Goal: Information Seeking & Learning: Learn about a topic

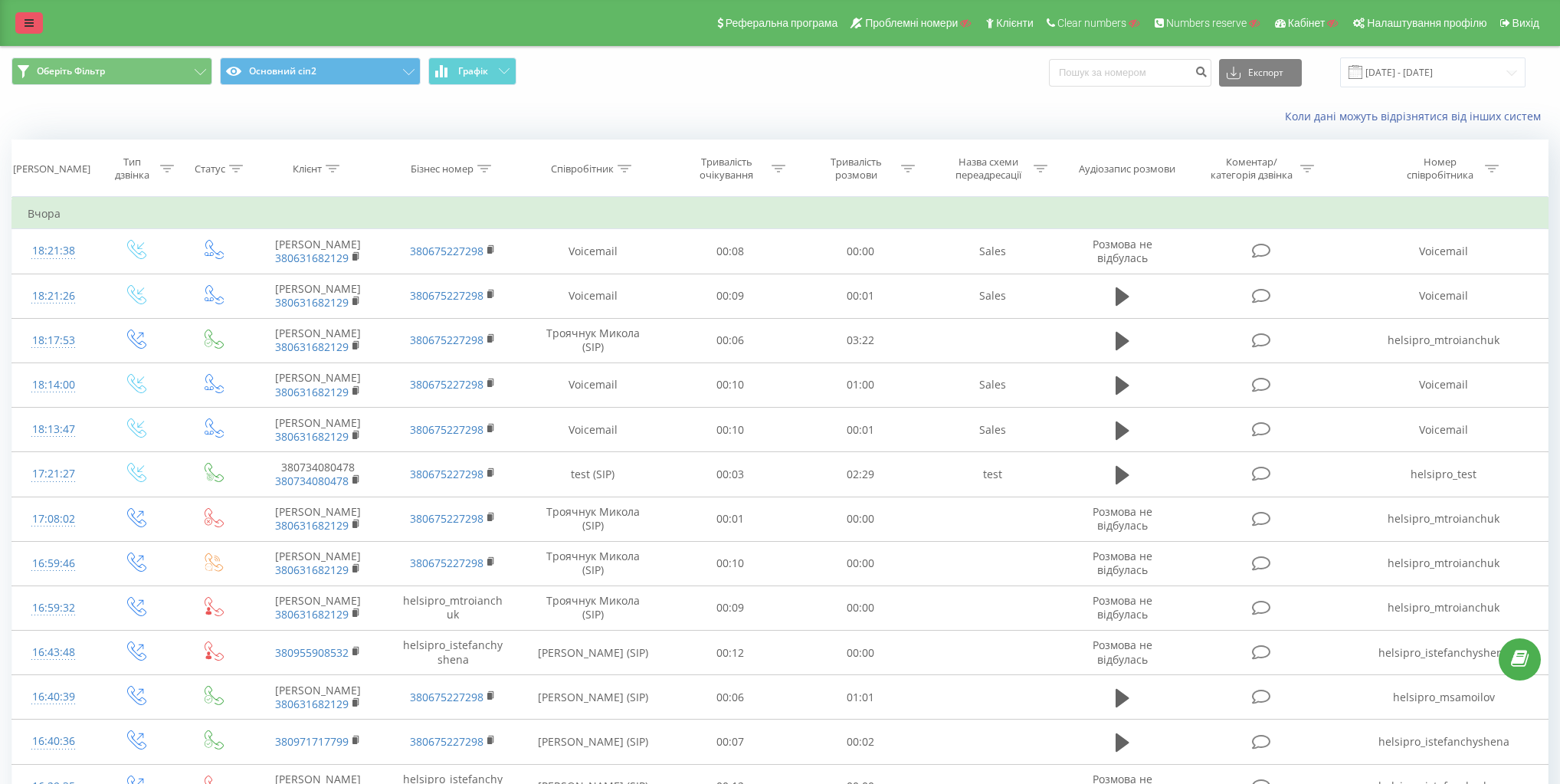
click at [23, 30] on link at bounding box center [30, 22] width 28 height 21
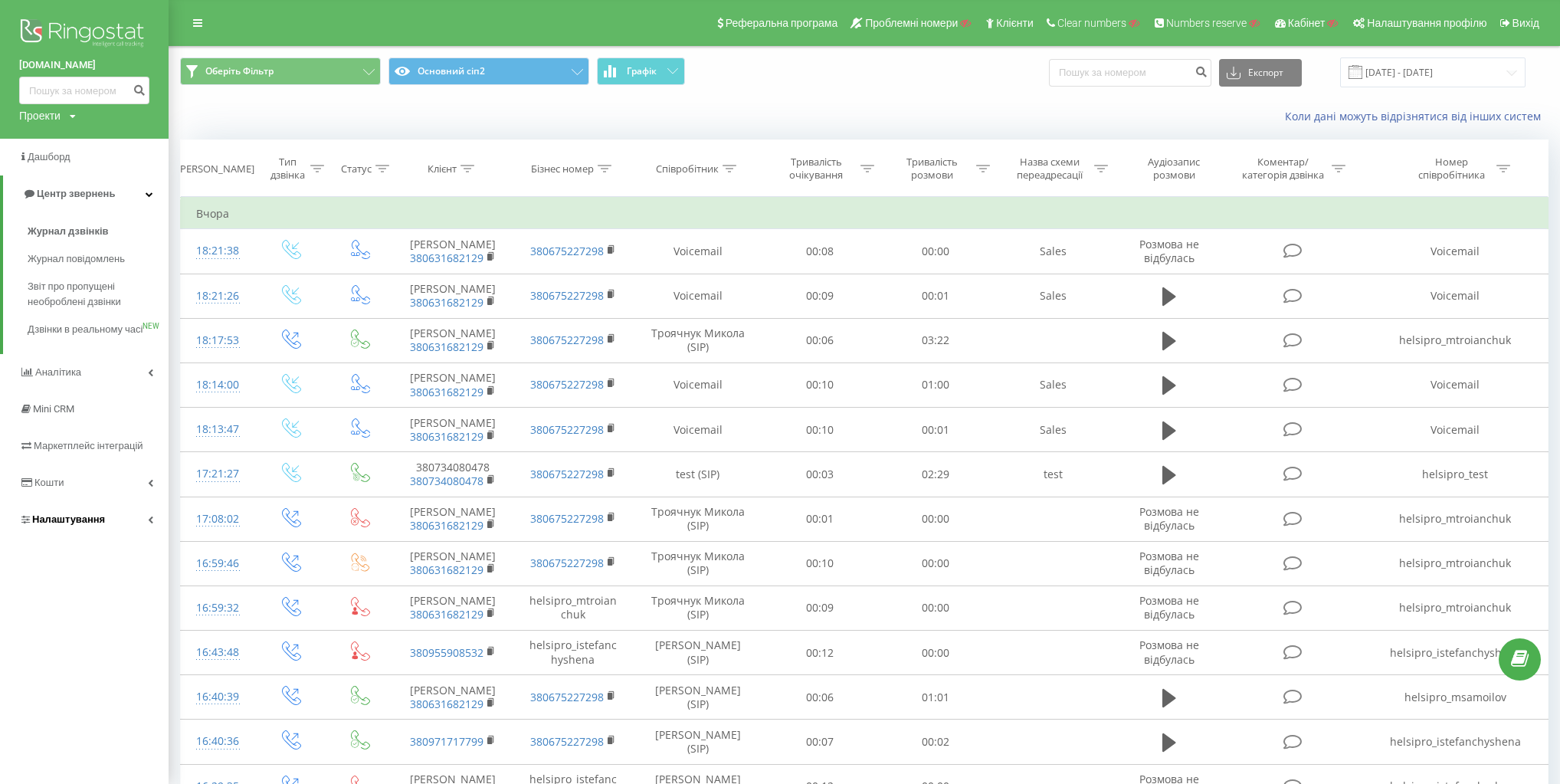
click at [89, 538] on link "Налаштування" at bounding box center [84, 520] width 168 height 37
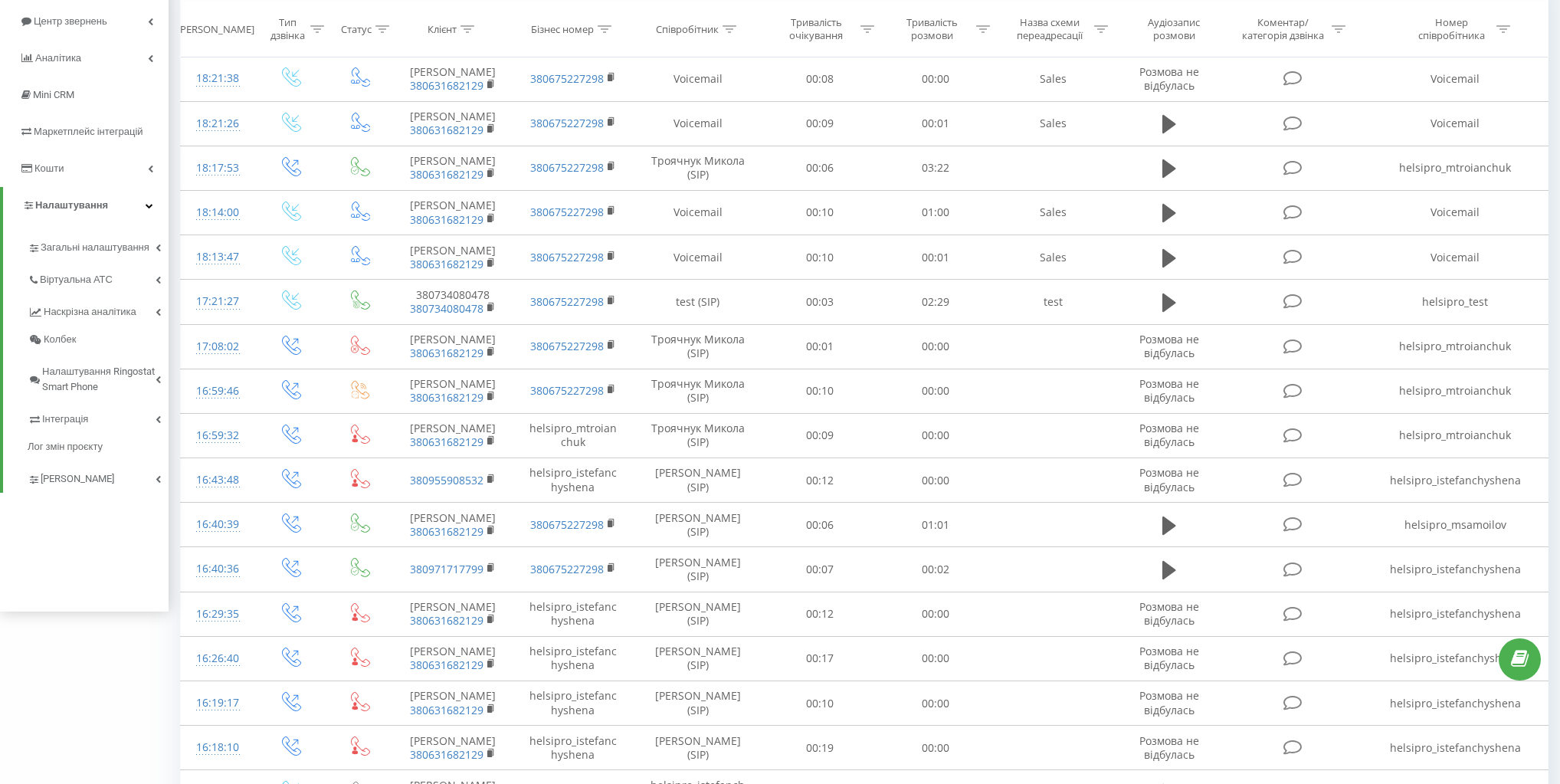
scroll to position [245, 0]
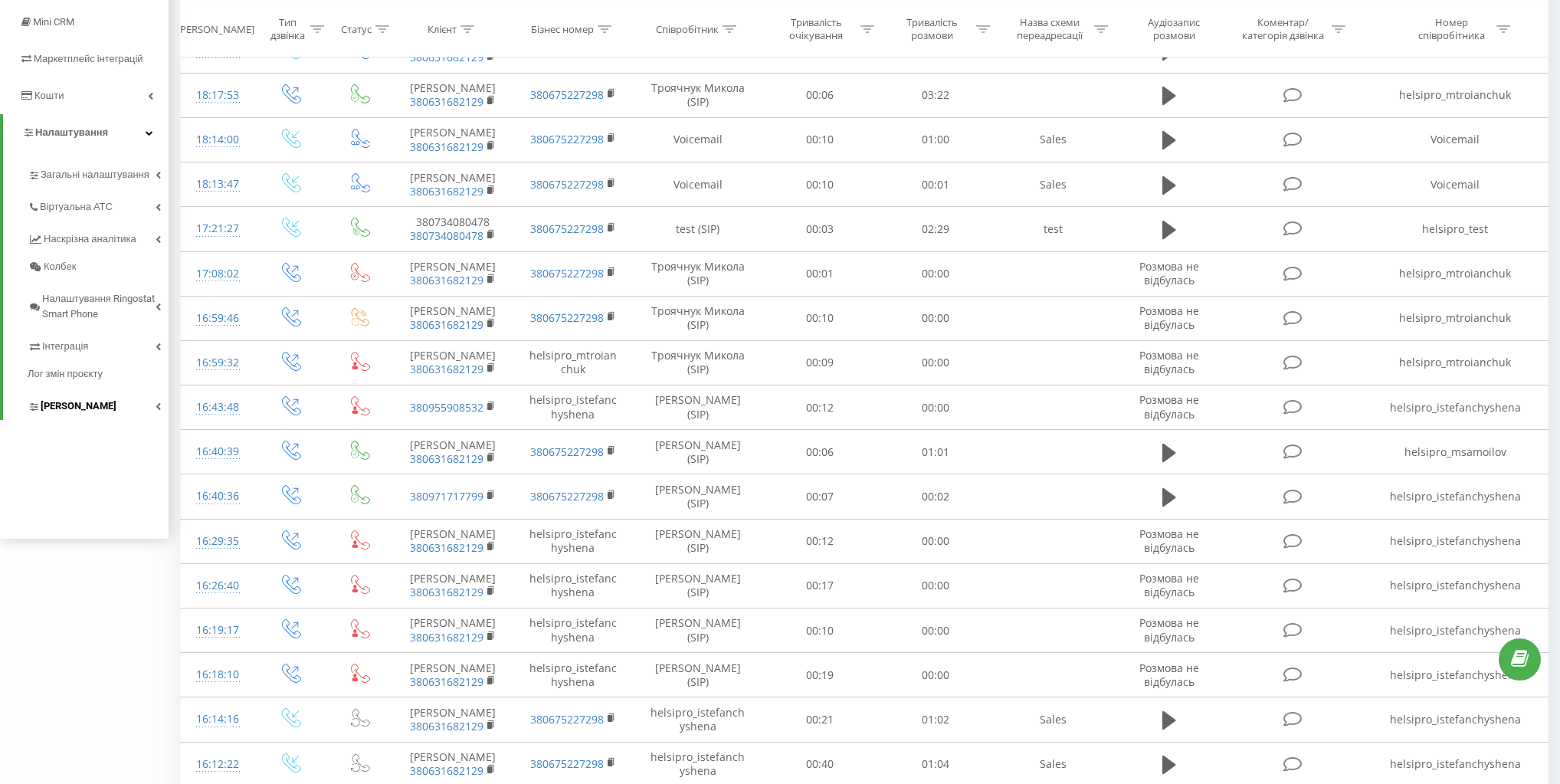
click at [105, 404] on link "Коллтрекінг" at bounding box center [98, 403] width 141 height 32
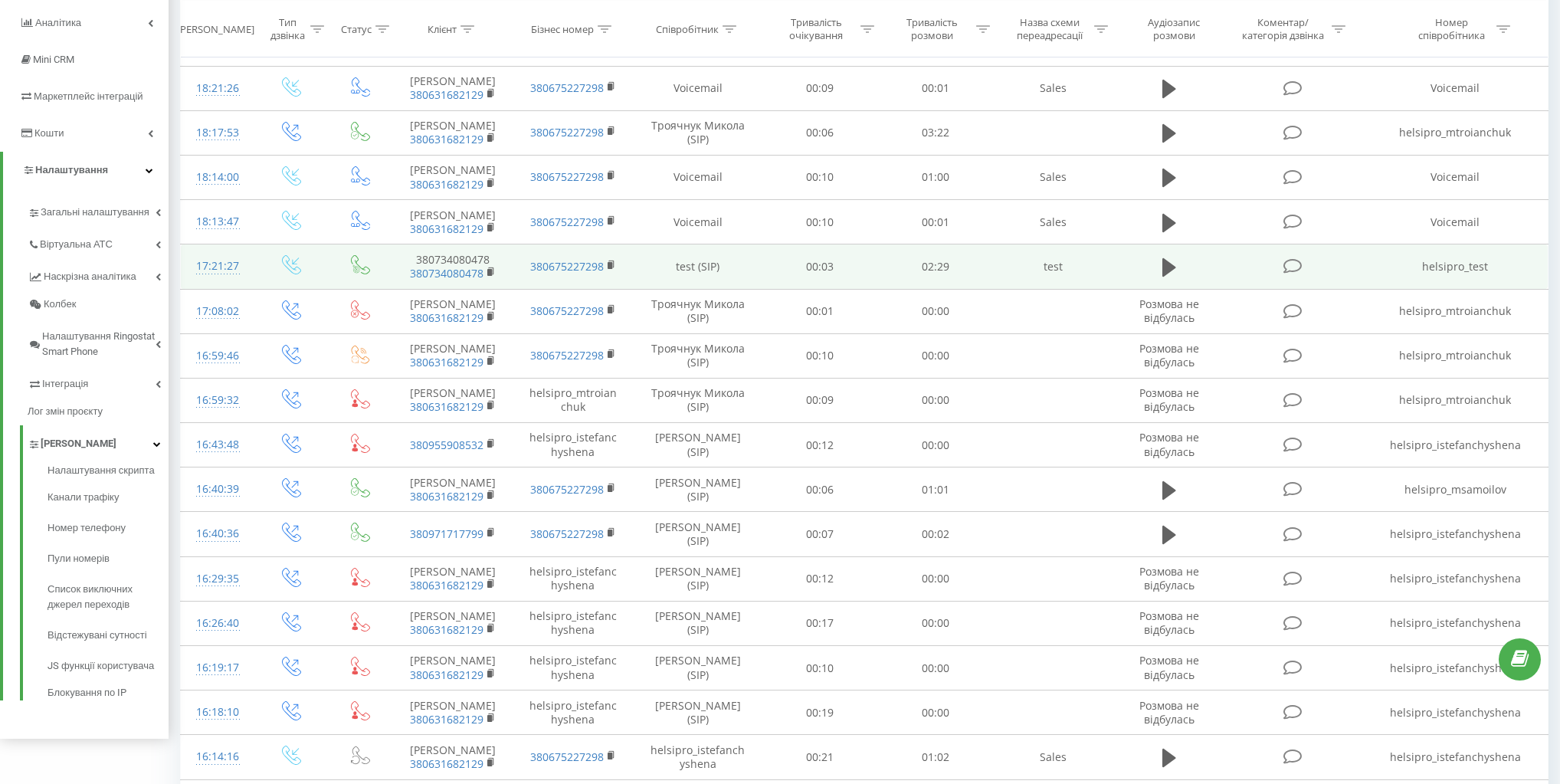
scroll to position [184, 0]
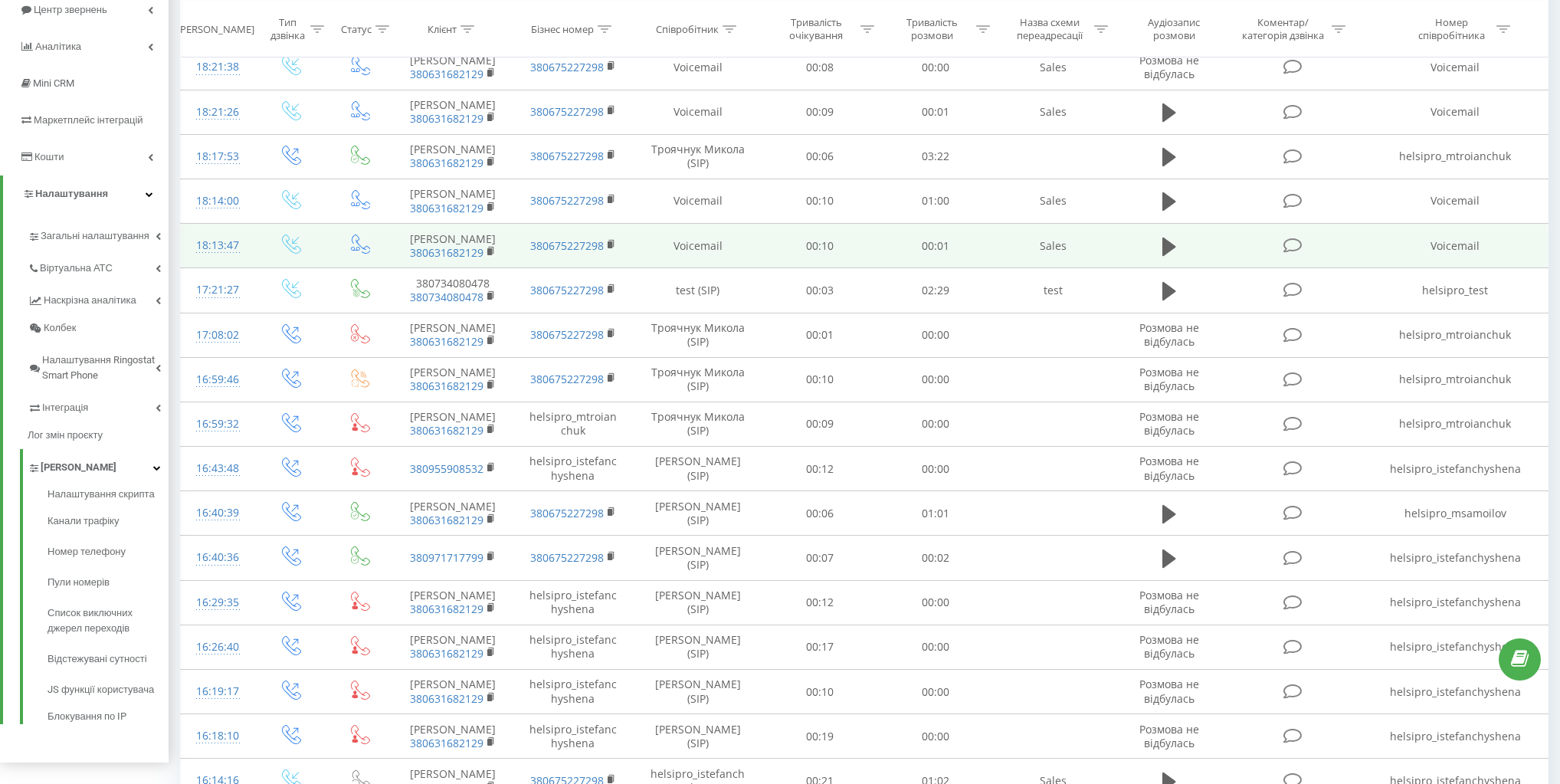
drag, startPoint x: 717, startPoint y: 261, endPoint x: 691, endPoint y: 247, distance: 29.5
click at [717, 261] on td "Voicemail" at bounding box center [697, 246] width 129 height 44
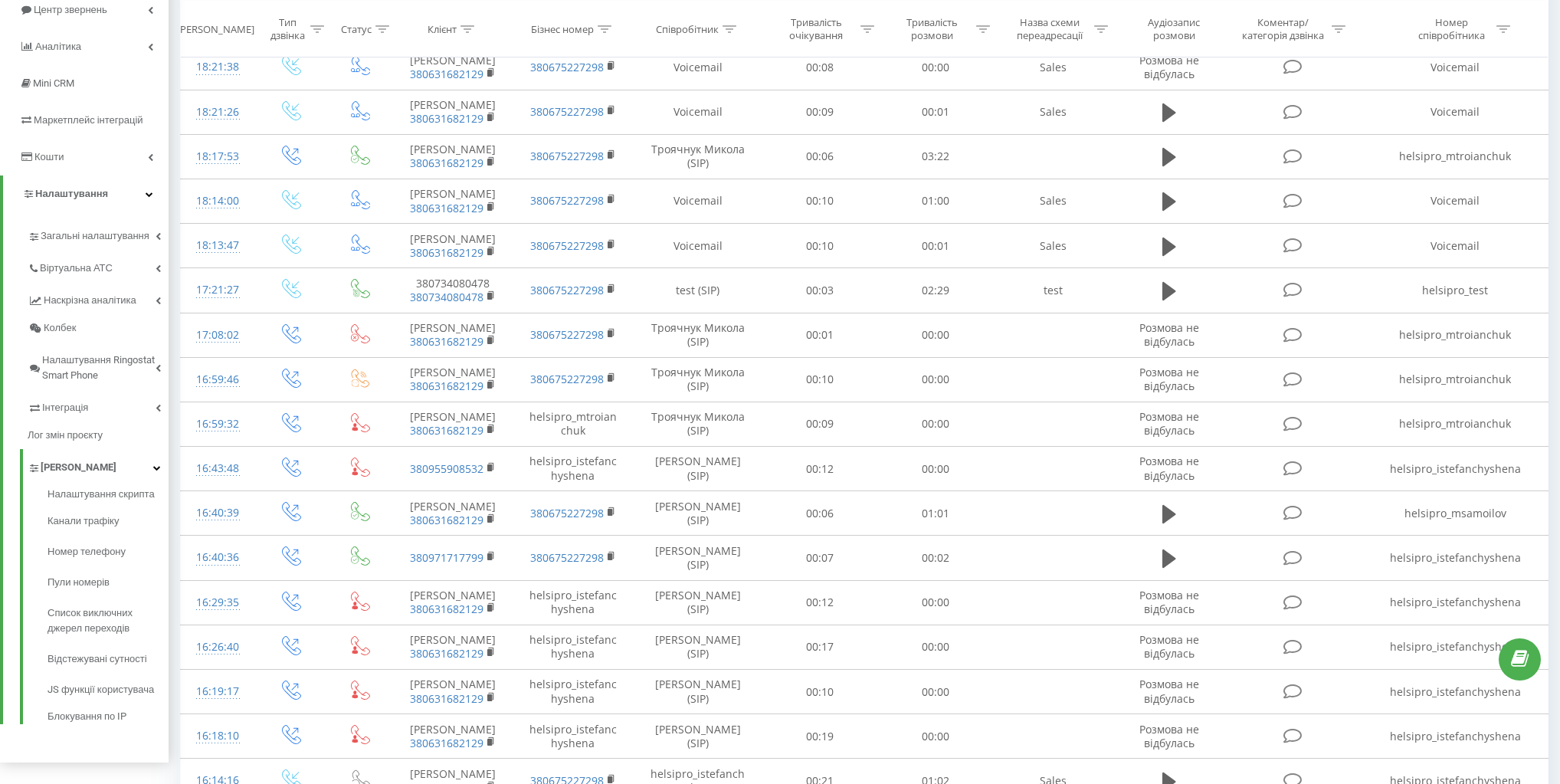
drag, startPoint x: 102, startPoint y: 474, endPoint x: 177, endPoint y: 396, distance: 108.2
click at [177, 396] on div "Оберіть Фільтр Основний сіп2 Графік Експорт .csv .xls .xlsx 19.07.2025 - 19.08.…" at bounding box center [780, 540] width 1560 height 1355
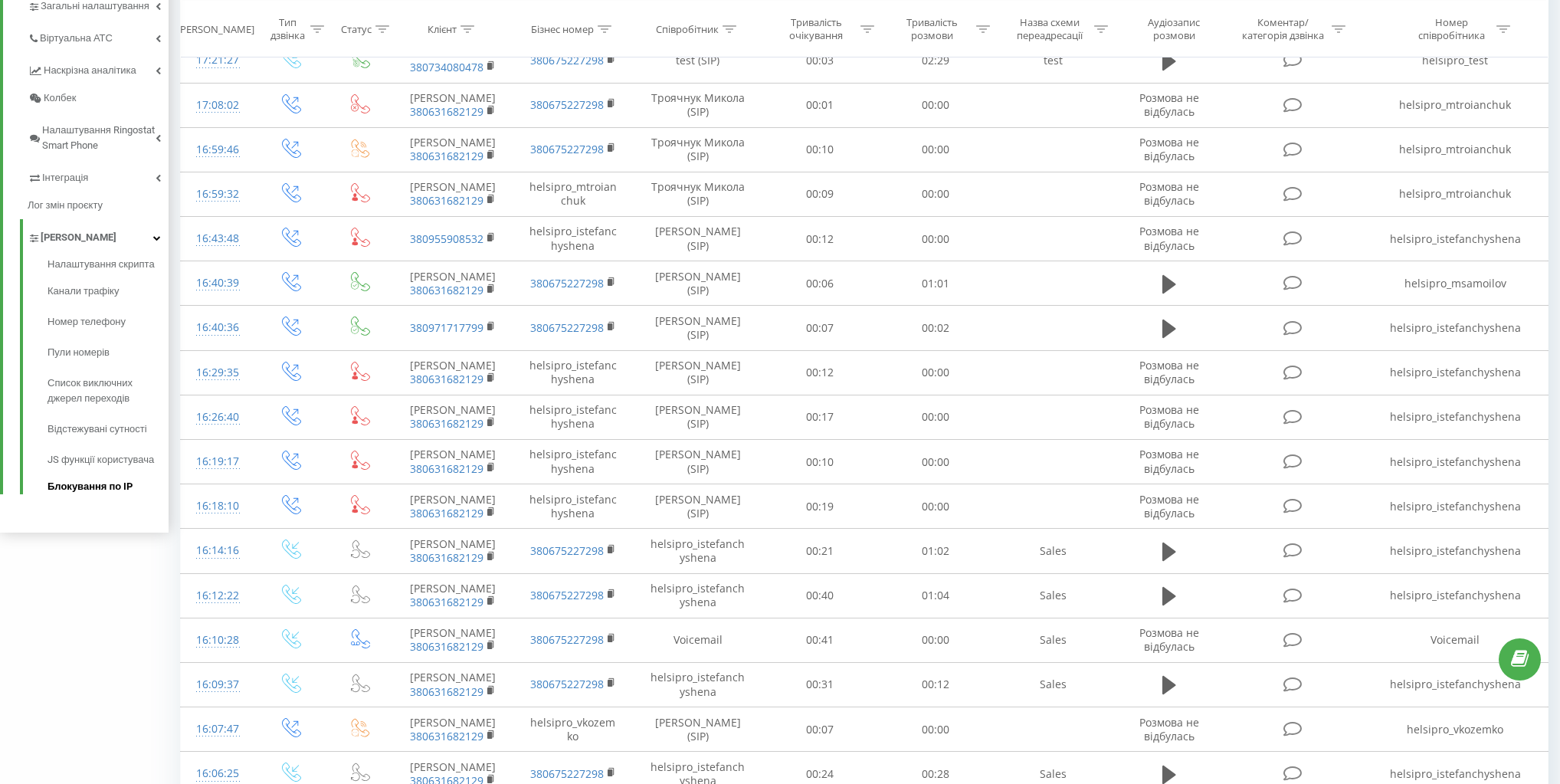
scroll to position [429, 0]
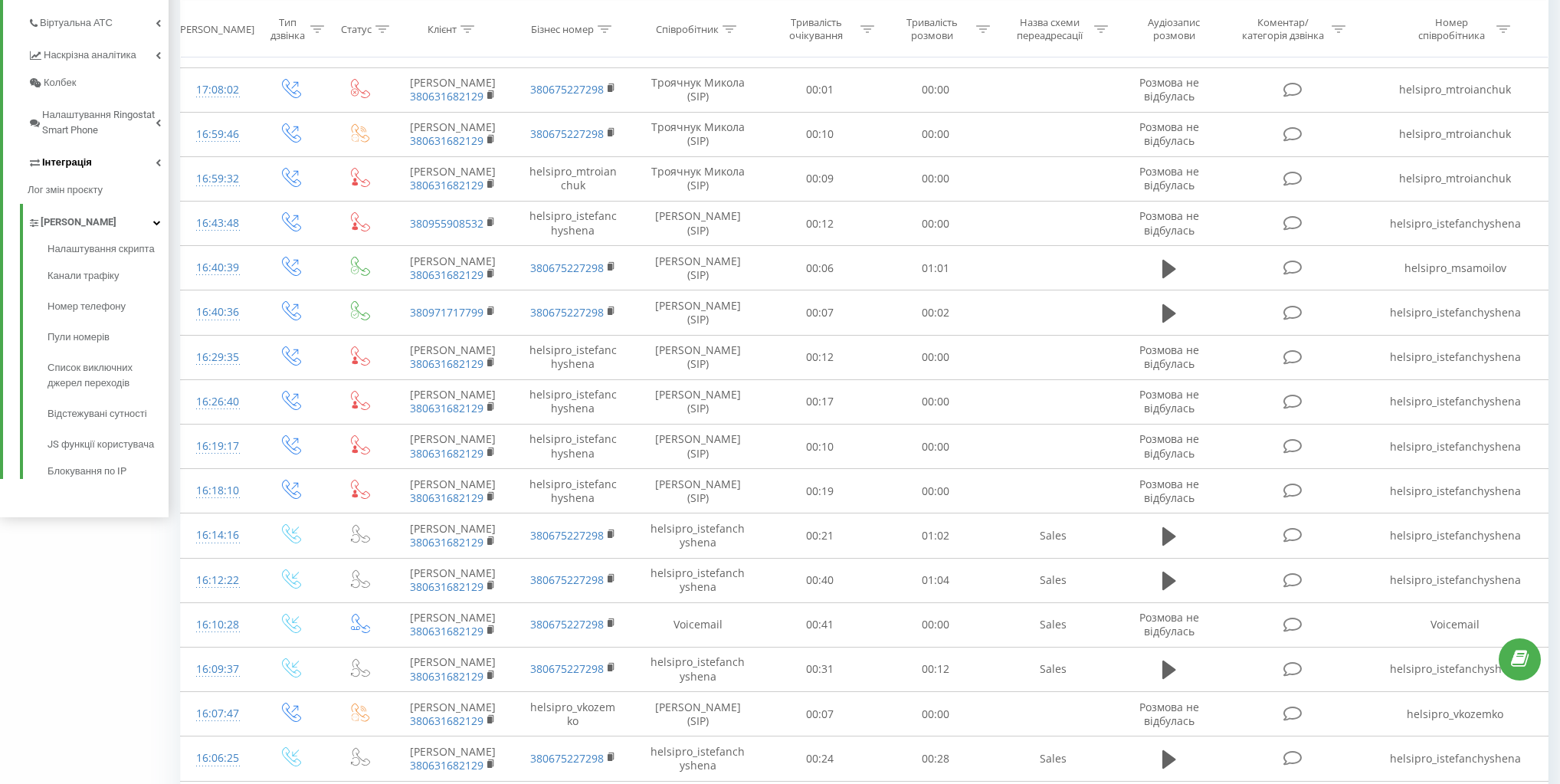
click at [118, 163] on link "Інтеграція" at bounding box center [98, 160] width 141 height 32
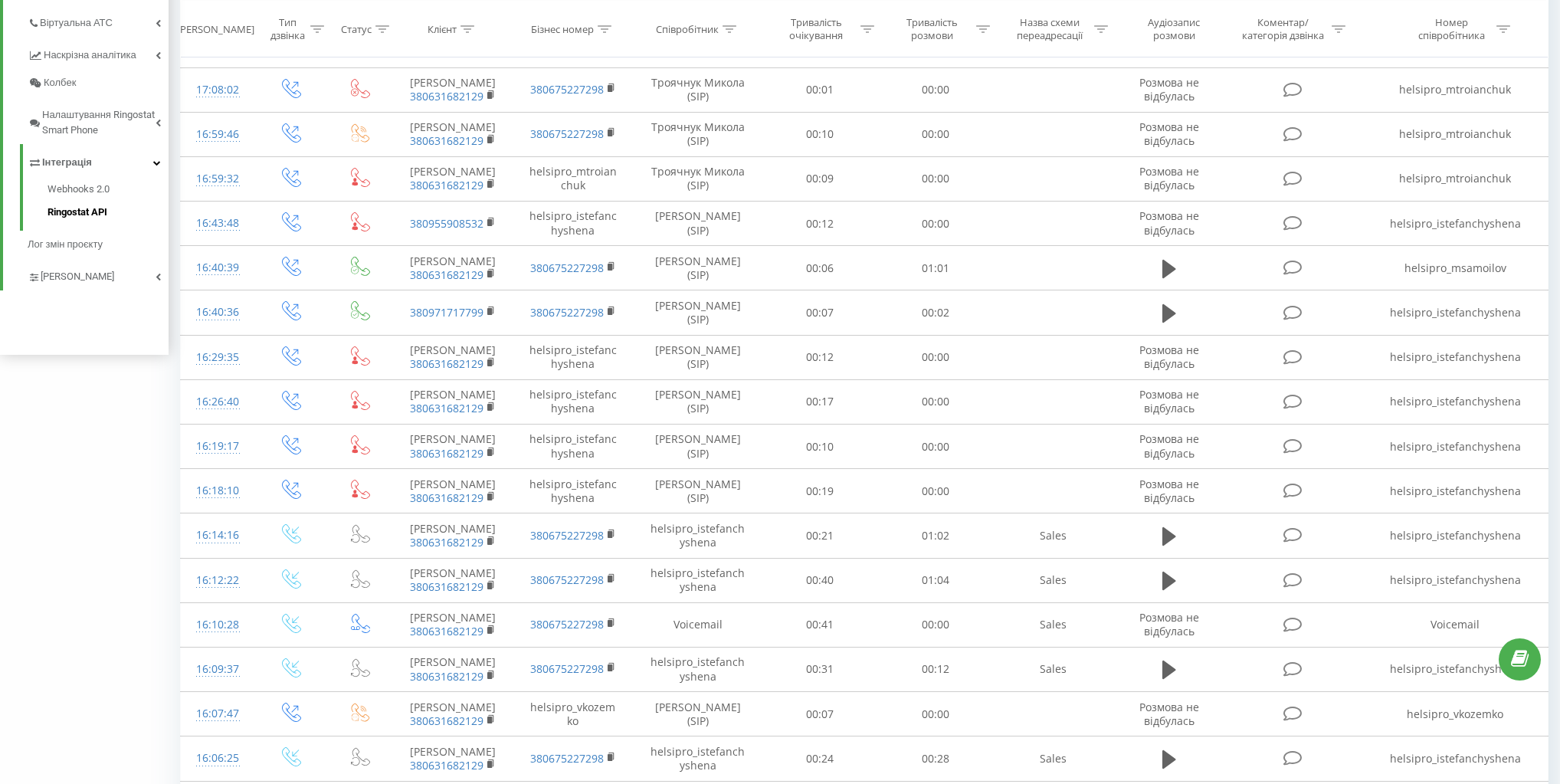
click at [86, 209] on span "Ringostat API" at bounding box center [77, 212] width 60 height 16
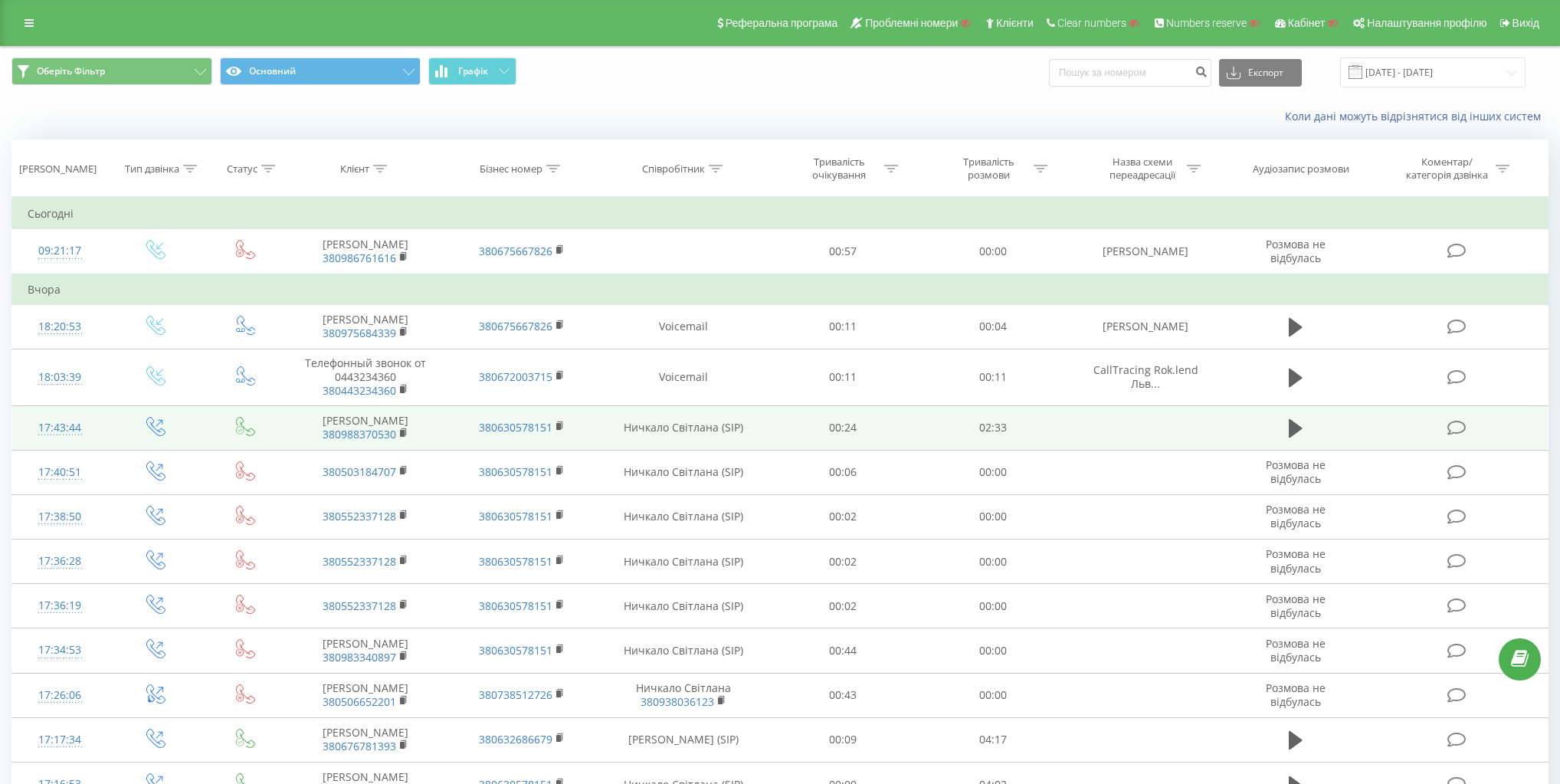
click at [154, 420] on icon at bounding box center [155, 426] width 19 height 19
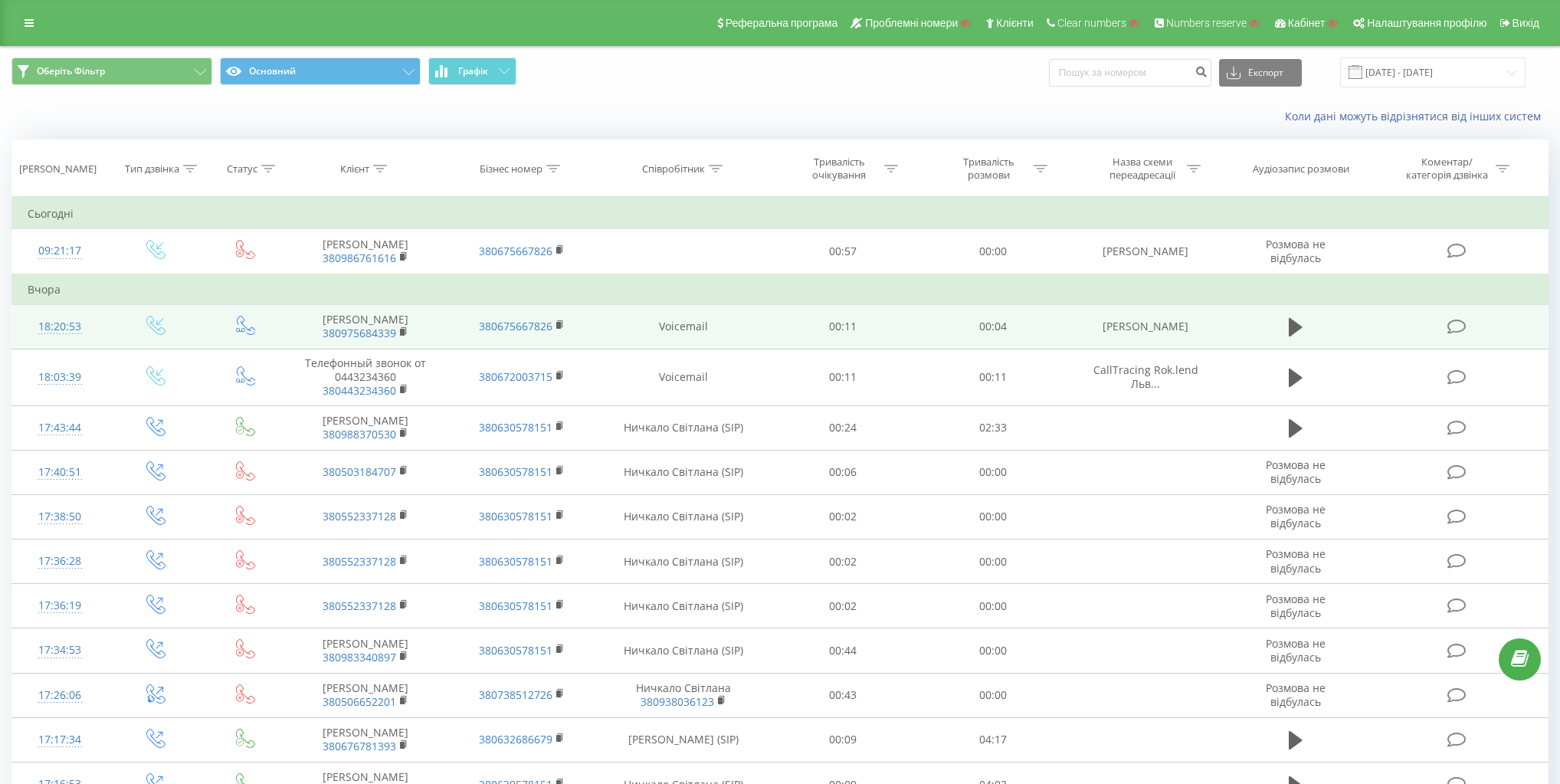
click at [588, 333] on td "380675667826" at bounding box center [522, 326] width 156 height 44
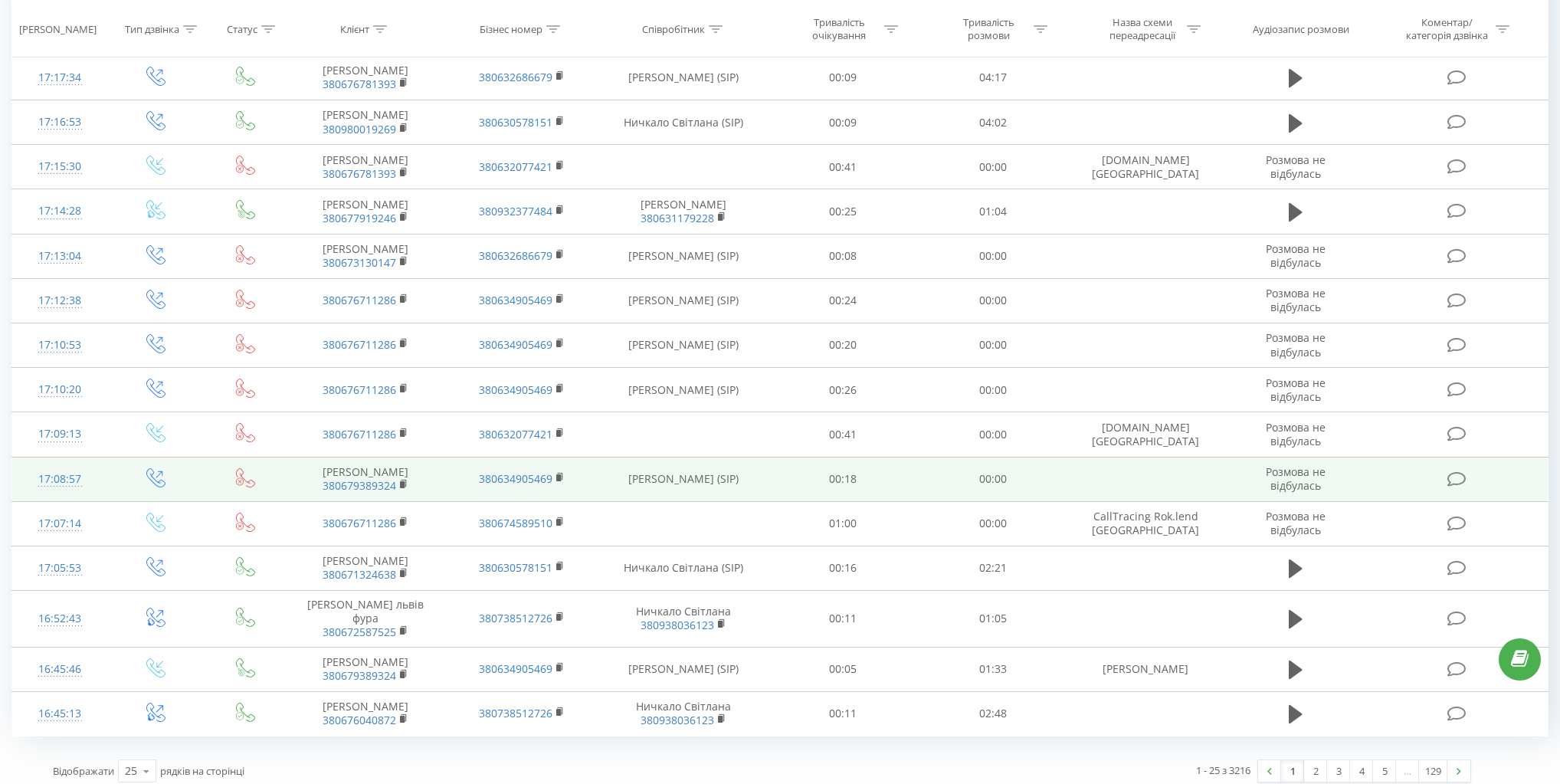
scroll to position [667, 0]
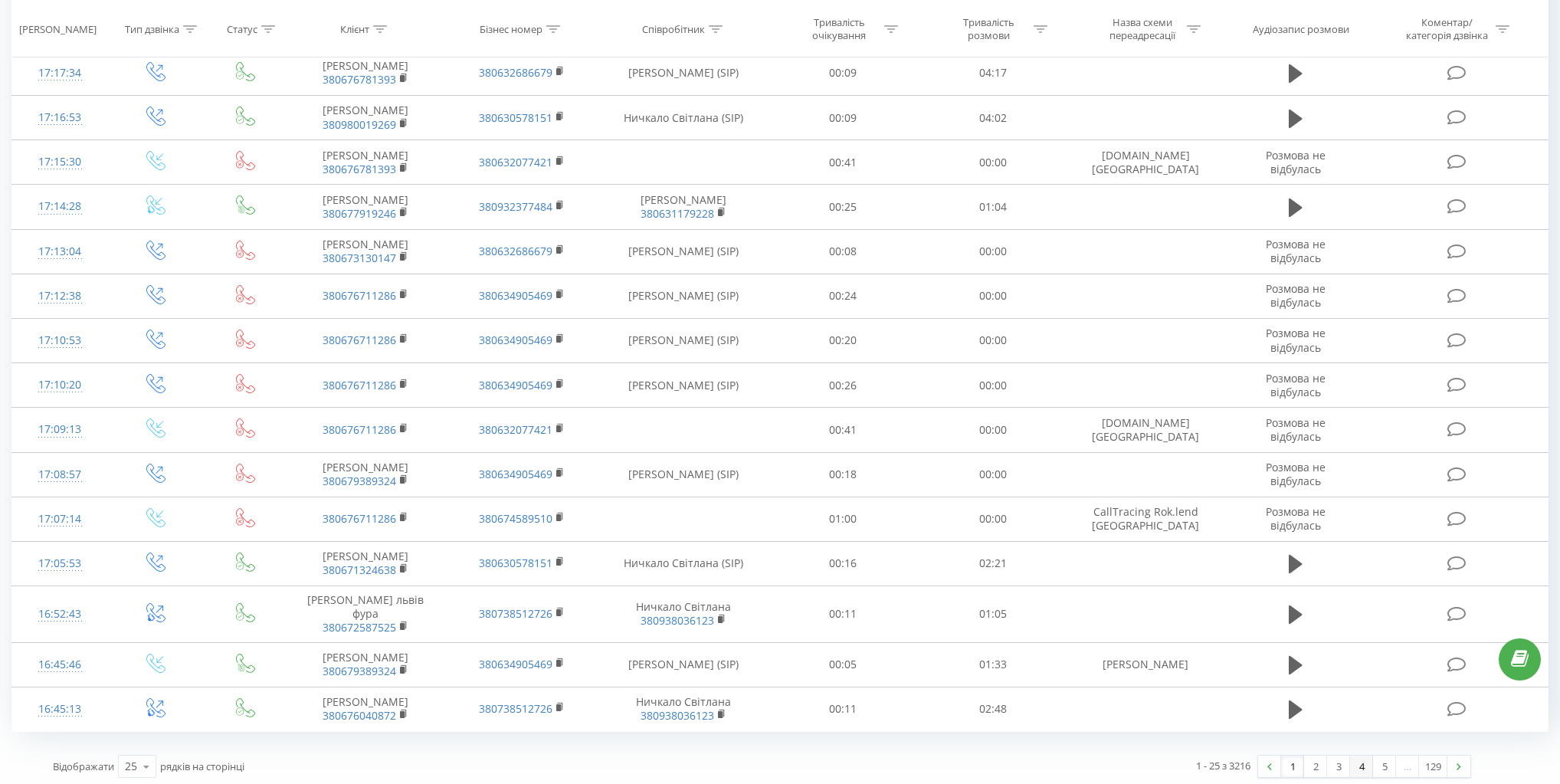
click at [1362, 759] on link "4" at bounding box center [1361, 766] width 23 height 21
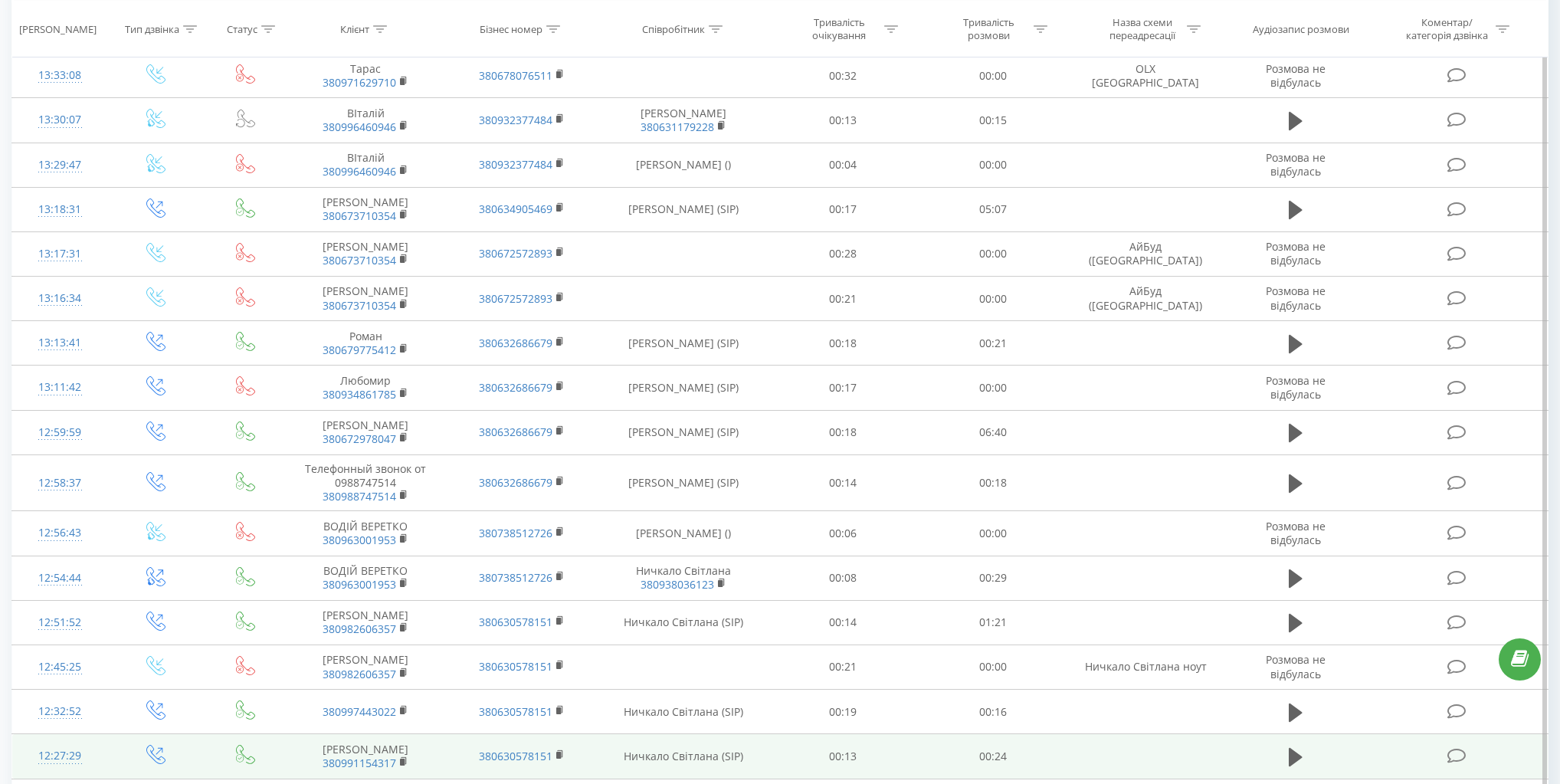
scroll to position [648, 0]
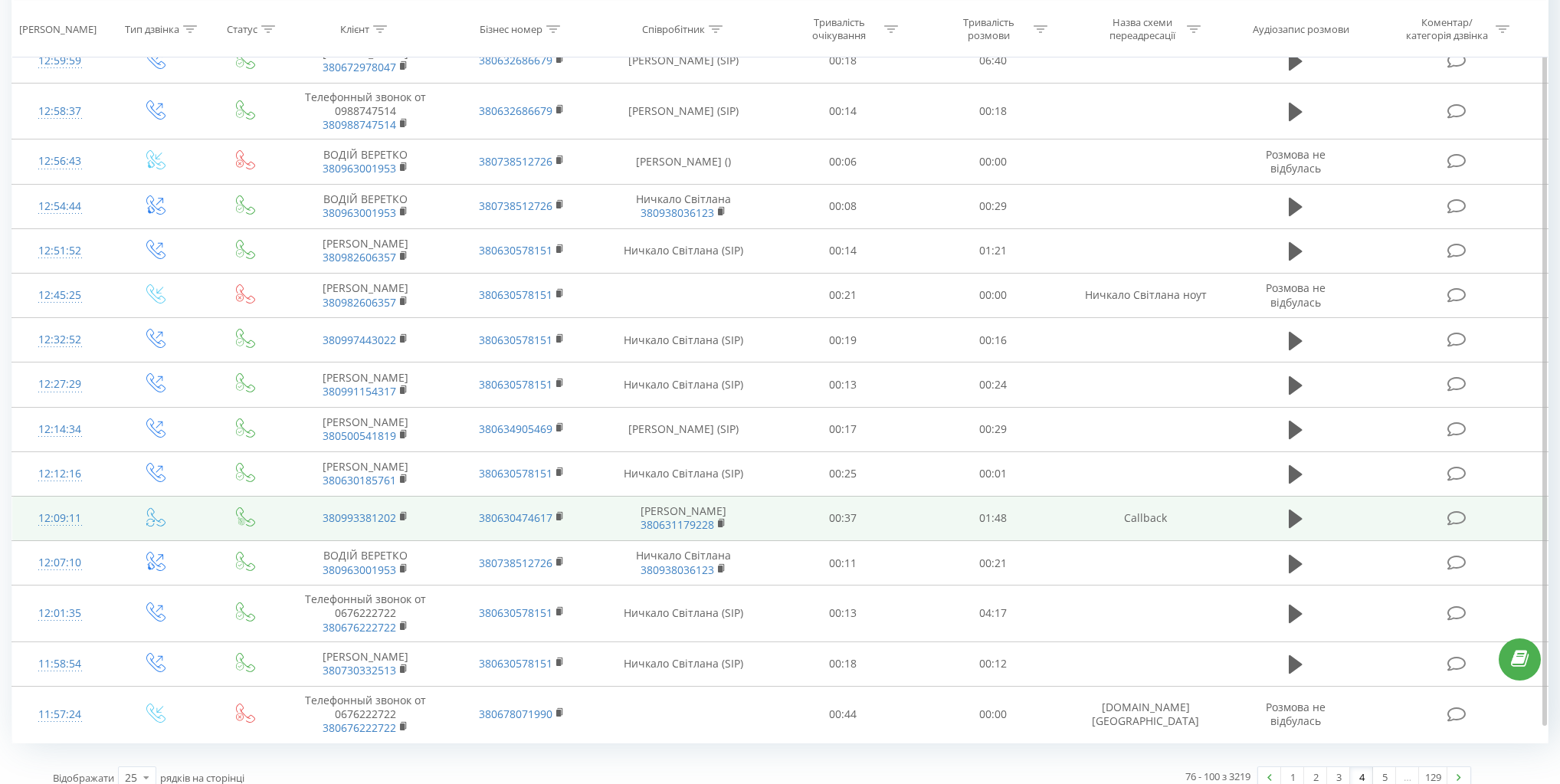
click at [152, 508] on icon at bounding box center [156, 517] width 18 height 18
click at [52, 503] on div "12:09:11" at bounding box center [60, 518] width 65 height 30
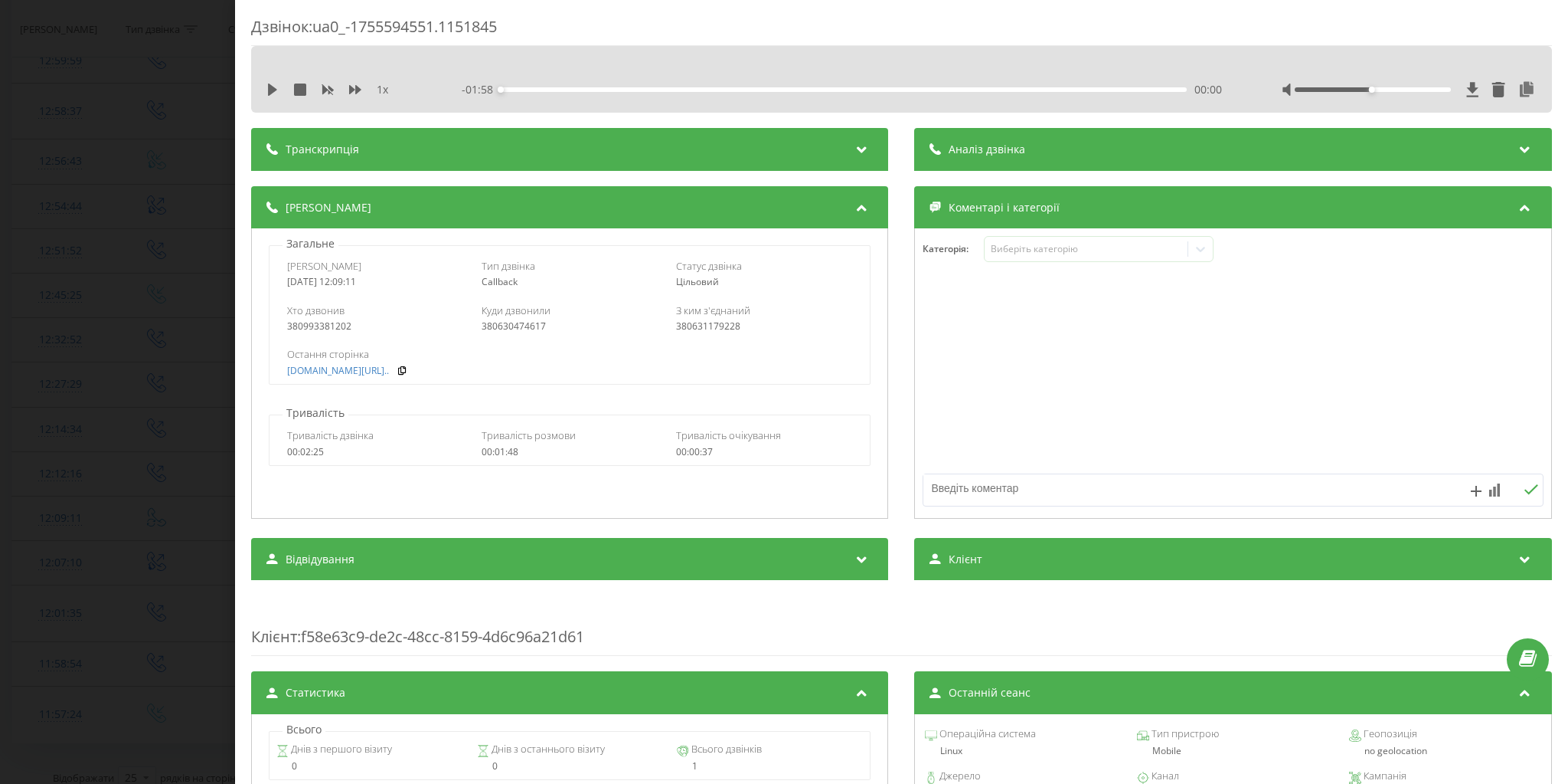
click at [187, 366] on div "Дзвінок : ua0_-1755594551.1151845 1 x - 01:58 00:00 00:00 Транскрипція Для AI-а…" at bounding box center [784, 392] width 1568 height 784
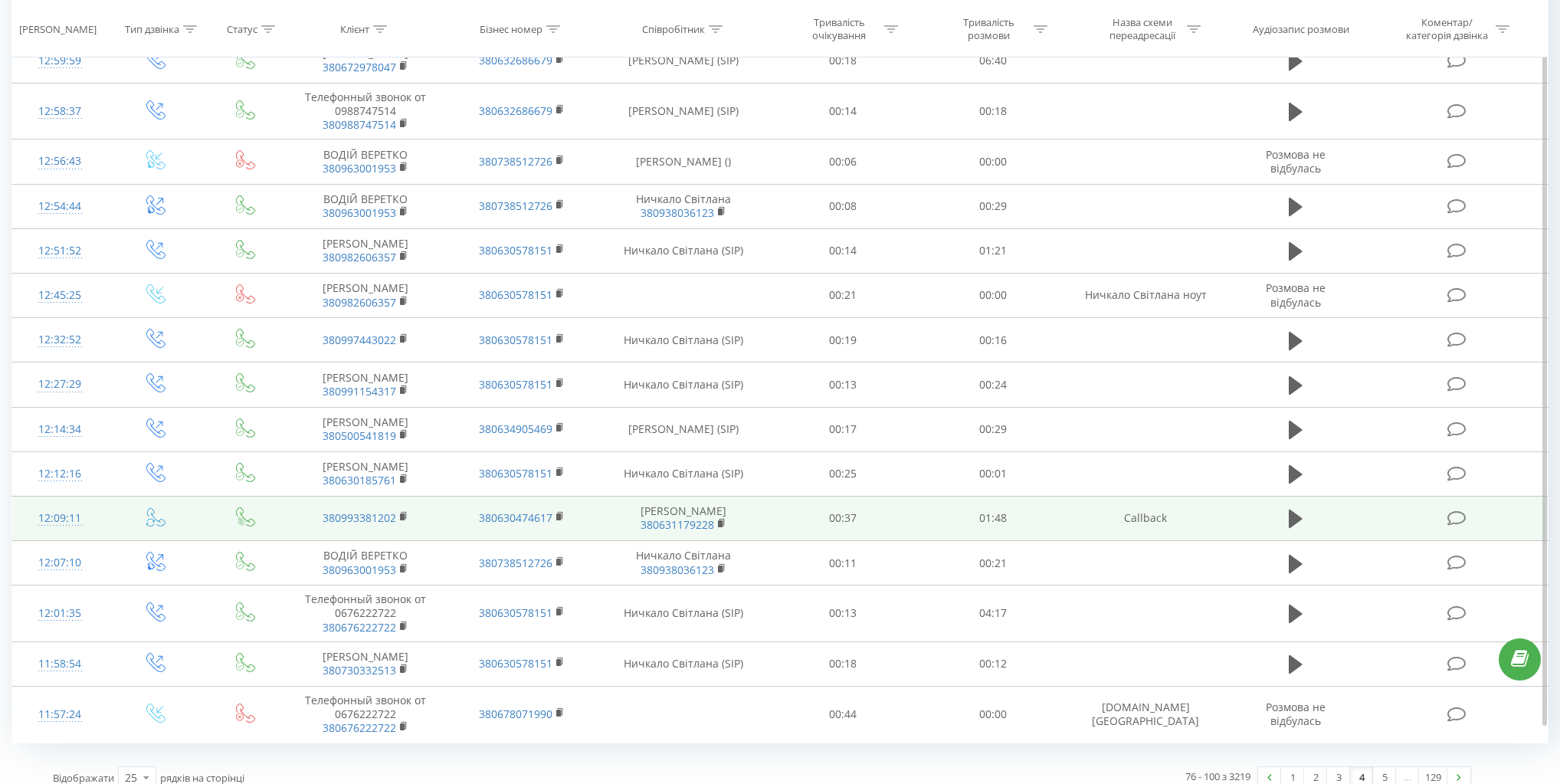
click at [141, 500] on td at bounding box center [156, 518] width 96 height 44
click at [155, 508] on icon at bounding box center [155, 517] width 19 height 19
click at [155, 508] on icon at bounding box center [156, 517] width 18 height 18
click at [447, 502] on td "380630474617" at bounding box center [522, 518] width 156 height 44
drag, startPoint x: 383, startPoint y: 502, endPoint x: 783, endPoint y: 516, distance: 400.2
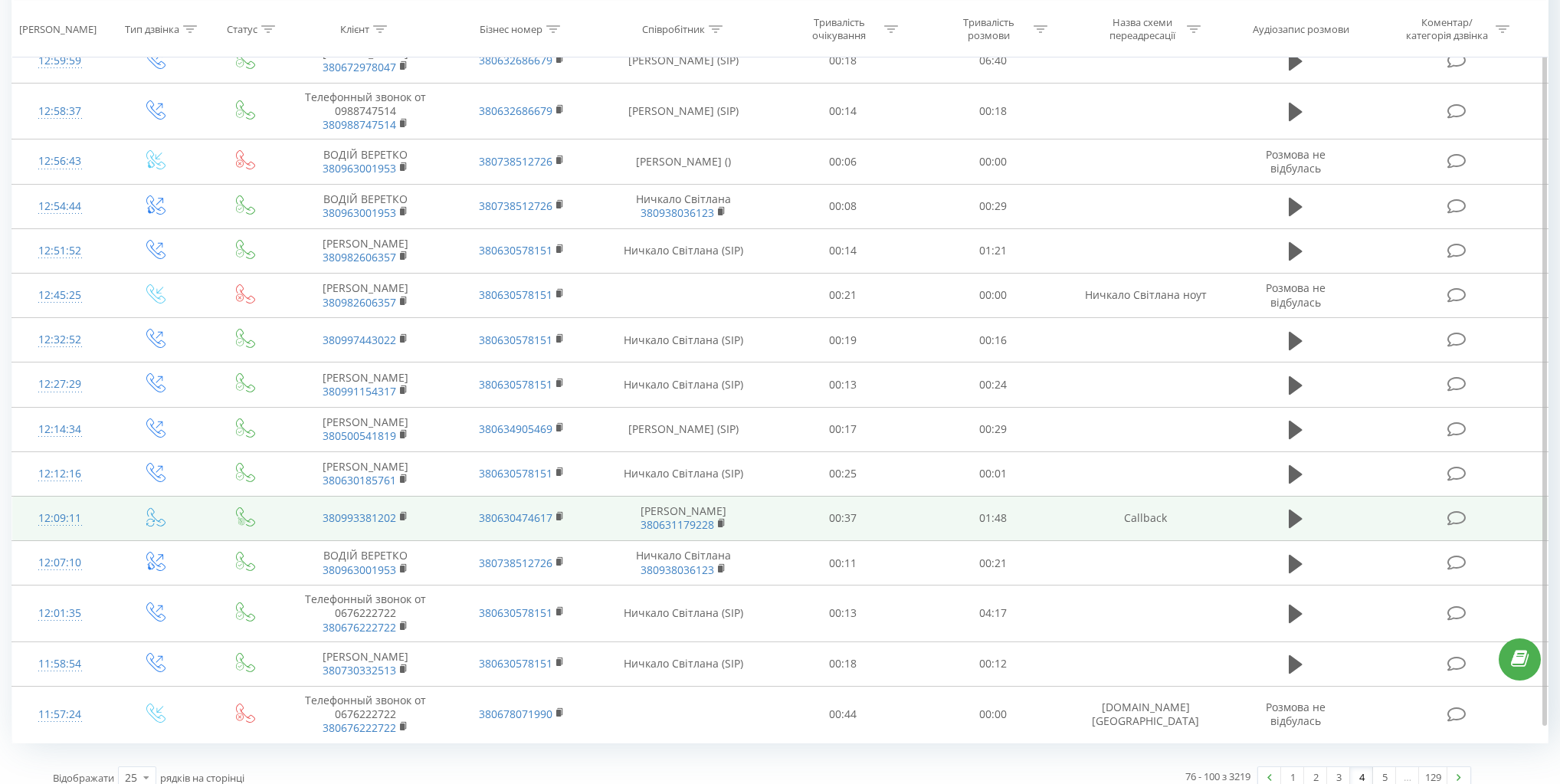
click at [783, 516] on td "00:37" at bounding box center [842, 518] width 150 height 44
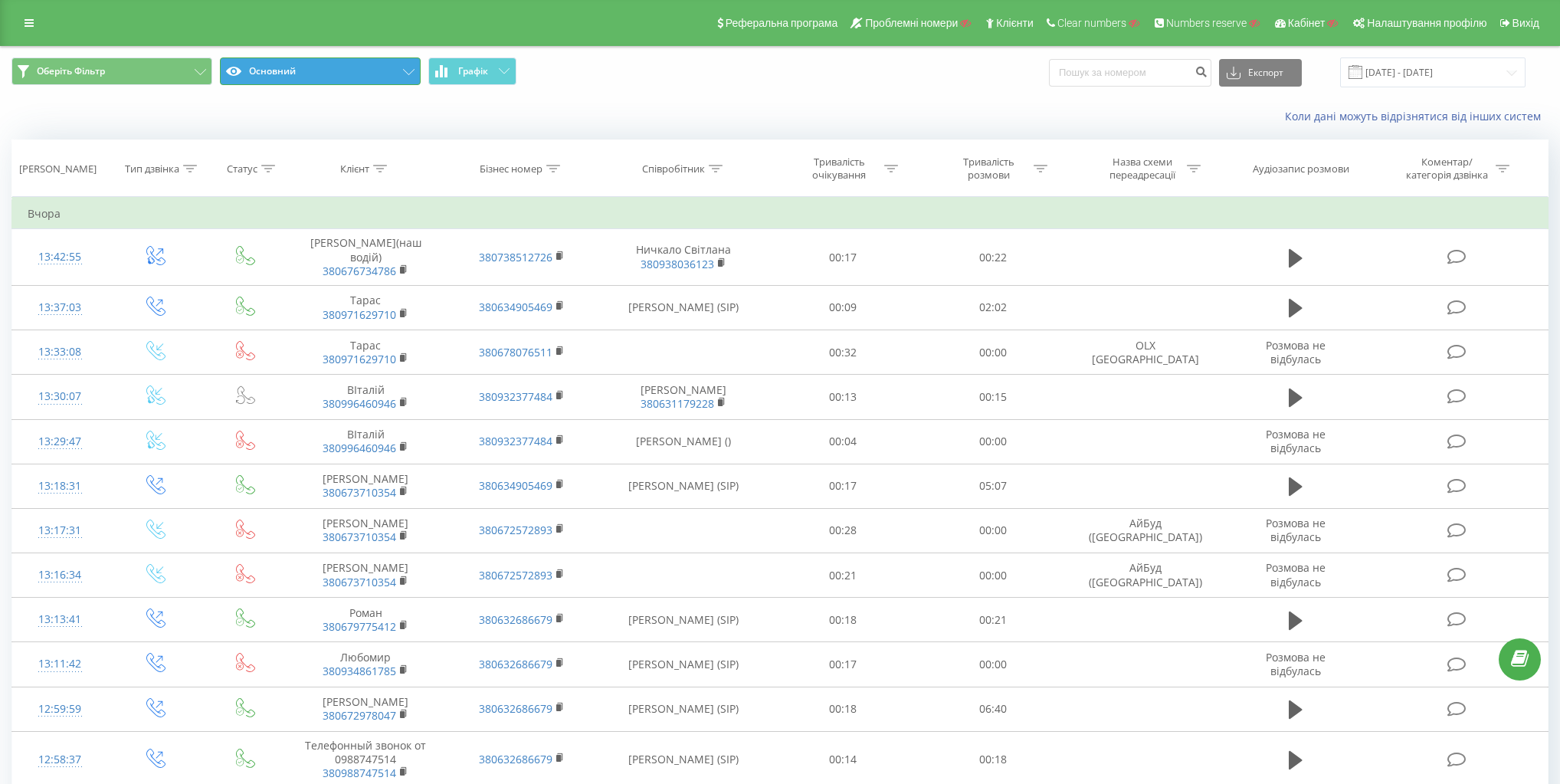
click at [333, 79] on button "Основний" at bounding box center [320, 71] width 201 height 28
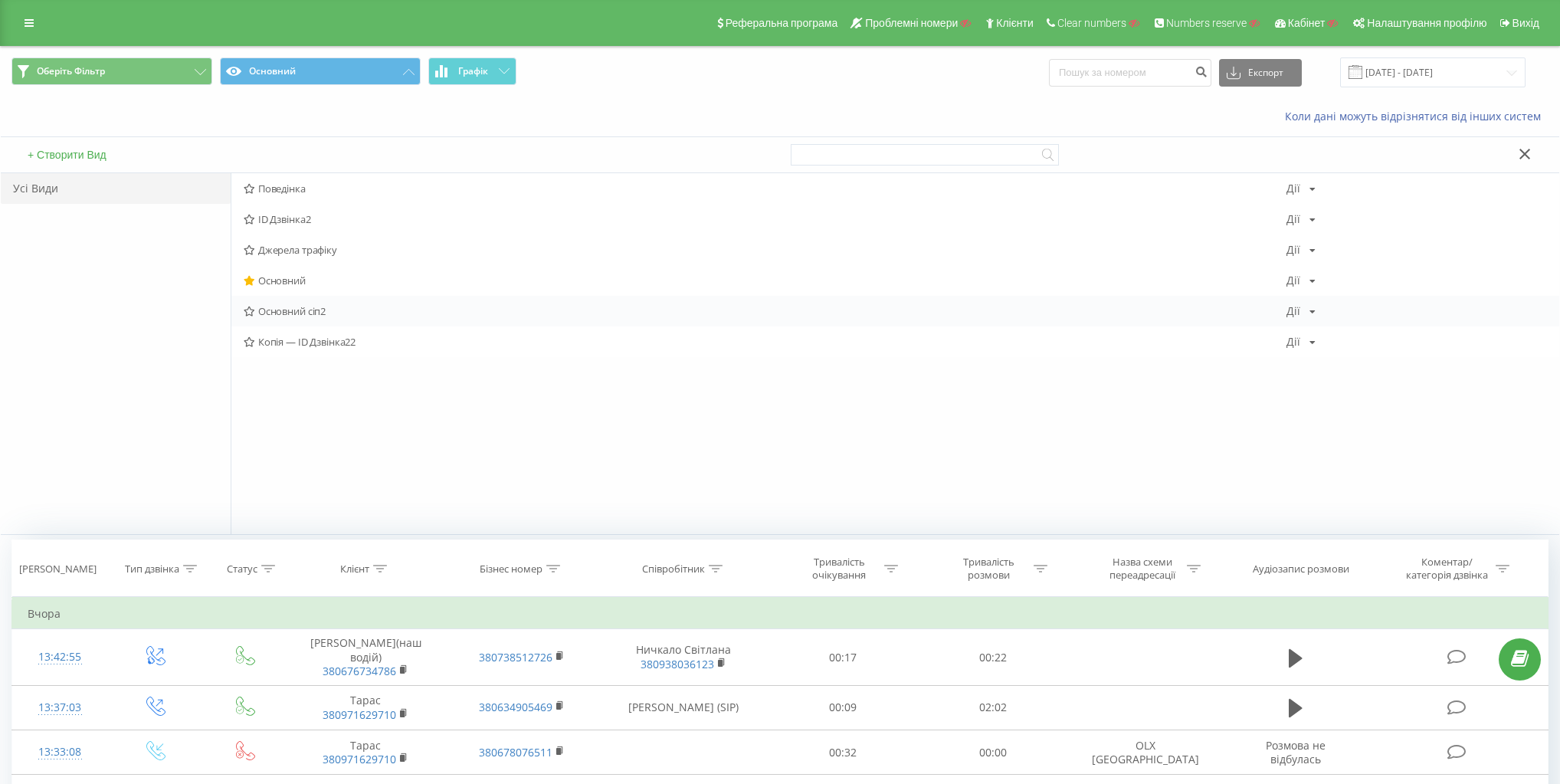
click at [291, 311] on span "Основний сіп2" at bounding box center [765, 312] width 1043 height 11
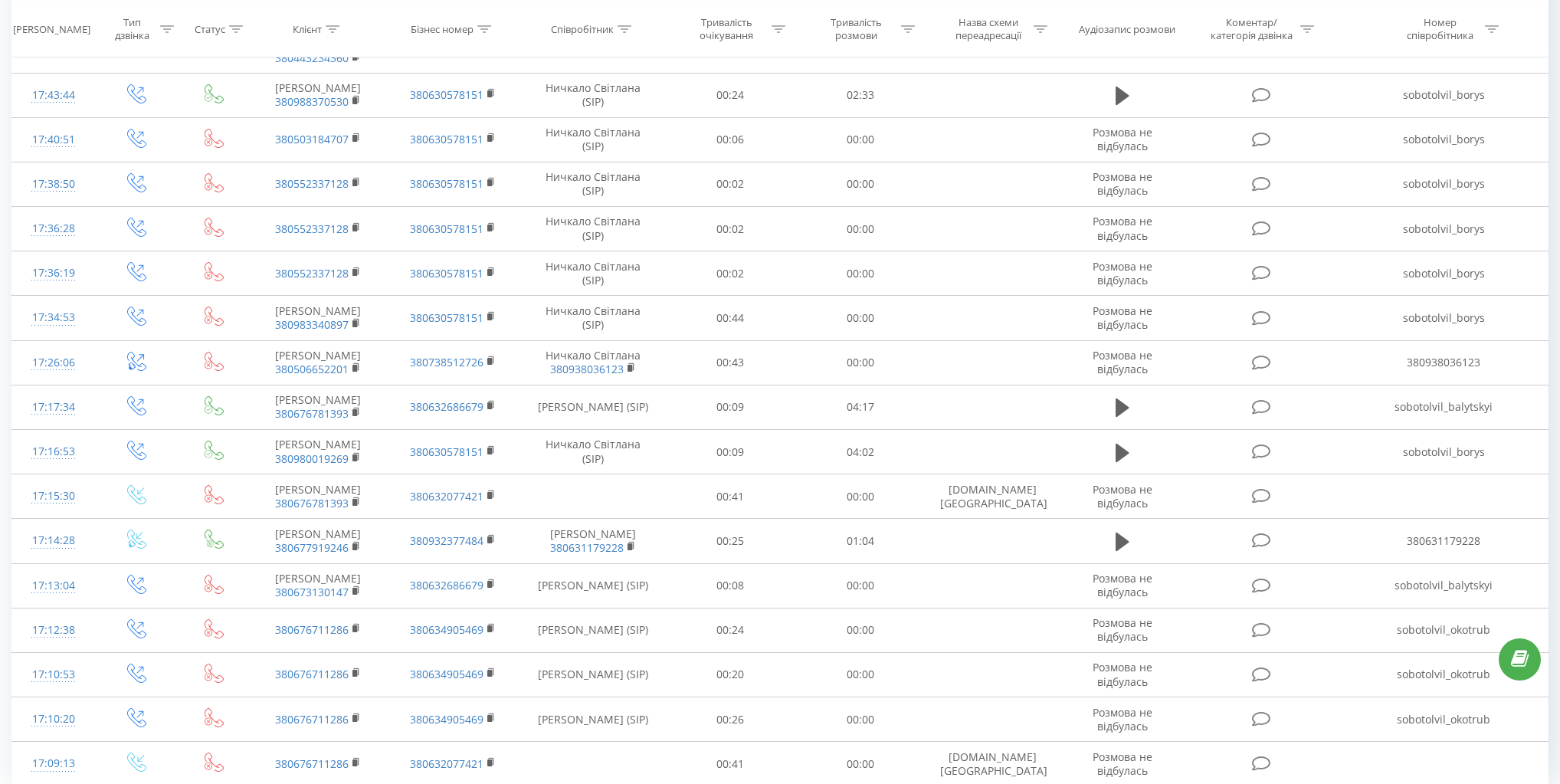
scroll to position [746, 0]
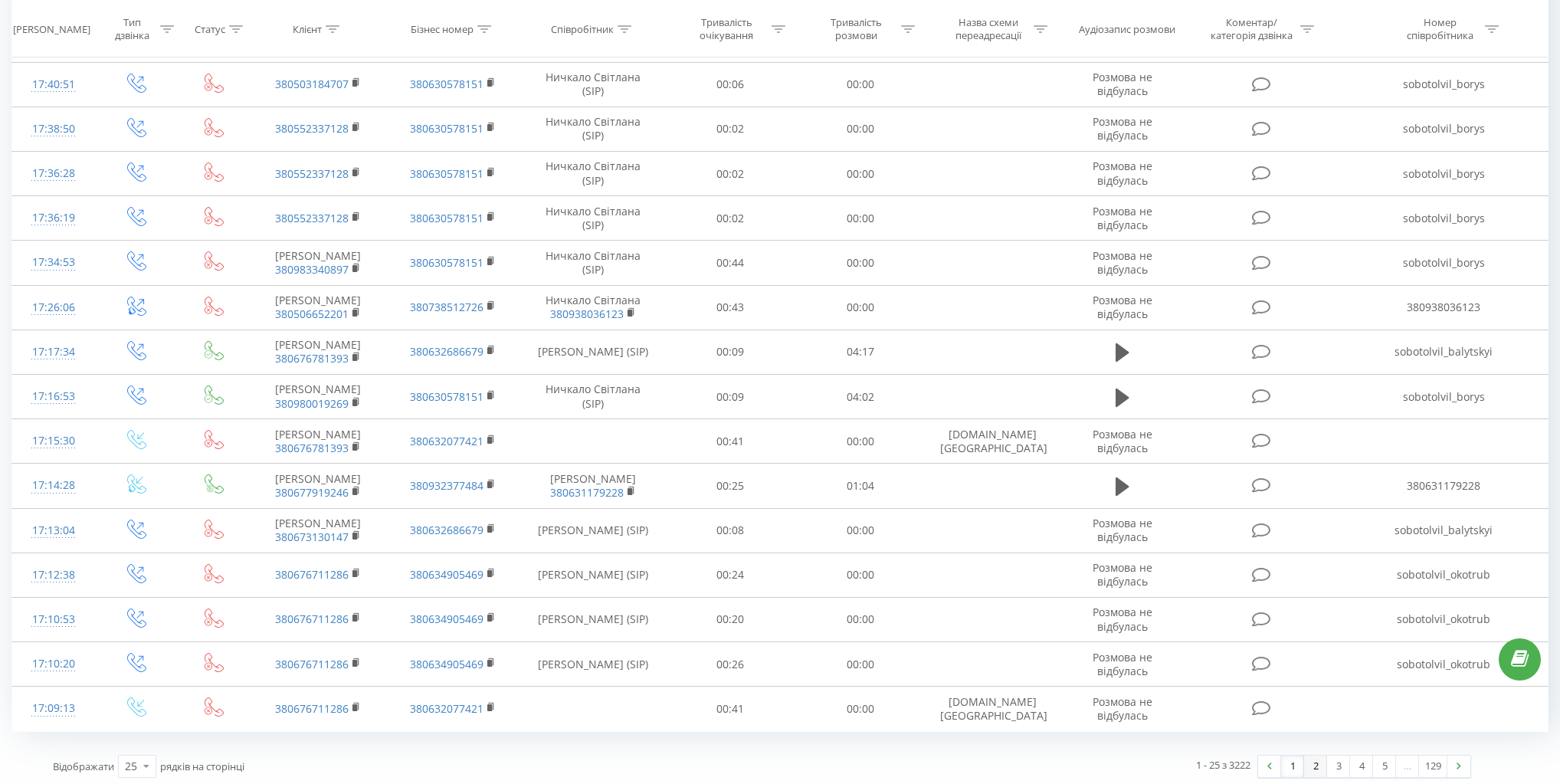
click at [1316, 757] on link "2" at bounding box center [1315, 766] width 23 height 21
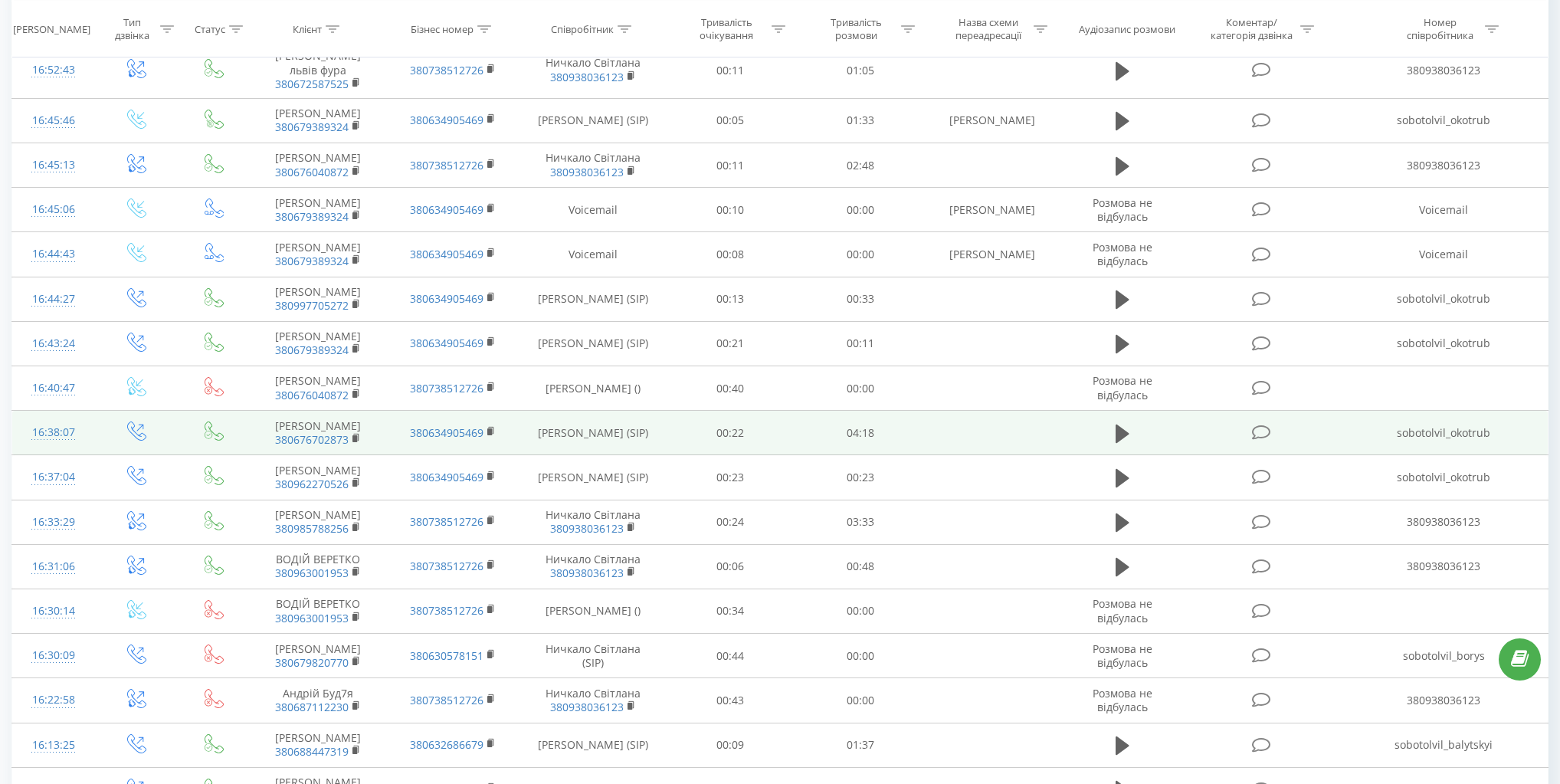
scroll to position [636, 0]
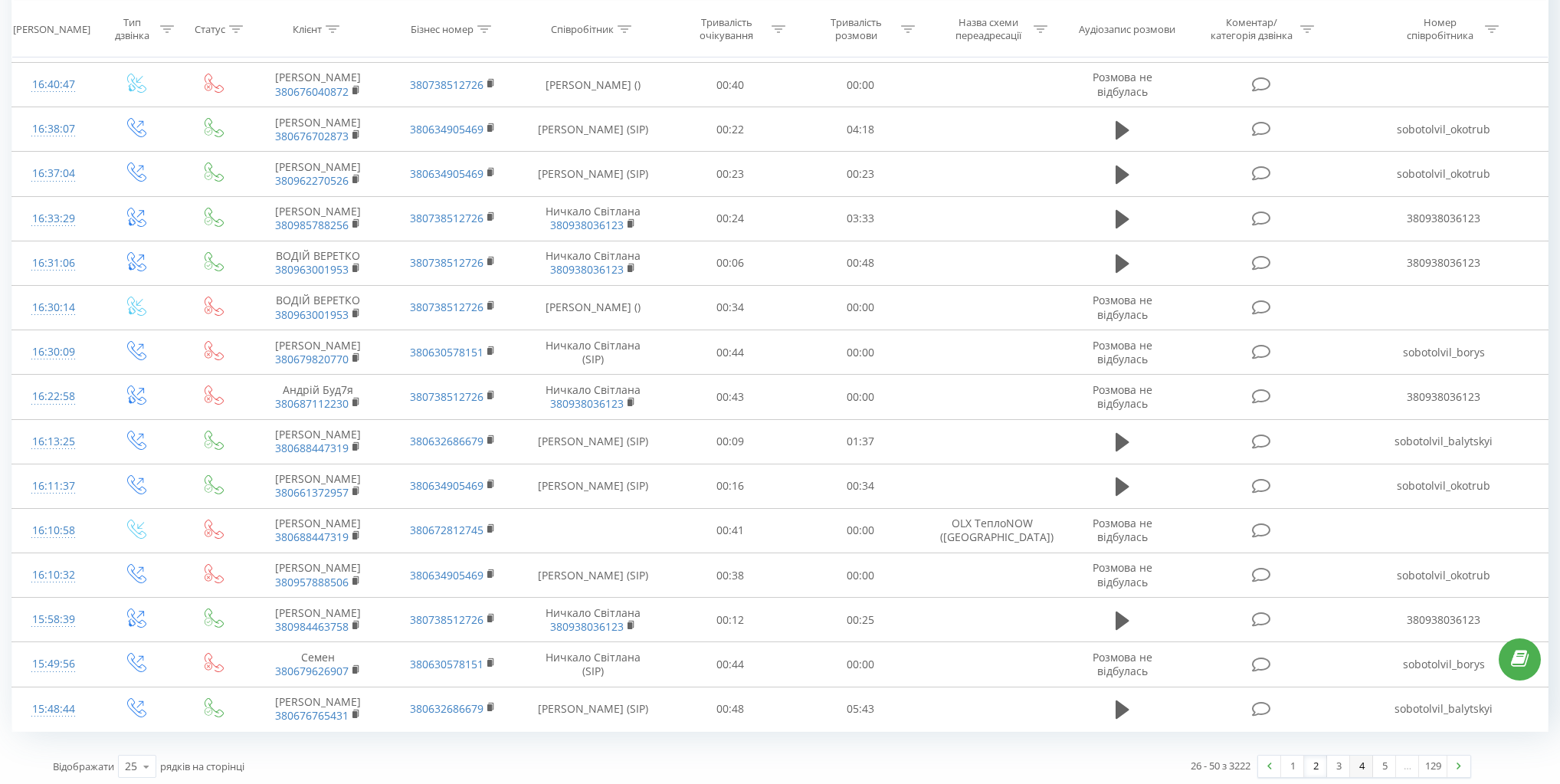
click at [1352, 766] on link "4" at bounding box center [1361, 766] width 23 height 21
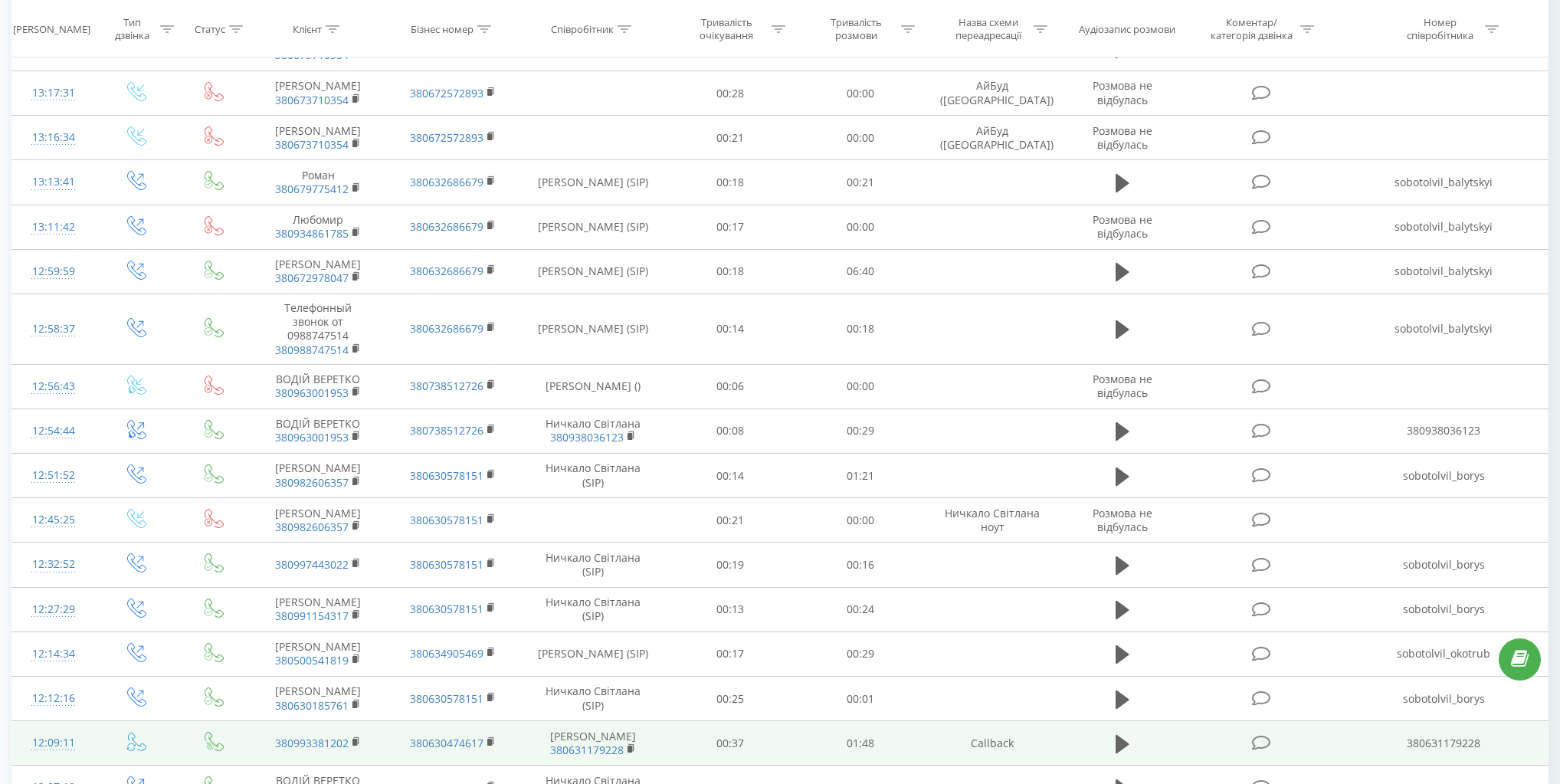
scroll to position [676, 0]
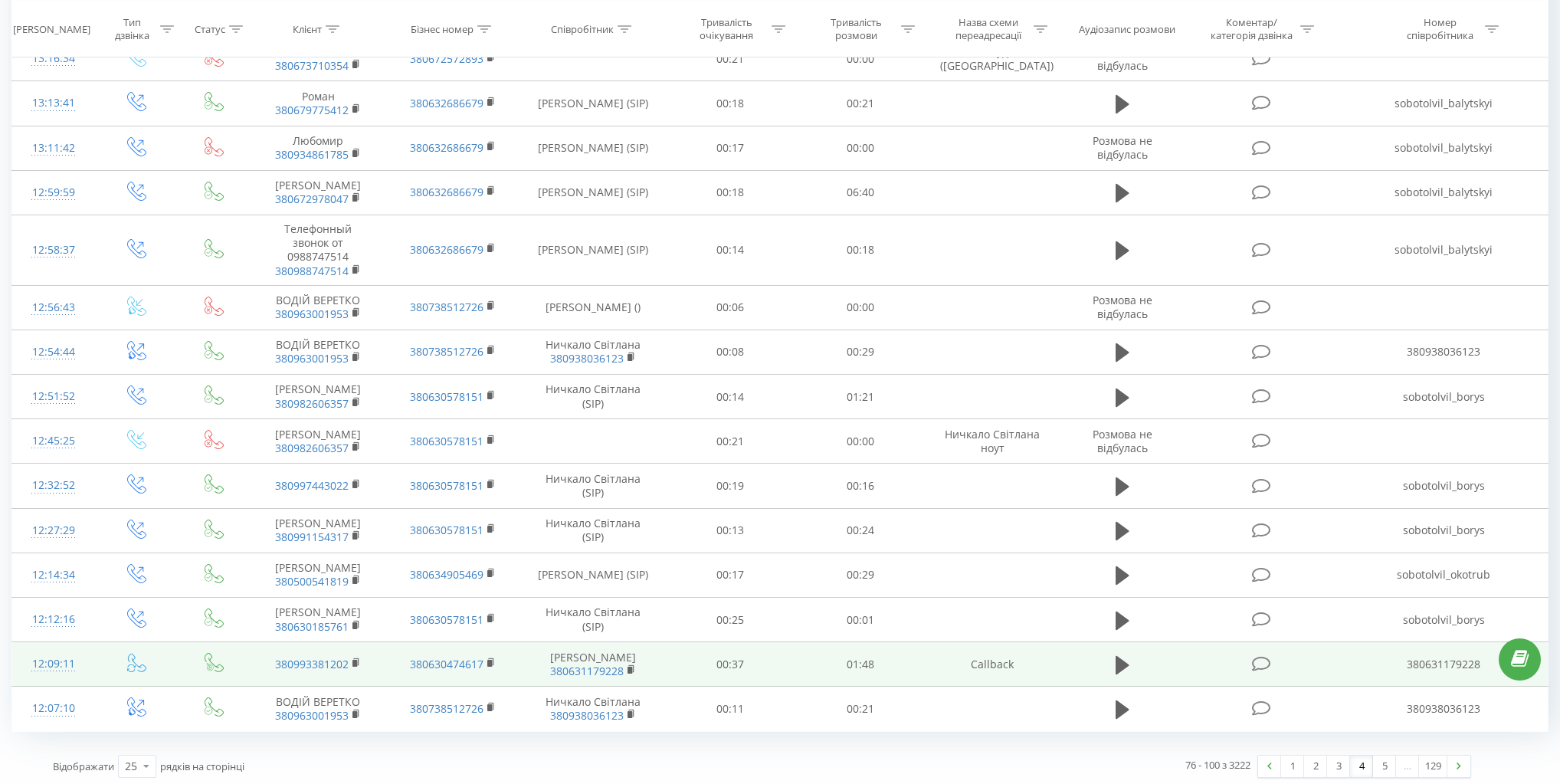
click at [564, 653] on td "Микола Балицький 380631179228" at bounding box center [593, 664] width 145 height 44
copy td "Микола Балицький"
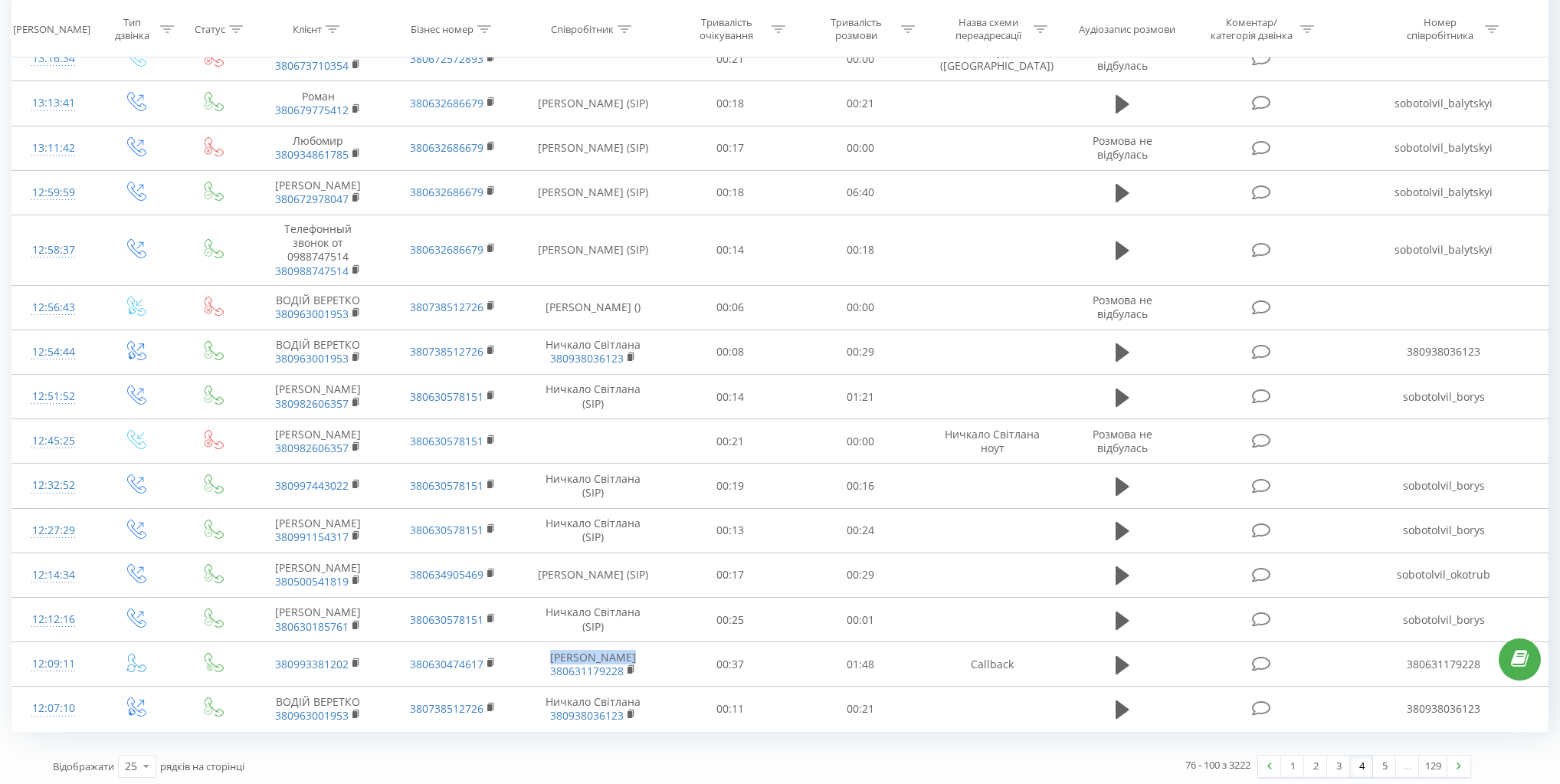
scroll to position [0, 0]
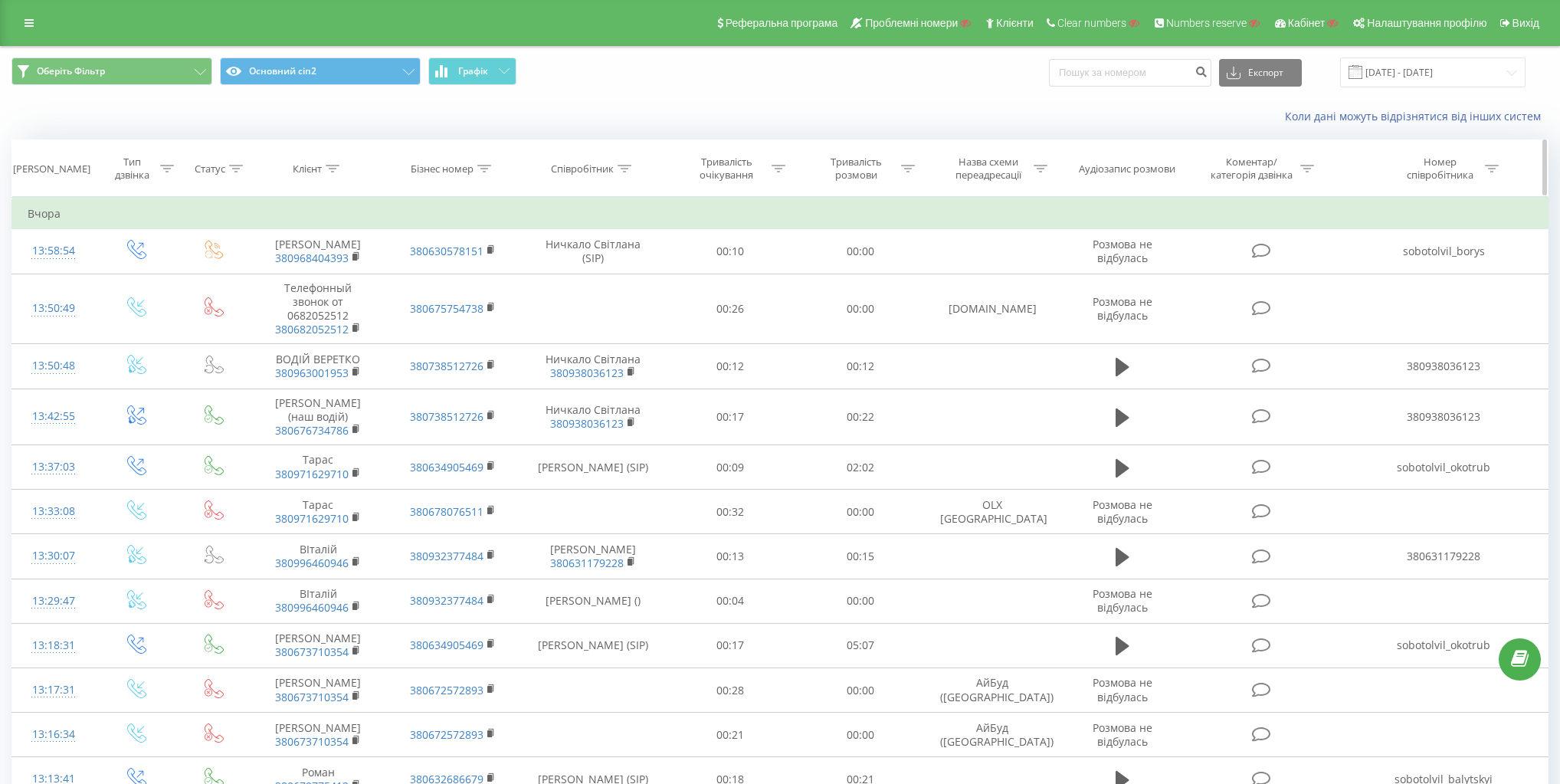
click at [603, 172] on div "Співробітник" at bounding box center [583, 169] width 63 height 13
click at [596, 276] on input "text" at bounding box center [593, 278] width 135 height 27
paste input "Микола Балицький"
type input "Микола Балицький"
click at [622, 300] on span "OK" at bounding box center [625, 309] width 43 height 24
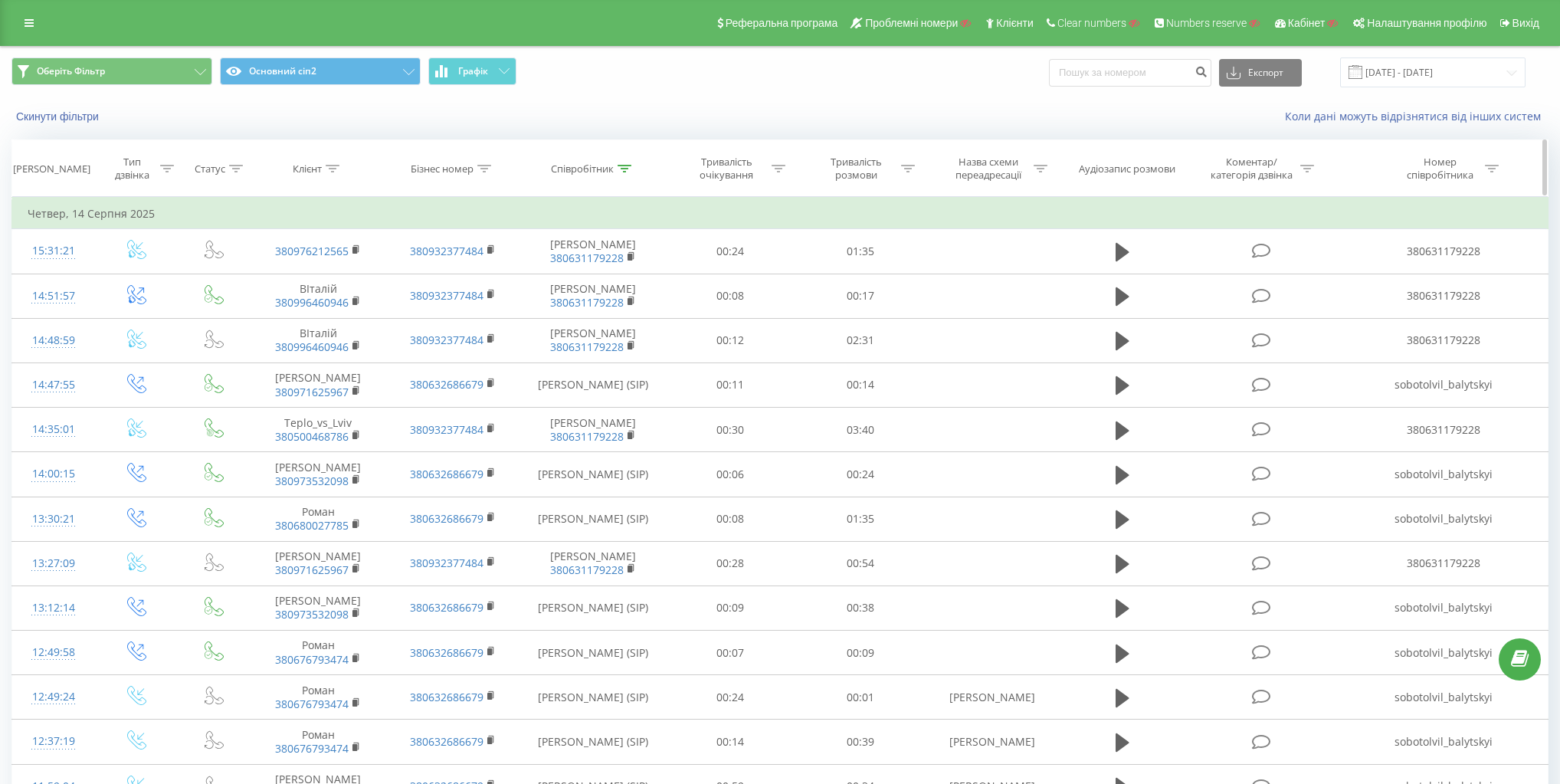
click at [135, 165] on div "Тип дзвінка" at bounding box center [132, 168] width 47 height 26
click at [167, 280] on div "Введіть значення" at bounding box center [129, 279] width 109 height 12
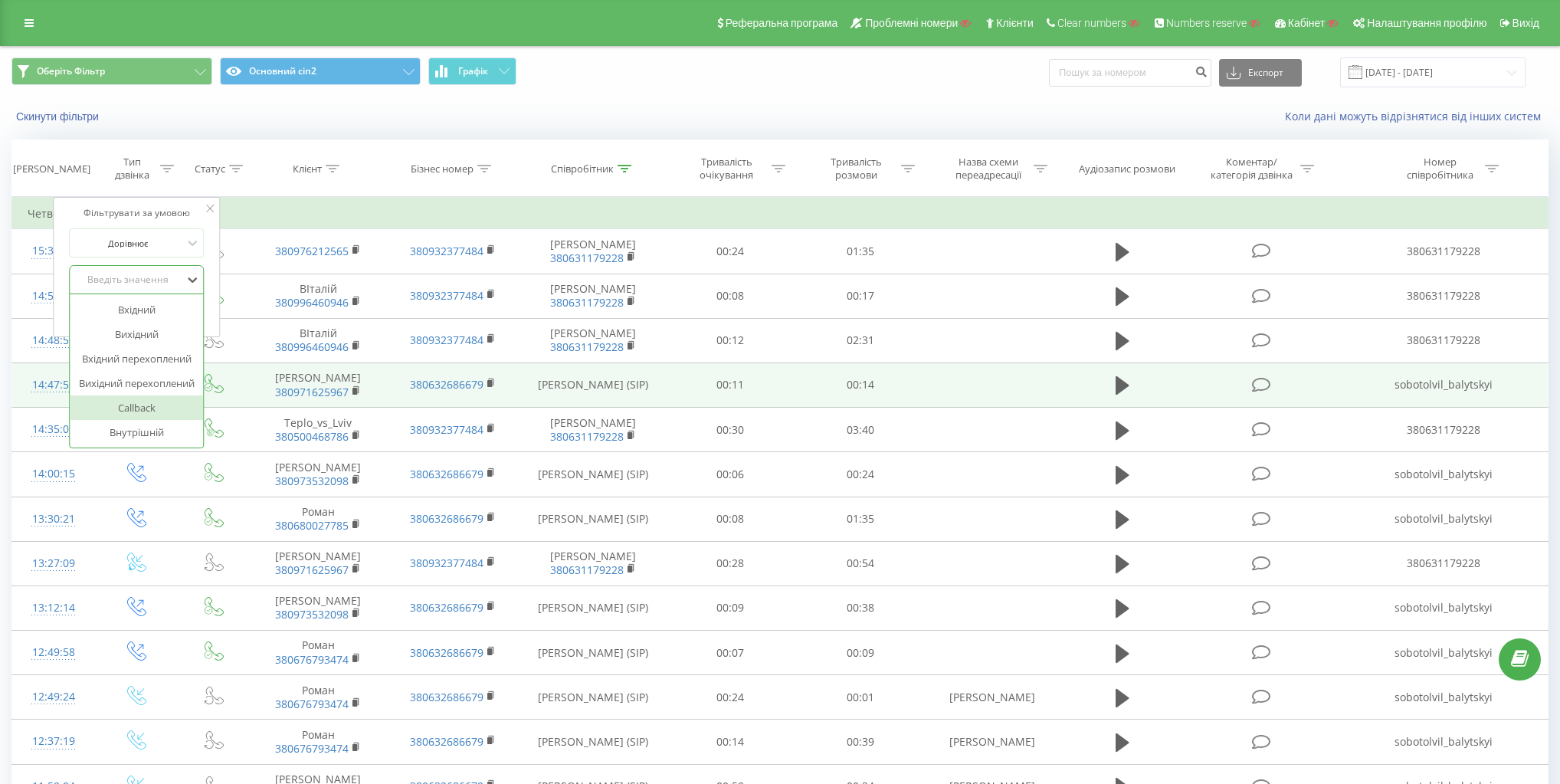
click at [151, 401] on div "Callback" at bounding box center [136, 408] width 133 height 25
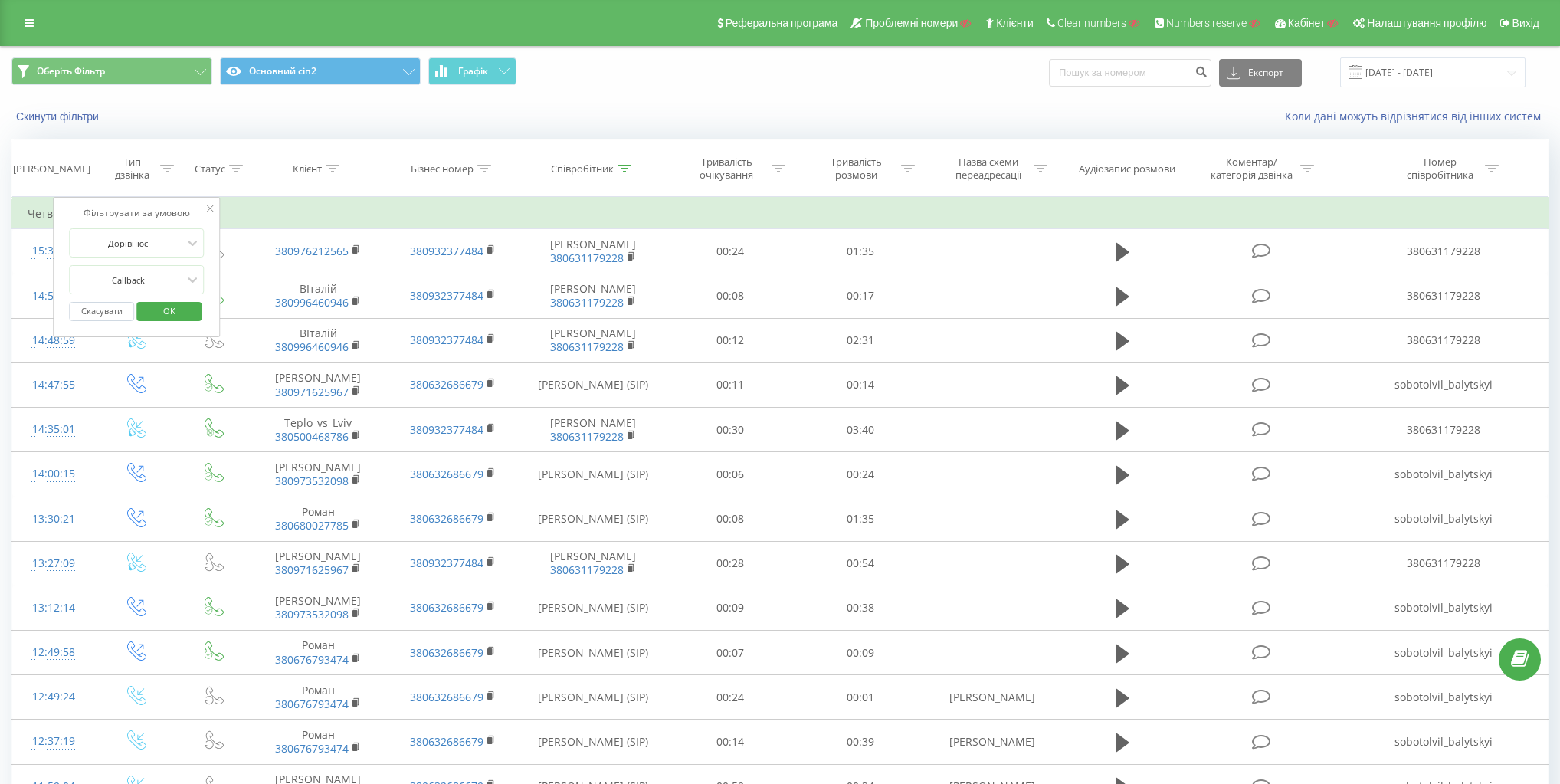
click at [180, 310] on span "OK" at bounding box center [169, 311] width 43 height 24
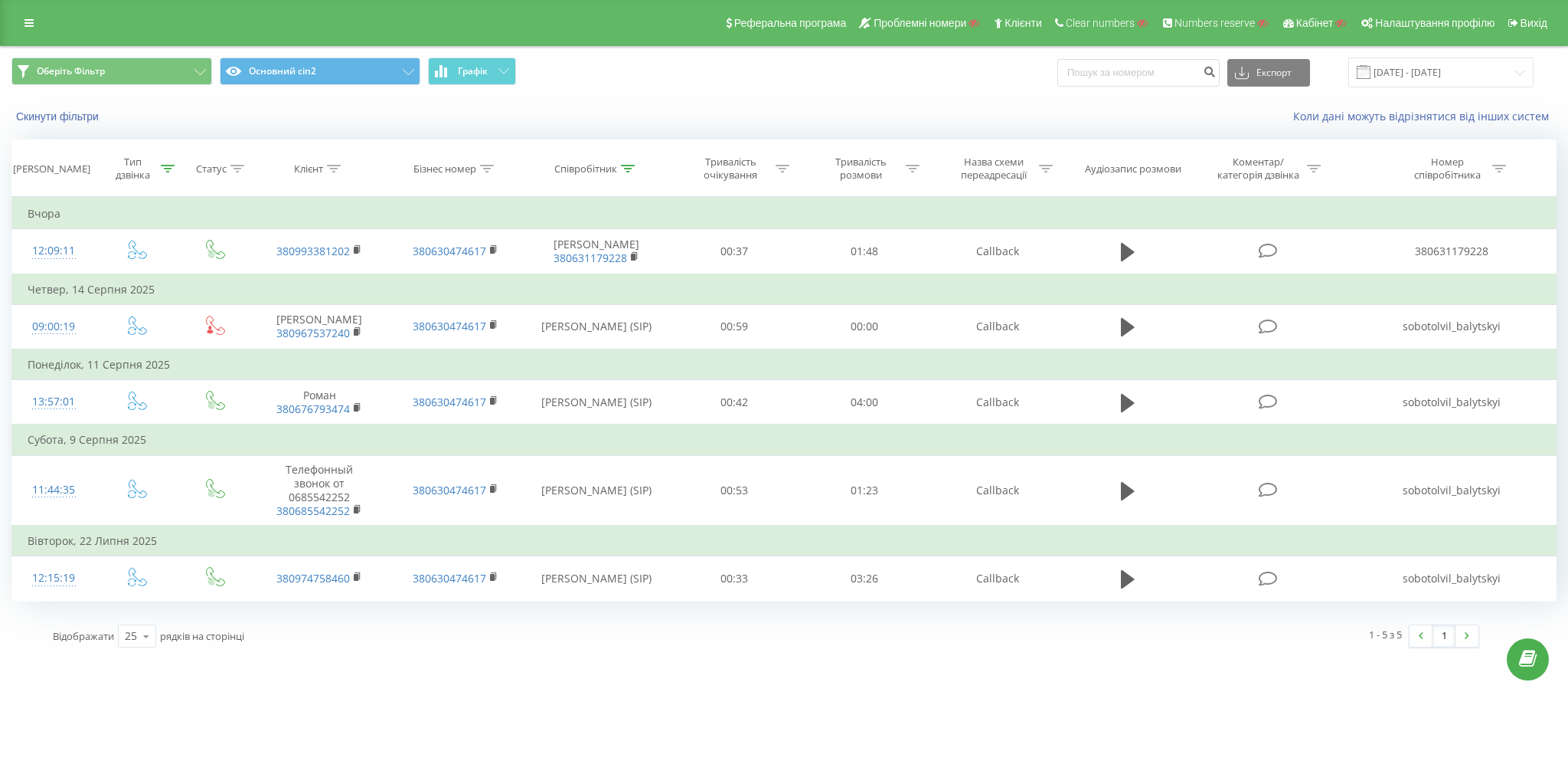
drag, startPoint x: 183, startPoint y: 306, endPoint x: 616, endPoint y: 66, distance: 495.1
click at [616, 66] on span "Оберіть Фільтр Основний сіп2 Графік" at bounding box center [392, 72] width 761 height 30
click at [33, 21] on link at bounding box center [30, 22] width 28 height 21
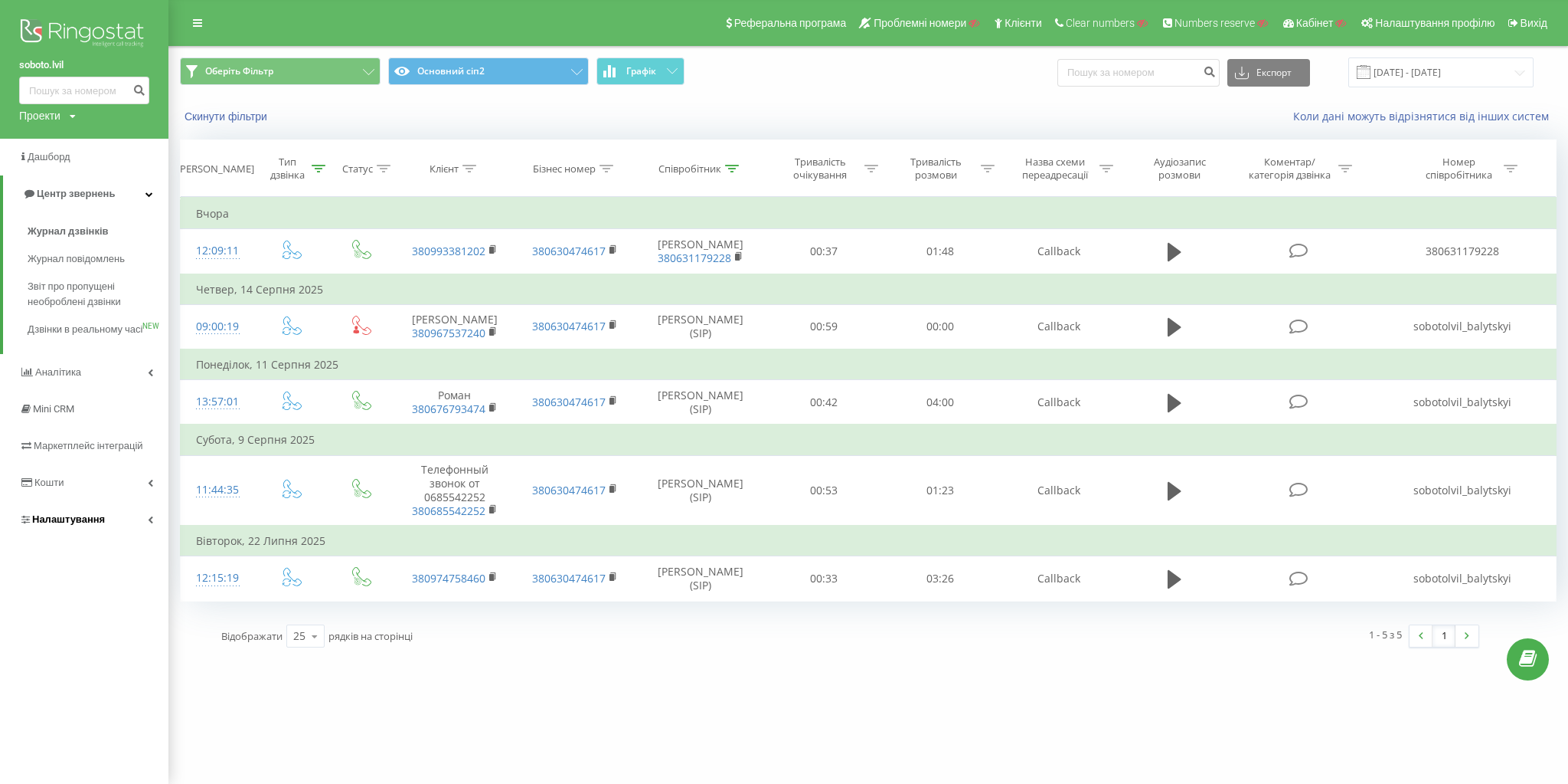
click at [125, 538] on link "Налаштування" at bounding box center [84, 520] width 168 height 37
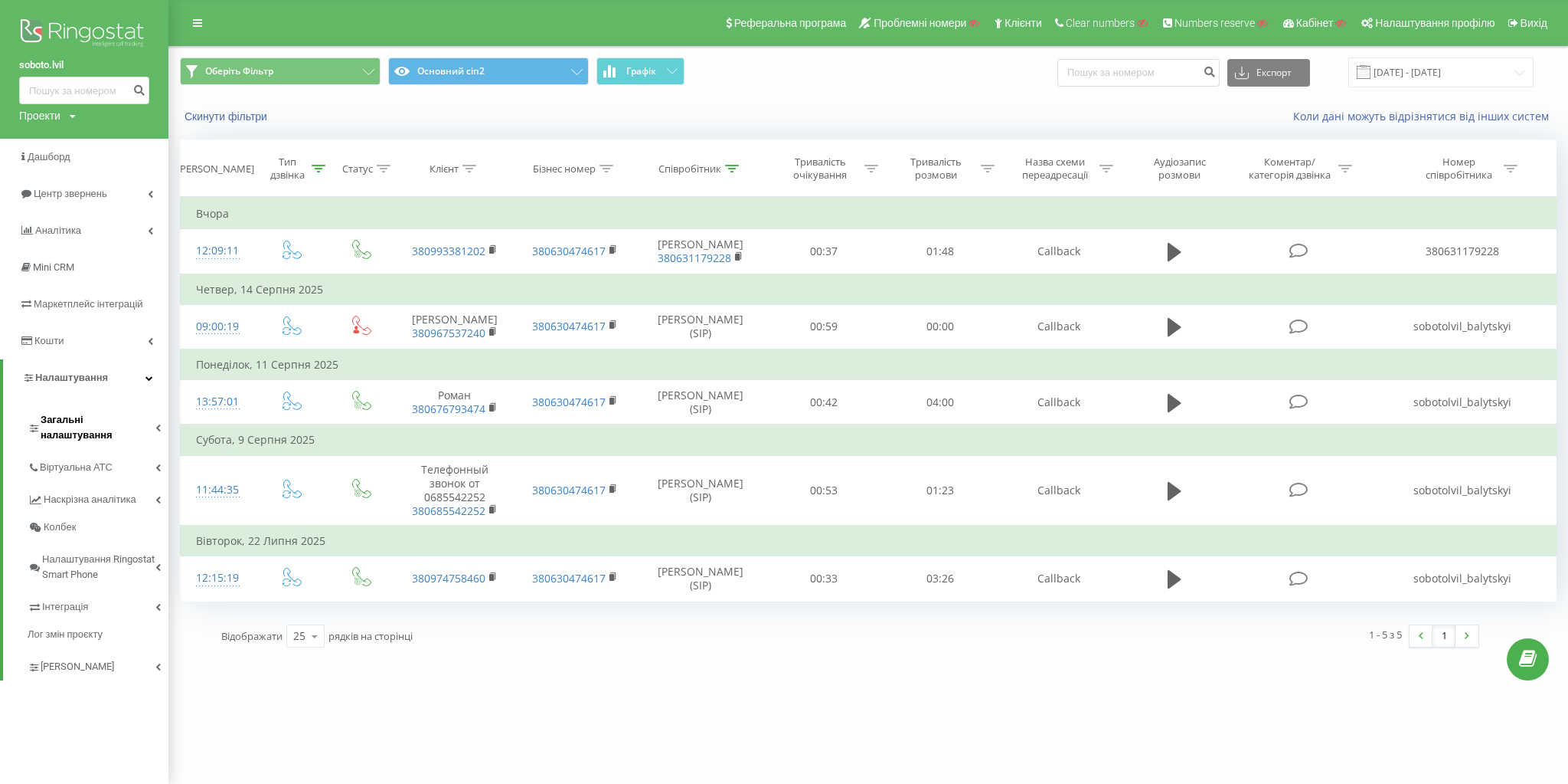
click at [116, 426] on span "Загальні налаштування" at bounding box center [98, 427] width 115 height 31
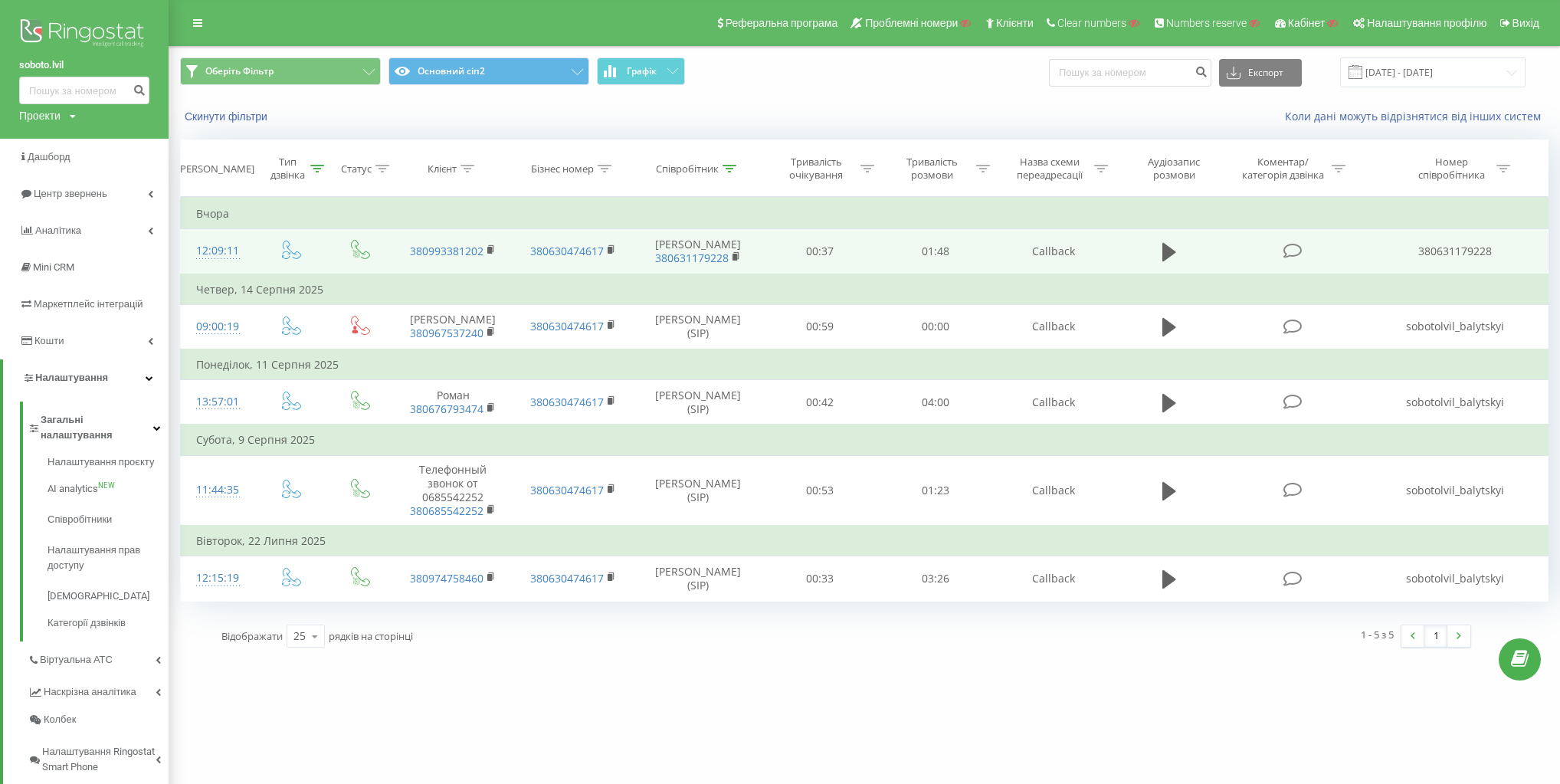
click at [1481, 248] on td "380631179228" at bounding box center [1456, 251] width 185 height 45
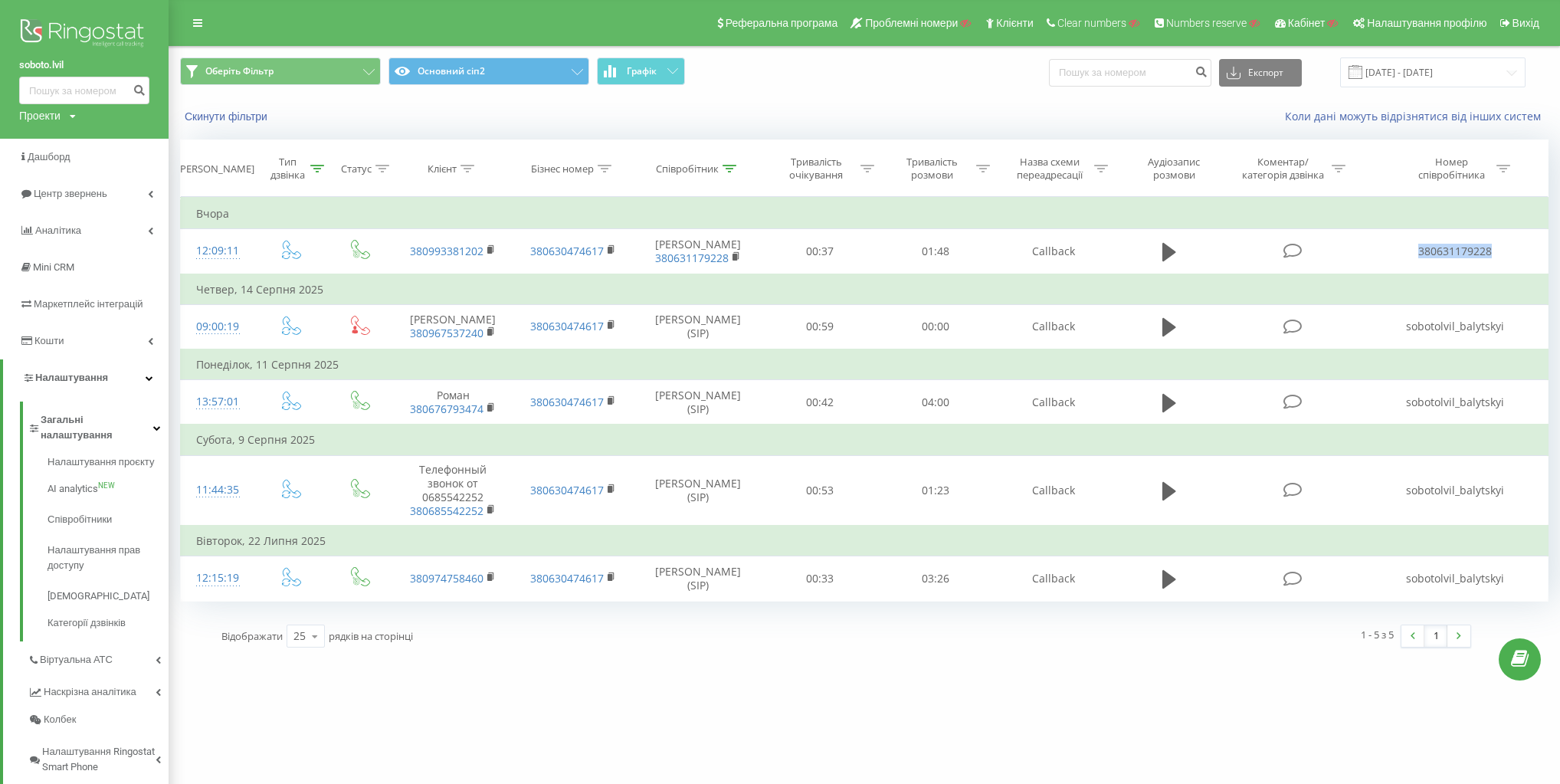
copy td "380631179228"
click at [135, 370] on link "Налаштування" at bounding box center [85, 378] width 166 height 37
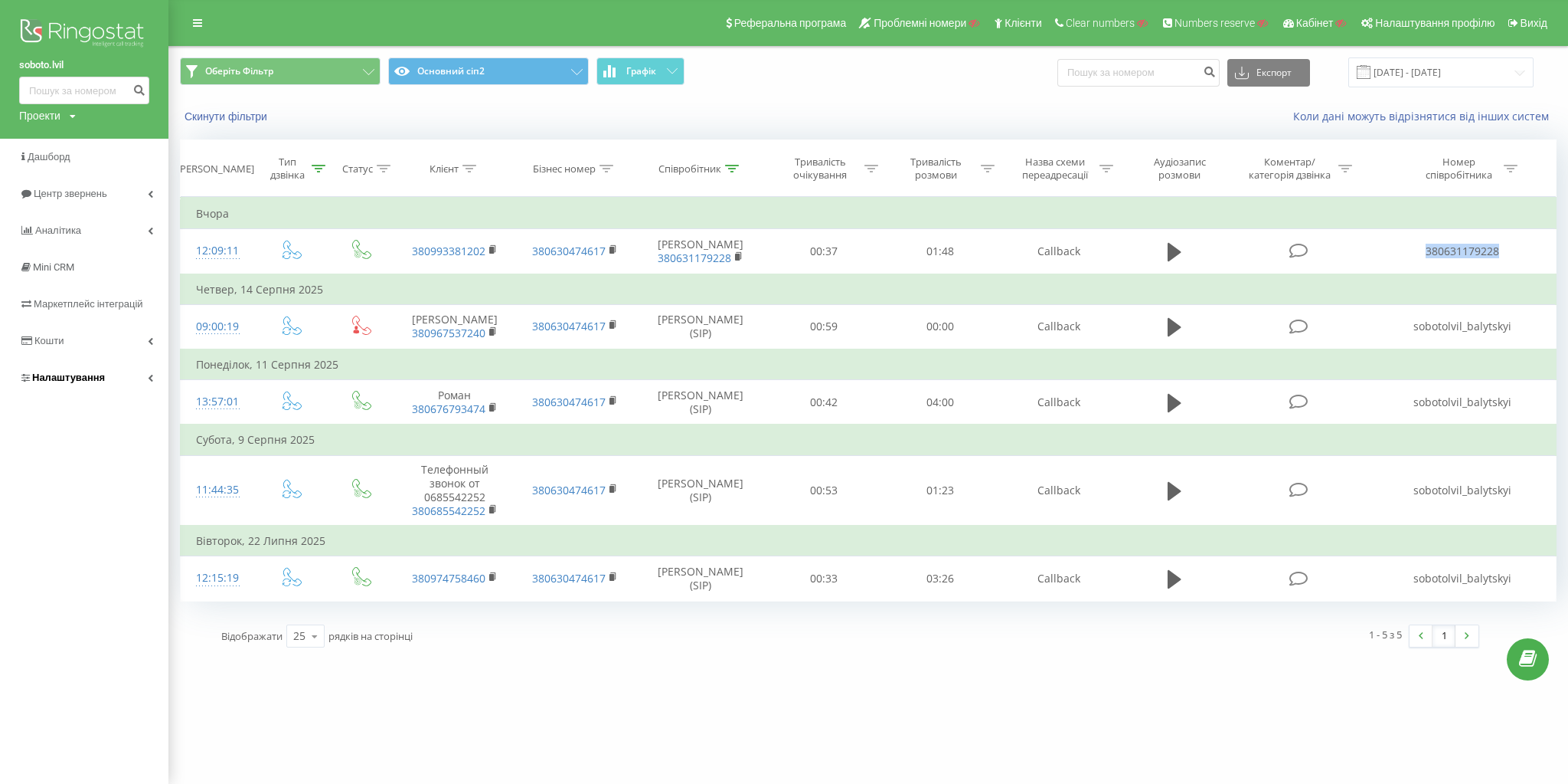
click at [135, 370] on link "Налаштування" at bounding box center [84, 378] width 168 height 37
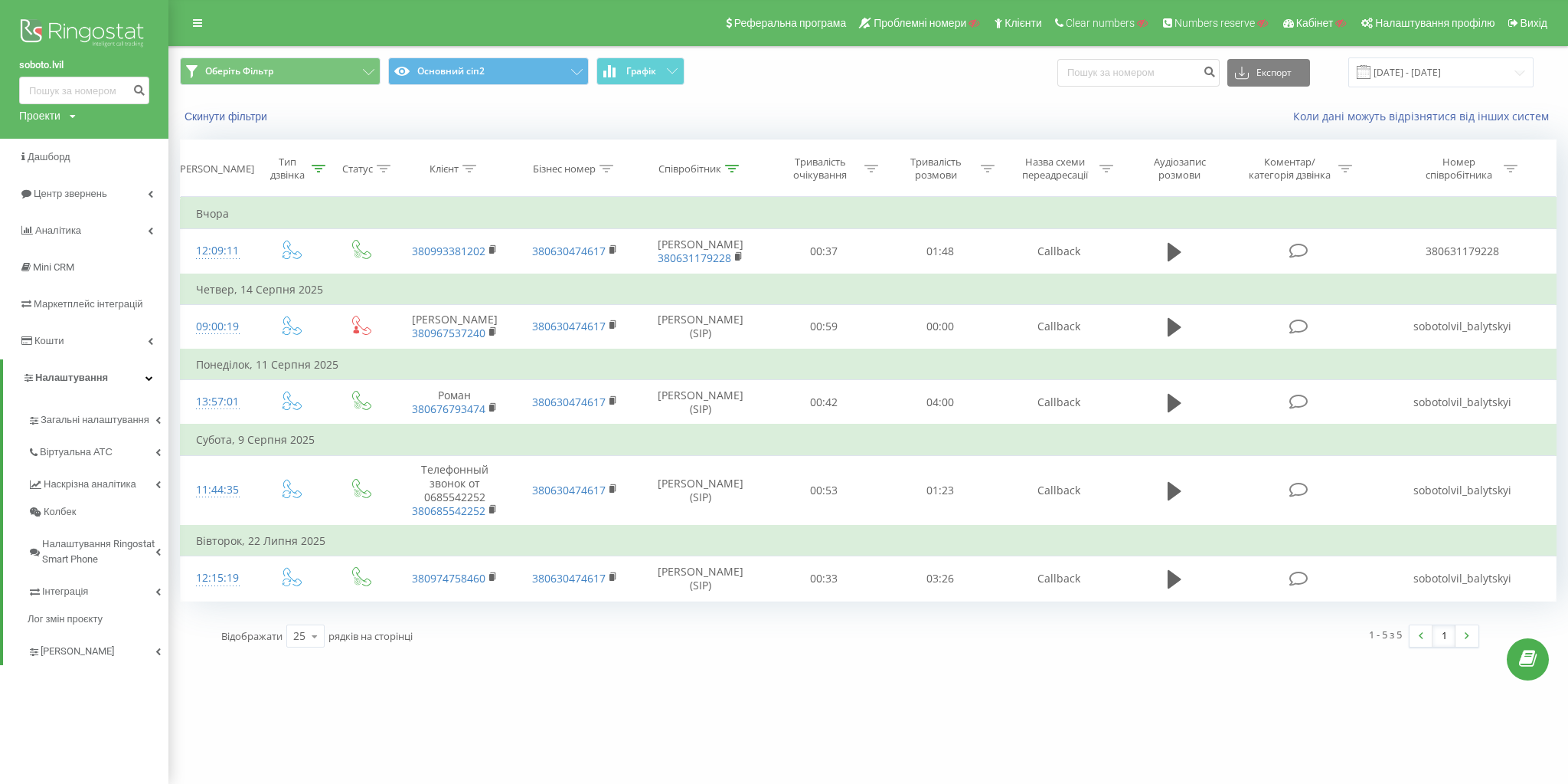
click at [844, 98] on div "Скинути фільтри Коли дані можуть відрізнятися вiд інших систем" at bounding box center [868, 116] width 1398 height 37
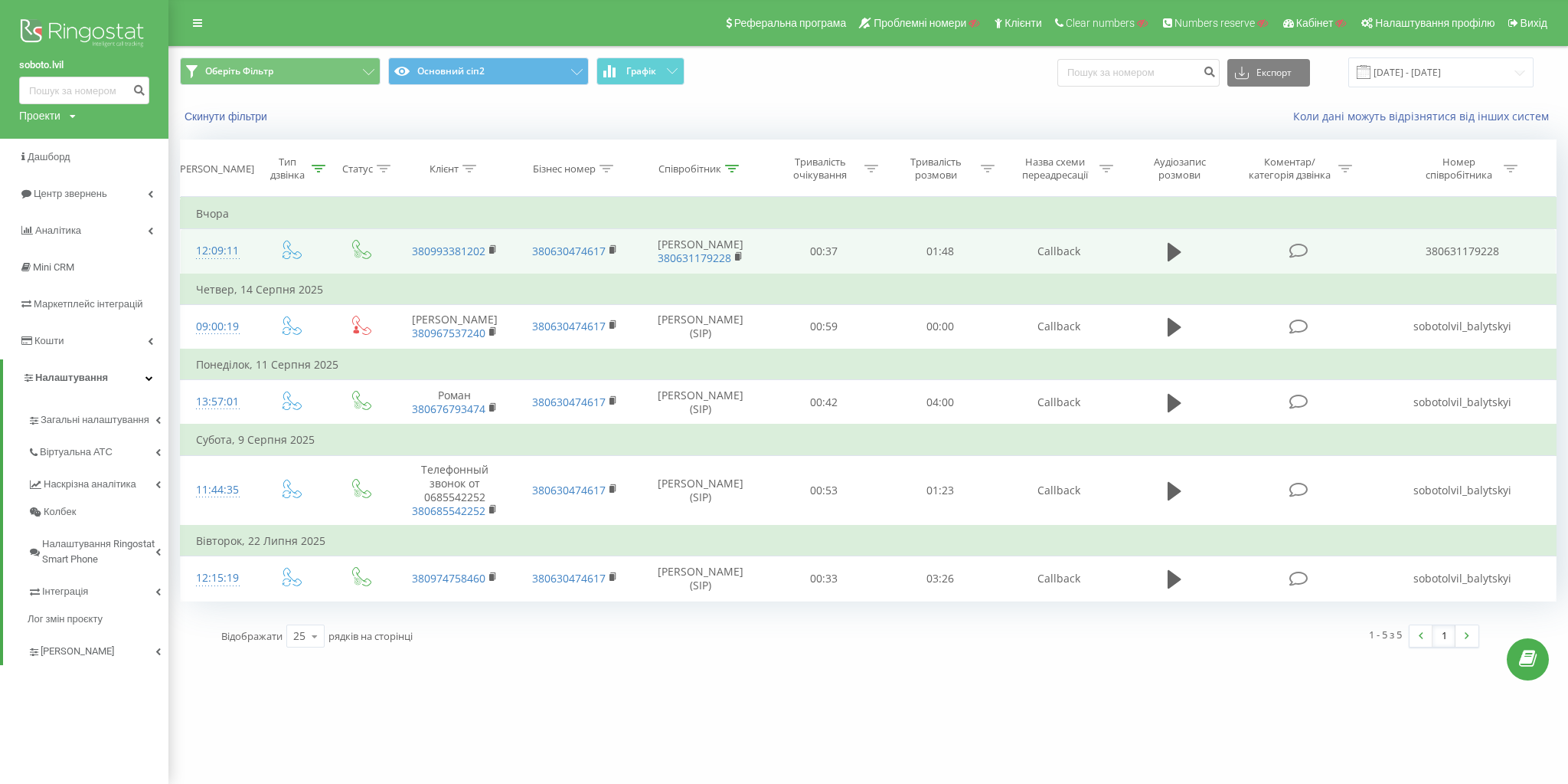
drag, startPoint x: 684, startPoint y: 239, endPoint x: 744, endPoint y: 254, distance: 61.8
click at [744, 254] on td "Микола Балицький 380631179228" at bounding box center [700, 251] width 130 height 45
copy td "Микола Балицький"
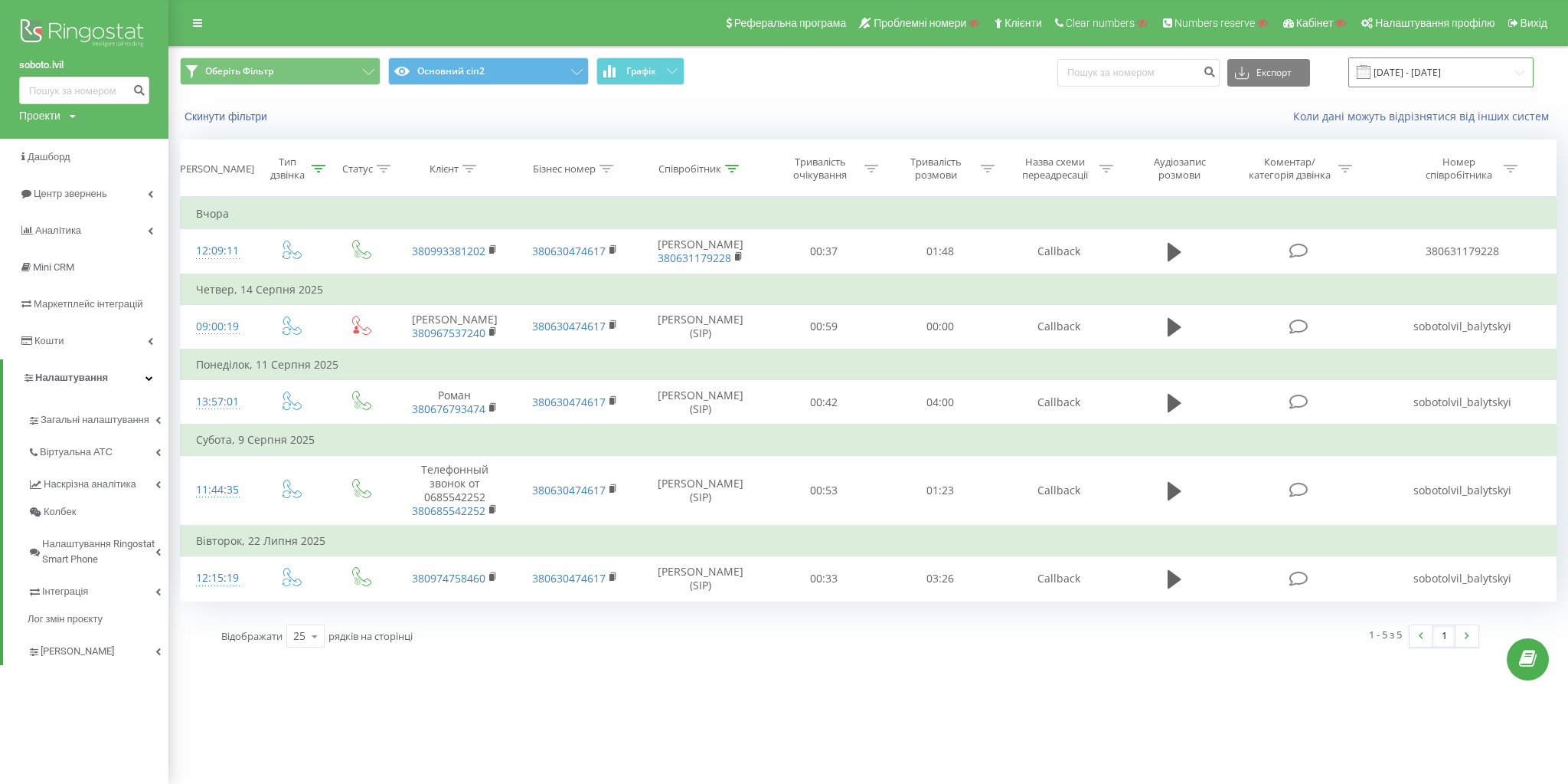
click at [1491, 69] on input "[DATE] - [DATE]" at bounding box center [1440, 72] width 186 height 30
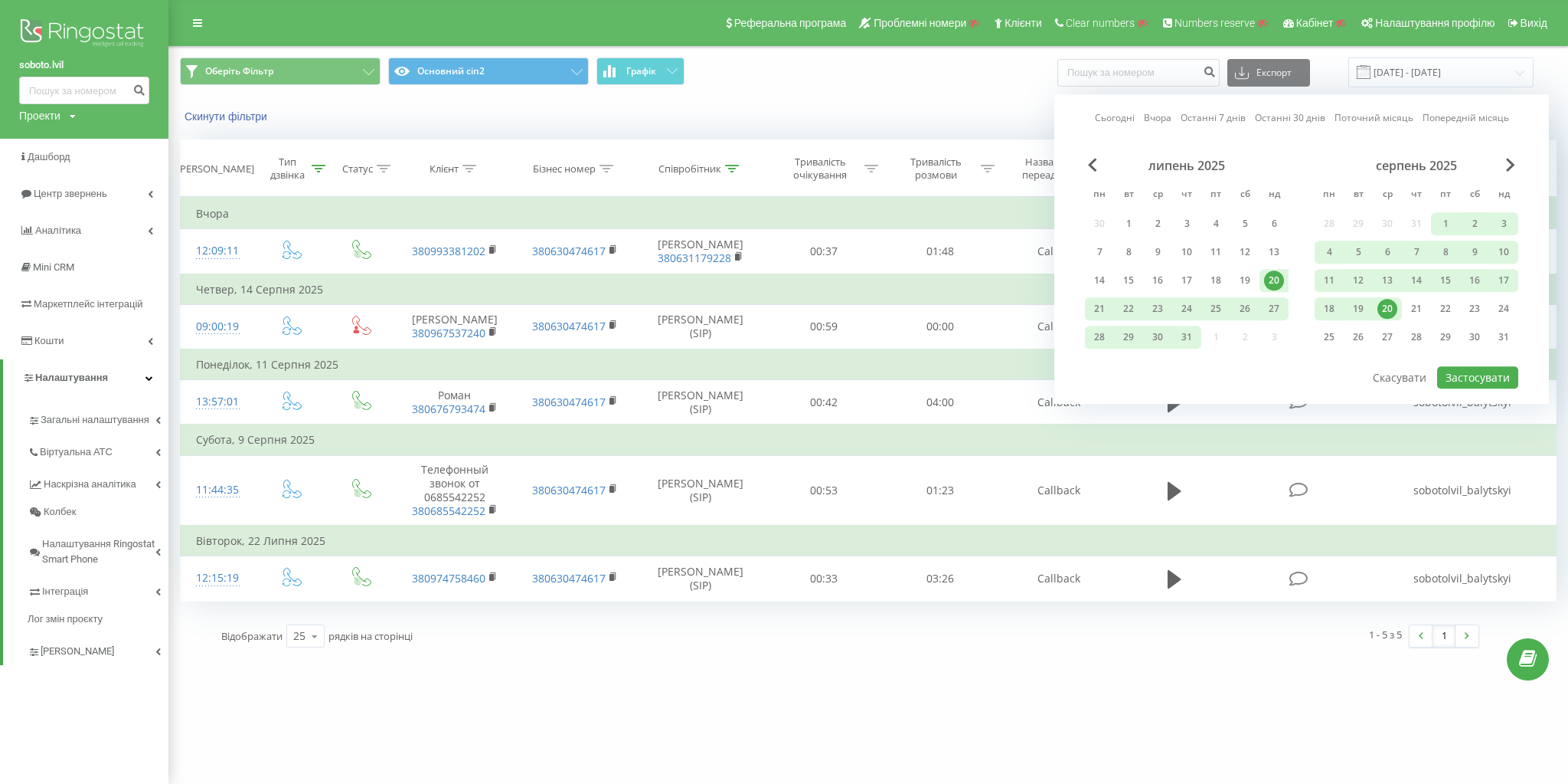
click at [1087, 164] on div "липень 2025" at bounding box center [1186, 165] width 203 height 16
click at [1090, 159] on span "Previous Month" at bounding box center [1092, 165] width 9 height 14
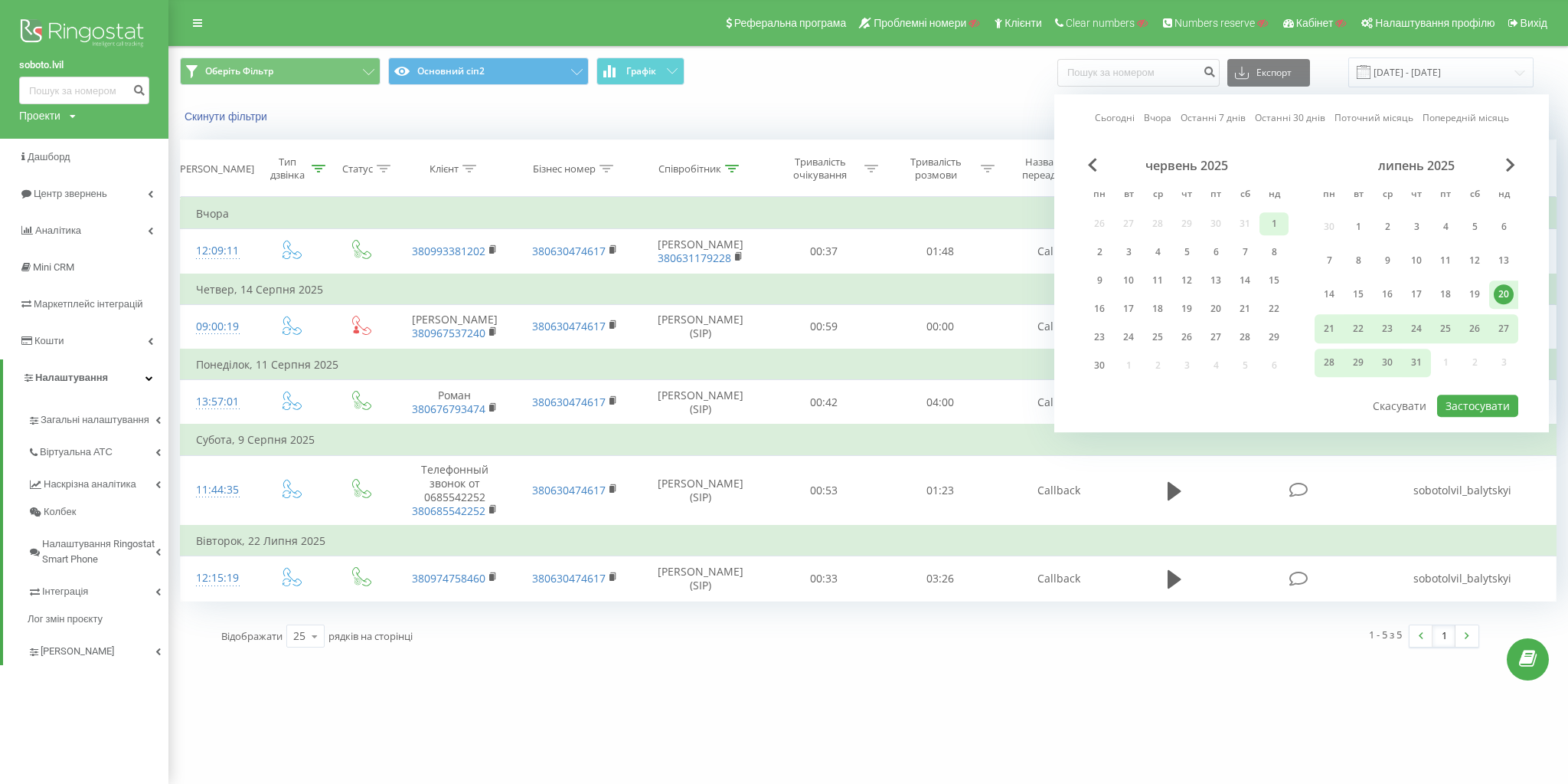
click at [1277, 224] on div "1" at bounding box center [1274, 224] width 20 height 20
click at [1510, 163] on span "Next Month" at bounding box center [1511, 165] width 9 height 14
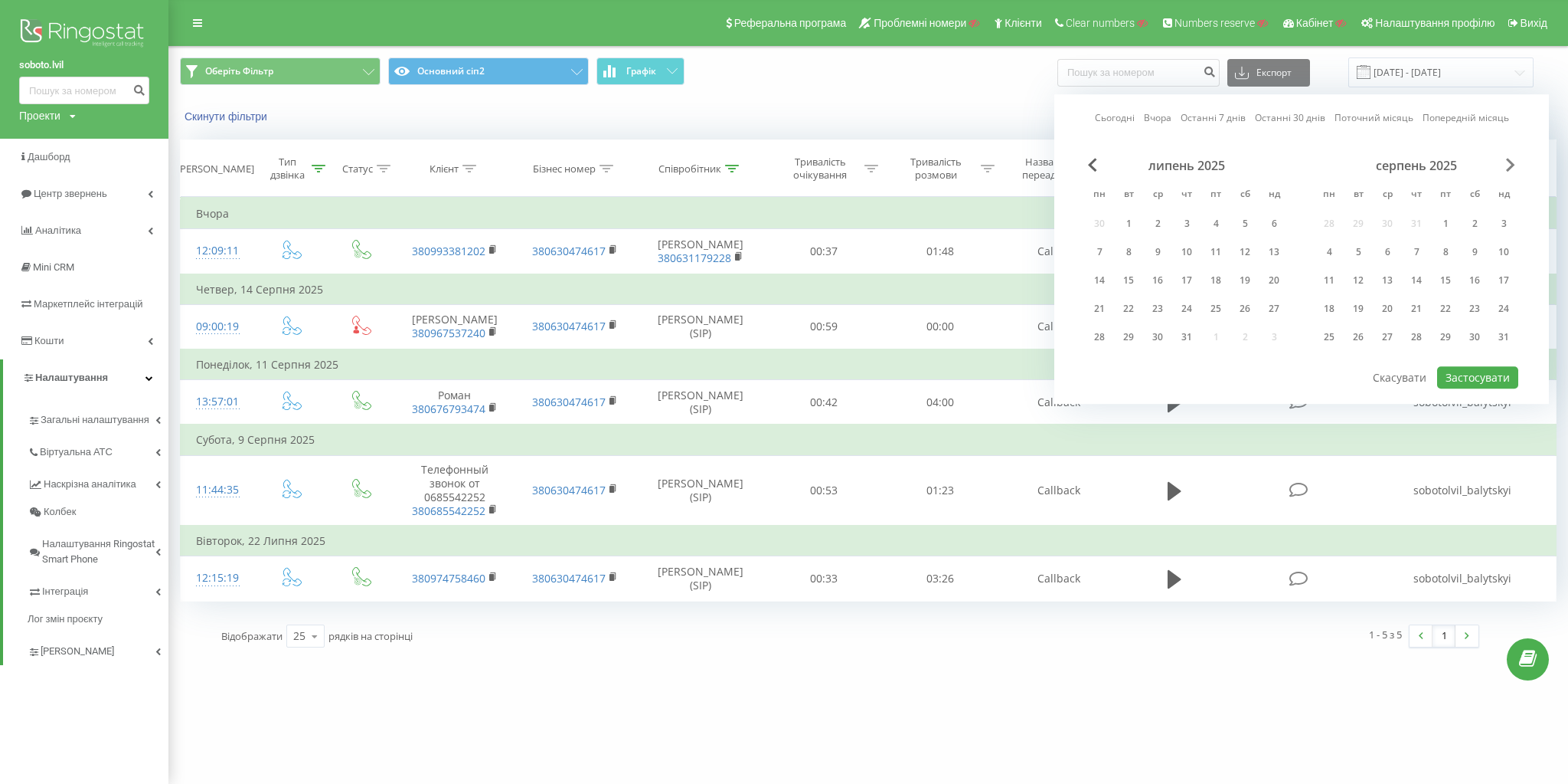
click at [1510, 163] on span "Next Month" at bounding box center [1511, 165] width 9 height 14
click at [1504, 226] on div "7" at bounding box center [1504, 224] width 20 height 20
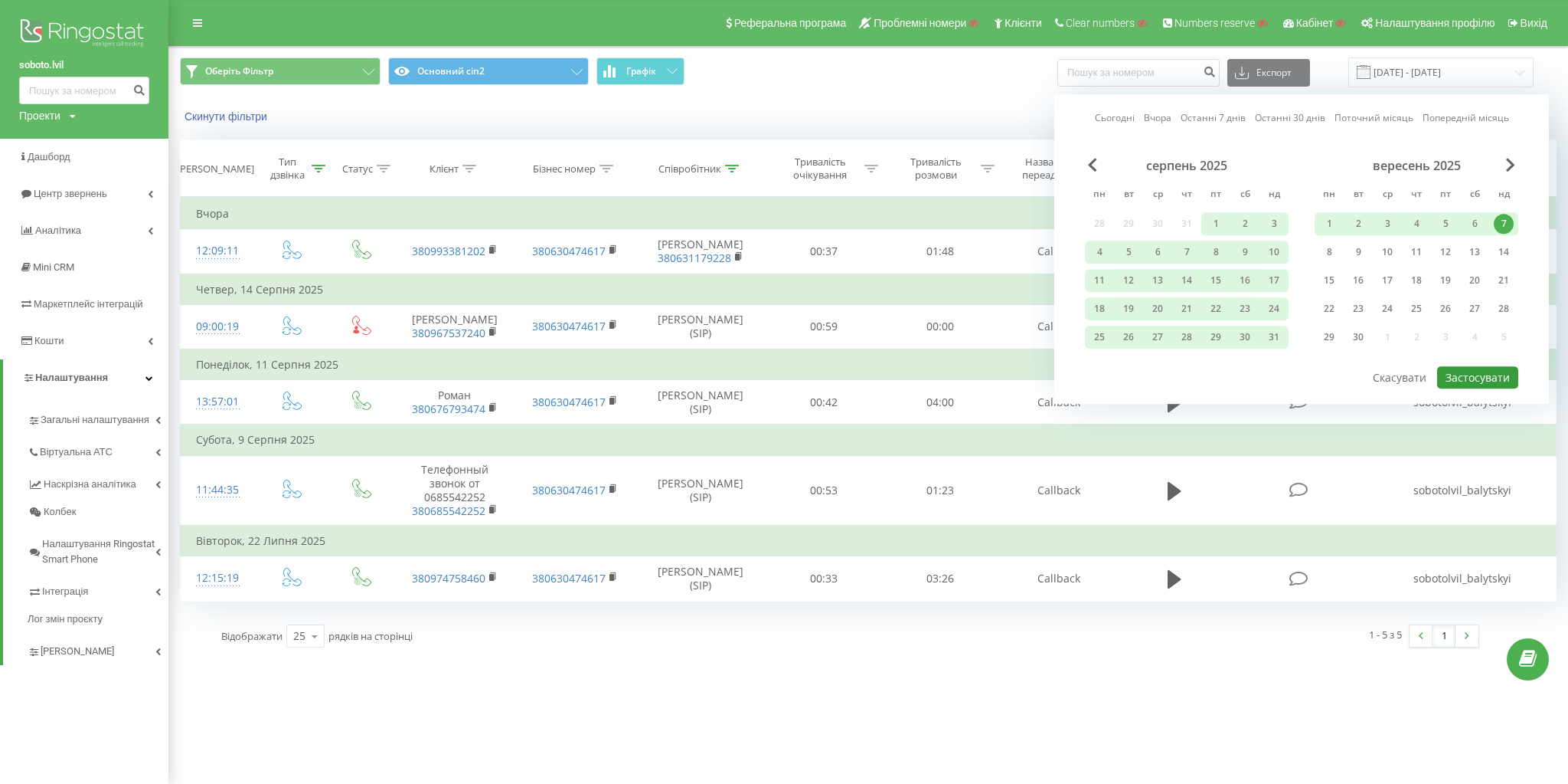
click at [1489, 379] on button "Застосувати" at bounding box center [1477, 377] width 81 height 22
type input "01.06.2025 - 07.09.2025"
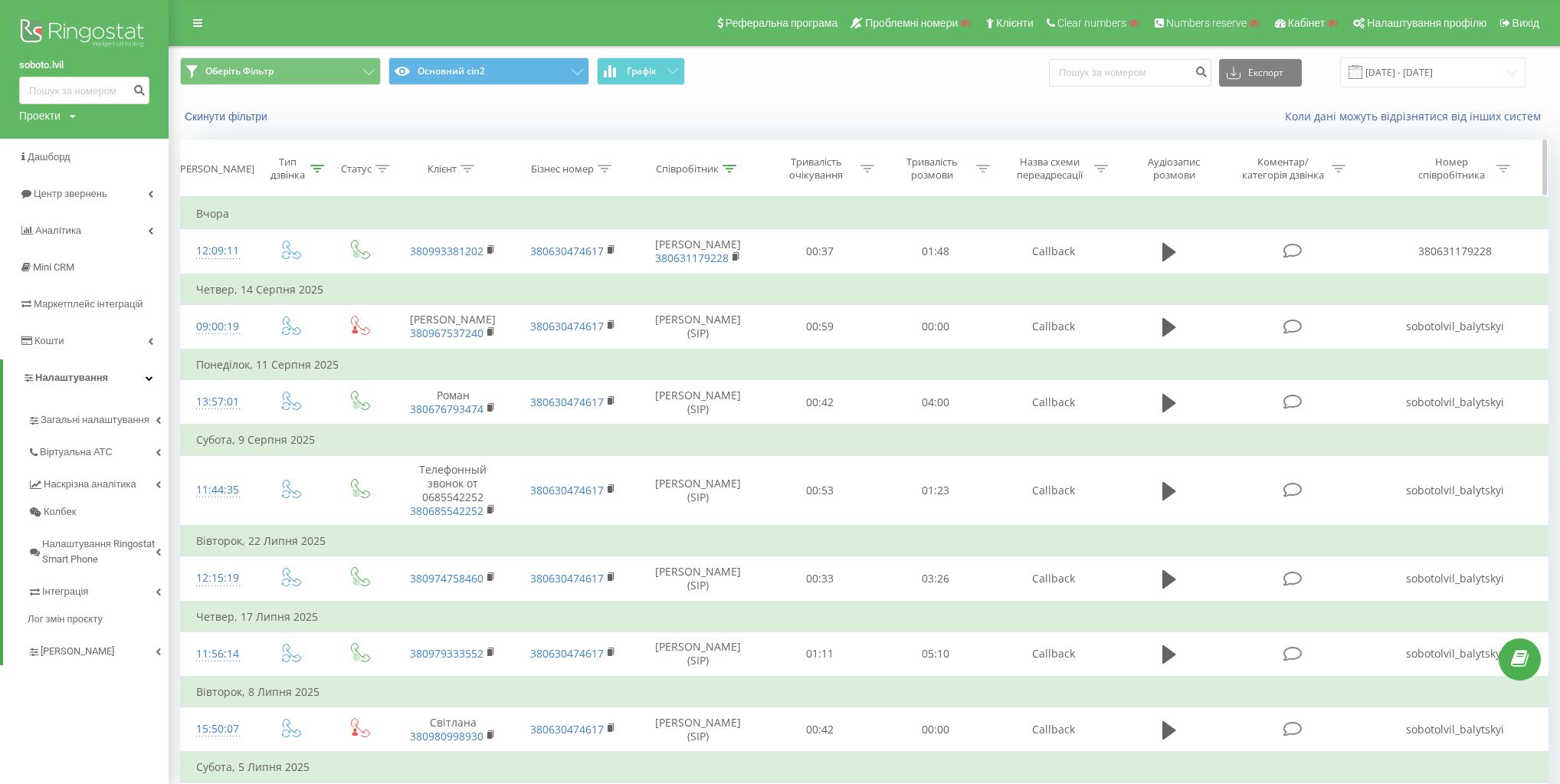
click at [710, 167] on div "Співробітник" at bounding box center [687, 169] width 63 height 13
click at [718, 109] on div "Коли дані можуть відрізнятися вiд інших систем" at bounding box center [1125, 116] width 869 height 16
click at [856, 50] on div "Оберіть Фільтр Основний сіп2 Графік Експорт .csv .xls .xlsx 01.06.2025 - 07.09.…" at bounding box center [864, 73] width 1390 height 52
click at [773, 210] on icon at bounding box center [770, 208] width 7 height 7
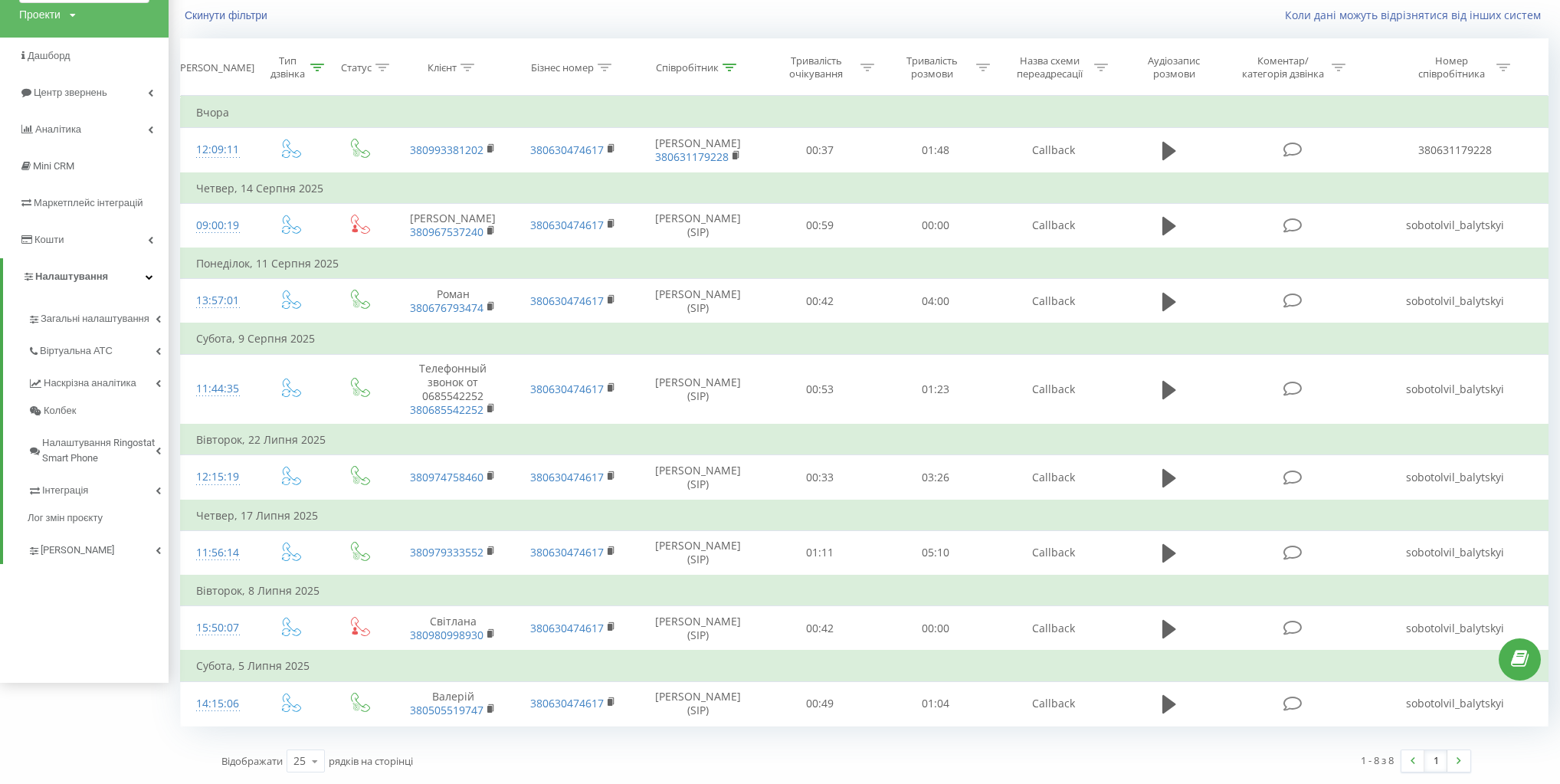
scroll to position [108, 0]
click at [719, 61] on div "Співробітник" at bounding box center [695, 67] width 80 height 13
click at [658, 203] on button "Скасувати" at bounding box center [663, 208] width 65 height 19
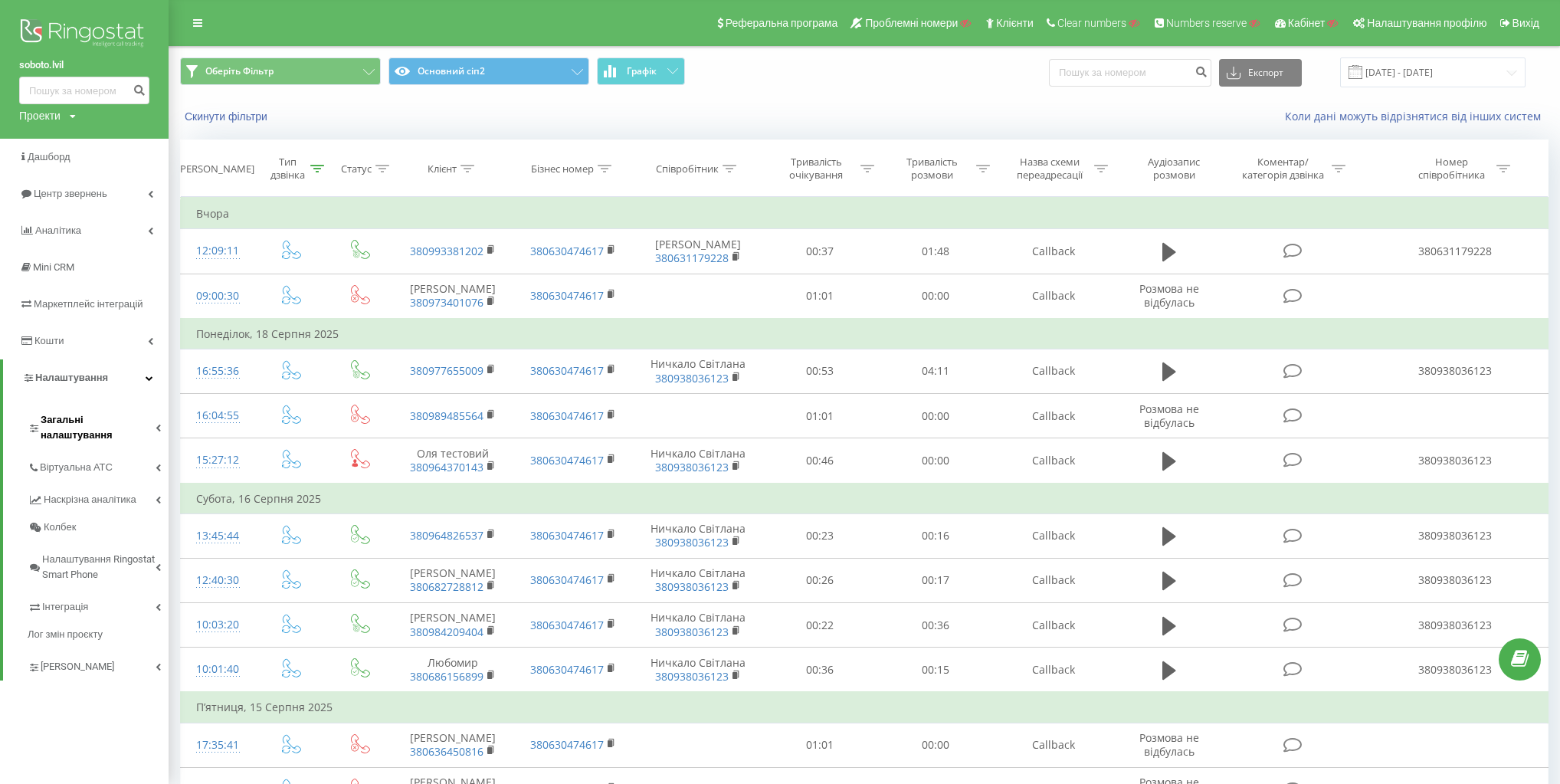
click at [128, 417] on span "Загальні налаштування" at bounding box center [98, 427] width 115 height 31
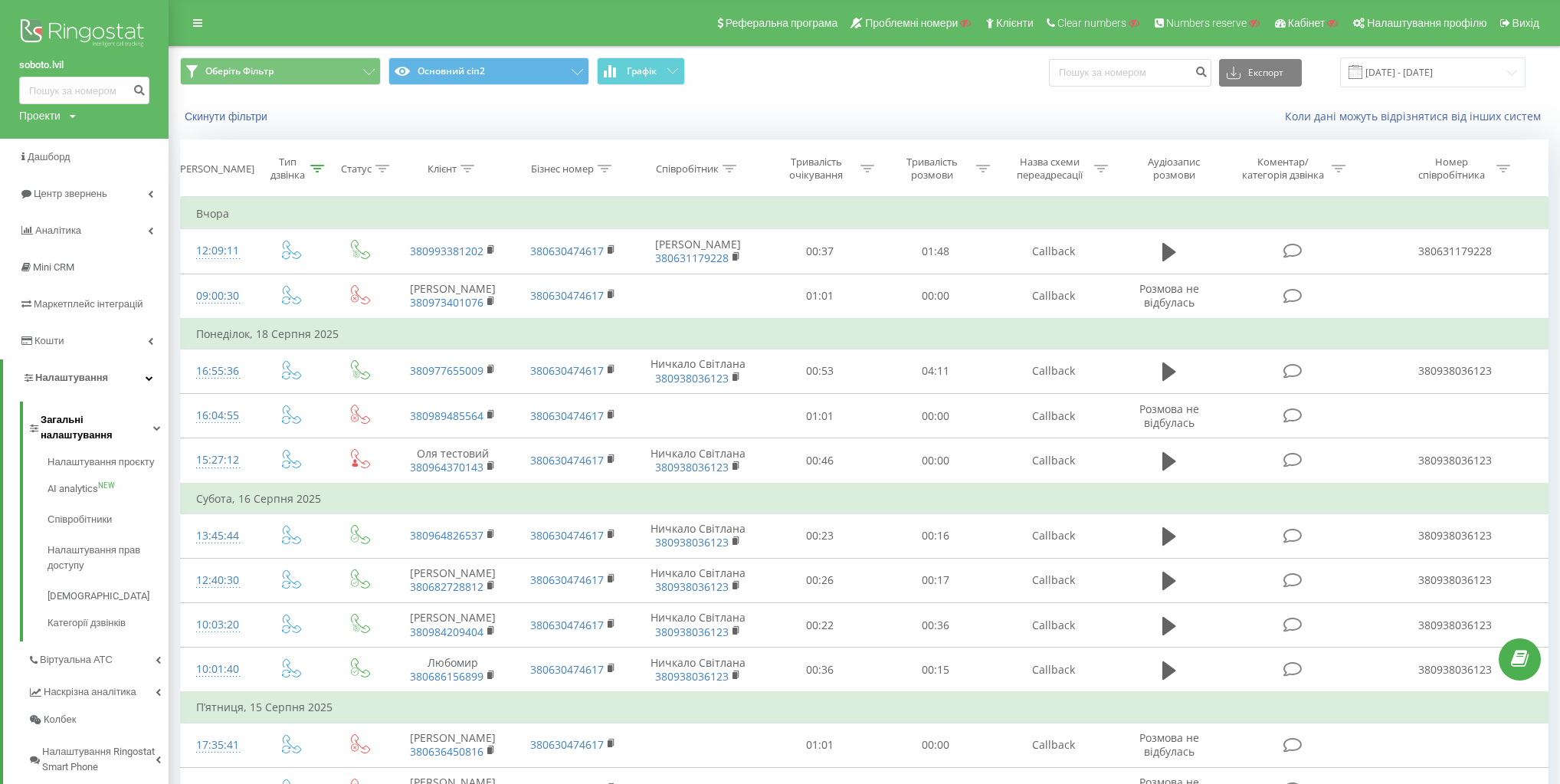
click at [132, 413] on span "Загальні налаштування" at bounding box center [97, 427] width 113 height 31
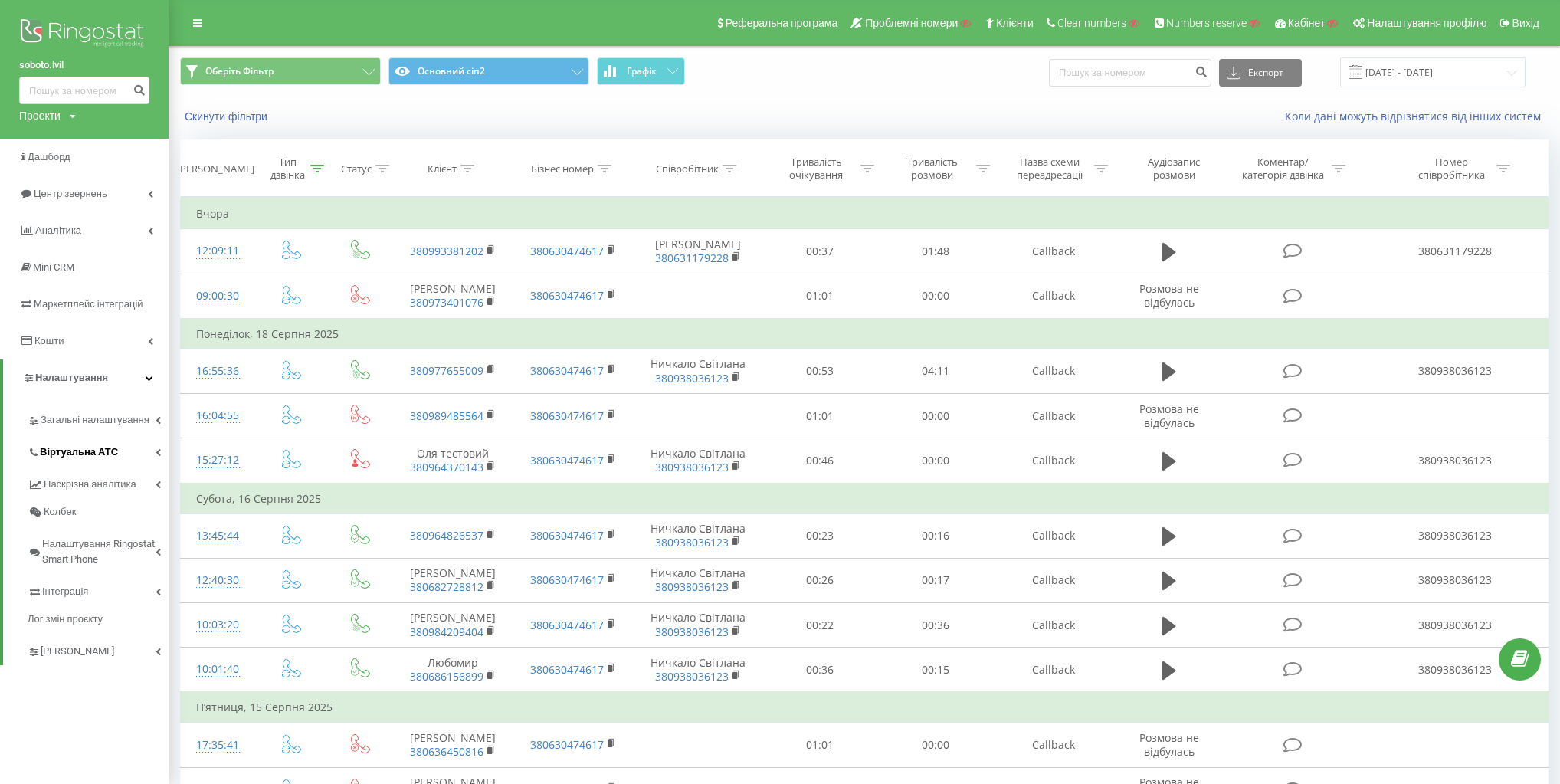
click at [127, 457] on link "Віртуальна АТС" at bounding box center [98, 449] width 141 height 32
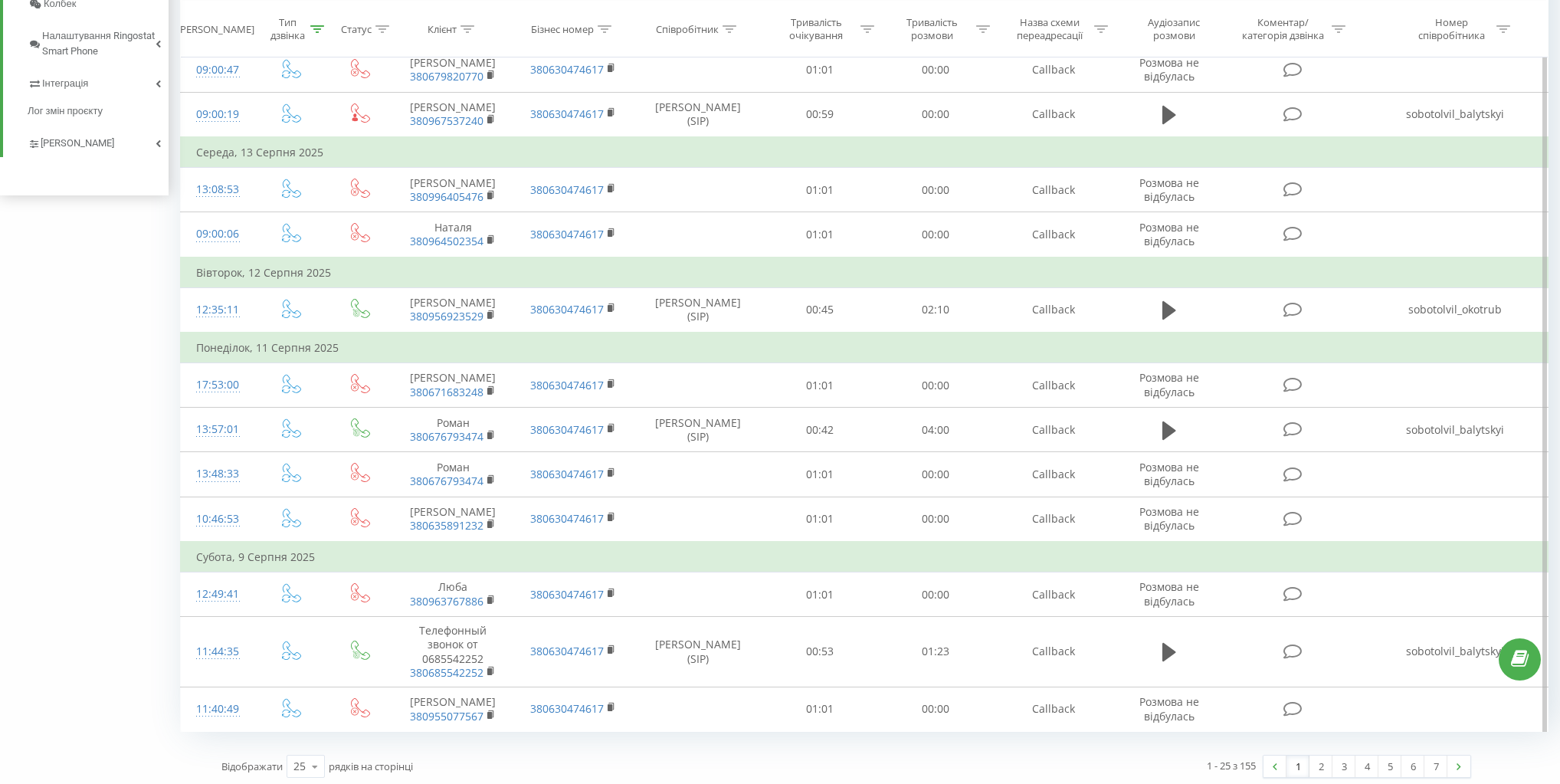
scroll to position [894, 0]
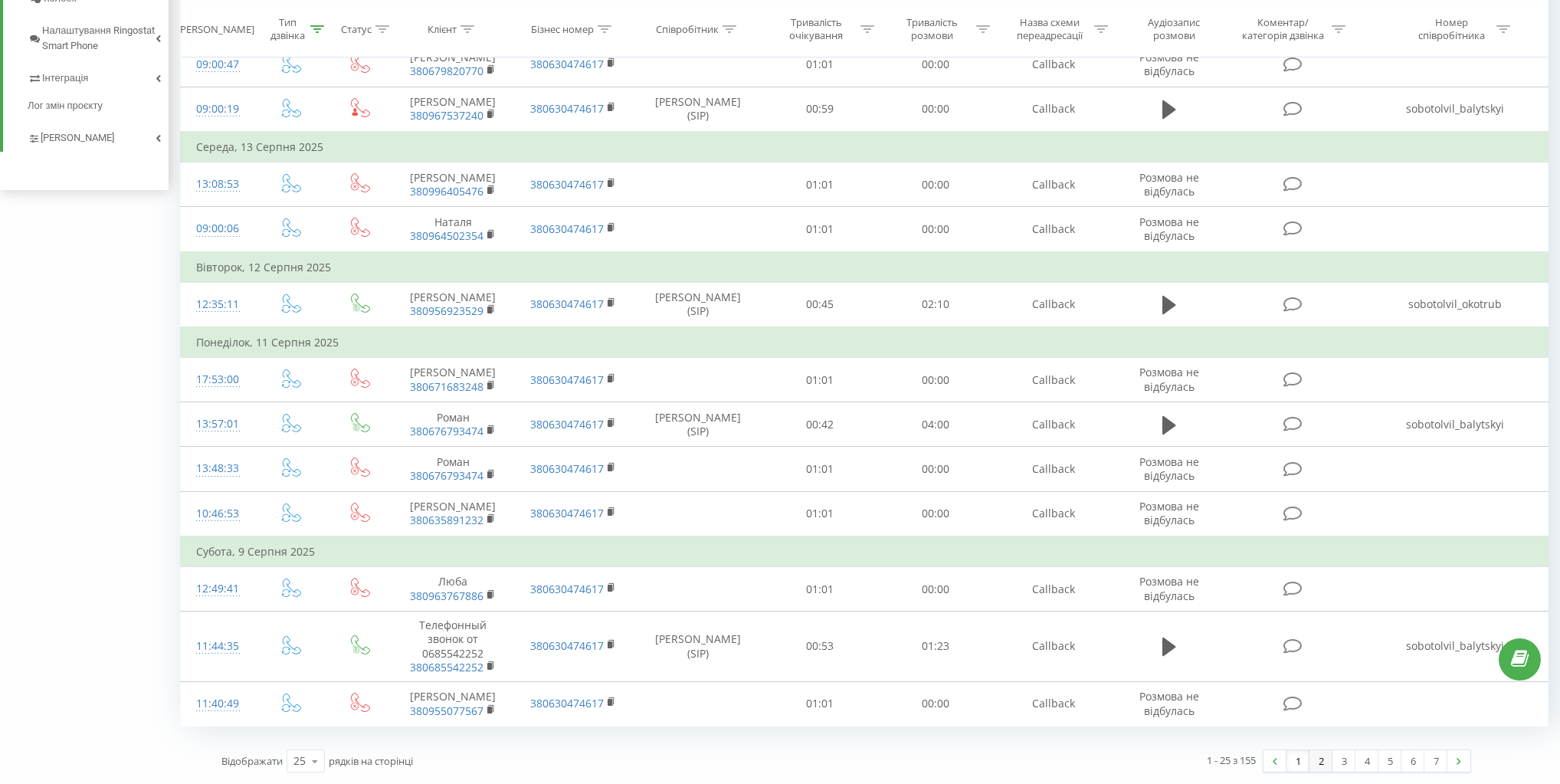
click at [1325, 757] on link "2" at bounding box center [1320, 760] width 23 height 21
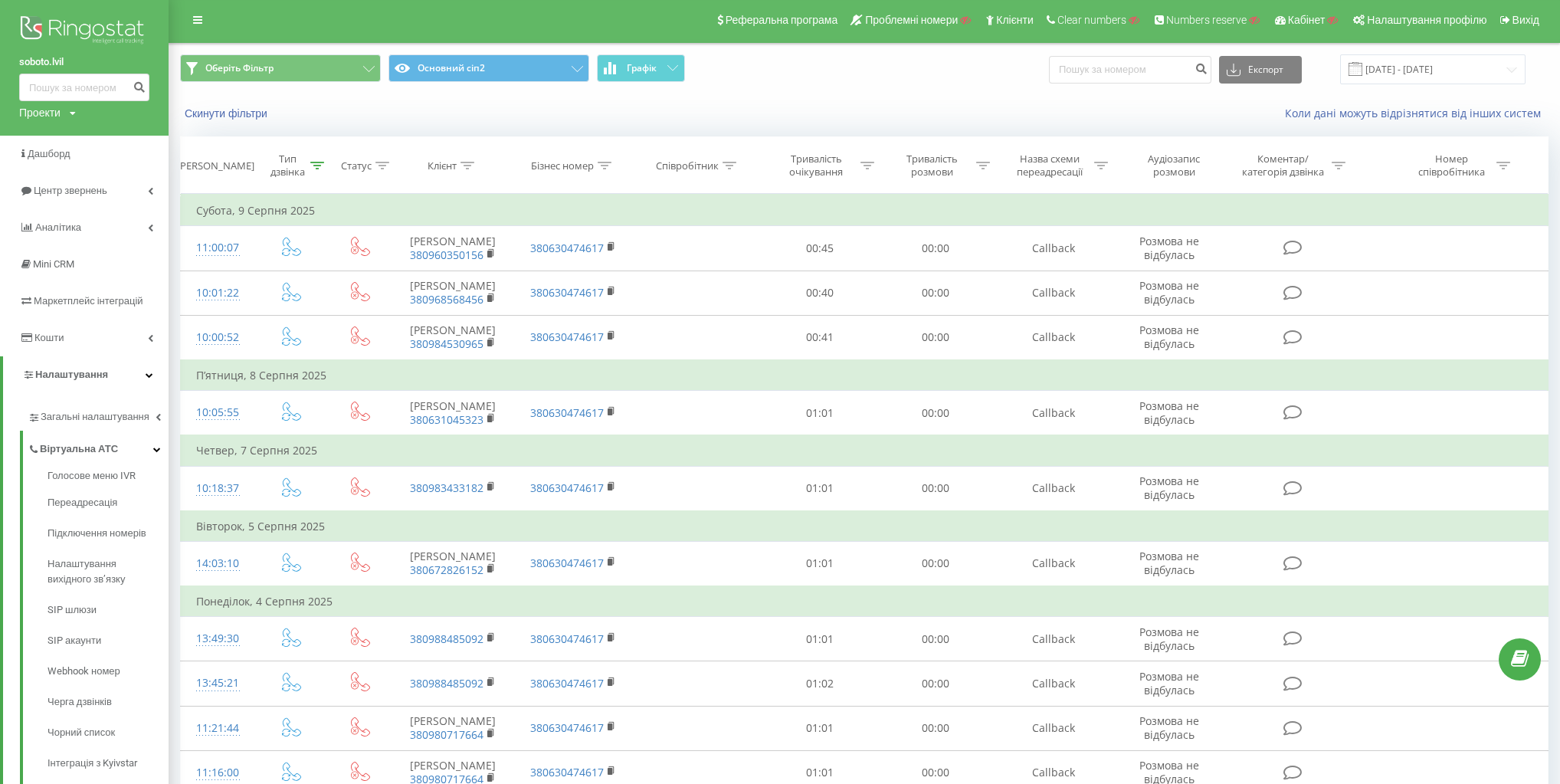
scroll to position [887, 0]
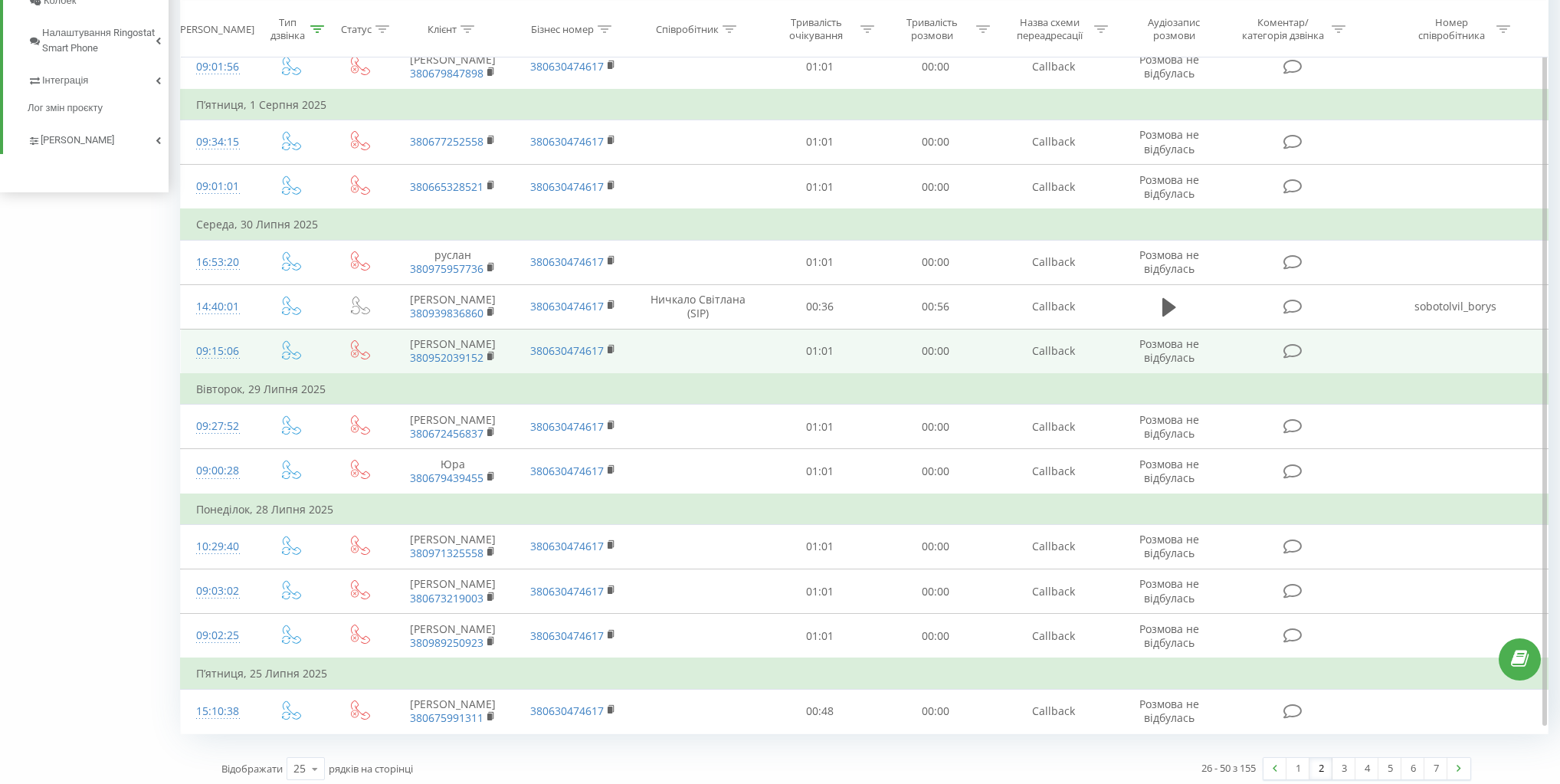
click at [363, 342] on icon at bounding box center [360, 349] width 19 height 19
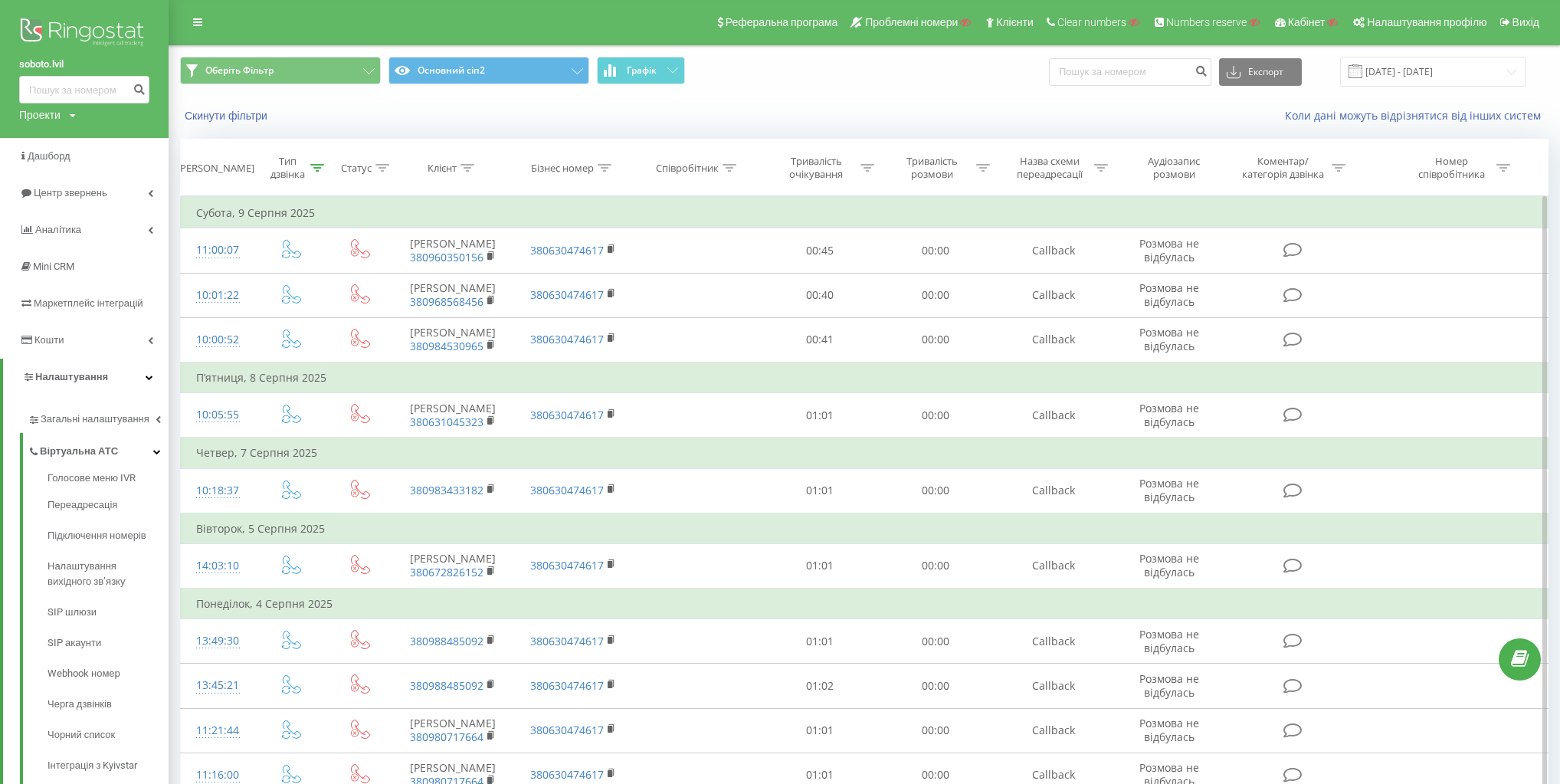
scroll to position [0, 0]
click at [366, 173] on div "Статус" at bounding box center [356, 169] width 31 height 13
click at [373, 248] on div at bounding box center [352, 243] width 109 height 15
click at [375, 291] on div "Не дорівнює" at bounding box center [361, 297] width 133 height 25
click at [377, 273] on div at bounding box center [352, 280] width 109 height 15
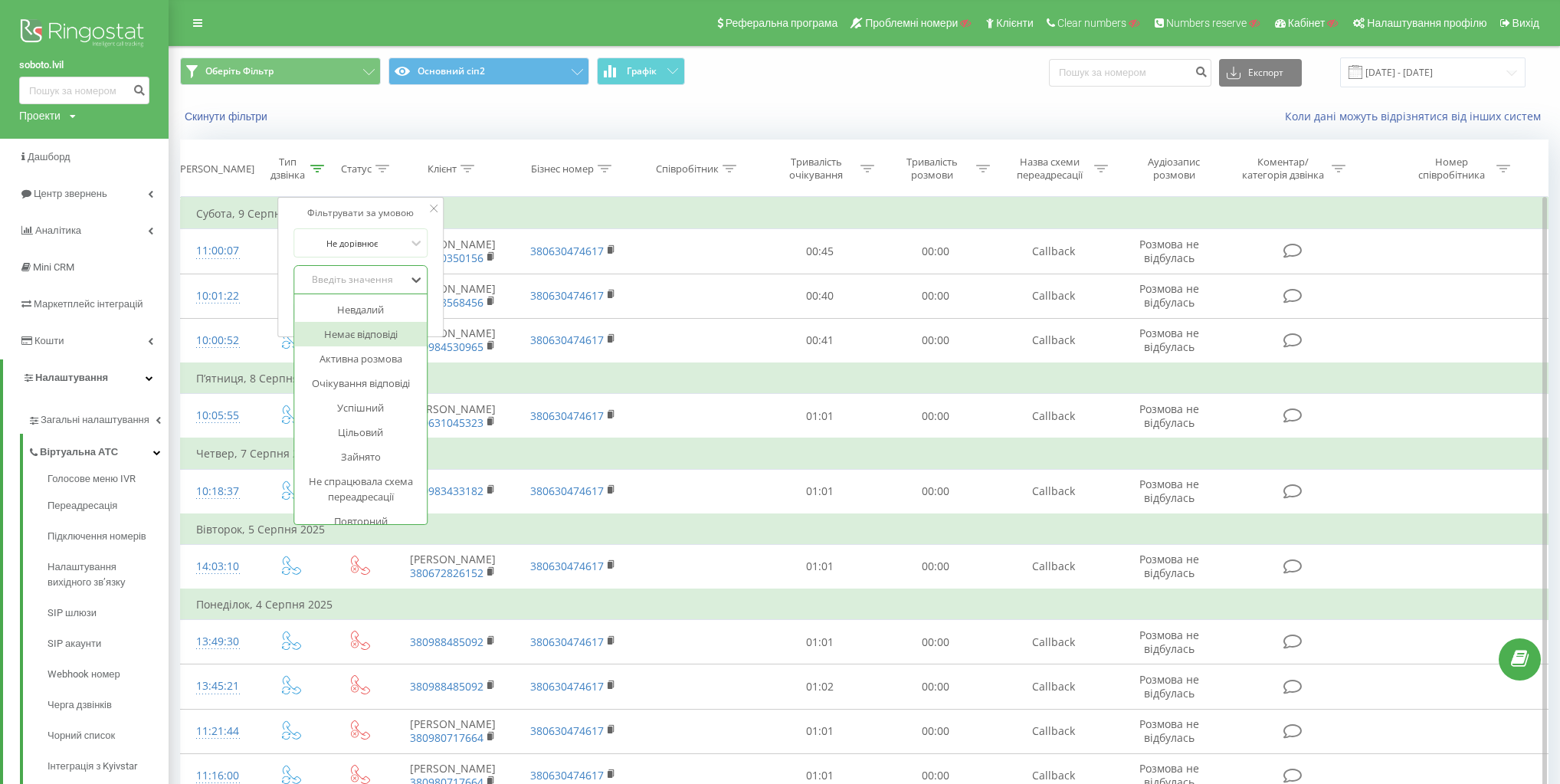
click at [393, 331] on div "Немає відповіді" at bounding box center [361, 334] width 133 height 25
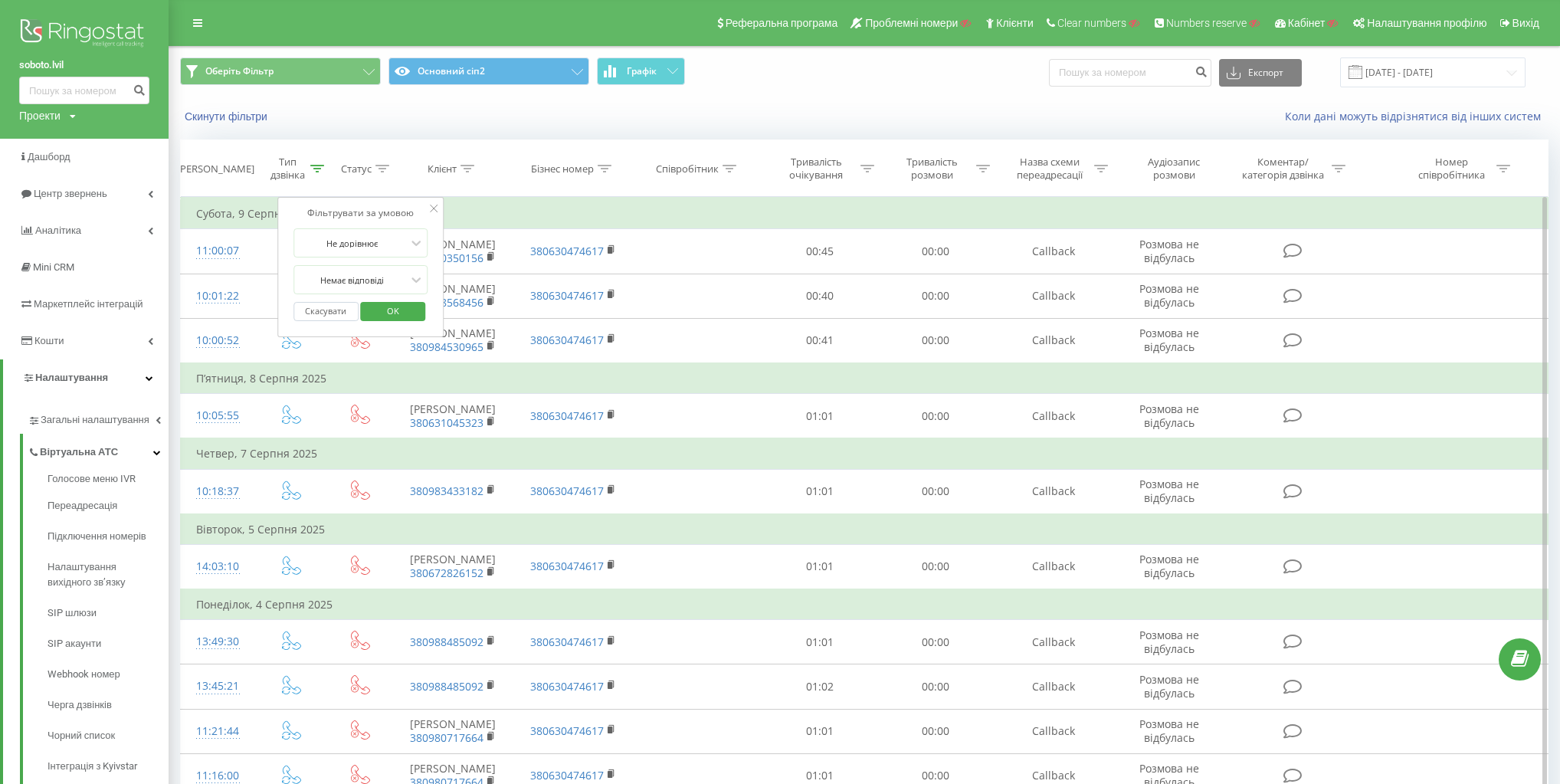
click at [383, 306] on span "OK" at bounding box center [393, 311] width 43 height 24
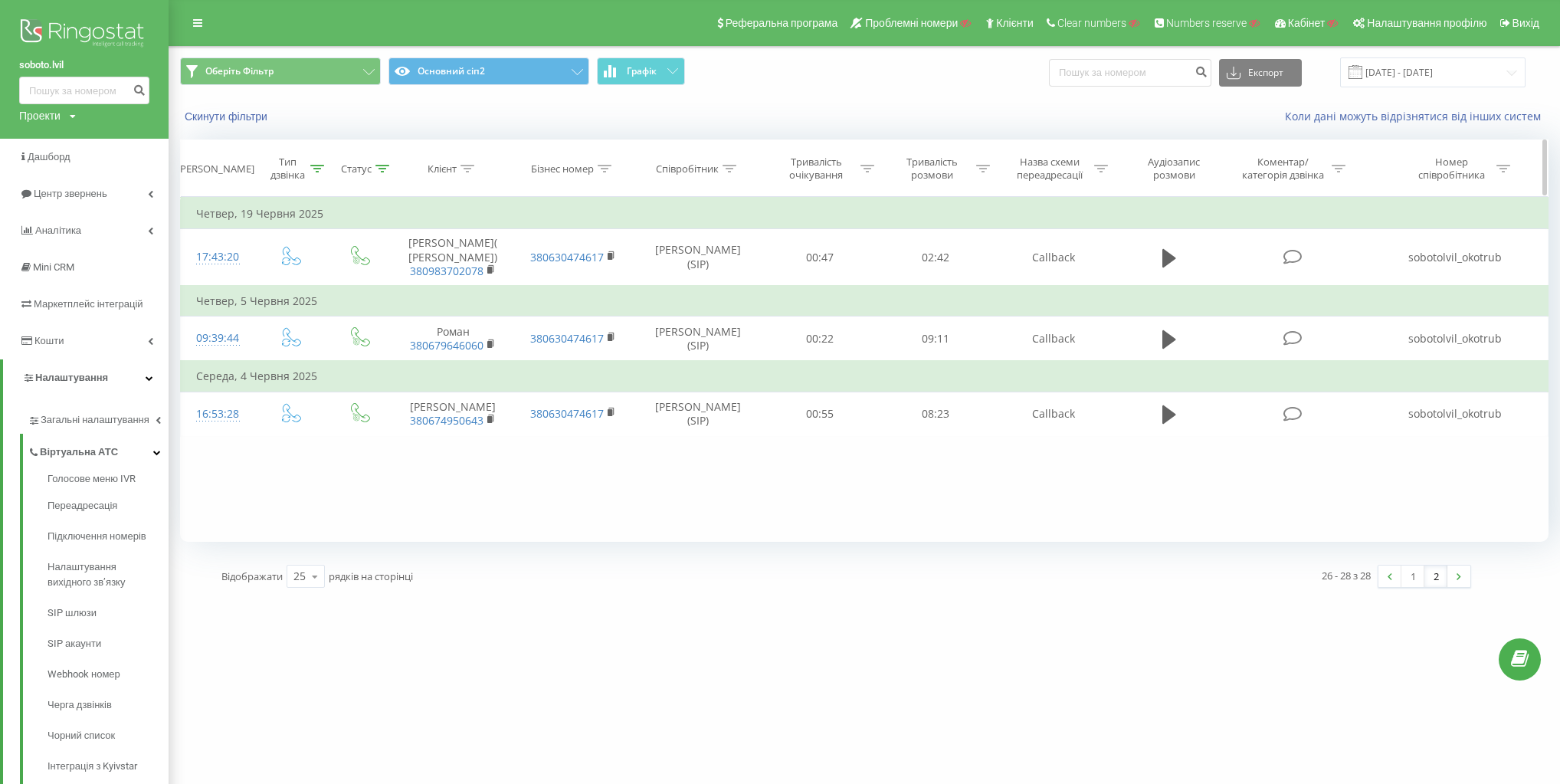
click at [362, 163] on div "Статус" at bounding box center [356, 169] width 31 height 13
click at [331, 315] on button "Скасувати" at bounding box center [326, 311] width 65 height 19
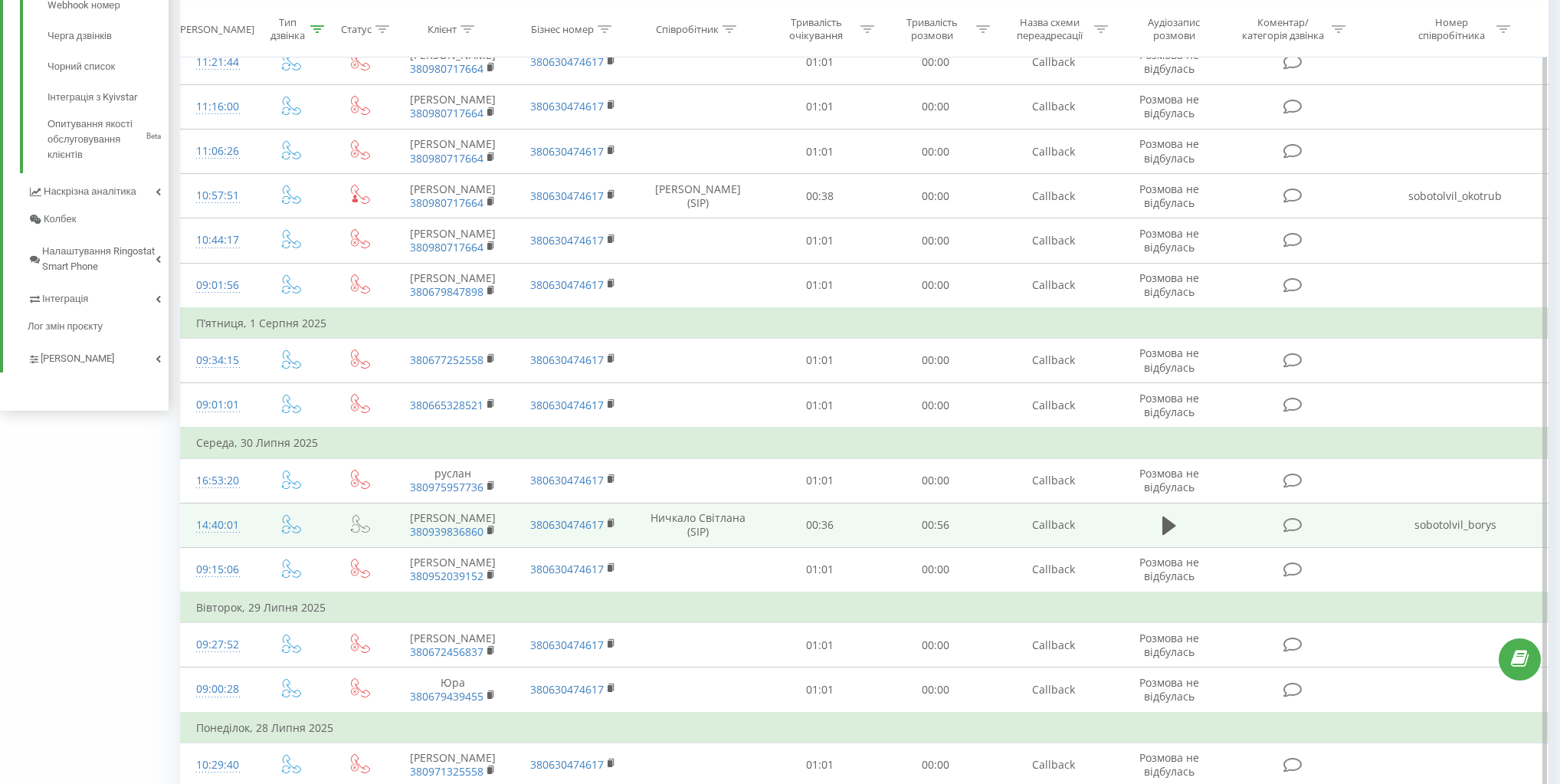
scroll to position [887, 0]
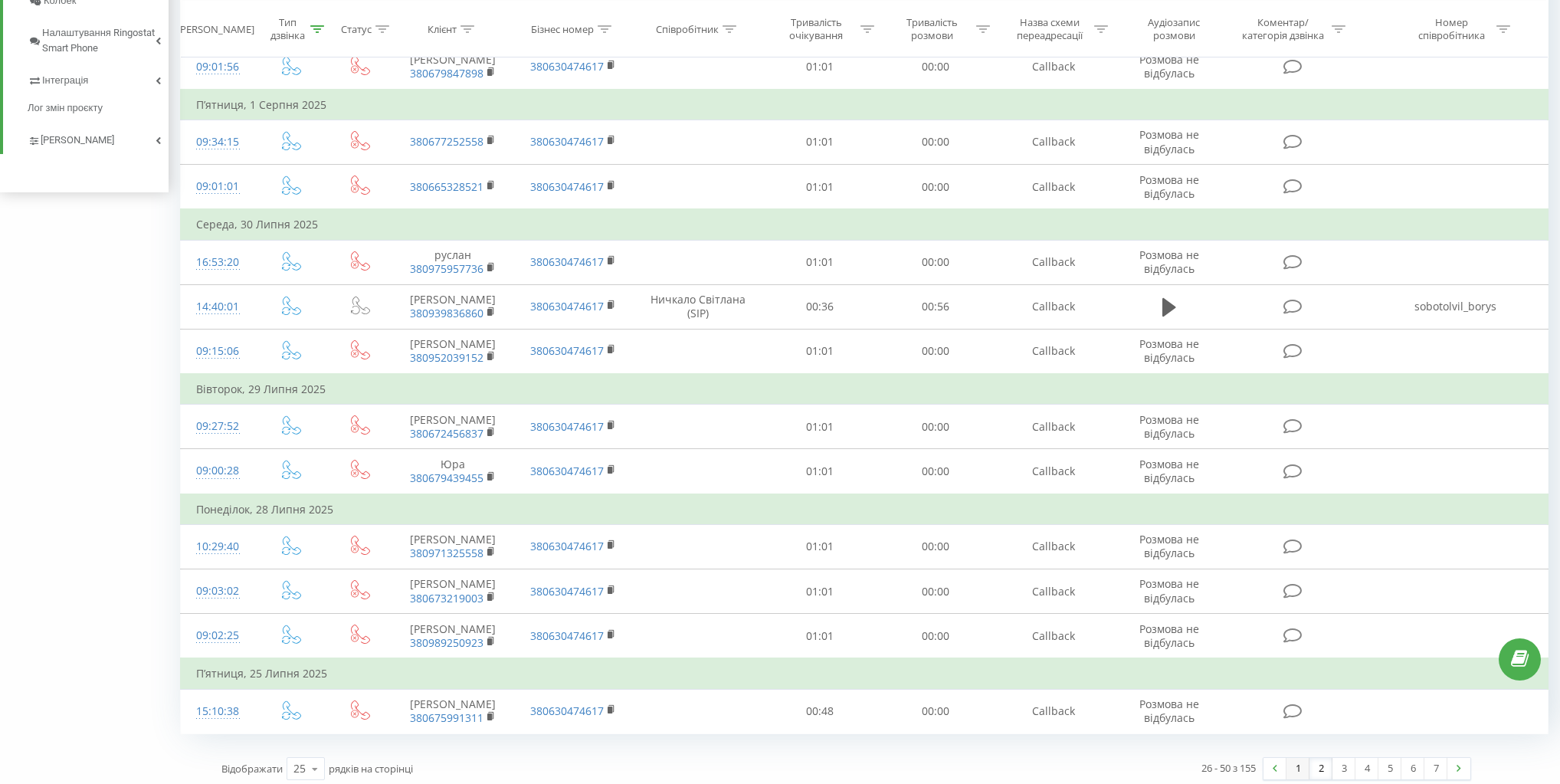
click at [1302, 763] on link "1" at bounding box center [1297, 767] width 23 height 21
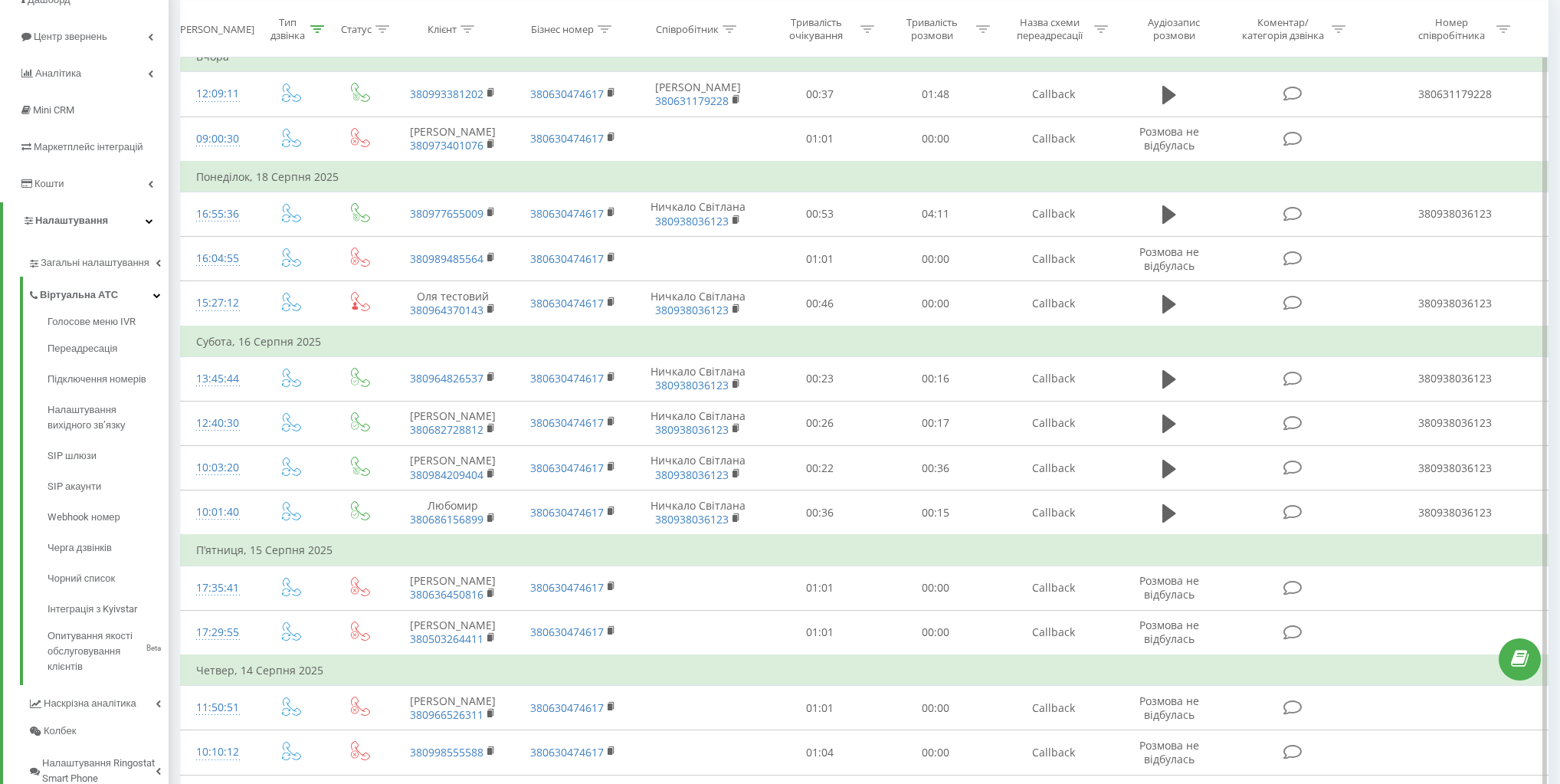
scroll to position [163, 0]
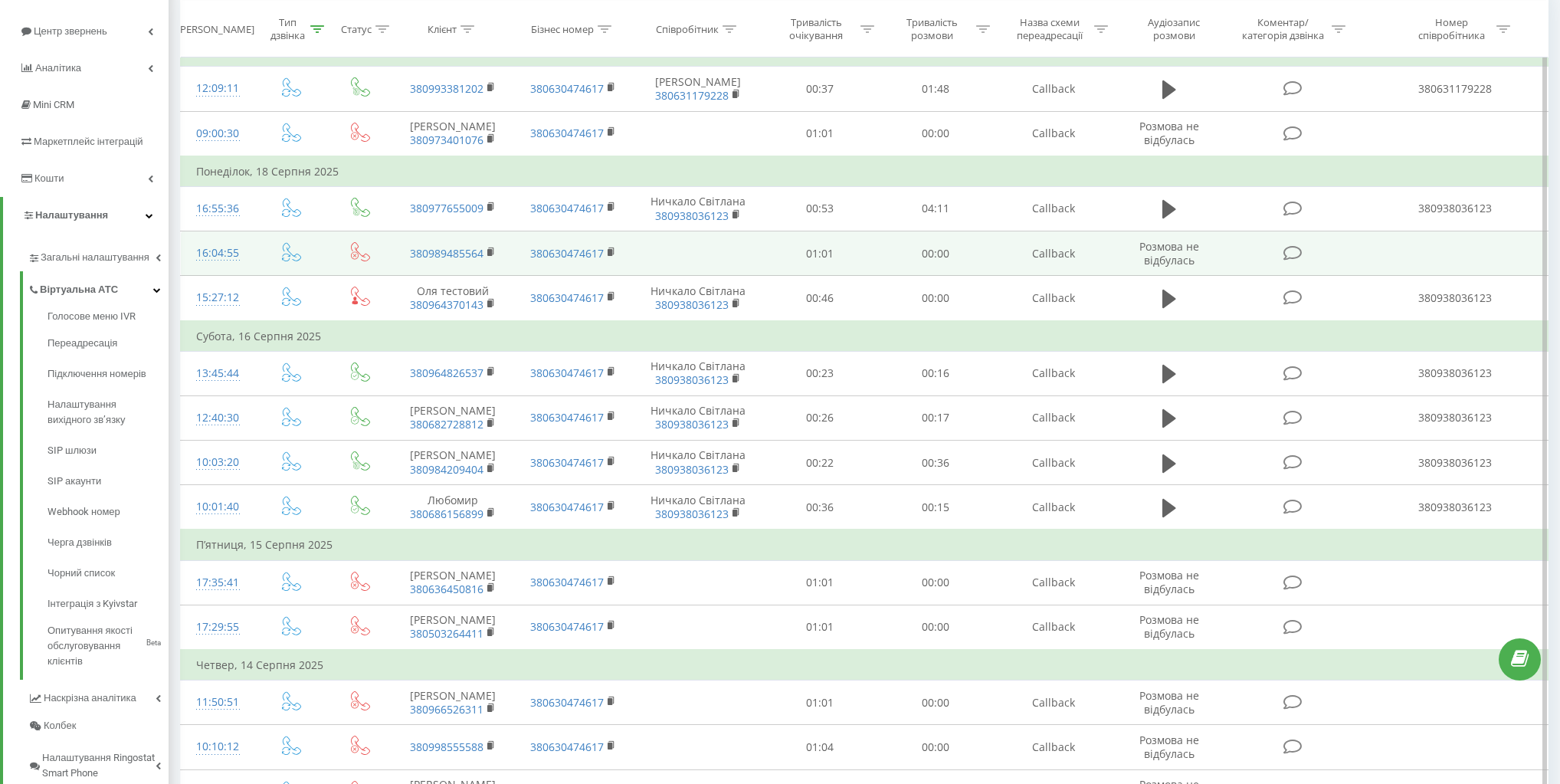
click at [351, 260] on icon at bounding box center [360, 251] width 19 height 19
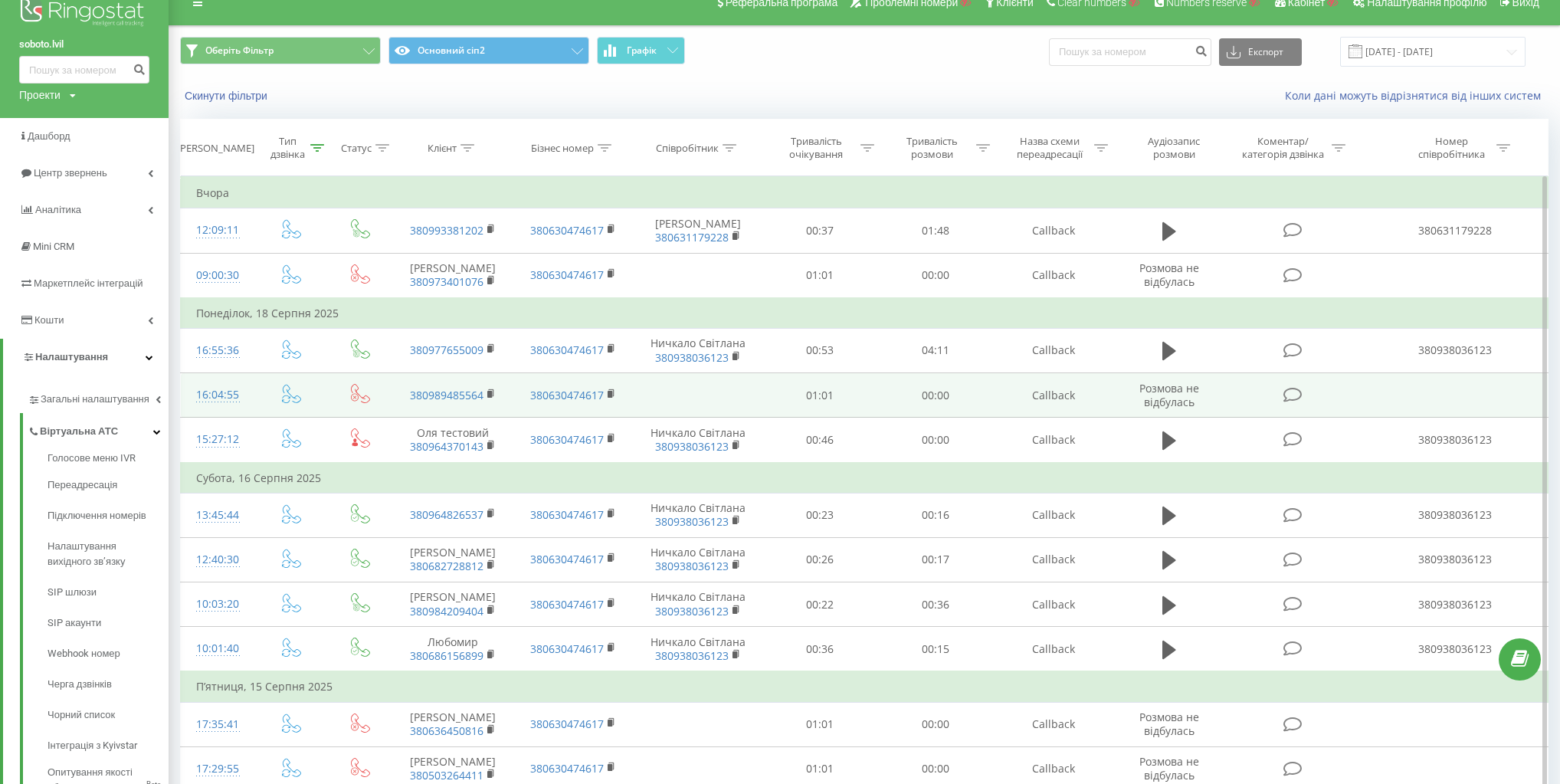
scroll to position [0, 0]
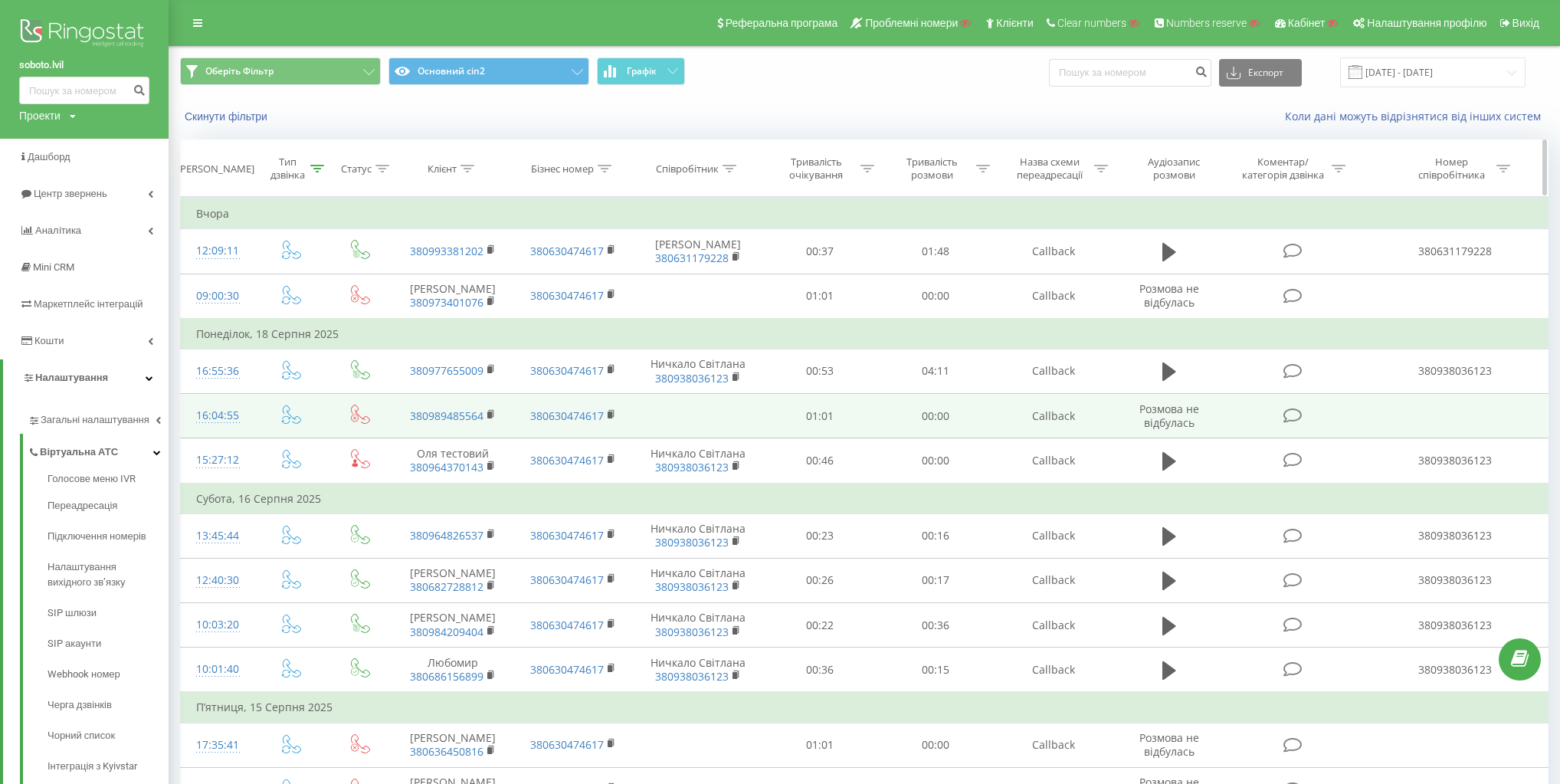
click at [373, 164] on div "Статус" at bounding box center [365, 169] width 48 height 13
click at [374, 243] on div at bounding box center [352, 243] width 109 height 15
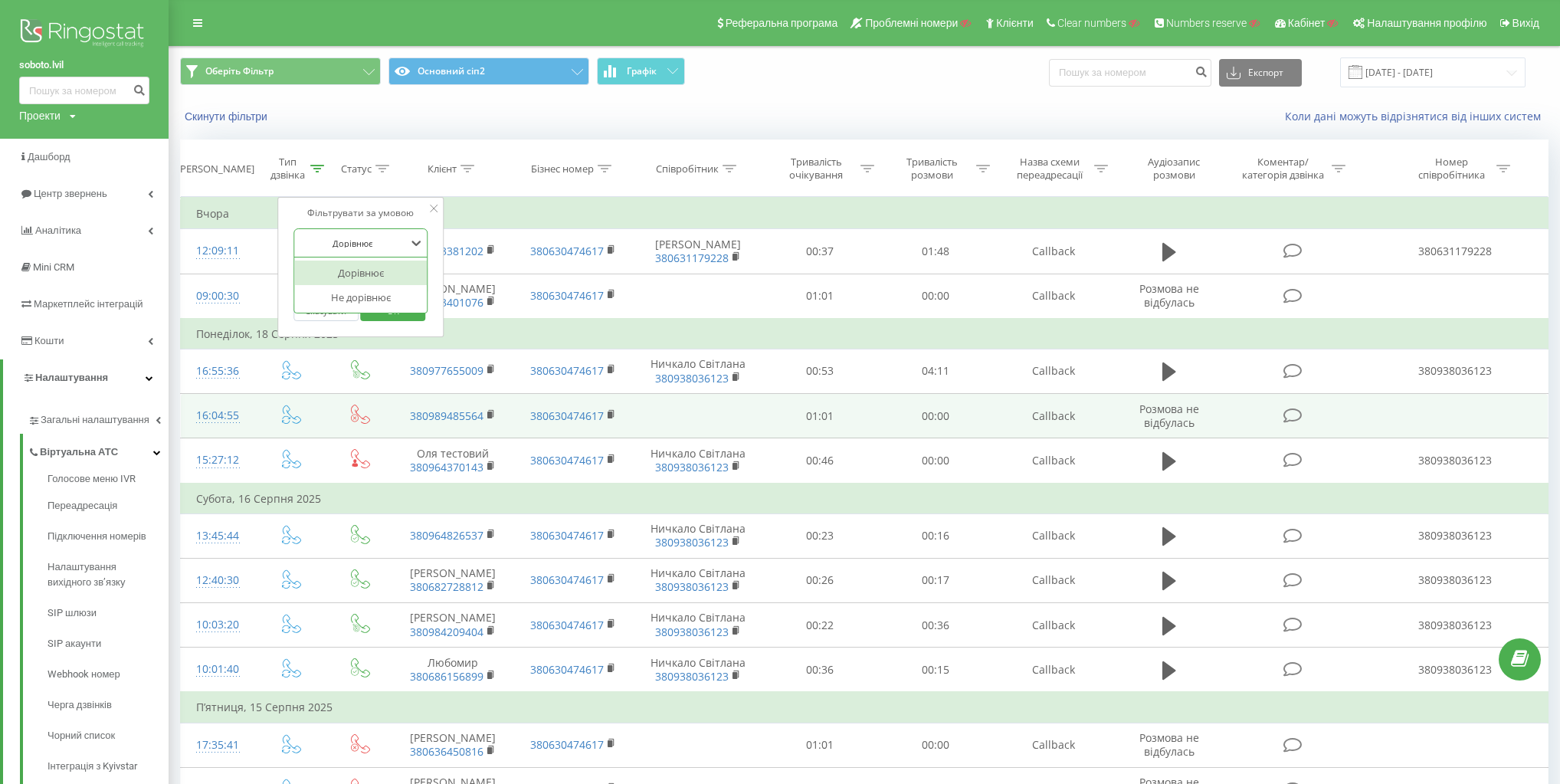
click at [359, 301] on div "Не дорівнює" at bounding box center [361, 297] width 133 height 25
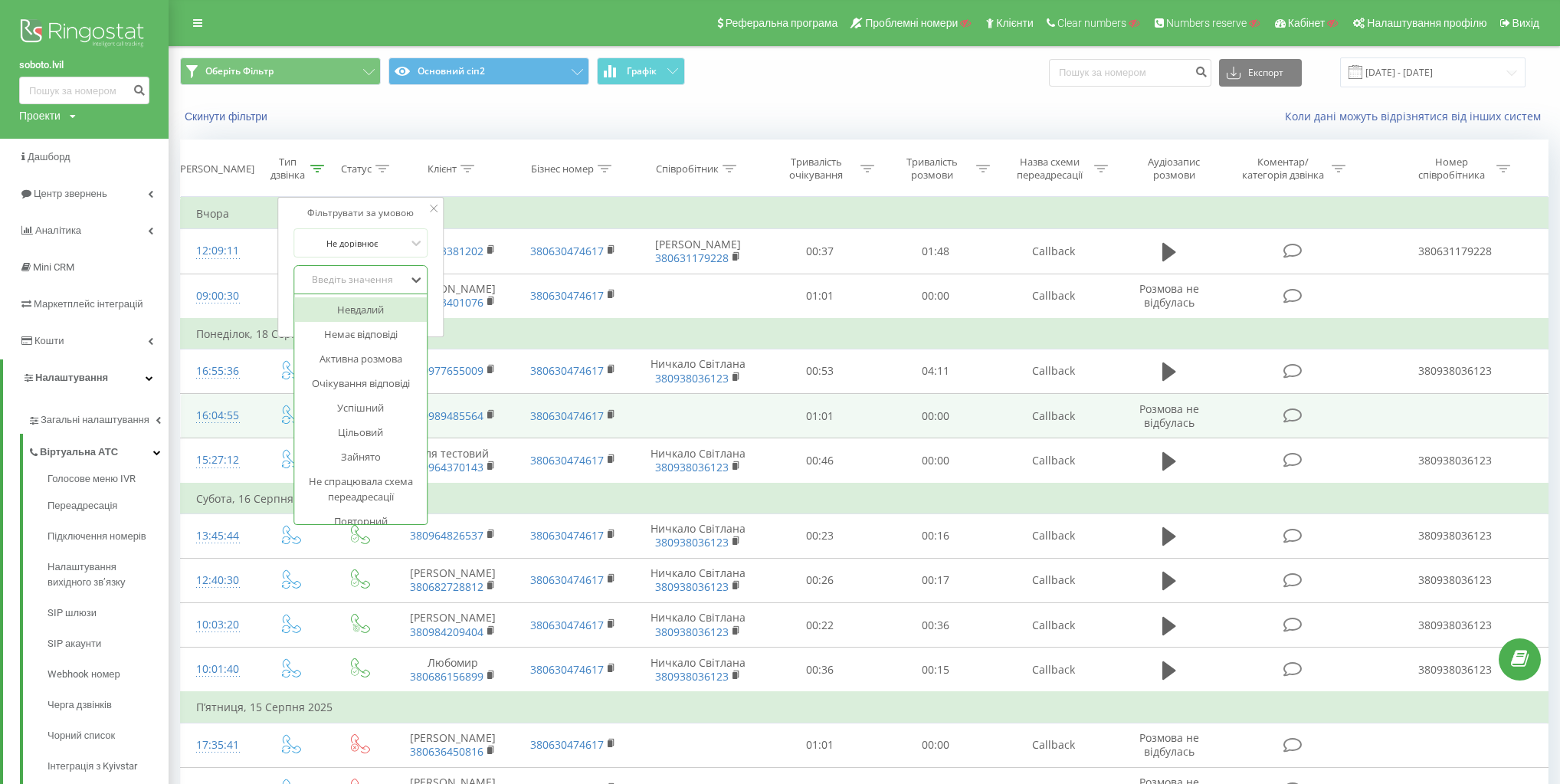
click at [360, 279] on div "Введіть значення" at bounding box center [352, 279] width 109 height 12
click at [374, 328] on div "Немає відповіді" at bounding box center [361, 334] width 133 height 25
click at [391, 314] on span "OK" at bounding box center [393, 311] width 43 height 24
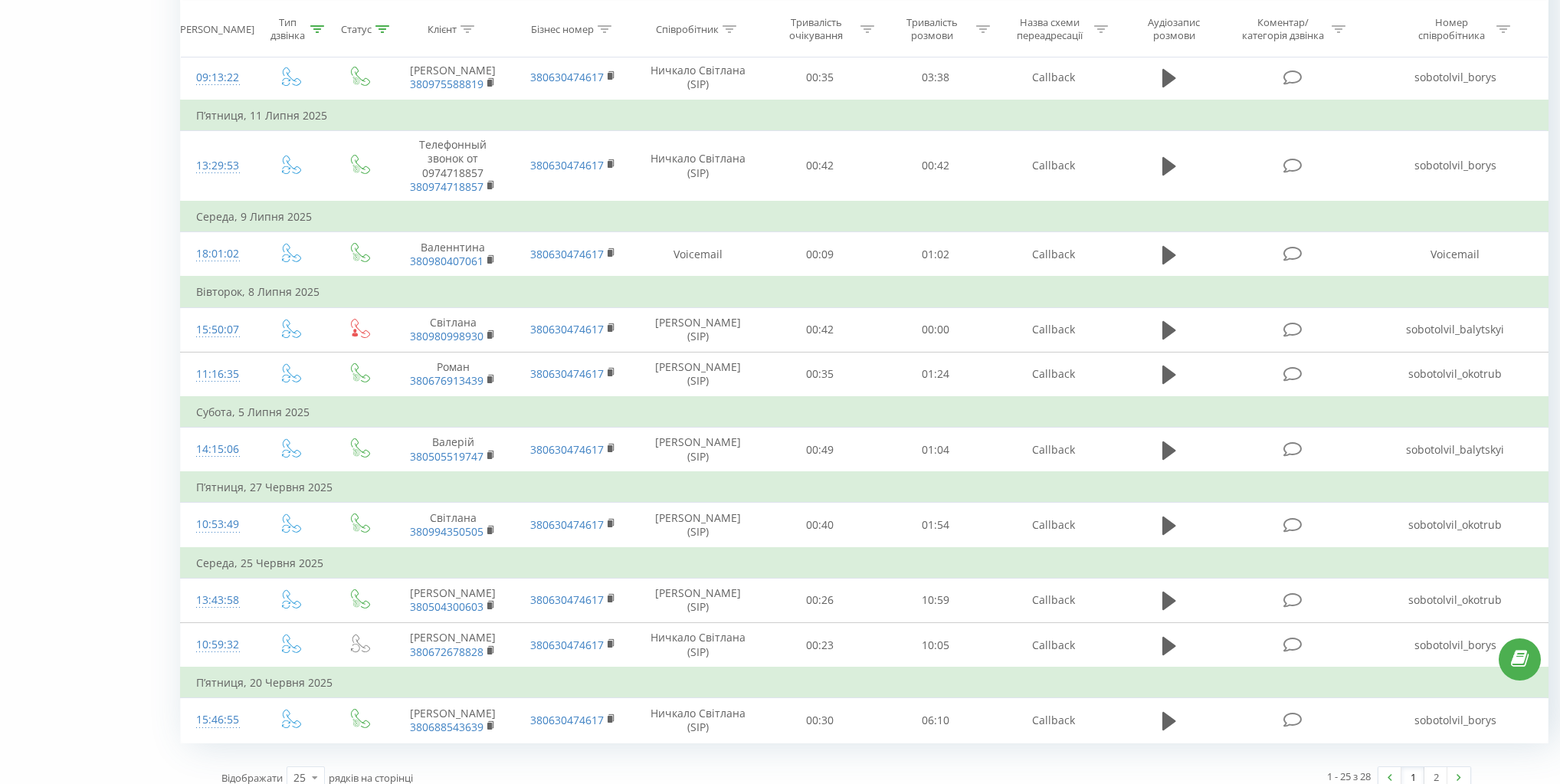
scroll to position [1225, 0]
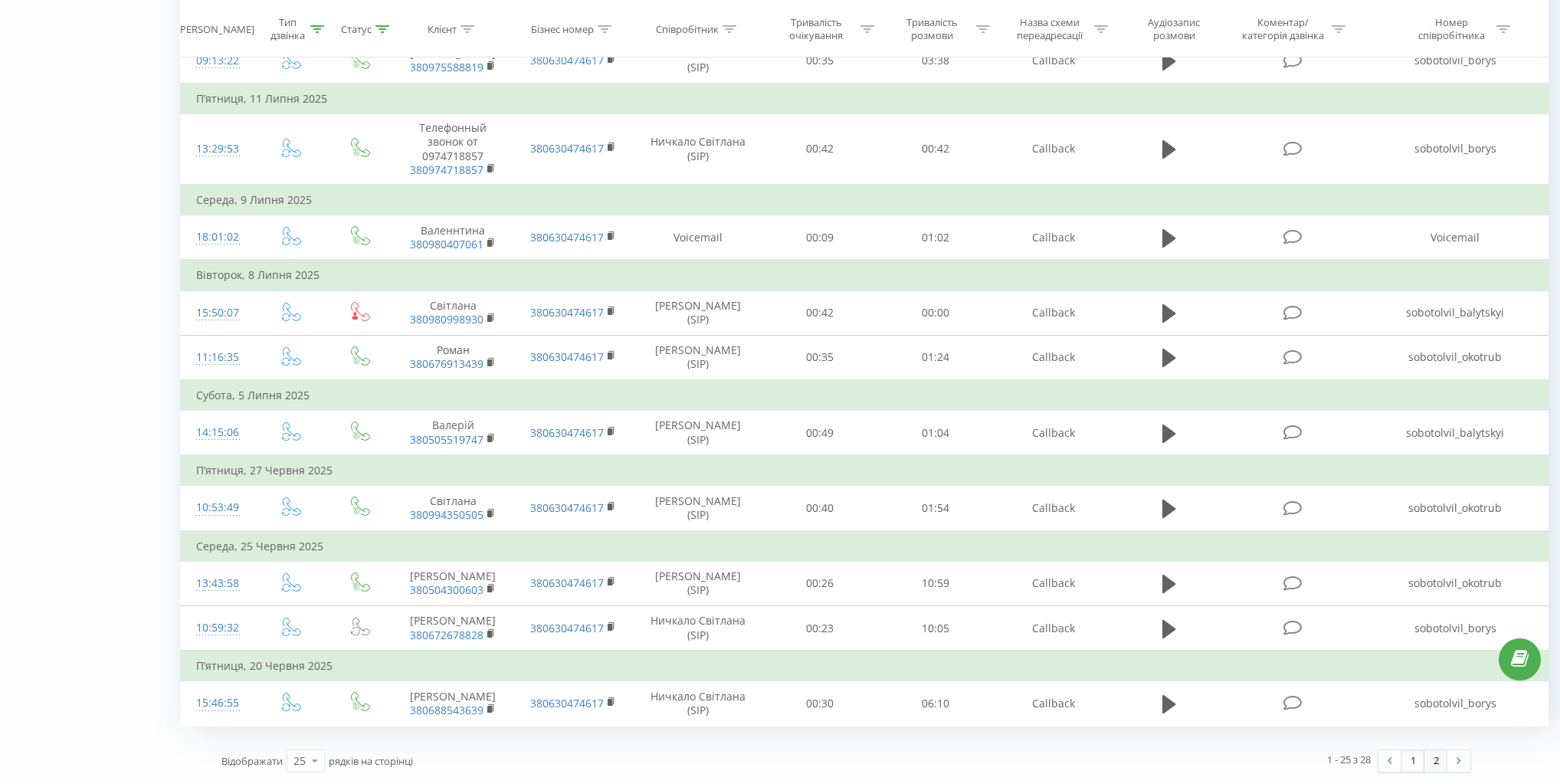
click at [1437, 760] on link "2" at bounding box center [1435, 760] width 23 height 21
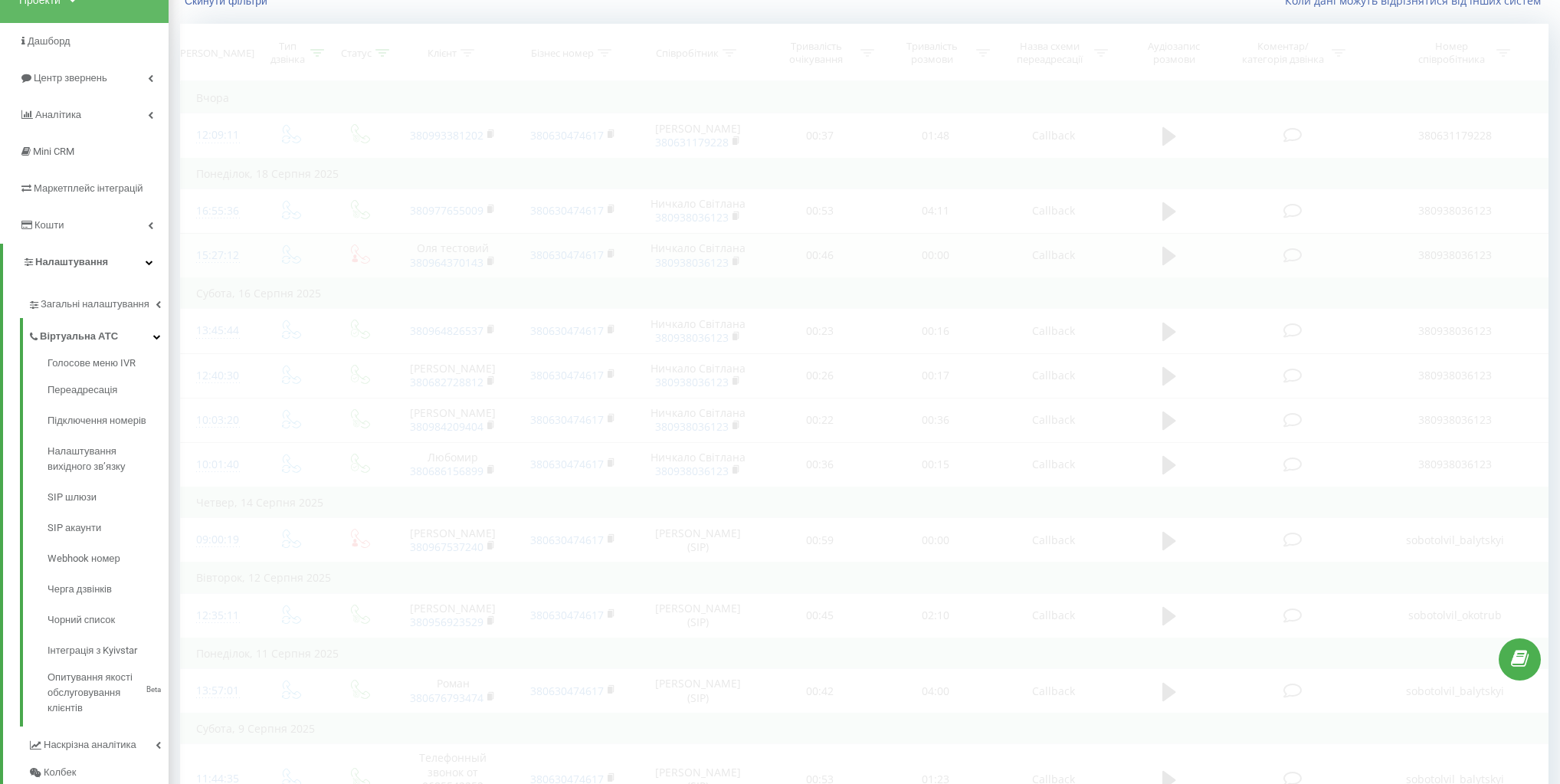
scroll to position [101, 0]
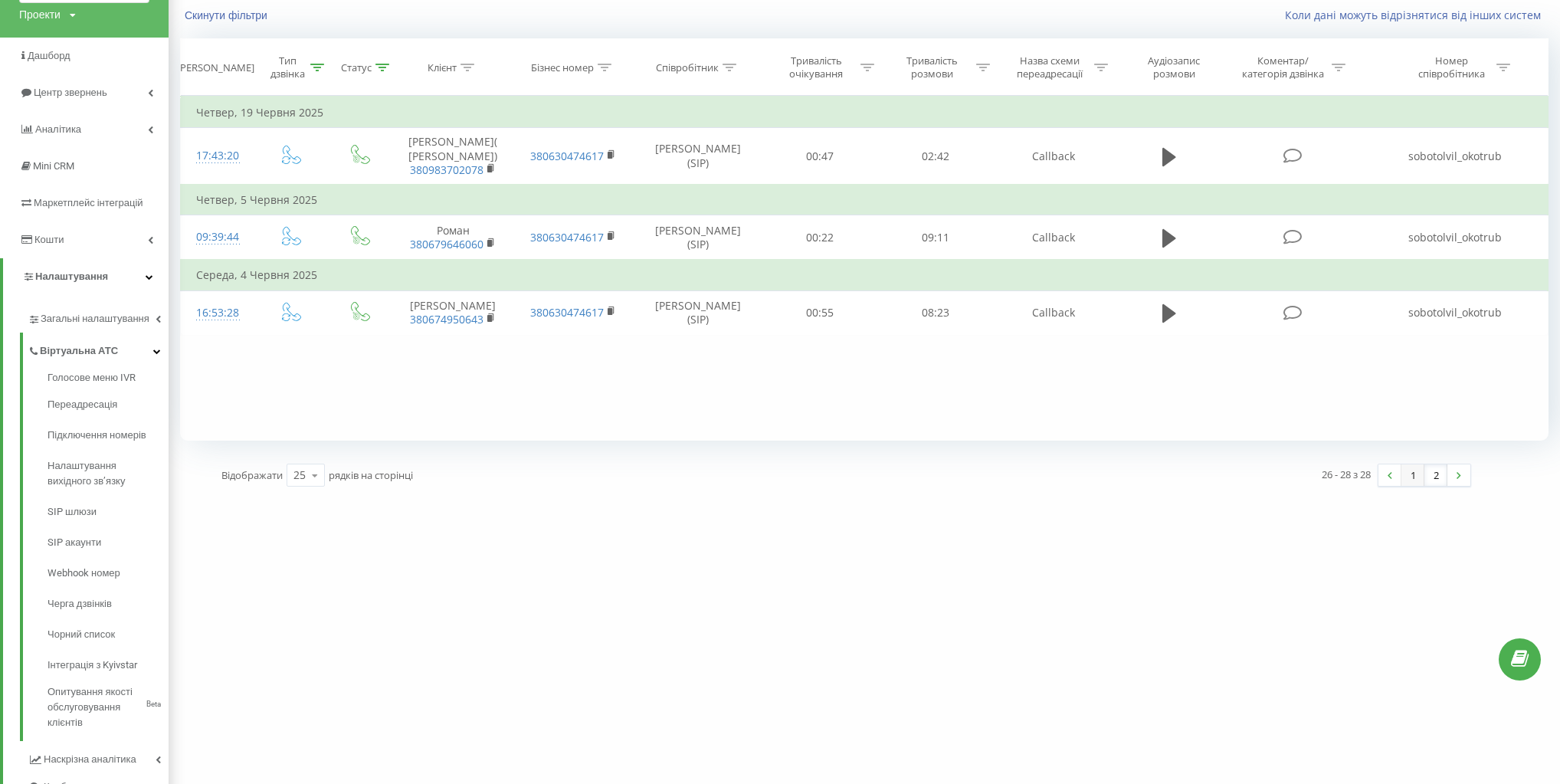
click at [1416, 476] on link "1" at bounding box center [1412, 474] width 23 height 21
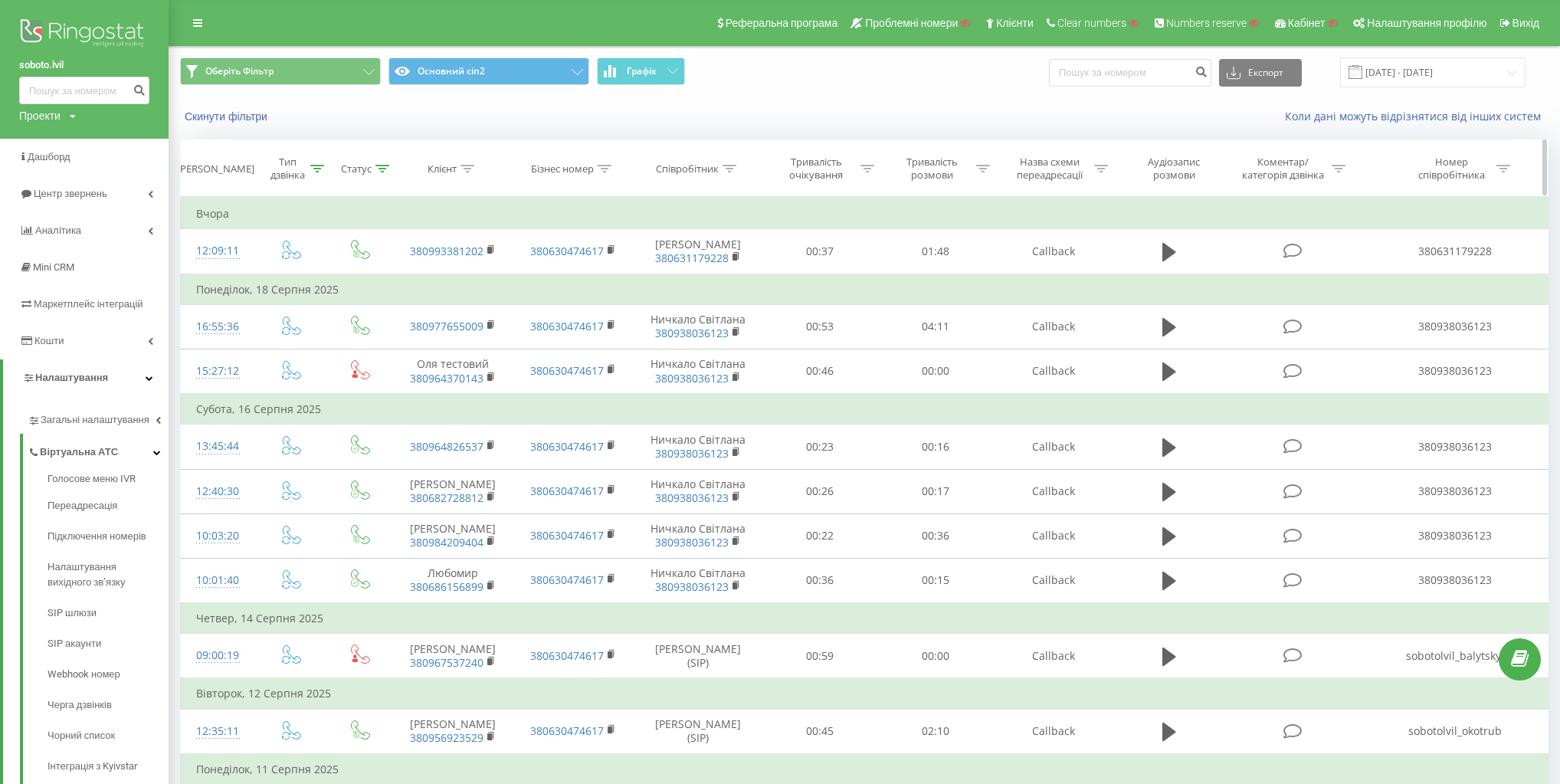
click at [355, 167] on div "Статус" at bounding box center [356, 169] width 31 height 13
click at [408, 231] on div at bounding box center [416, 242] width 17 height 23
click at [432, 204] on icon at bounding box center [434, 208] width 7 height 7
click at [366, 158] on th "Статус" at bounding box center [361, 168] width 65 height 56
click at [368, 167] on div "Статус" at bounding box center [356, 169] width 31 height 13
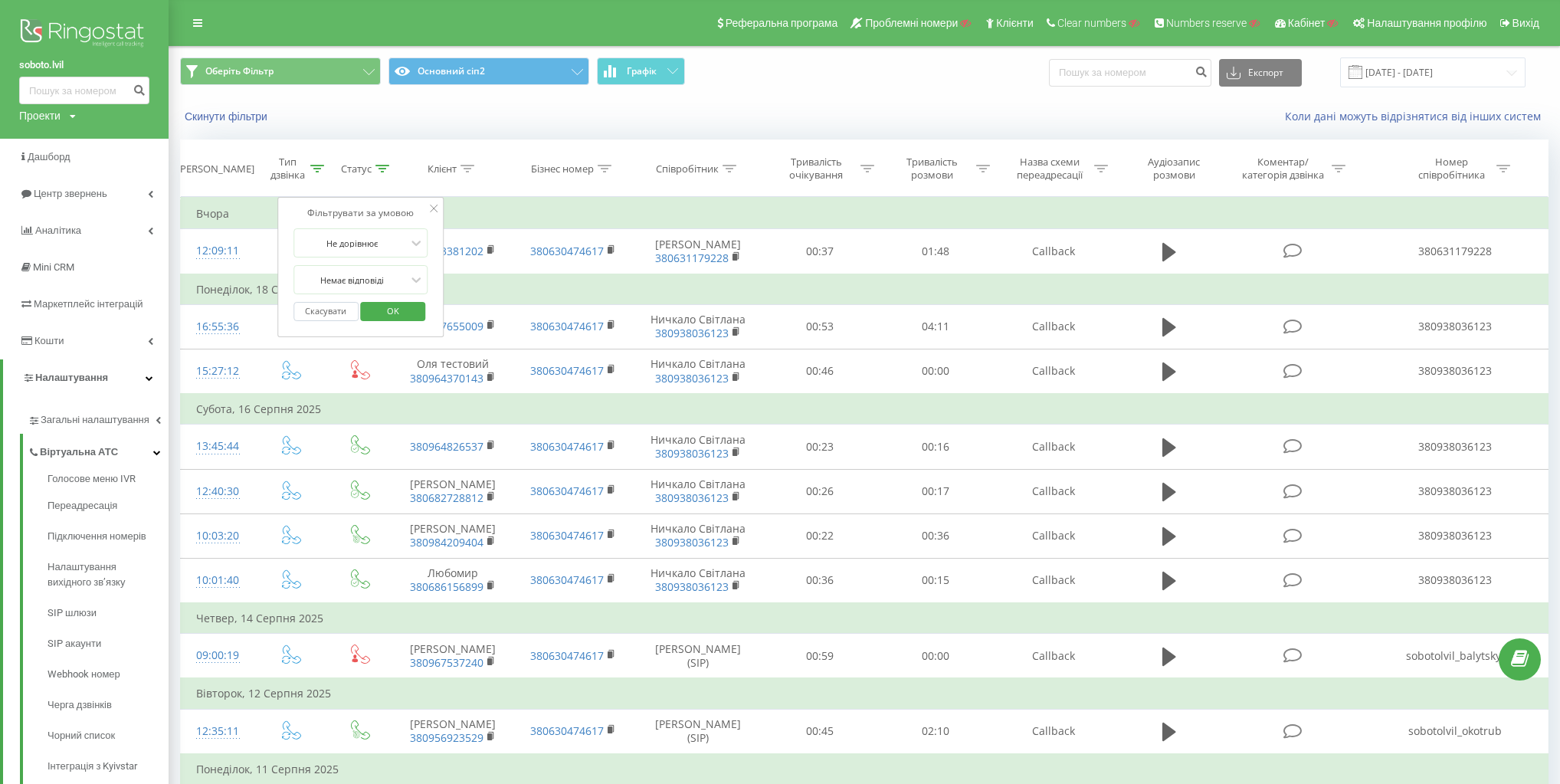
click at [338, 303] on button "Скасувати" at bounding box center [326, 311] width 65 height 19
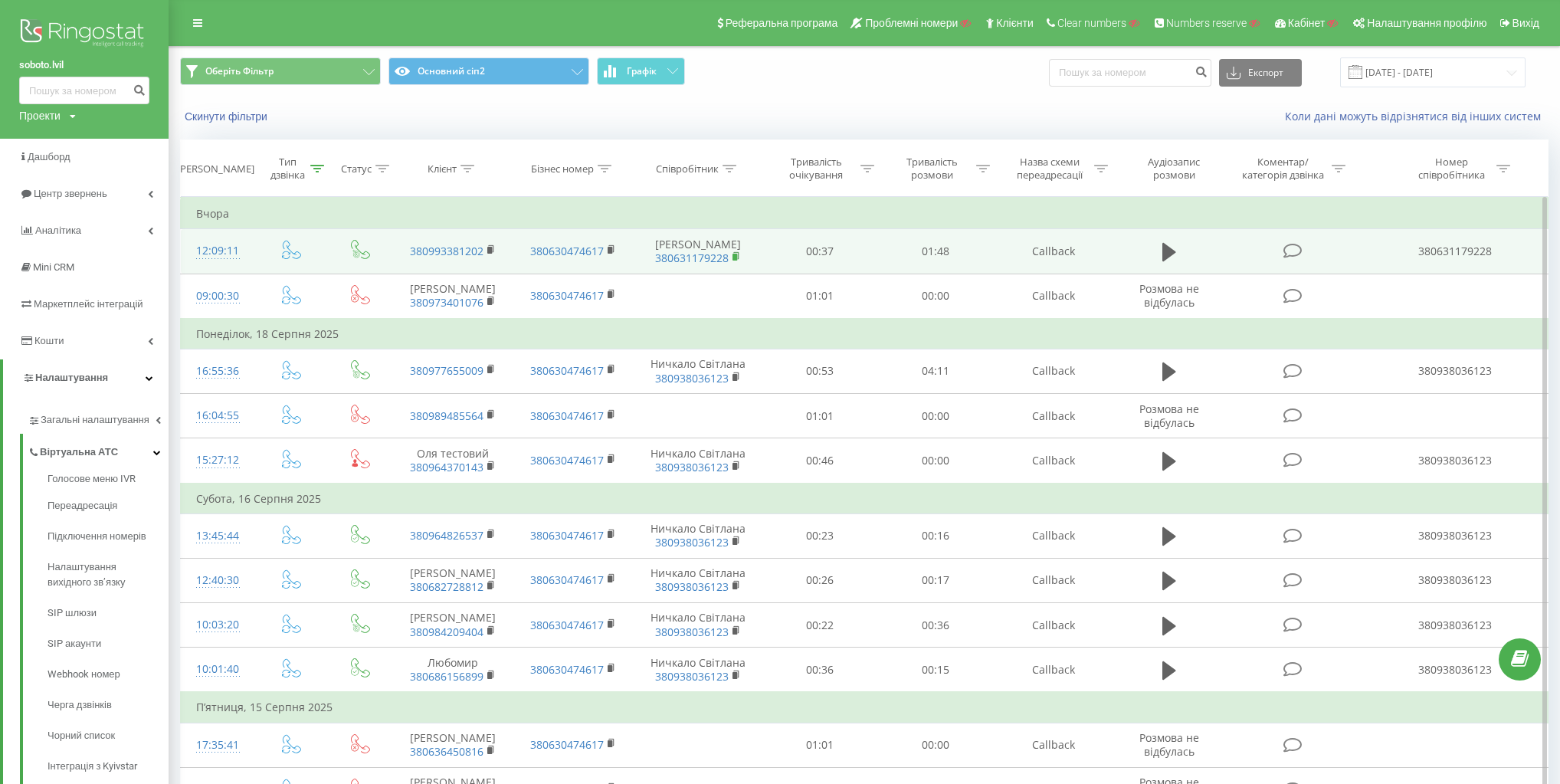
click at [736, 261] on rect at bounding box center [734, 256] width 5 height 6
drag, startPoint x: 677, startPoint y: 239, endPoint x: 743, endPoint y: 252, distance: 67.3
click at [743, 252] on td "Микола Балицький 380631179228" at bounding box center [697, 251] width 129 height 44
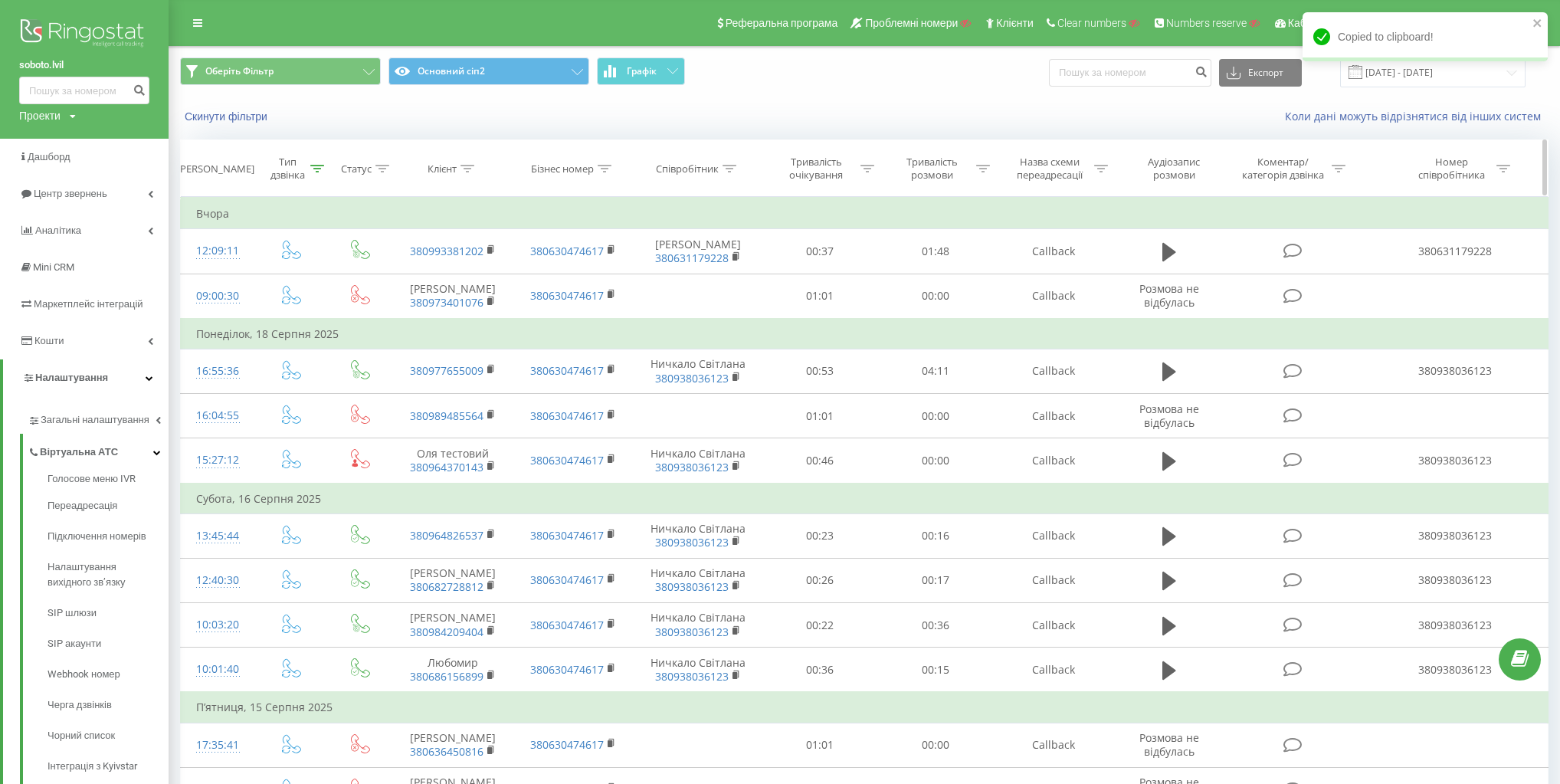
copy td "Микола Балицький"
click at [700, 165] on div "Співробітник" at bounding box center [687, 169] width 63 height 13
click at [712, 270] on input "Микола Балицький" at bounding box center [698, 278] width 135 height 27
paste input "Микола Балицький"
type input "Микола Балицький"
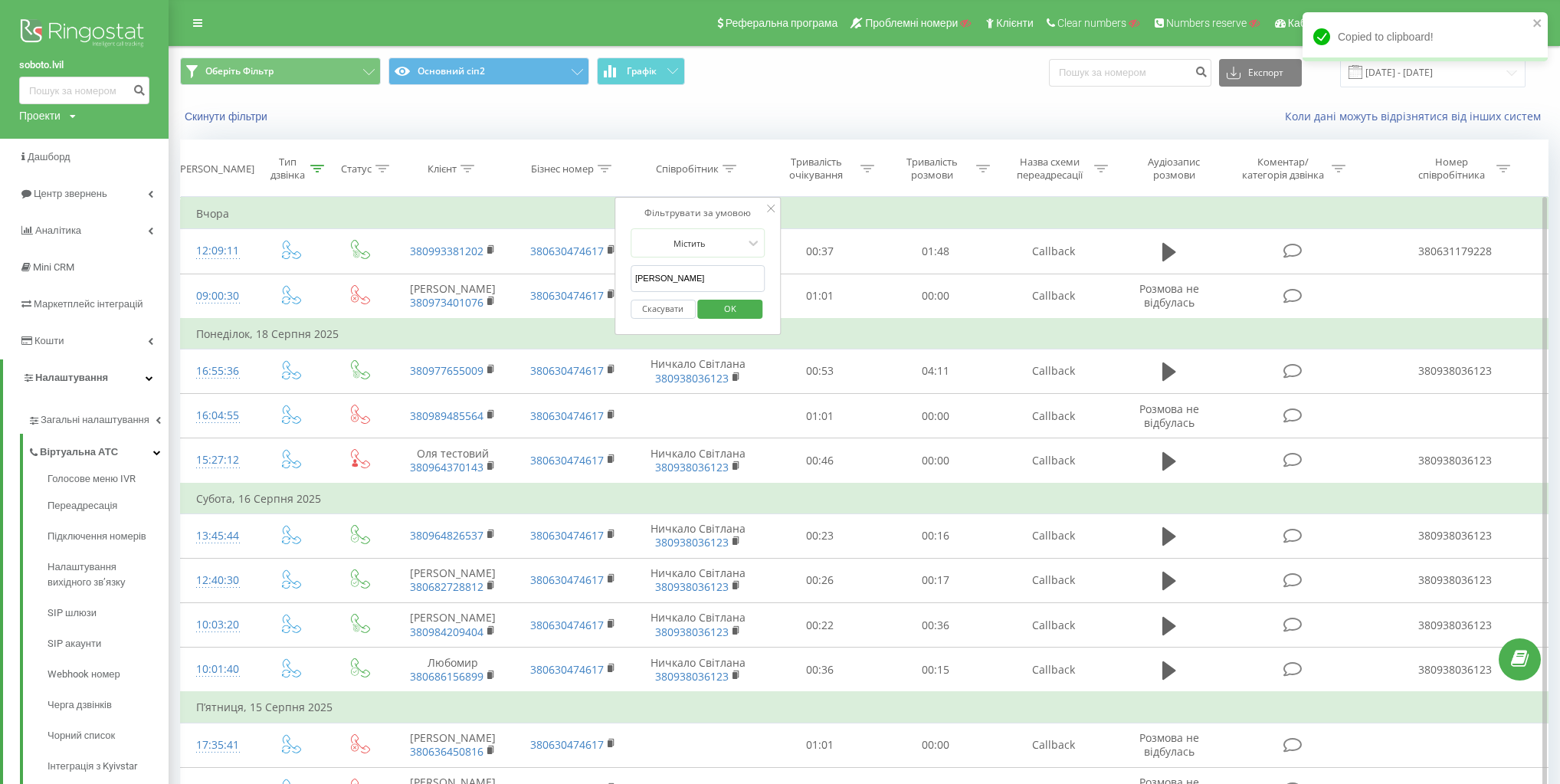
click at [726, 310] on span "OK" at bounding box center [730, 309] width 43 height 24
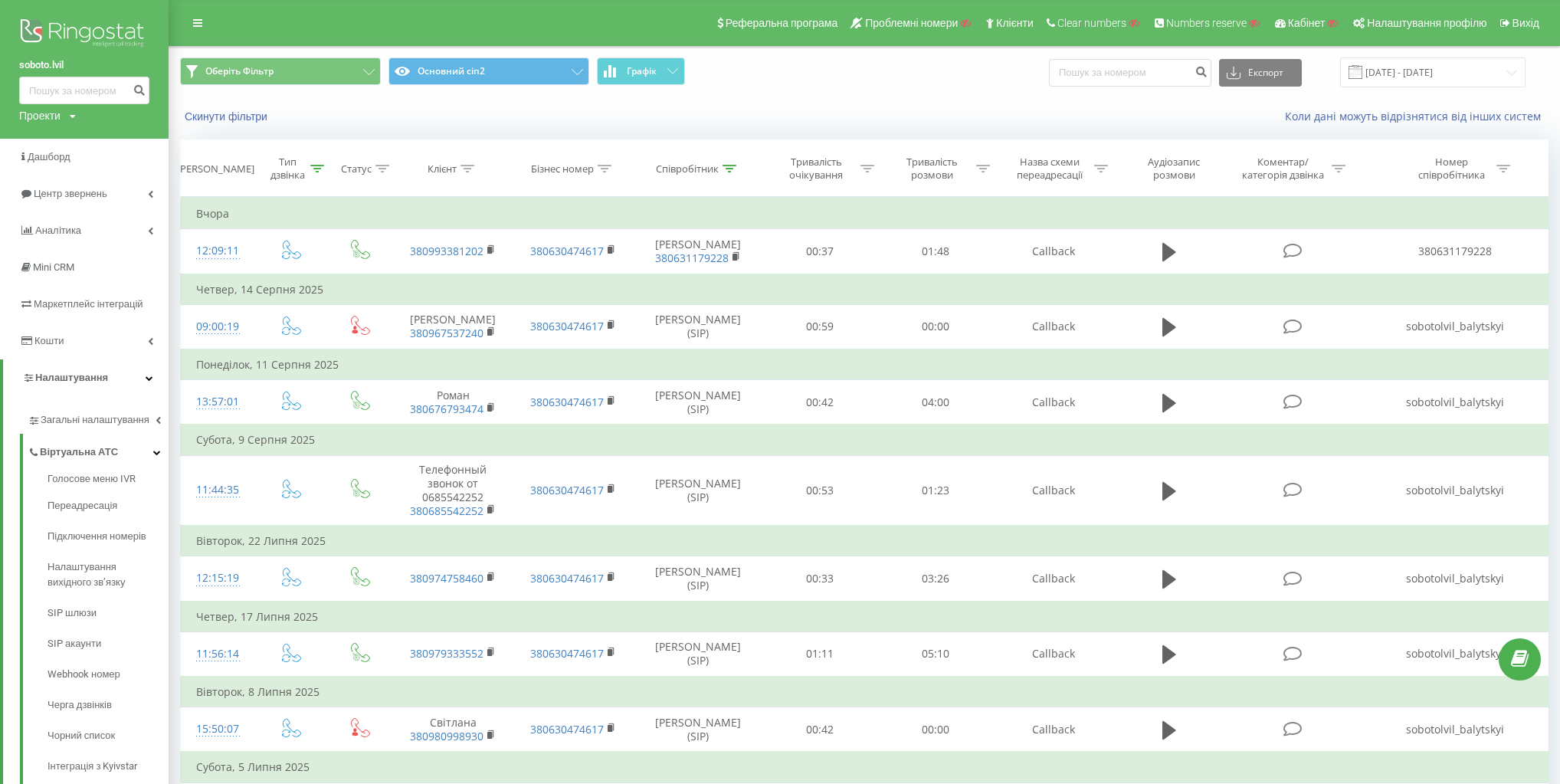
click at [845, 67] on span "Оберіть Фільтр Основний сіп2 Графік" at bounding box center [516, 72] width 672 height 30
click at [718, 168] on div "Співробітник" at bounding box center [687, 169] width 63 height 13
click at [666, 303] on button "Скасувати" at bounding box center [663, 309] width 65 height 19
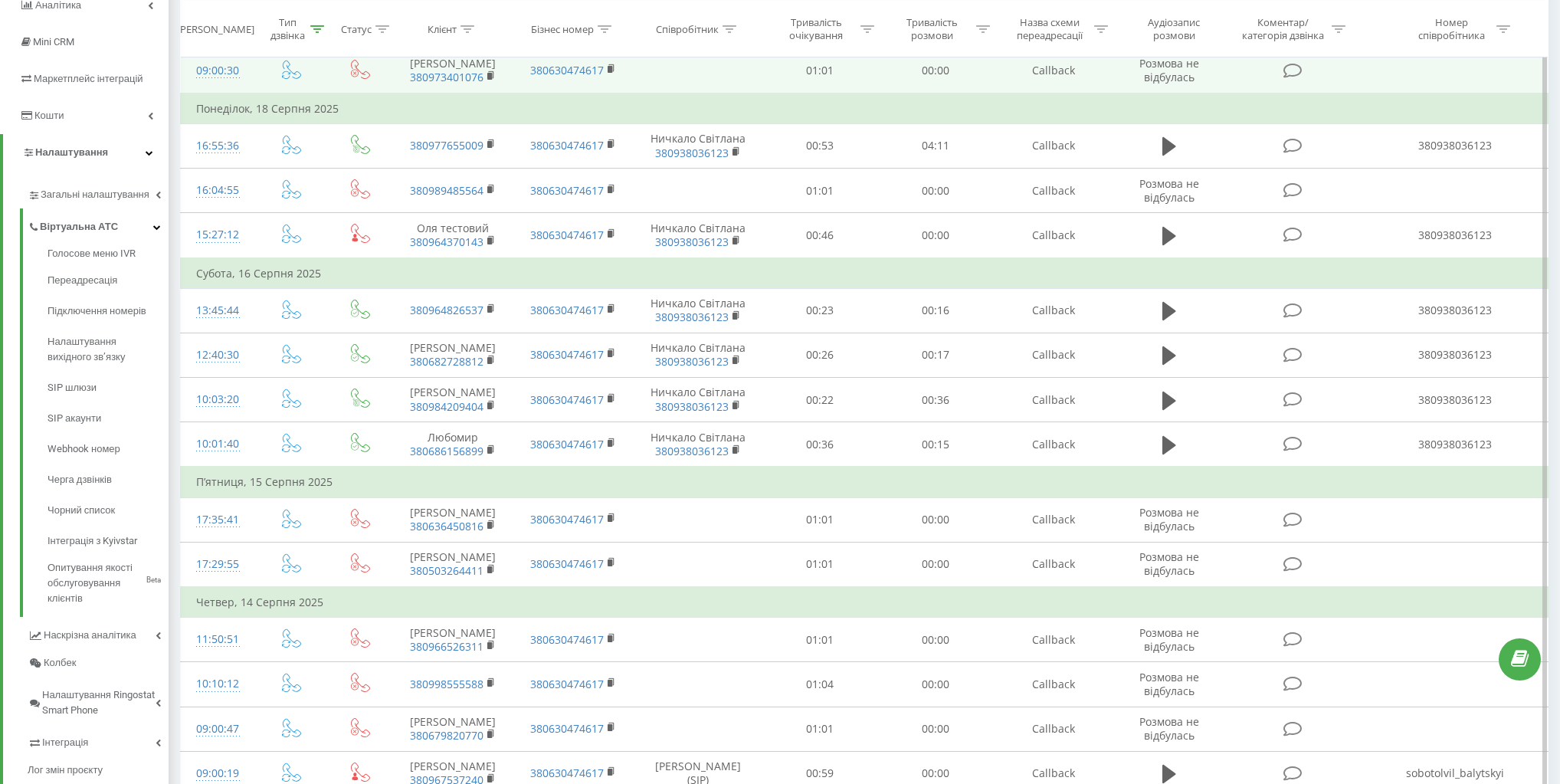
scroll to position [245, 0]
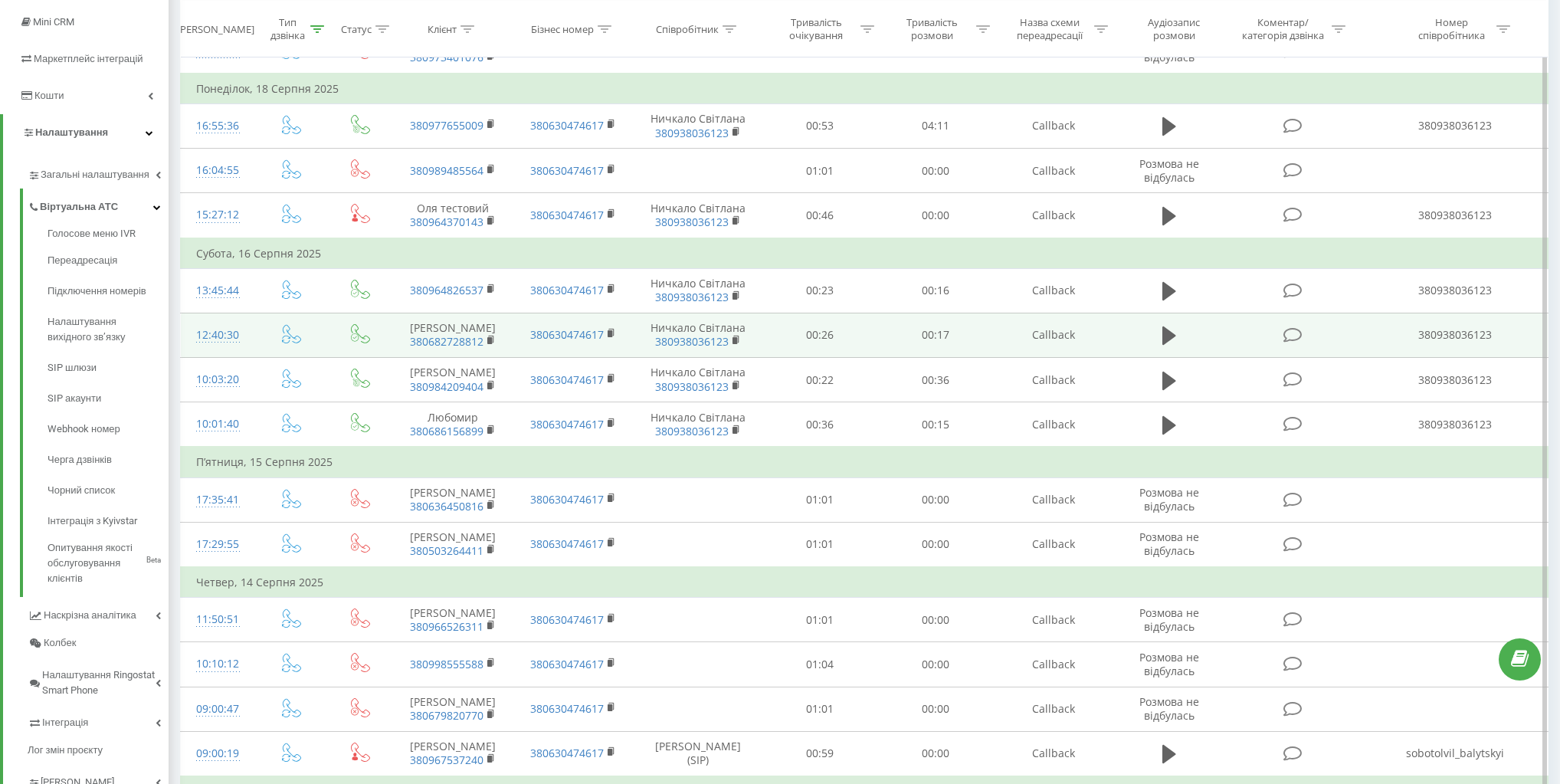
click at [664, 338] on td "Ничкало Світлана 380938036123" at bounding box center [697, 335] width 129 height 44
copy td "Ничкало"
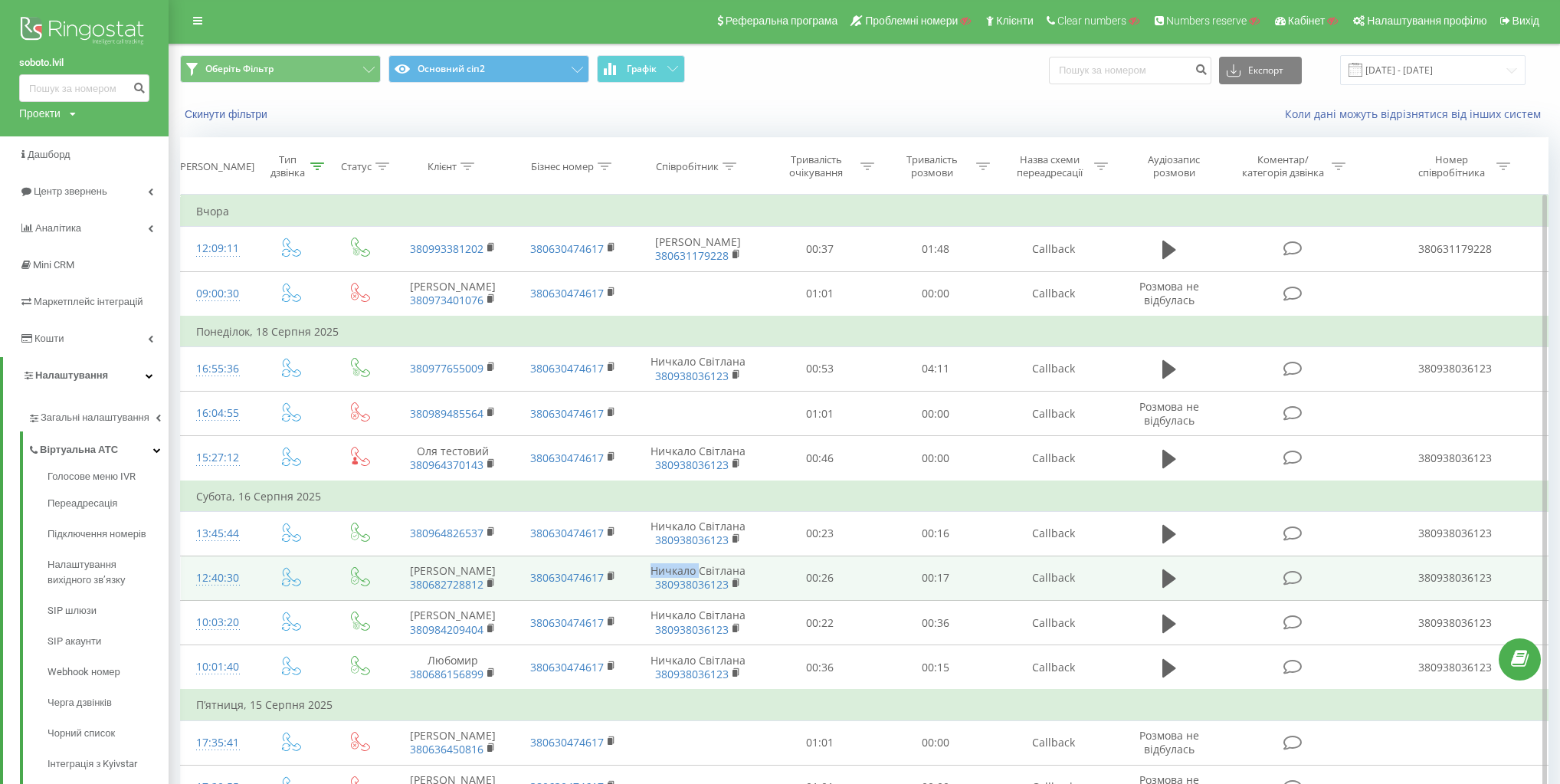
scroll to position [0, 0]
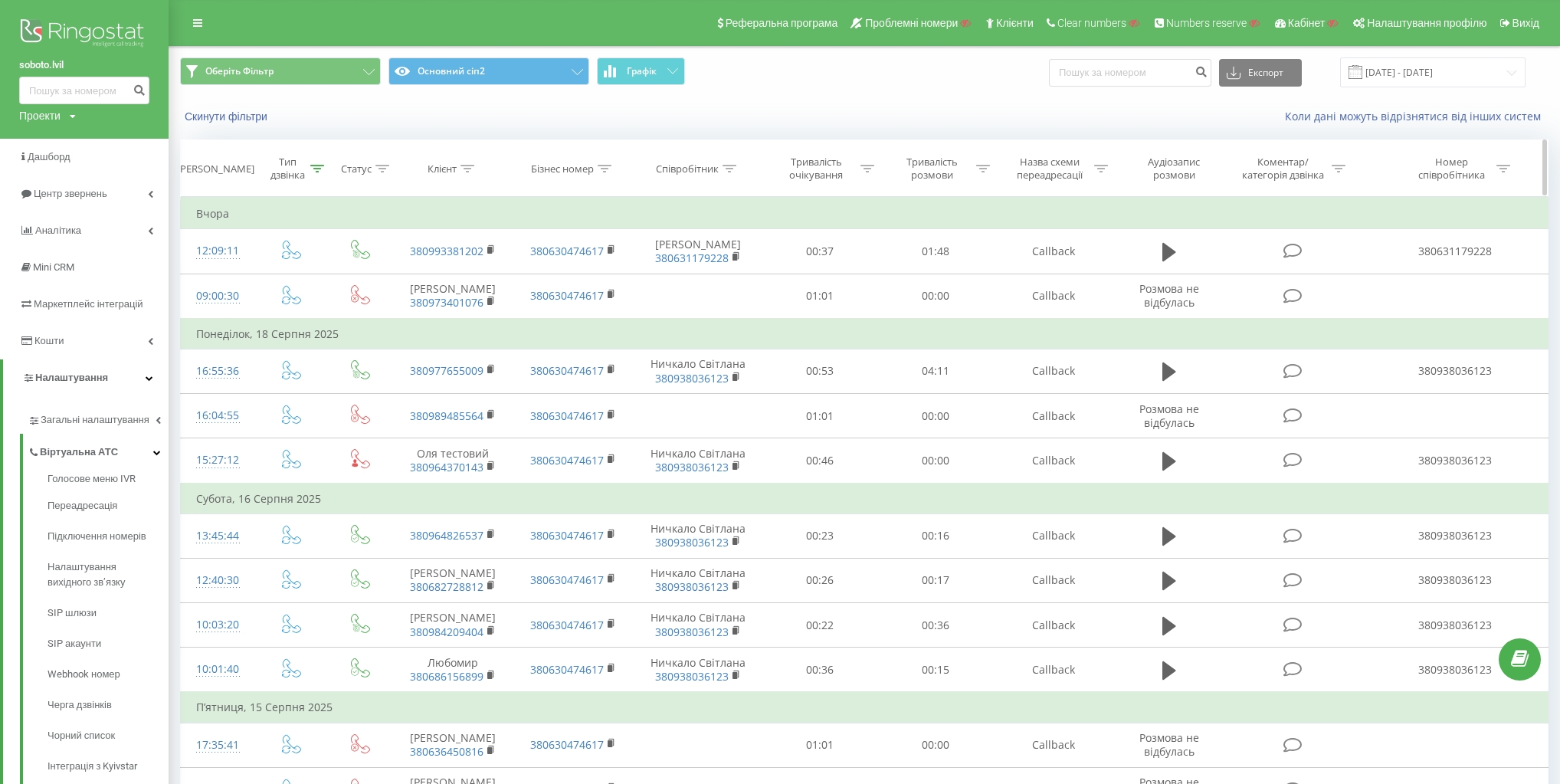
click at [710, 159] on th "Співробітник" at bounding box center [697, 168] width 129 height 56
click at [695, 173] on div "Співробітник" at bounding box center [687, 169] width 63 height 13
click at [699, 276] on input "Микола Балицький" at bounding box center [698, 278] width 135 height 27
paste input "Ничкало"
type input "Ничкало"
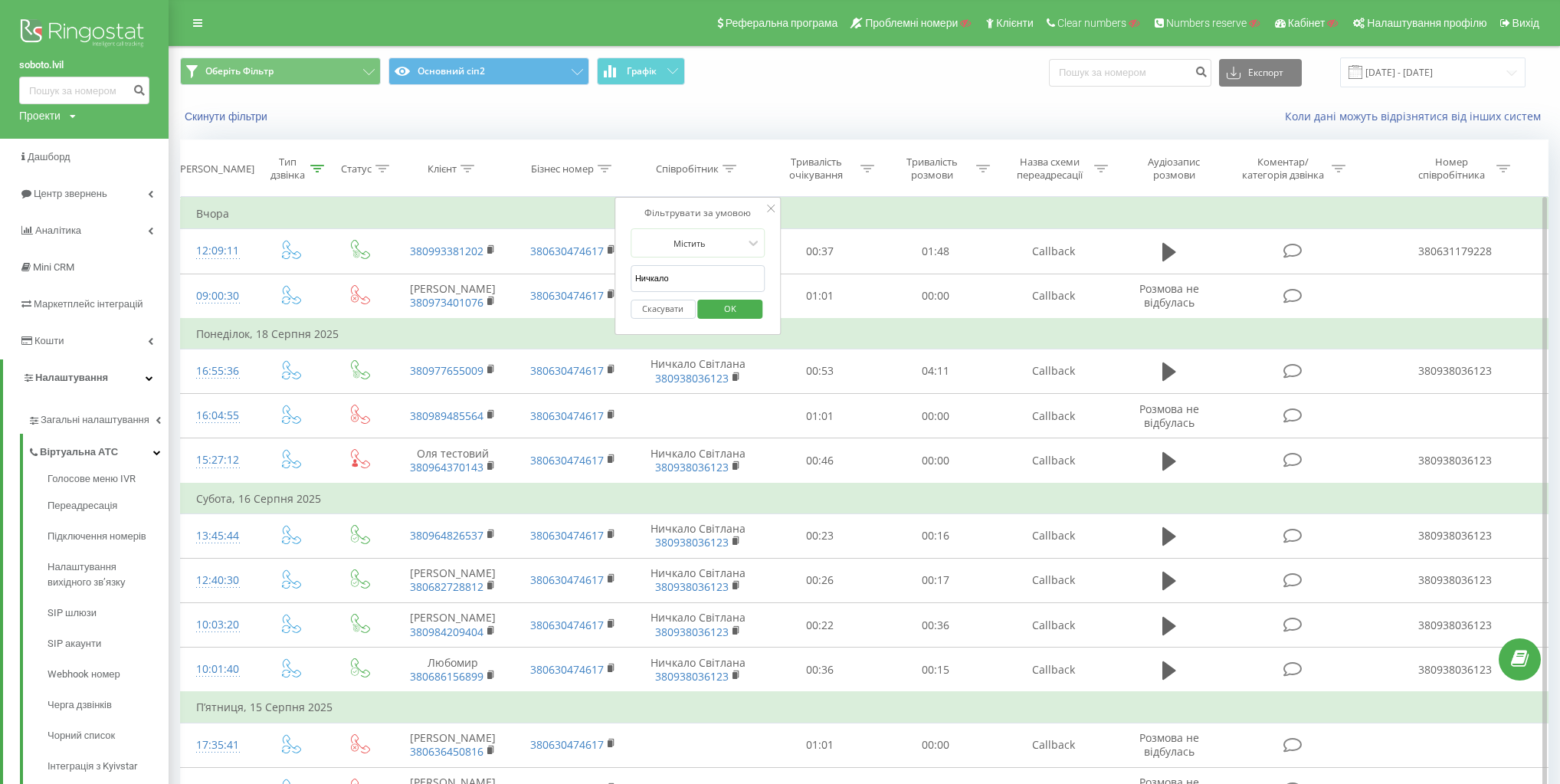
click at [733, 306] on span "OK" at bounding box center [730, 309] width 43 height 24
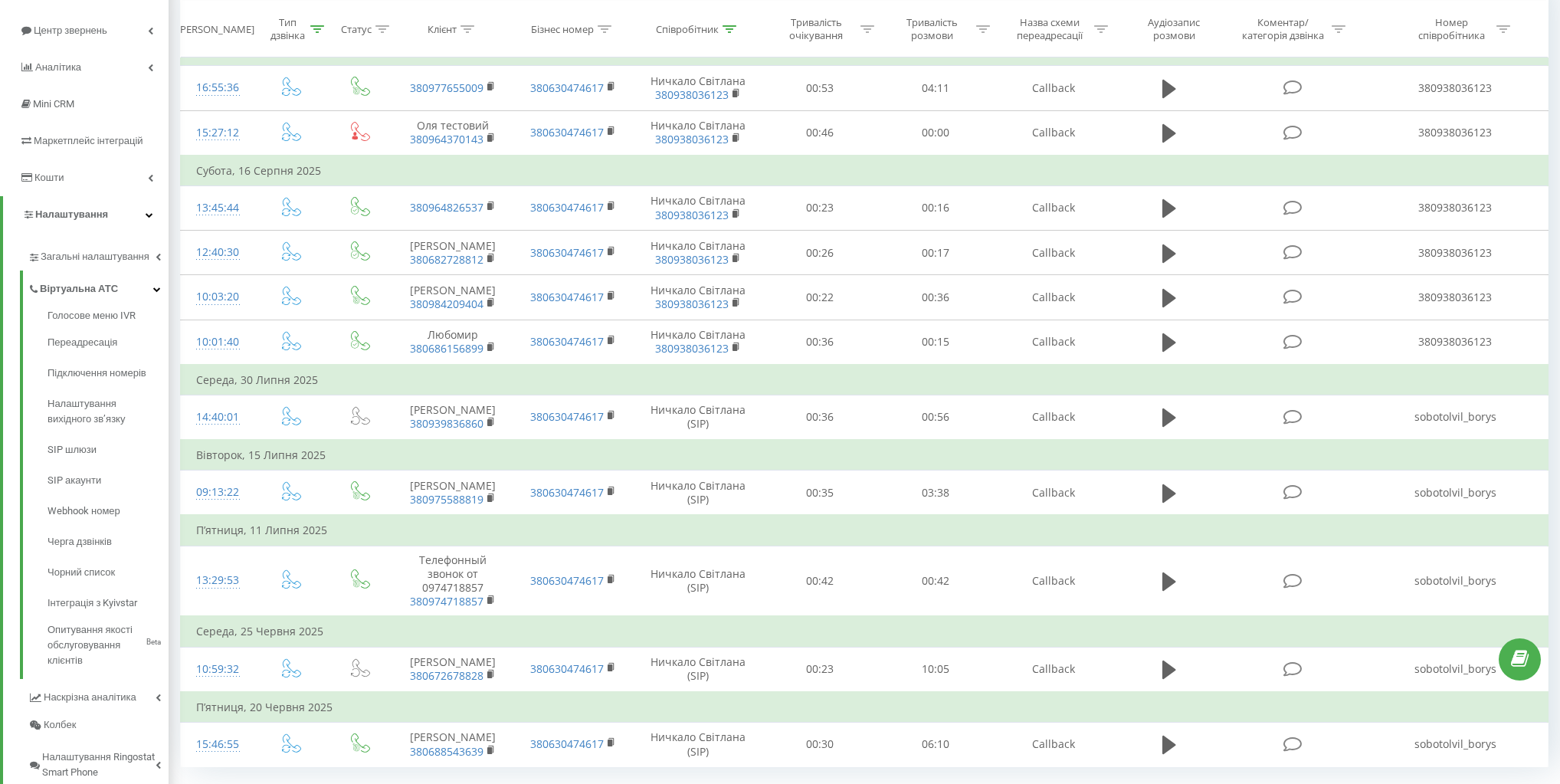
scroll to position [112, 0]
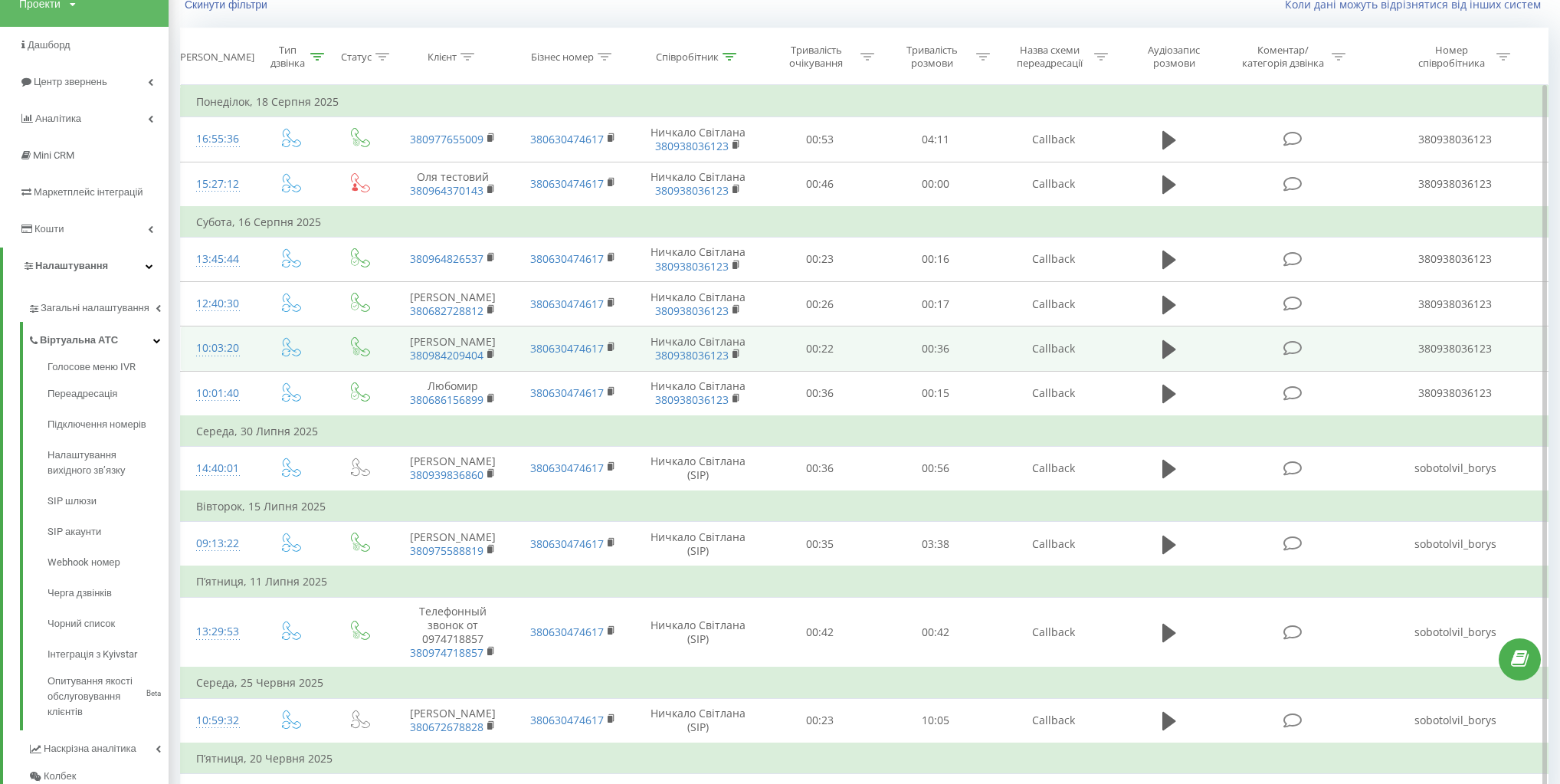
drag, startPoint x: 768, startPoint y: 337, endPoint x: 769, endPoint y: 324, distance: 13.0
click at [769, 326] on td "00:22" at bounding box center [819, 349] width 116 height 44
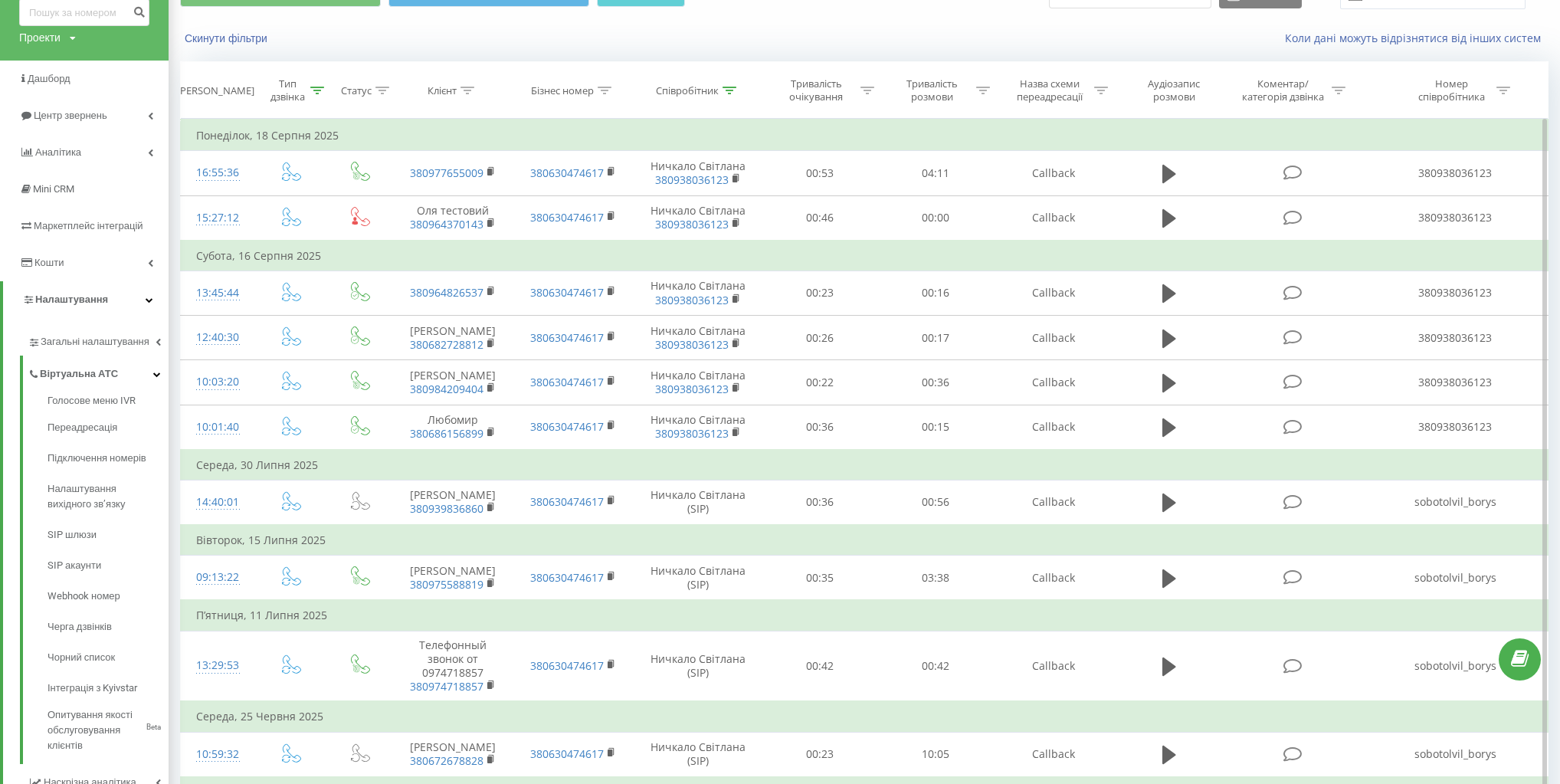
scroll to position [0, 0]
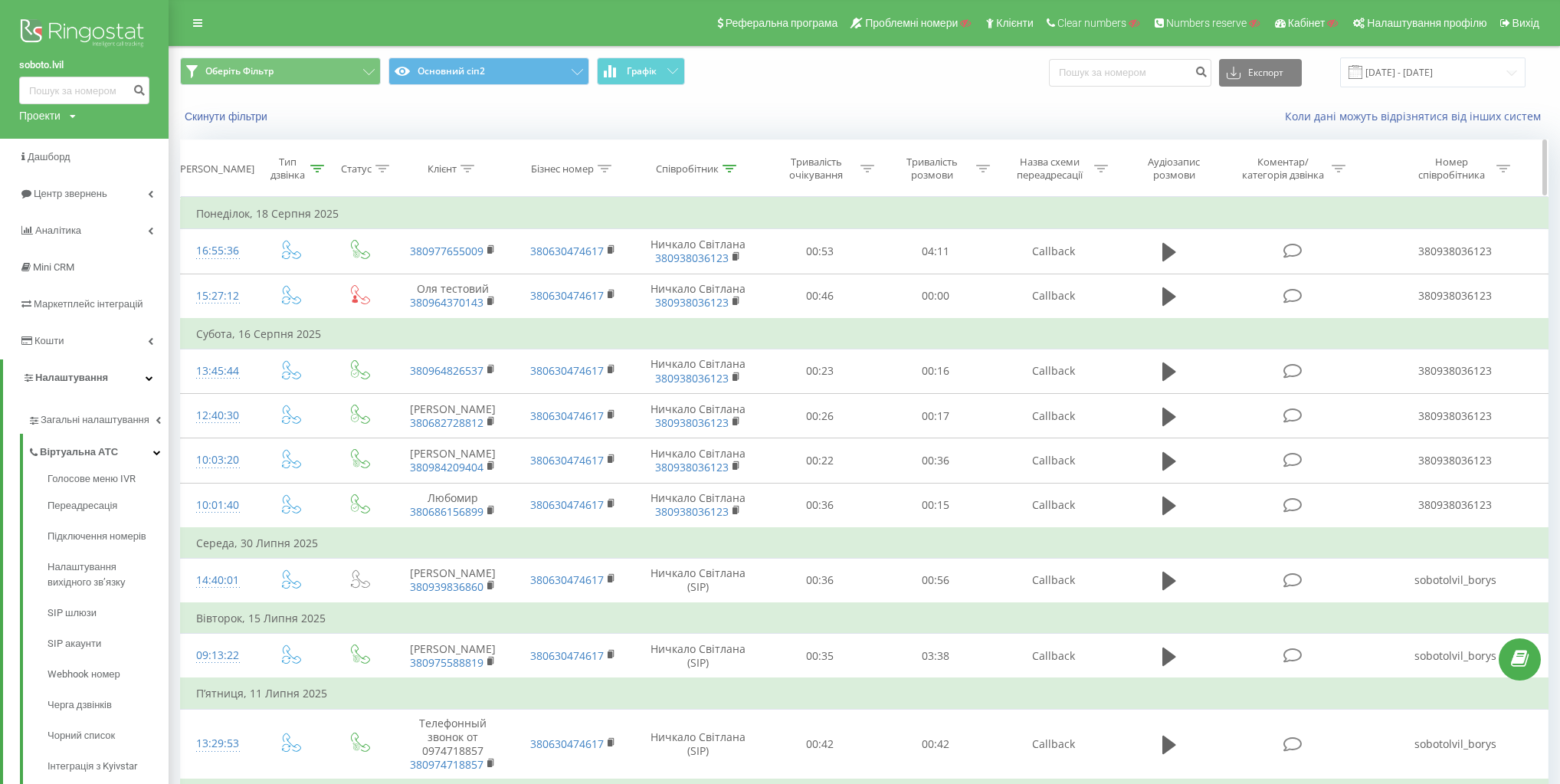
click at [723, 168] on icon at bounding box center [729, 168] width 14 height 7
click at [711, 271] on input "Ничкало" at bounding box center [698, 278] width 135 height 27
click at [668, 311] on button "Скасувати" at bounding box center [663, 309] width 65 height 19
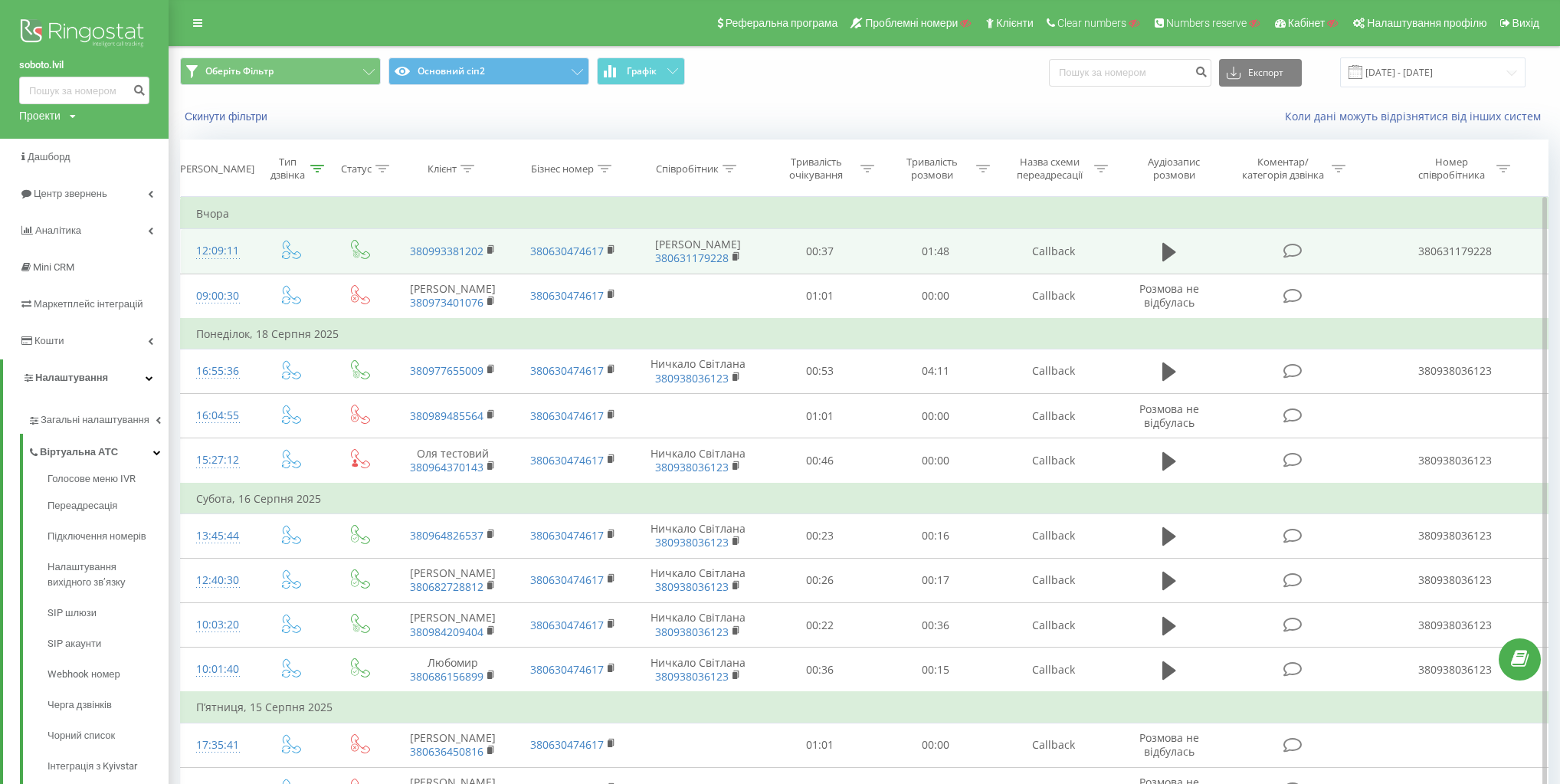
click at [693, 241] on td "Микола Балицький 380631179228" at bounding box center [697, 251] width 129 height 44
copy td "[PERSON_NAME]"
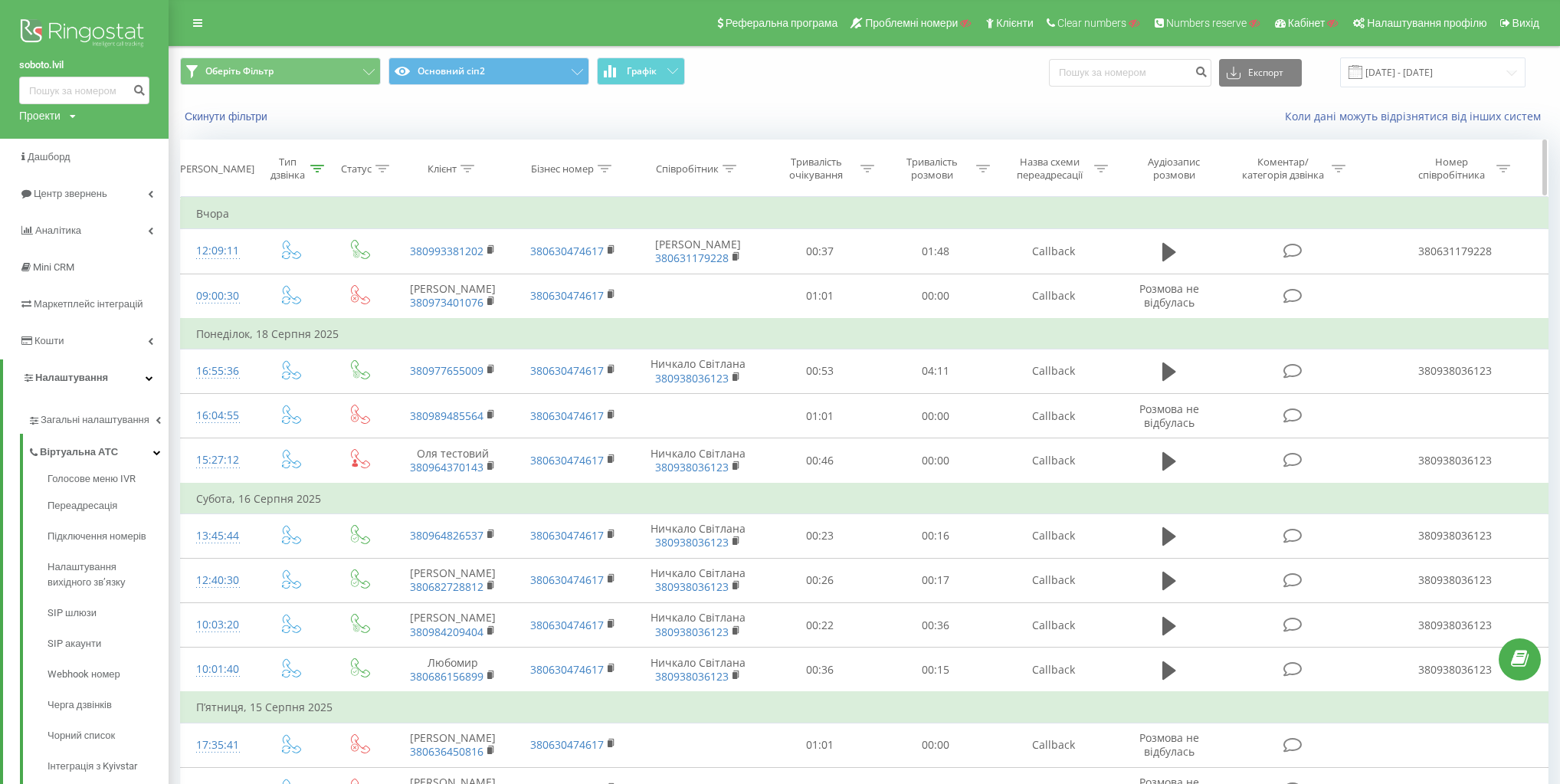
click at [710, 169] on div "Співробітник" at bounding box center [687, 169] width 63 height 13
click at [701, 268] on input "Ничкало" at bounding box center [698, 278] width 135 height 27
paste input "[PERSON_NAME]"
type input "Микола Балицький"
click at [721, 306] on span "OK" at bounding box center [730, 309] width 43 height 24
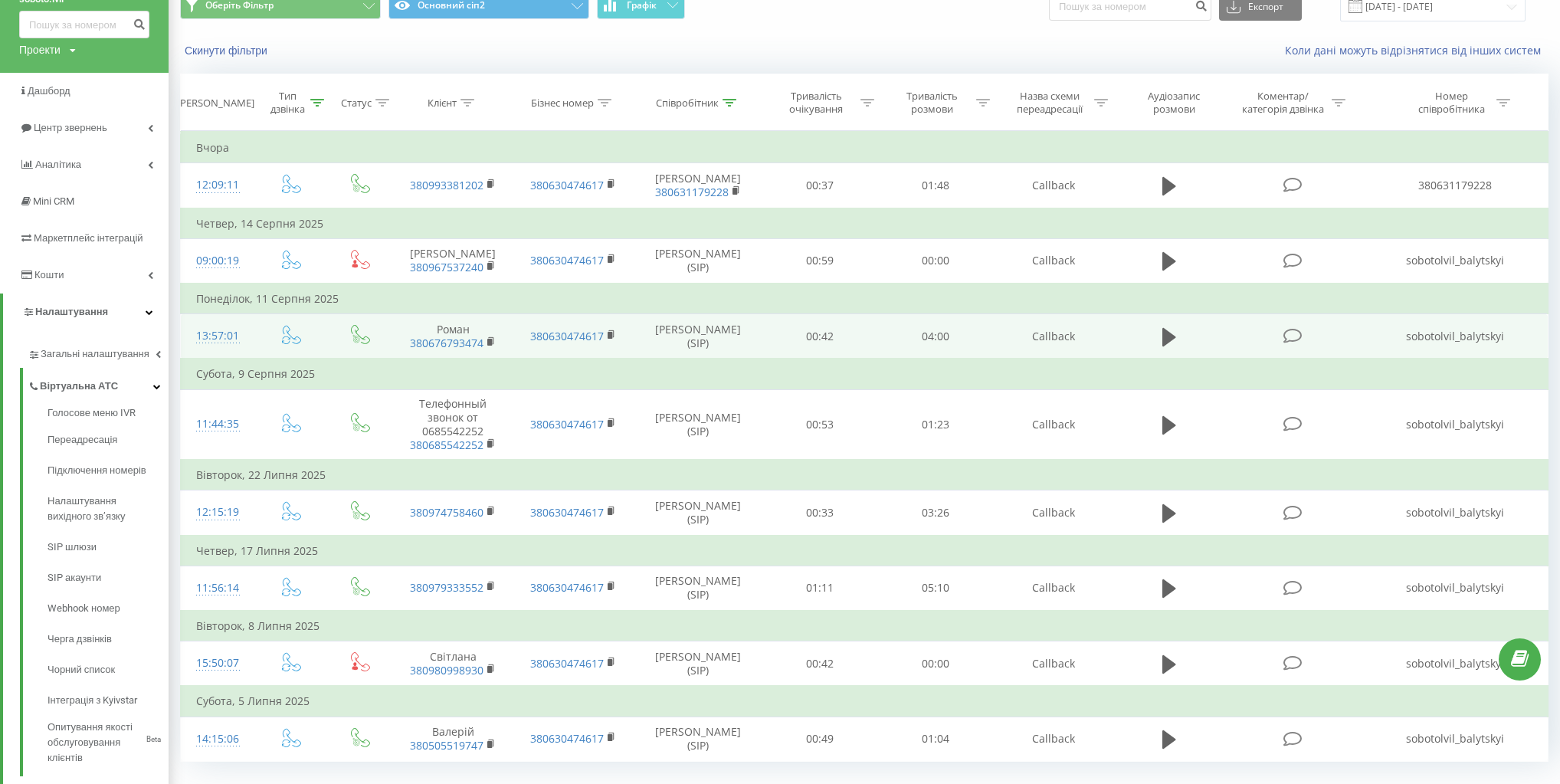
scroll to position [61, 0]
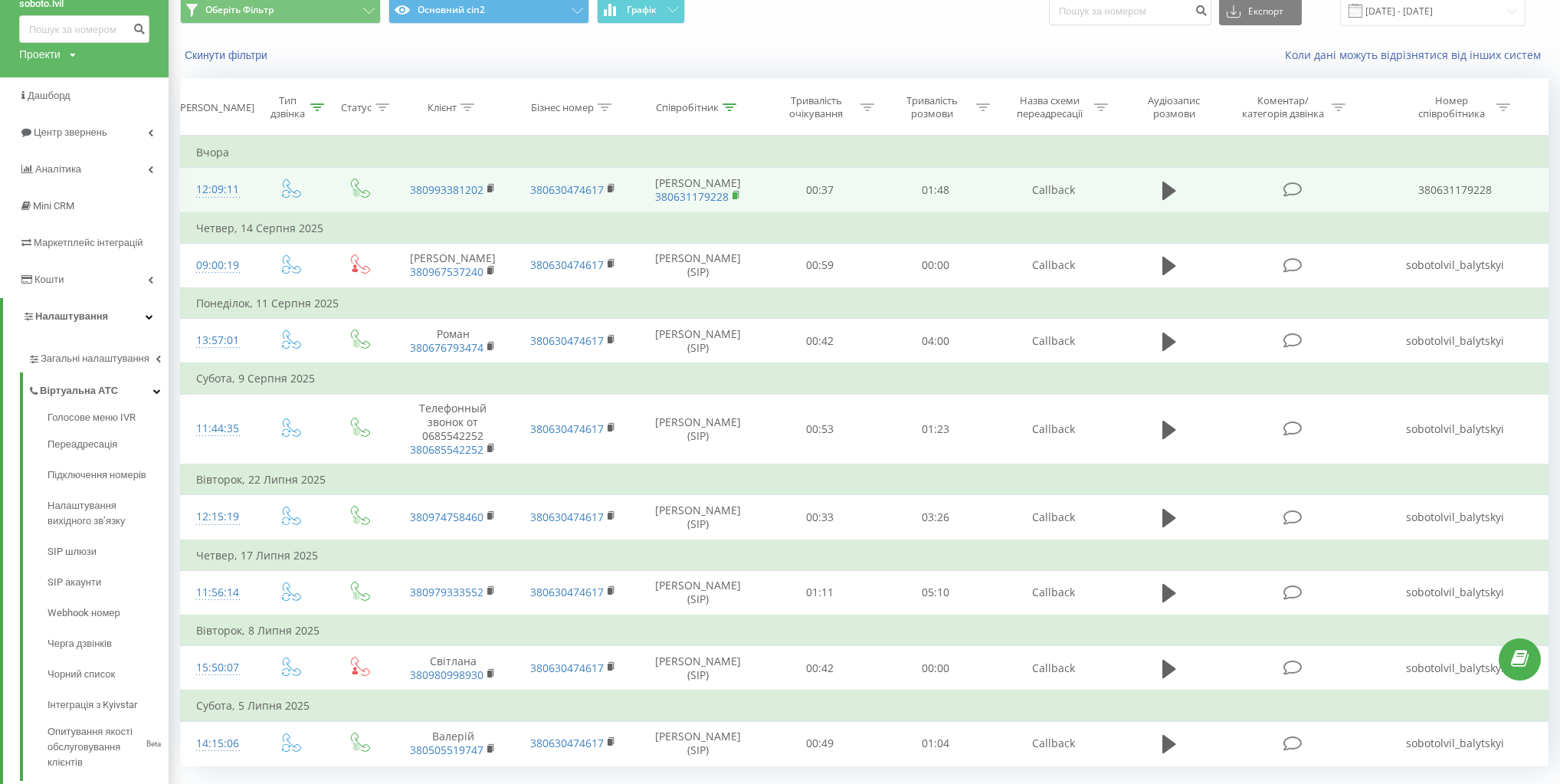
click at [733, 199] on rect at bounding box center [734, 195] width 5 height 6
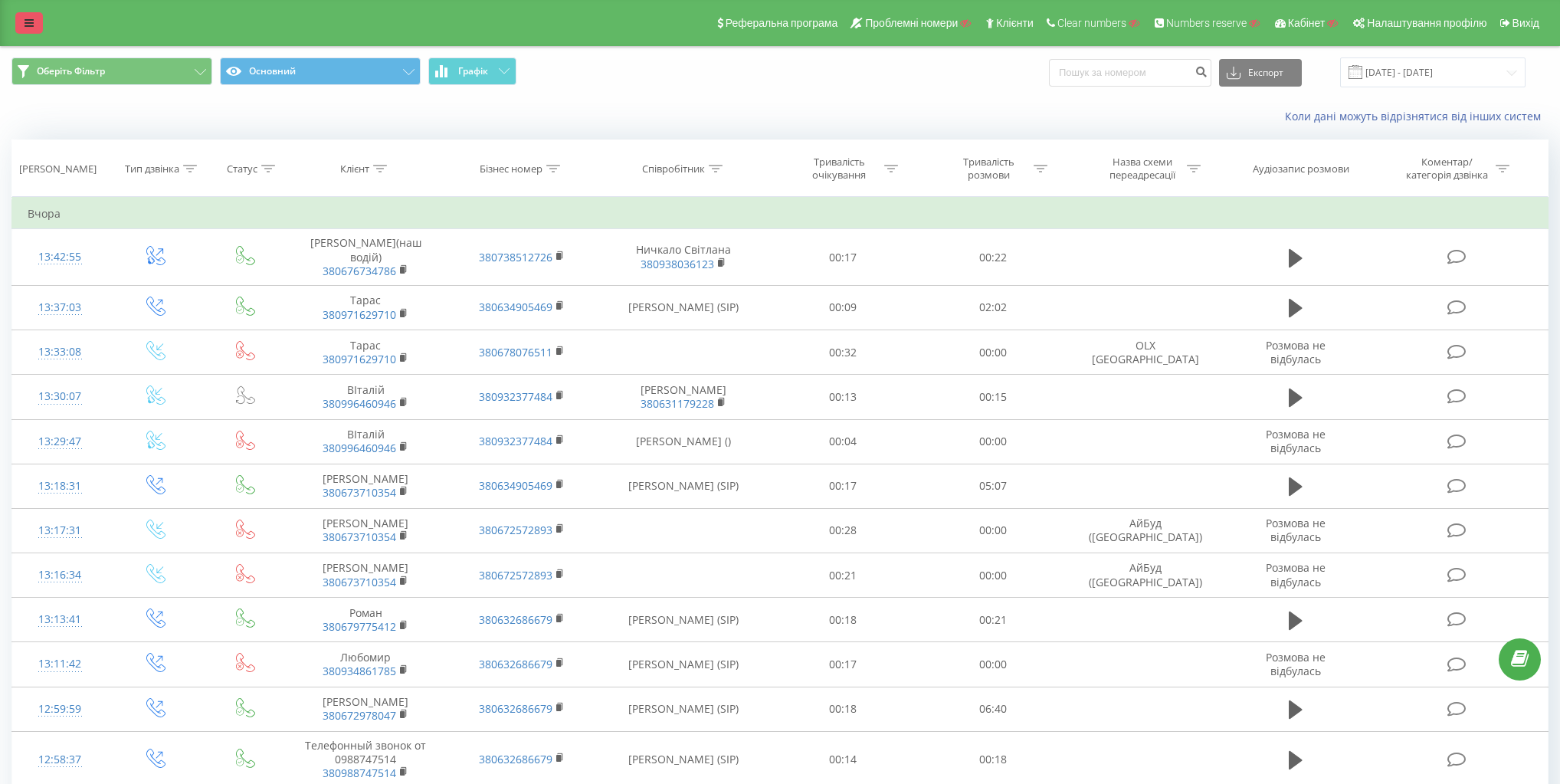
click at [27, 26] on icon at bounding box center [30, 23] width 9 height 11
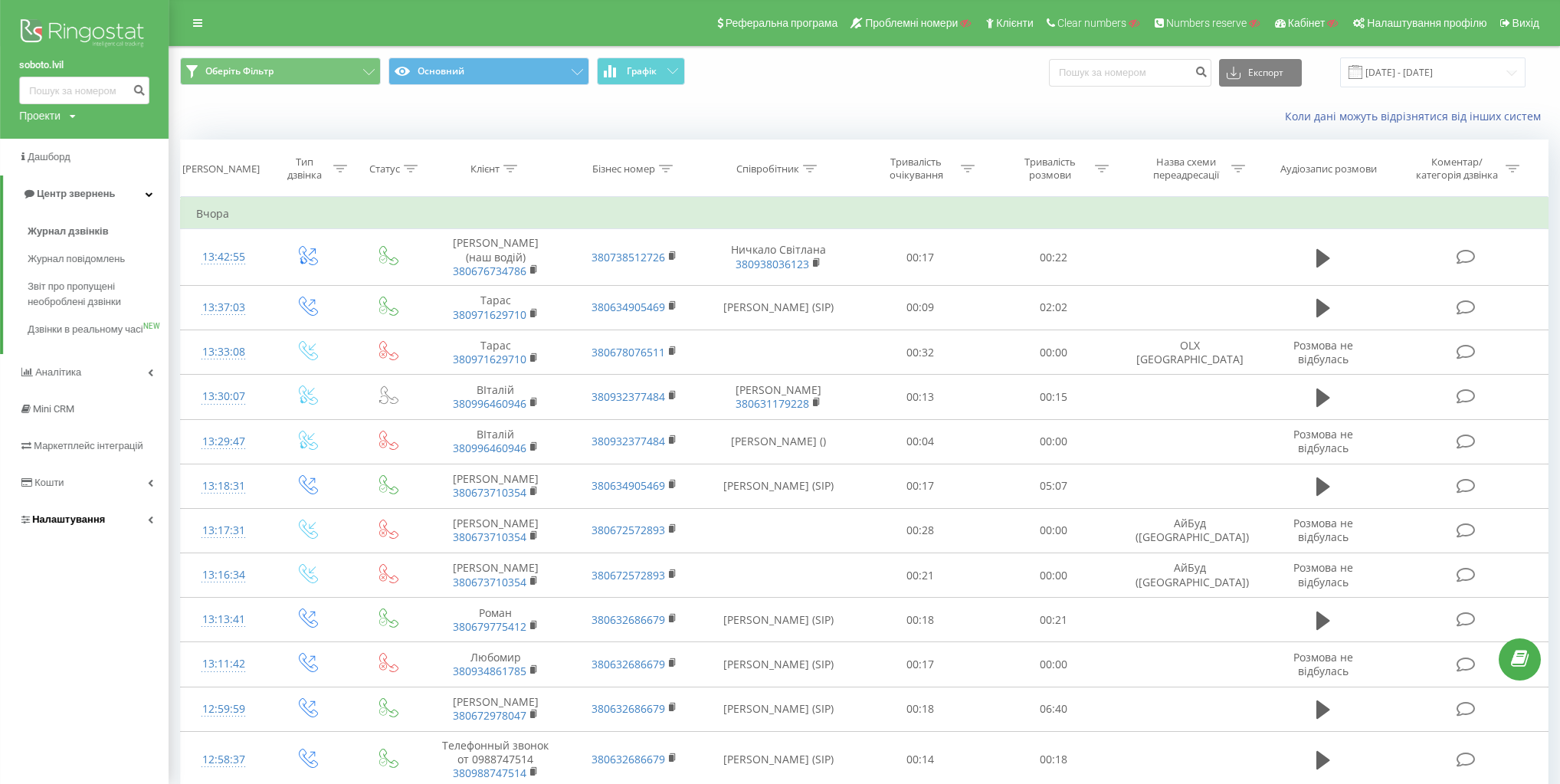
click at [104, 524] on link "Налаштування" at bounding box center [84, 520] width 168 height 37
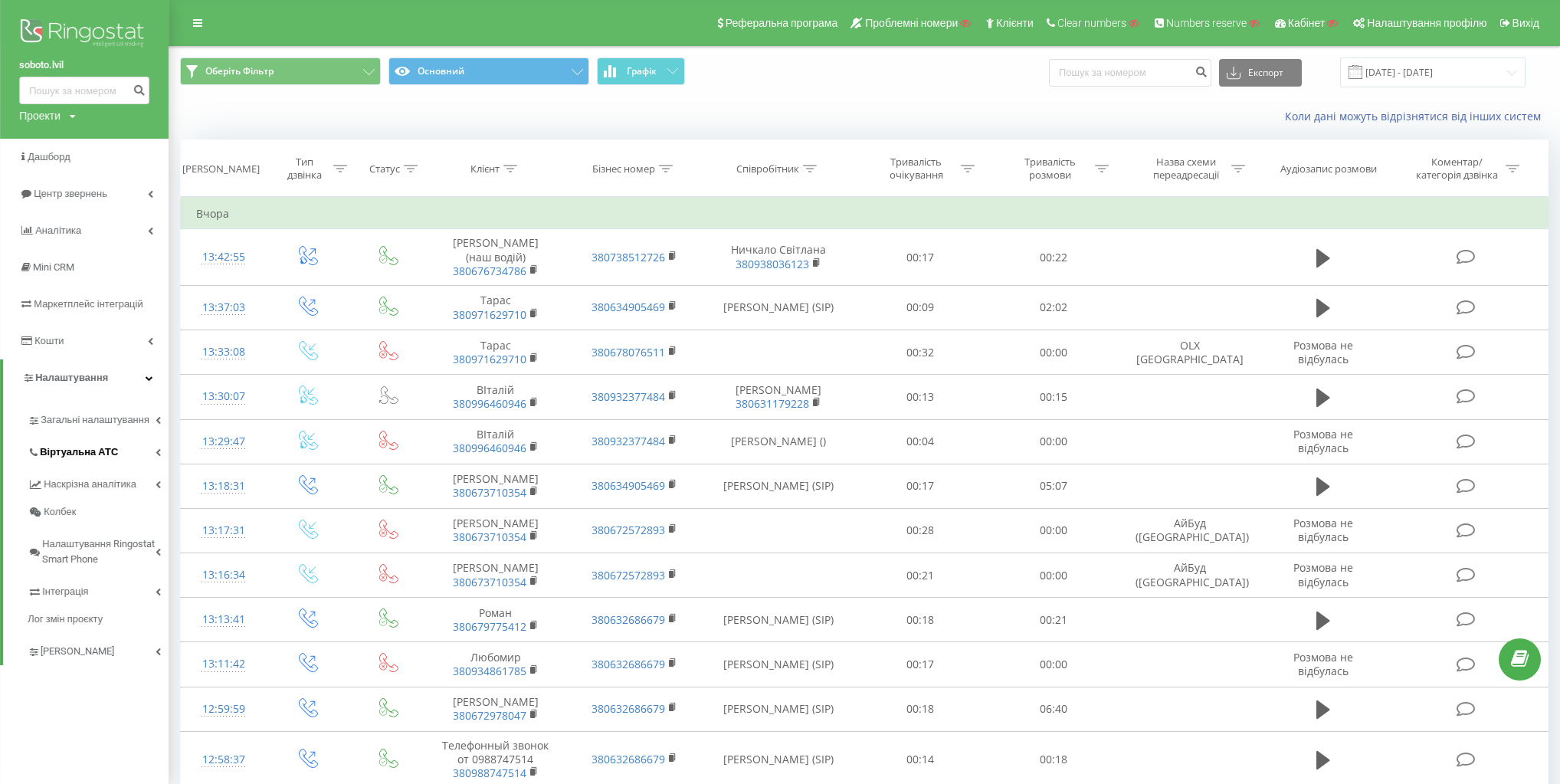
click at [122, 449] on link "Віртуальна АТС" at bounding box center [98, 449] width 141 height 32
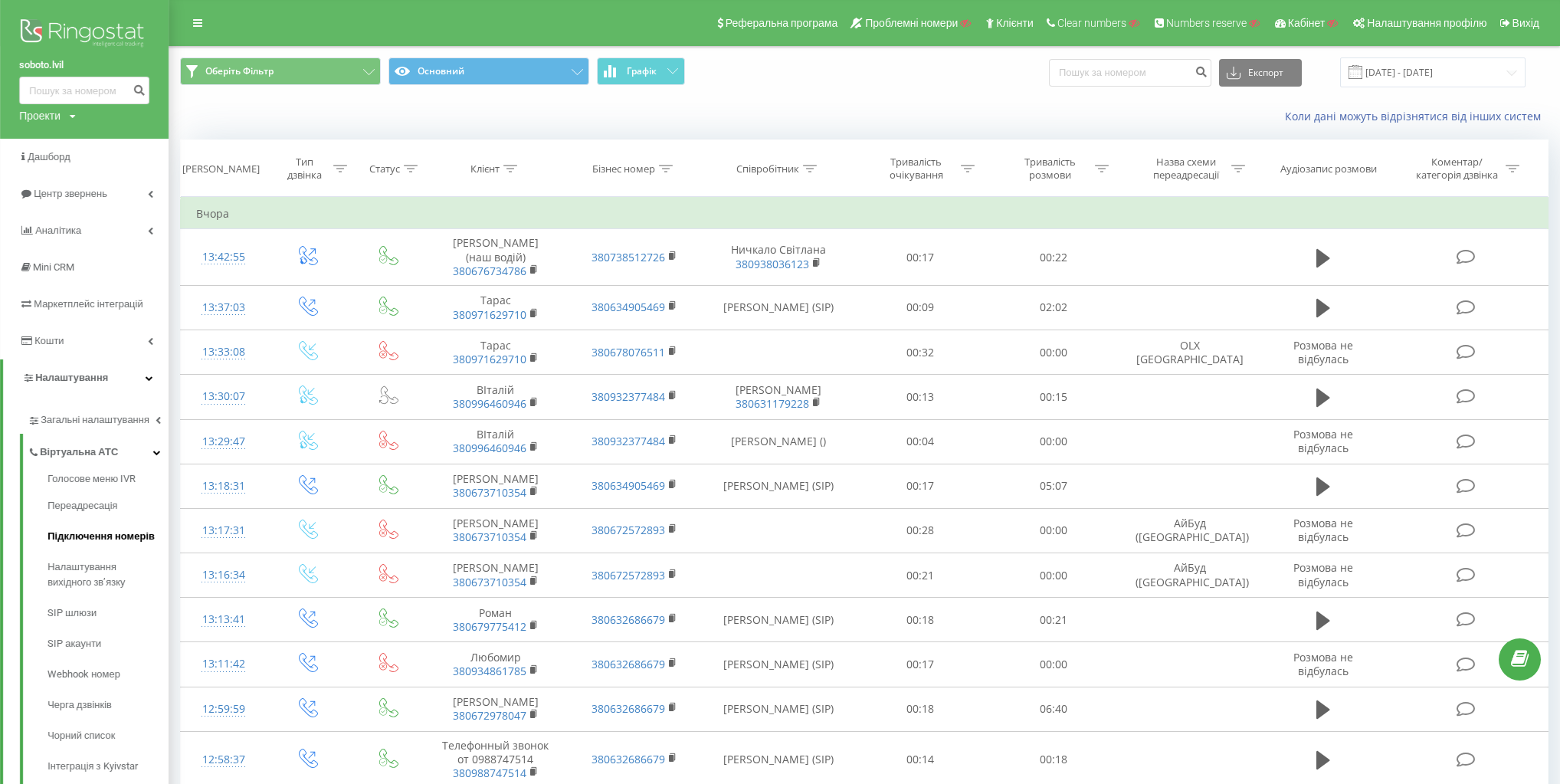
click at [104, 538] on span "Підключення номерів" at bounding box center [101, 536] width 107 height 16
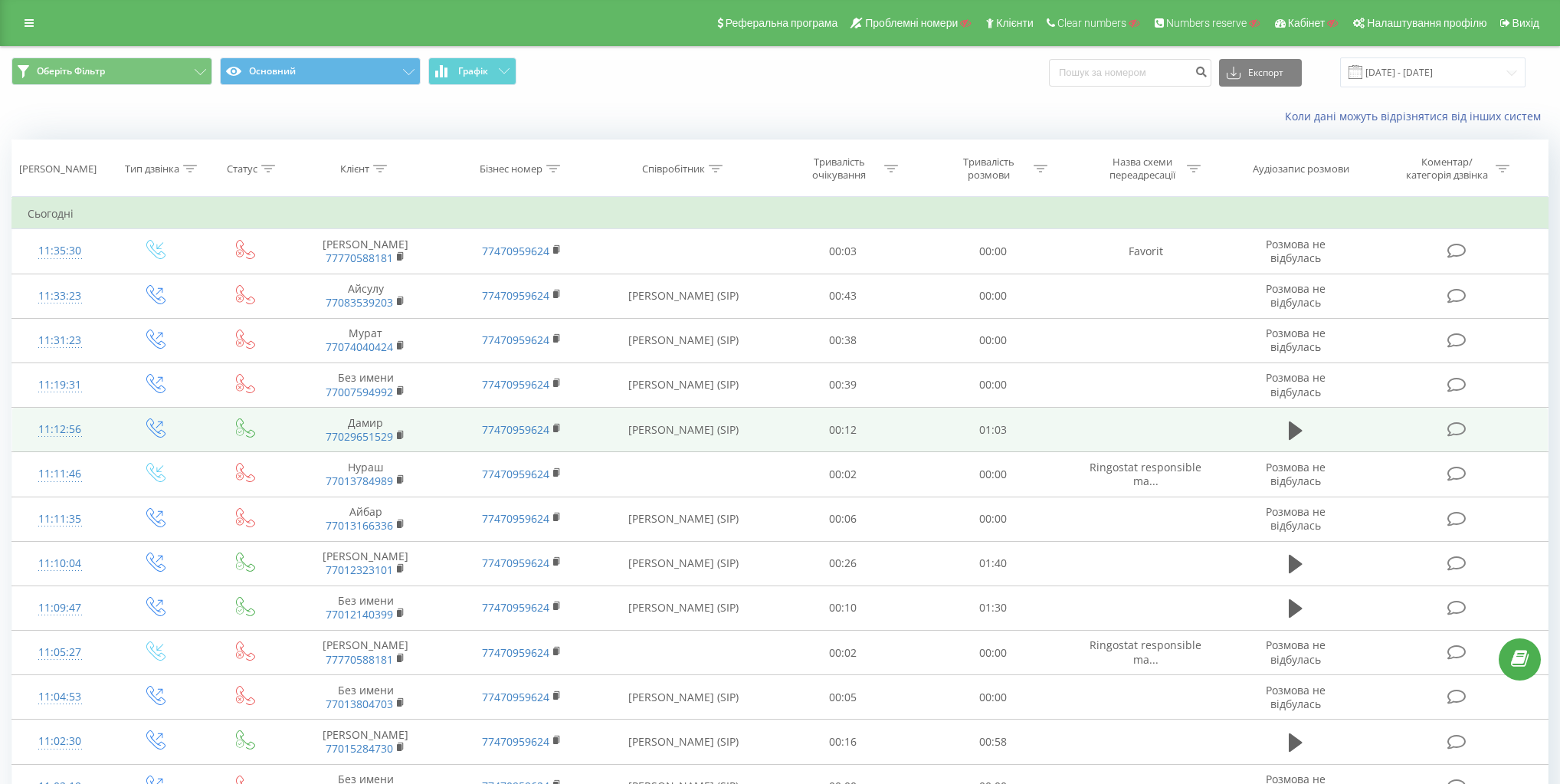
click at [250, 419] on icon at bounding box center [245, 427] width 19 height 19
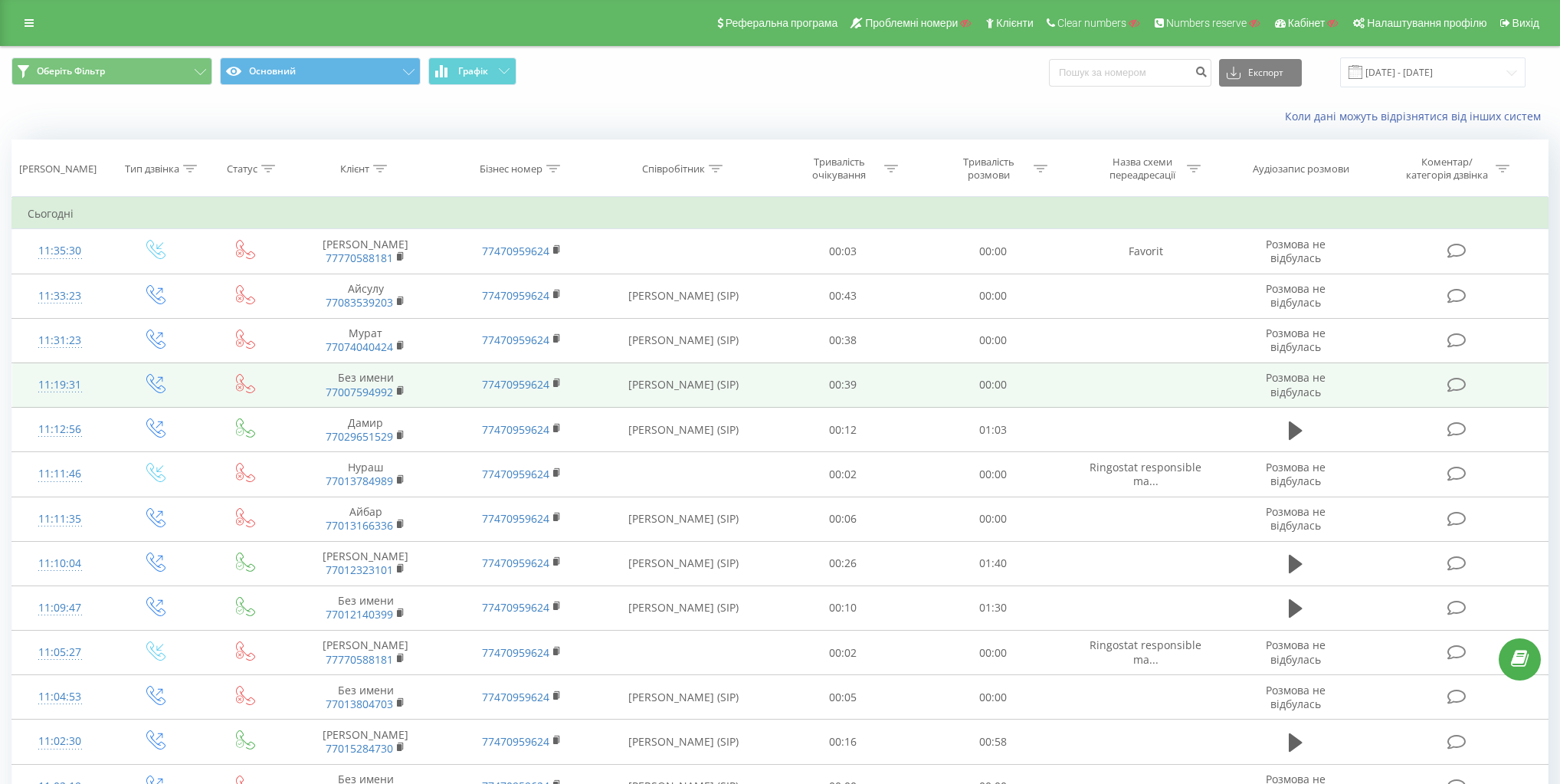
click at [394, 391] on span "77007594992" at bounding box center [366, 392] width 126 height 14
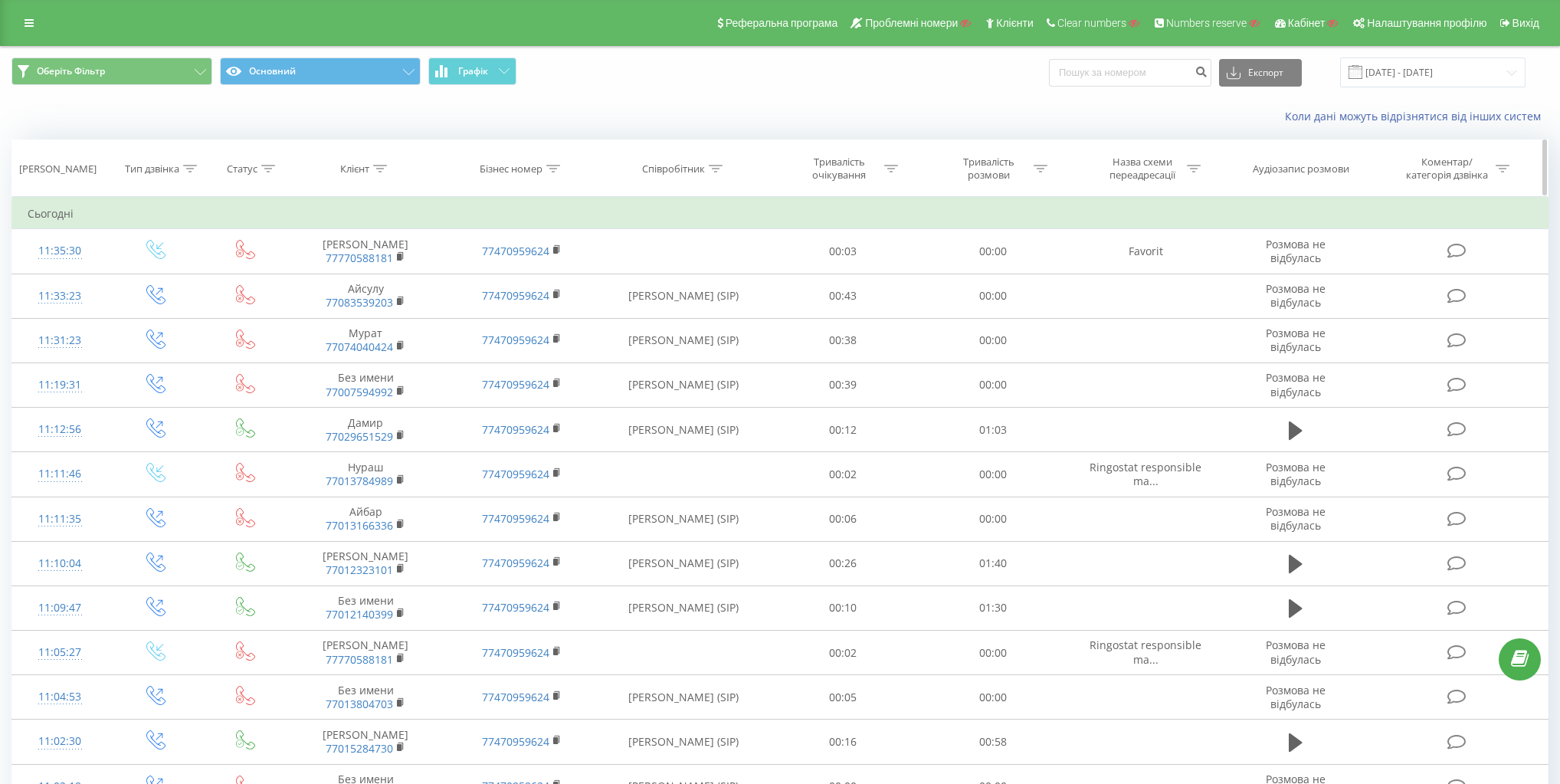
click at [242, 160] on th "Статус" at bounding box center [245, 168] width 84 height 56
click at [248, 174] on div "Статус" at bounding box center [241, 169] width 31 height 13
click at [251, 243] on div at bounding box center [238, 243] width 109 height 15
click at [249, 263] on div "Дорівнює" at bounding box center [246, 273] width 133 height 25
click at [257, 282] on div "Введіть значення" at bounding box center [238, 279] width 109 height 12
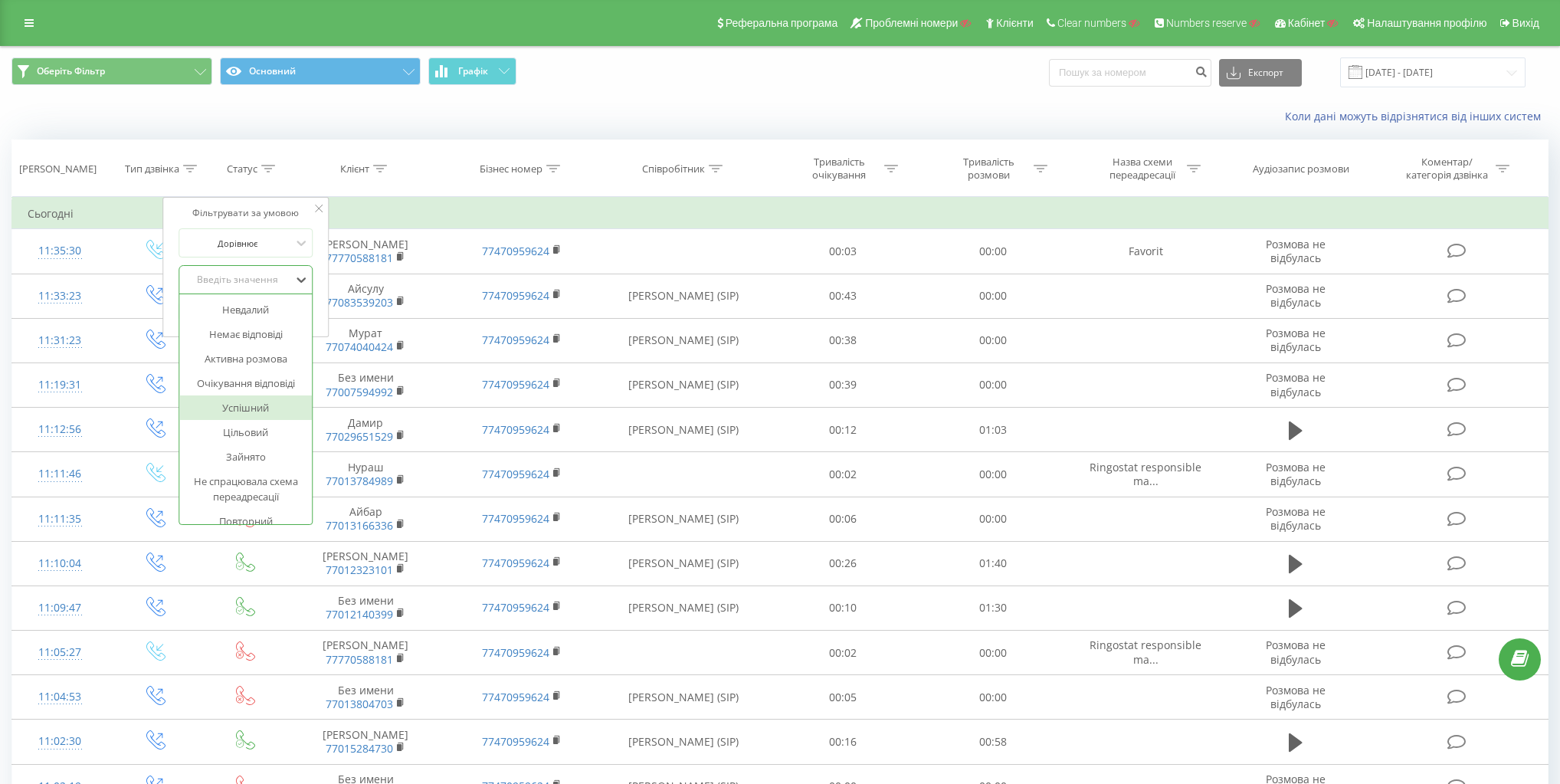
click at [237, 401] on div "Успішний" at bounding box center [246, 408] width 133 height 25
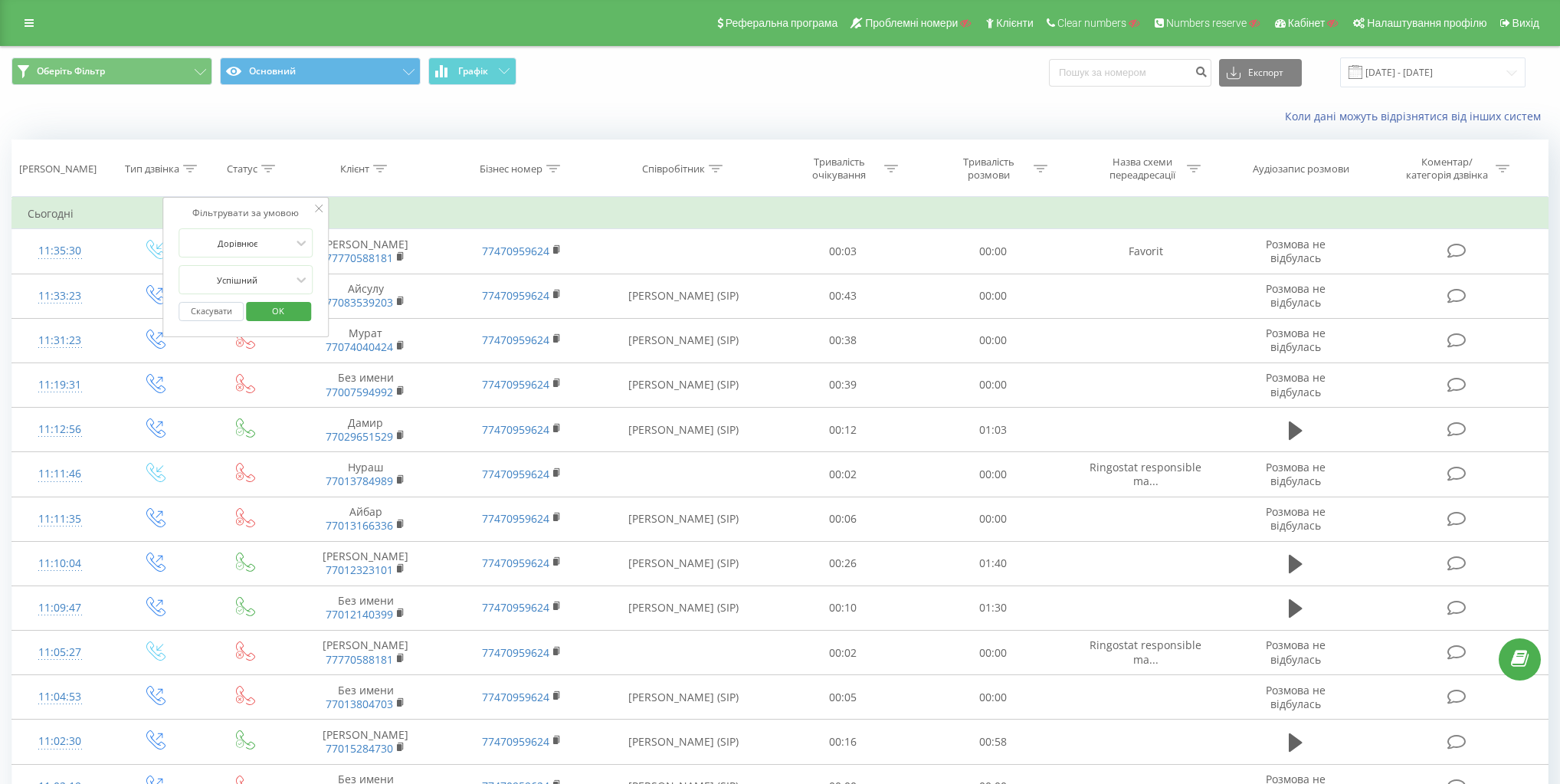
click at [293, 315] on span "OK" at bounding box center [278, 311] width 43 height 24
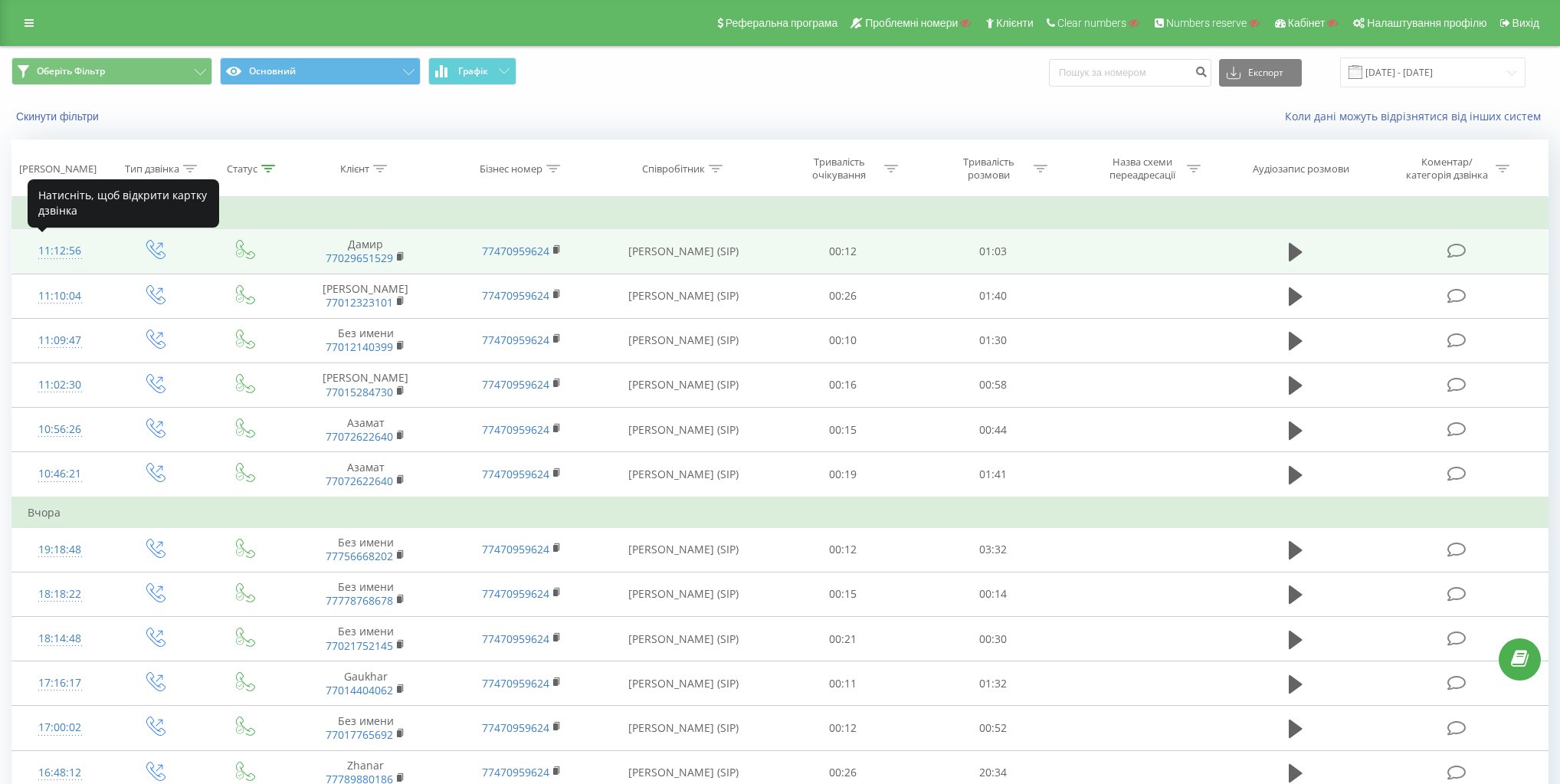
click at [52, 251] on div "11:12:56" at bounding box center [60, 251] width 65 height 30
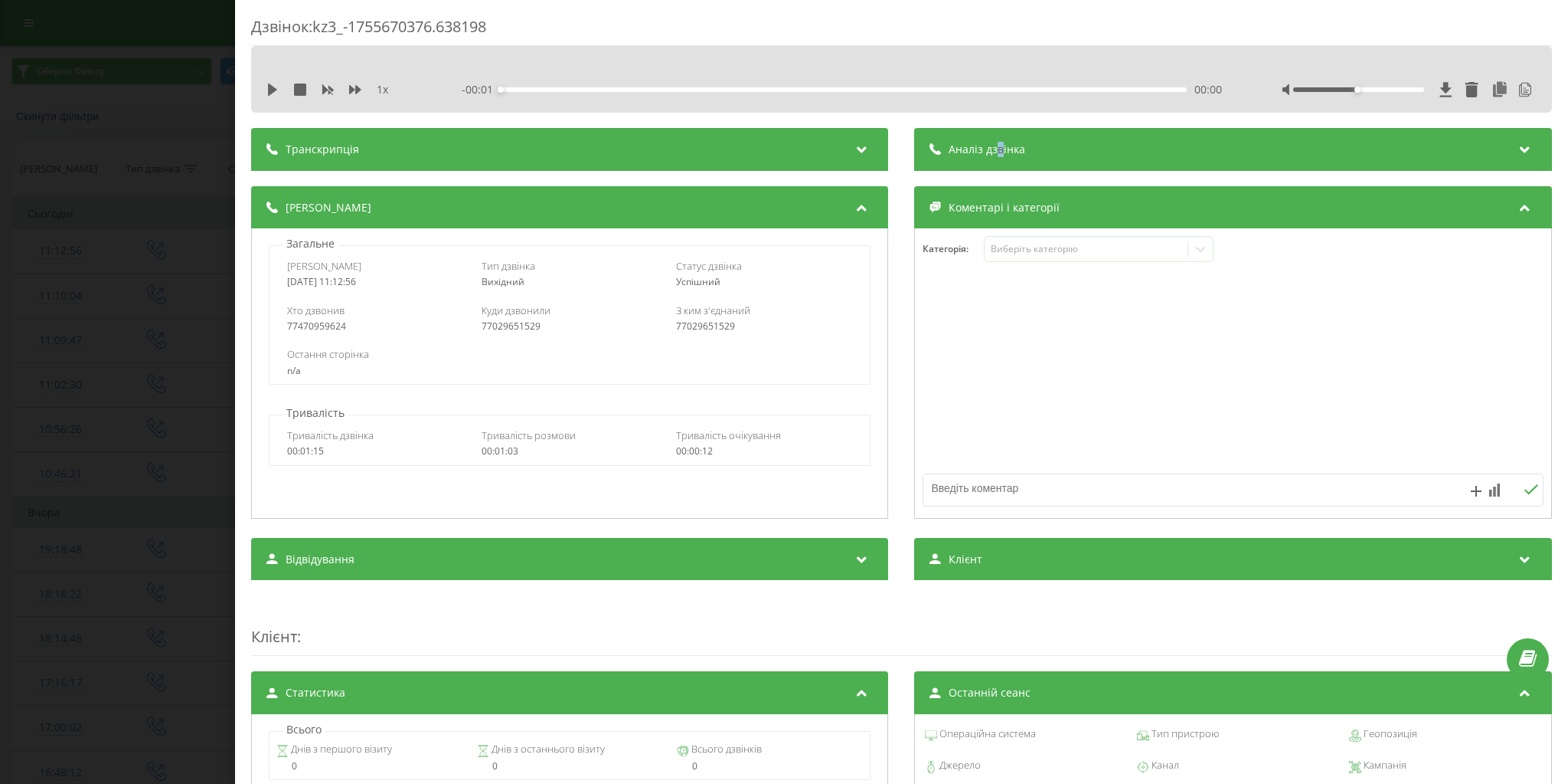
click at [998, 141] on div "Аналіз дзвінка" at bounding box center [1233, 149] width 637 height 43
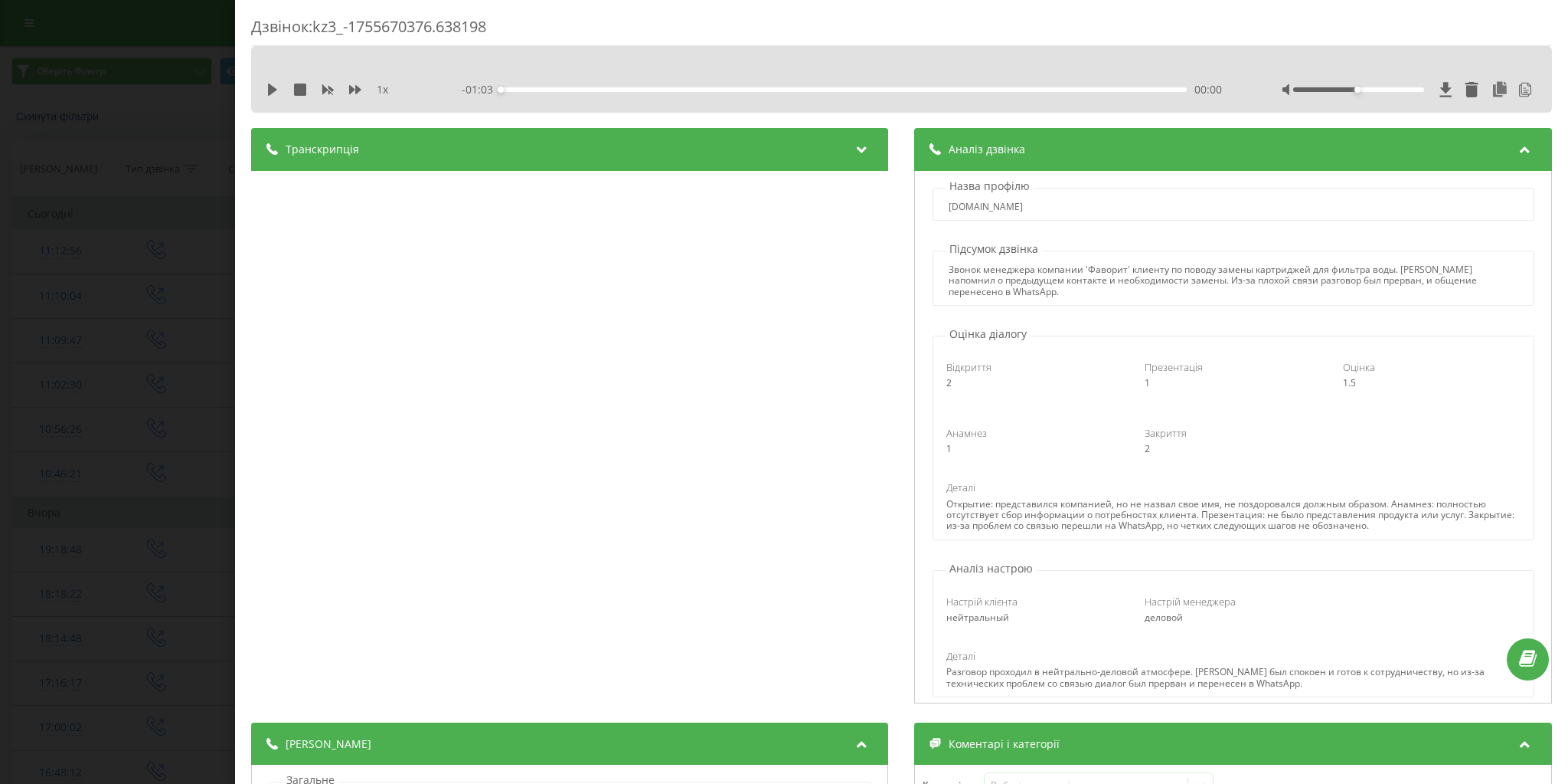
click at [729, 135] on div "Транскрипція" at bounding box center [569, 149] width 637 height 43
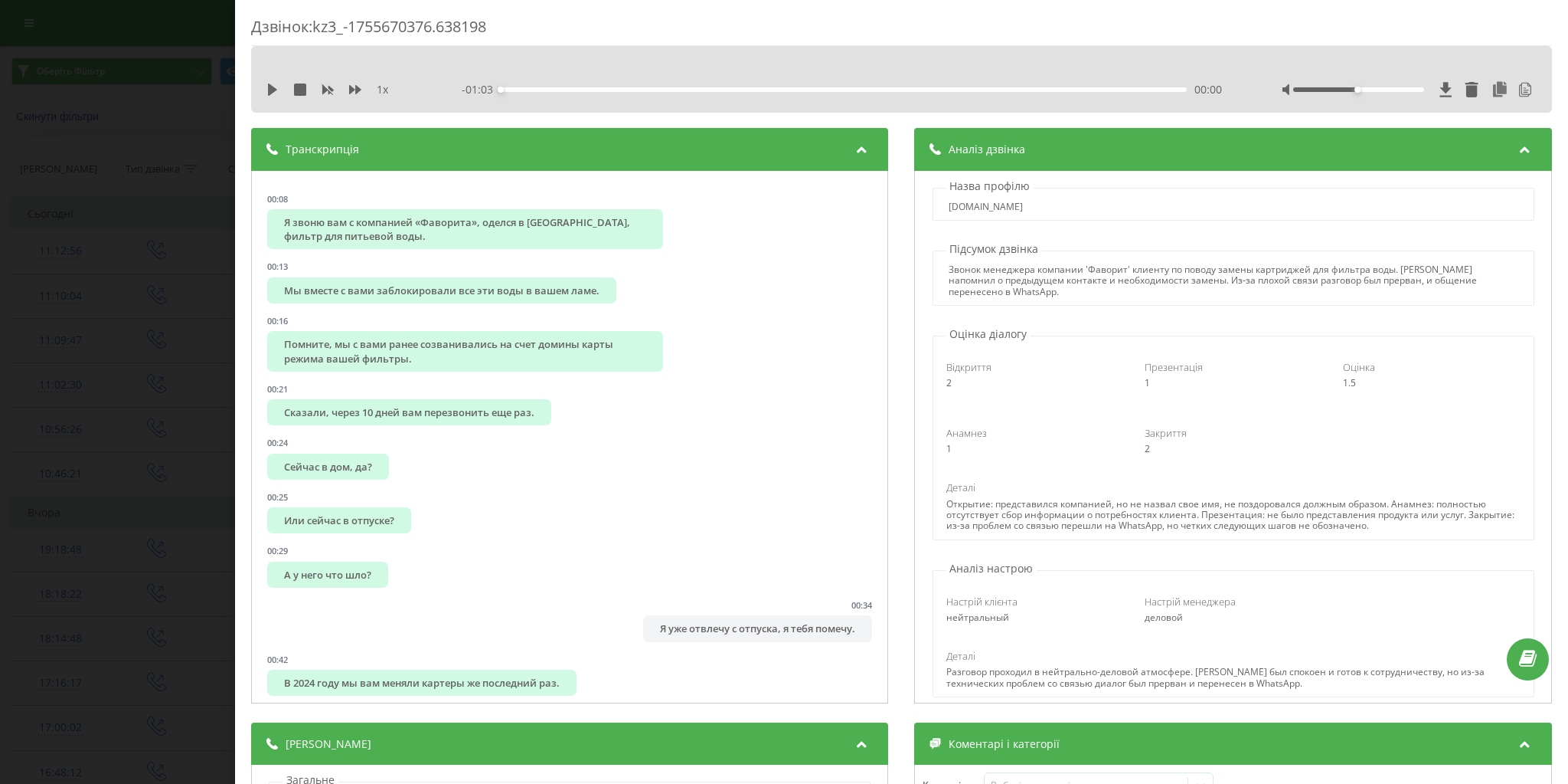
click at [18, 223] on div "Дзвінок : kz3_-1755670376.638198 1 x - 01:03 00:00 00:00 Транскрипція 00:08 Я з…" at bounding box center [784, 392] width 1568 height 784
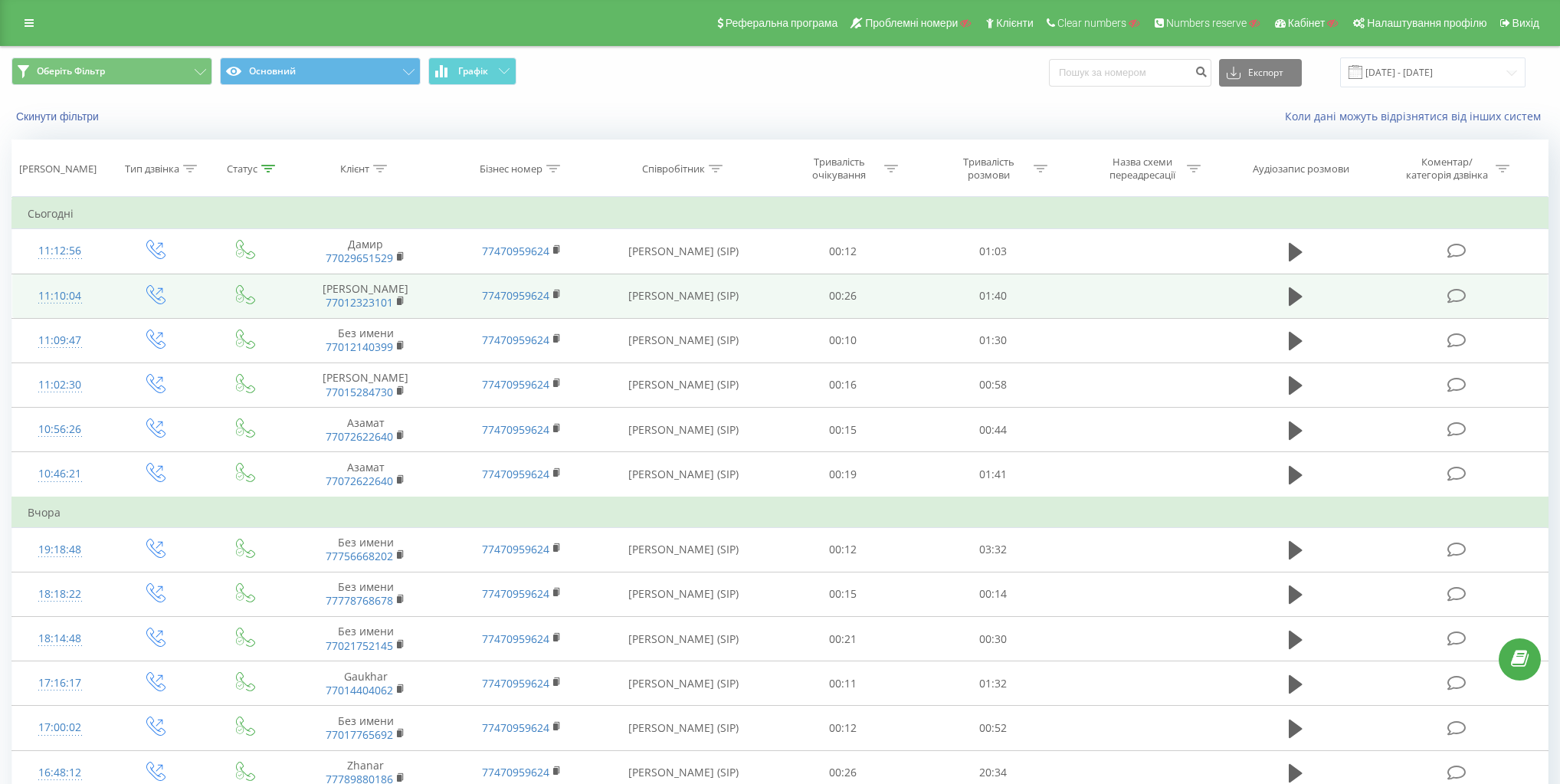
click at [70, 297] on div "11:10:04" at bounding box center [60, 296] width 65 height 30
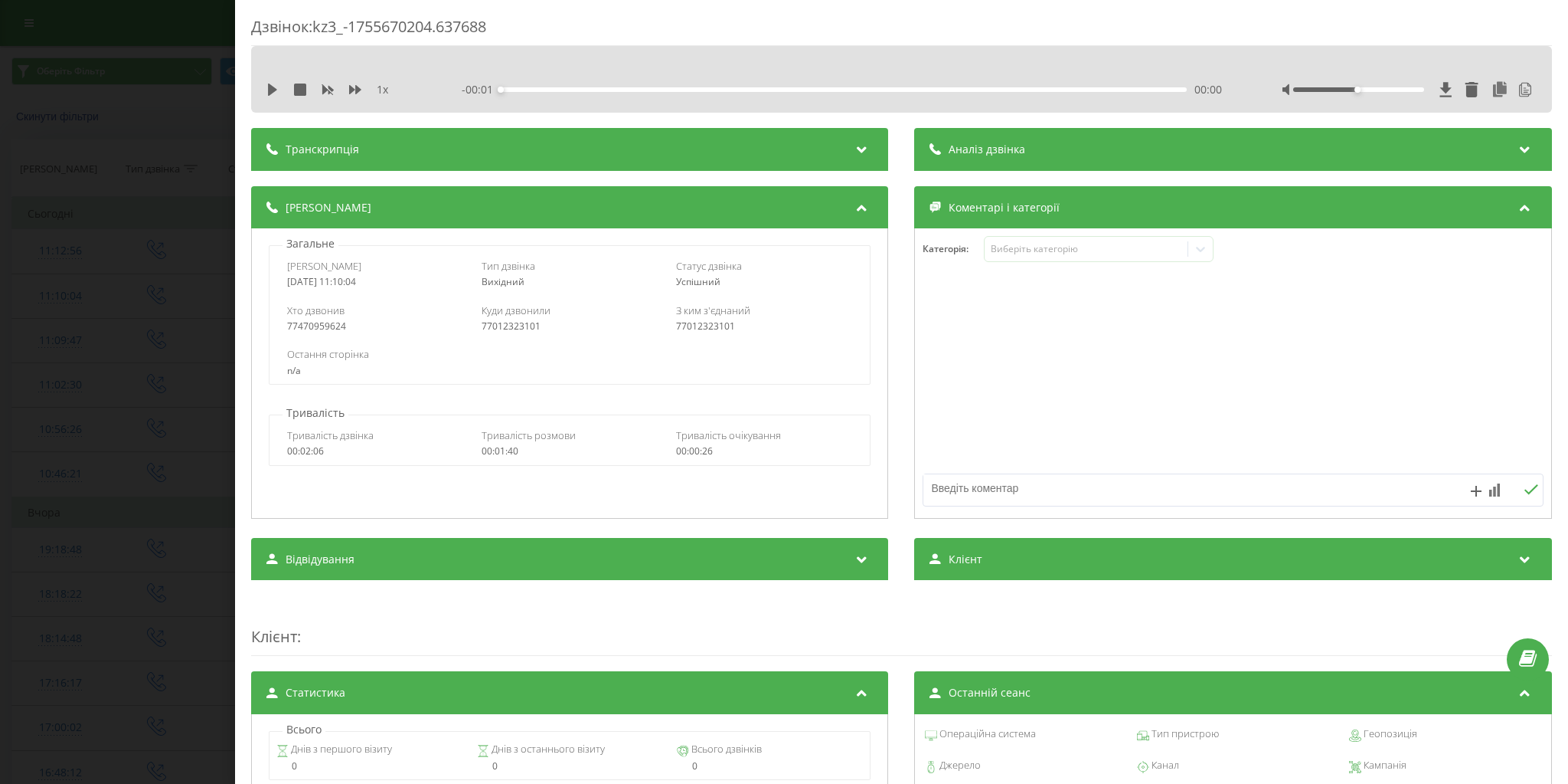
click at [573, 148] on div "Транскрипція" at bounding box center [569, 149] width 637 height 43
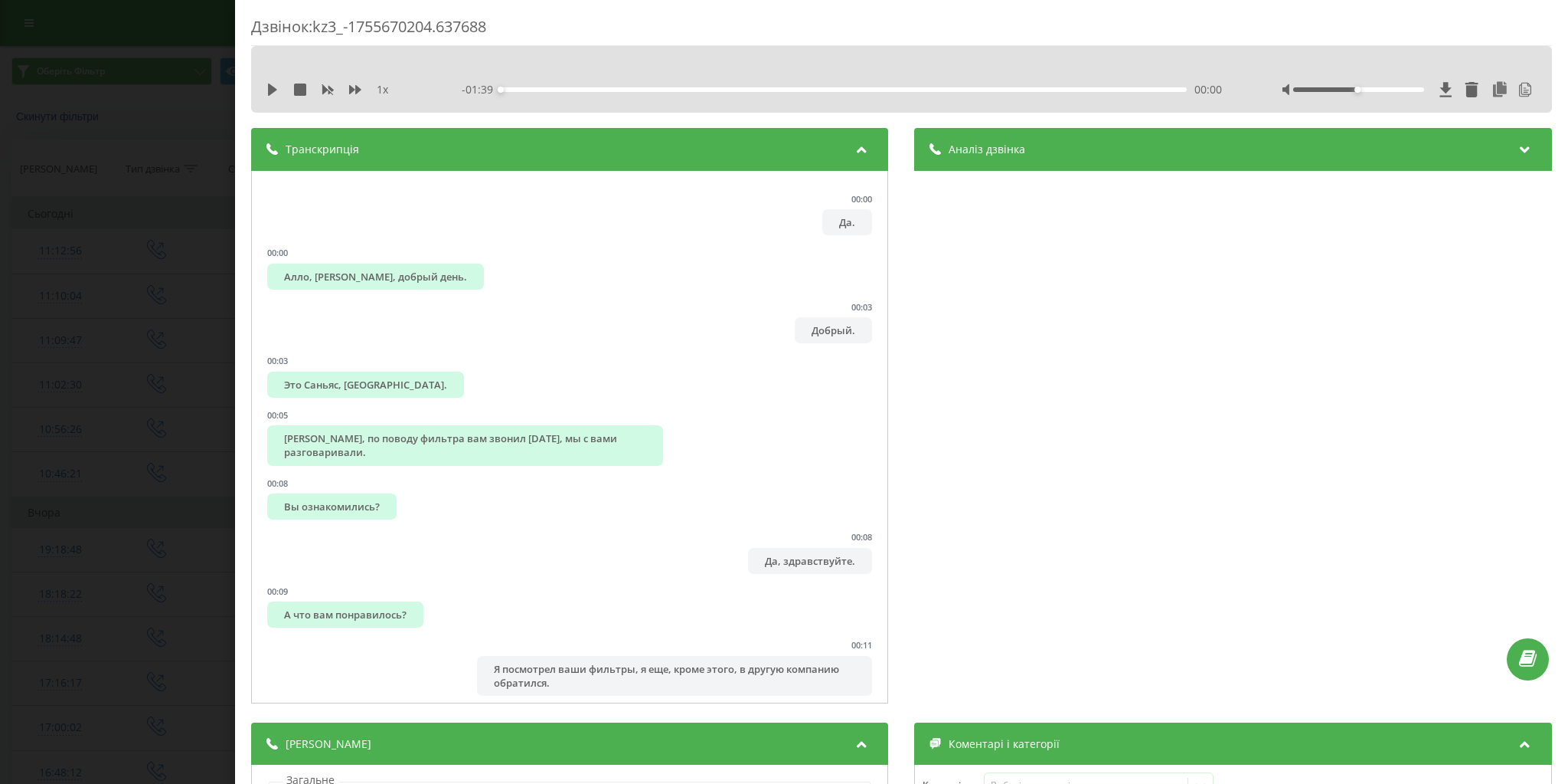
click at [1014, 152] on span "Аналіз дзвінка" at bounding box center [987, 149] width 77 height 16
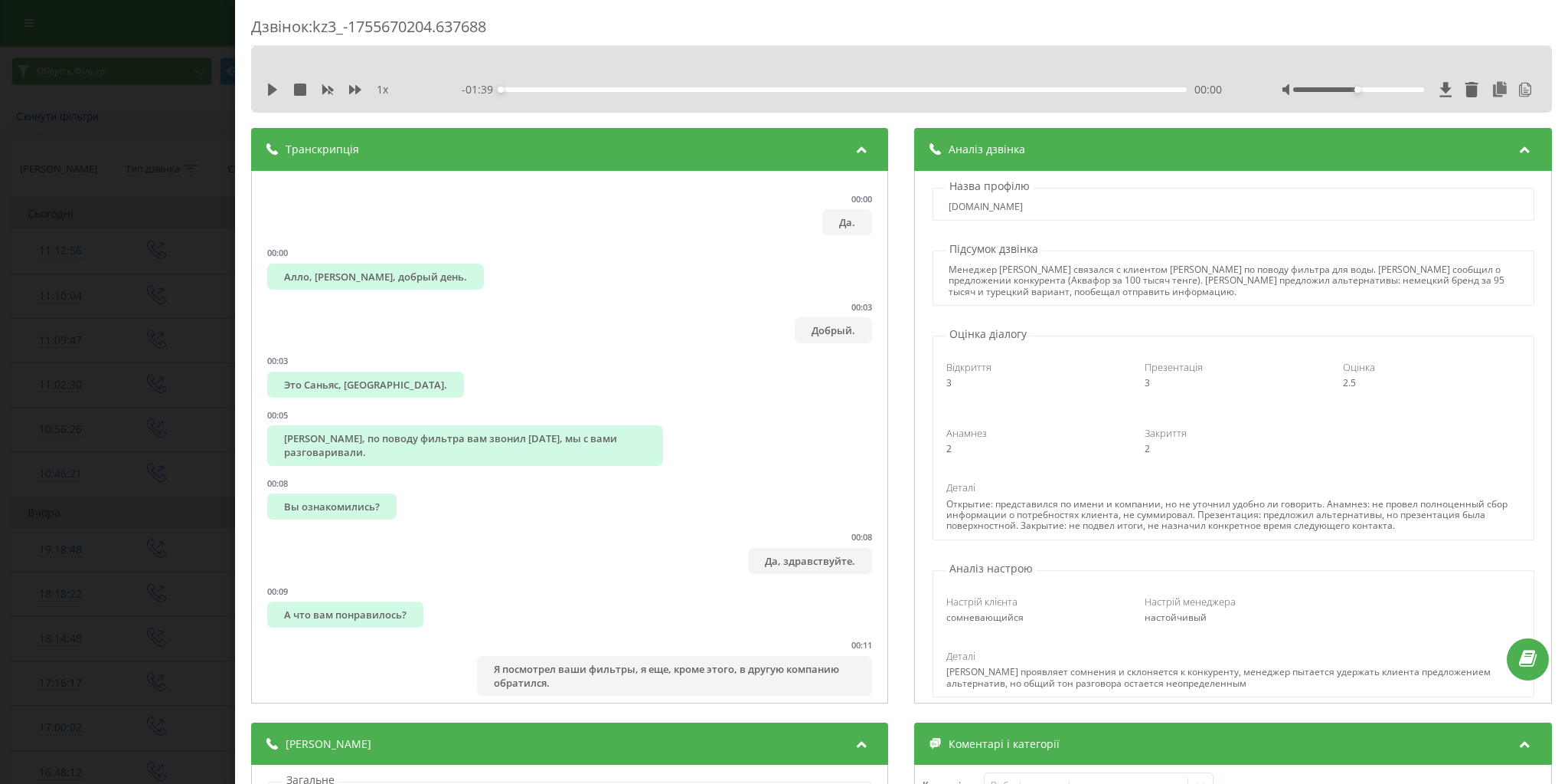
click at [0, 208] on div "Дзвінок : kz3_-1755670204.637688 1 x - 01:39 00:00 00:00 Транскрипція 00:00 Да.…" at bounding box center [784, 392] width 1568 height 784
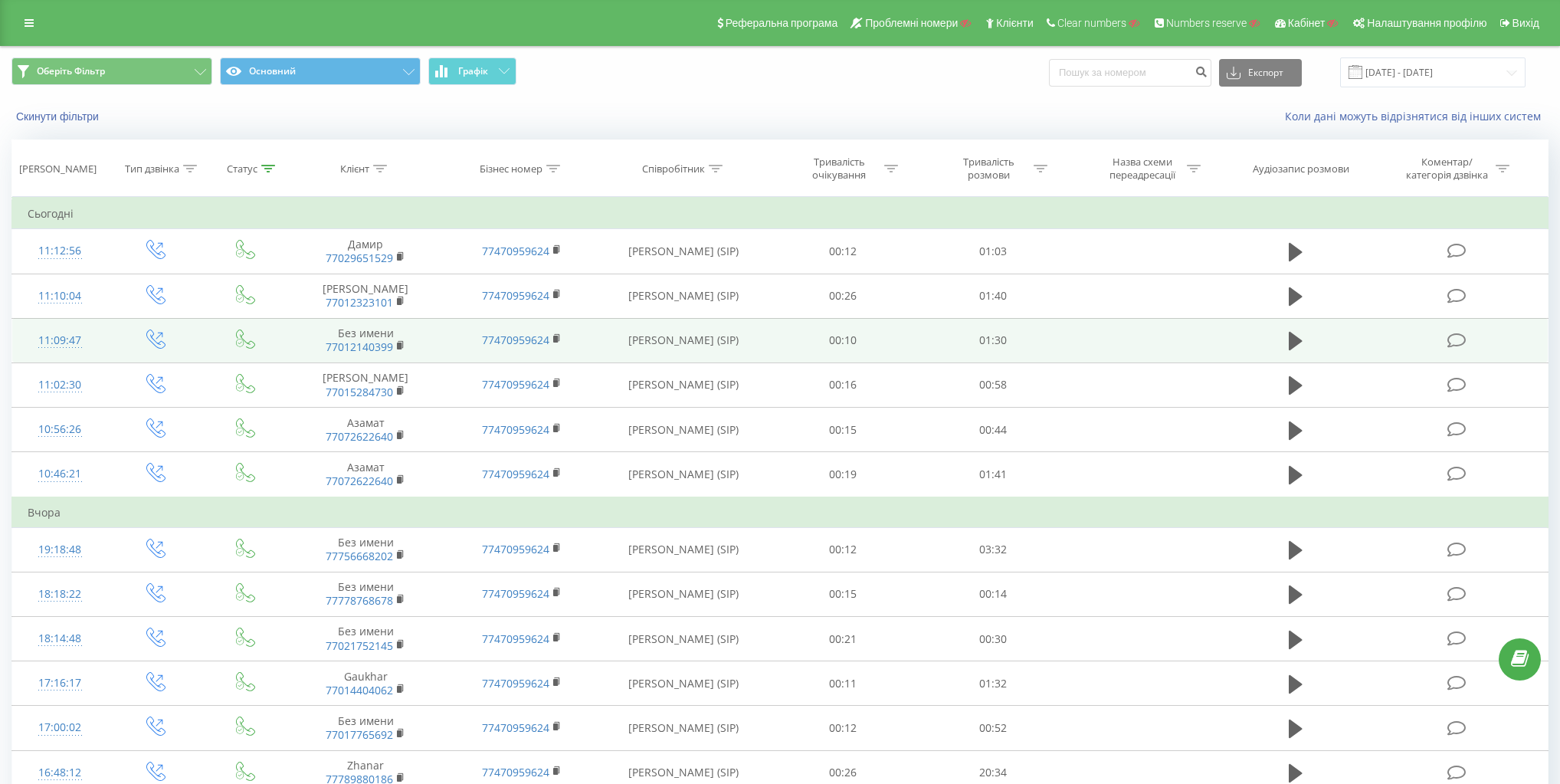
click at [55, 331] on div "11:09:47" at bounding box center [60, 340] width 65 height 30
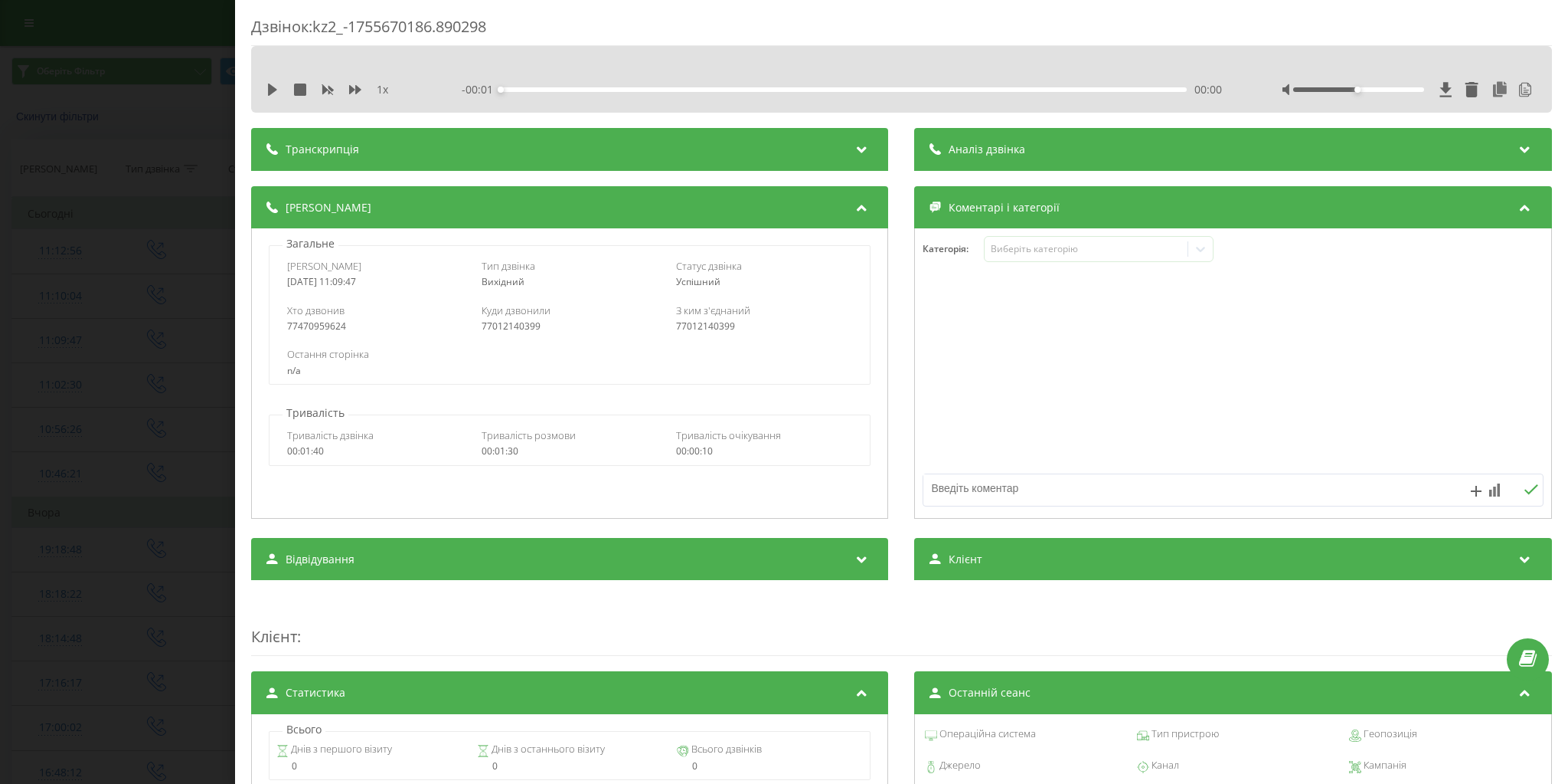
click at [637, 142] on div "Транскрипція" at bounding box center [569, 149] width 637 height 43
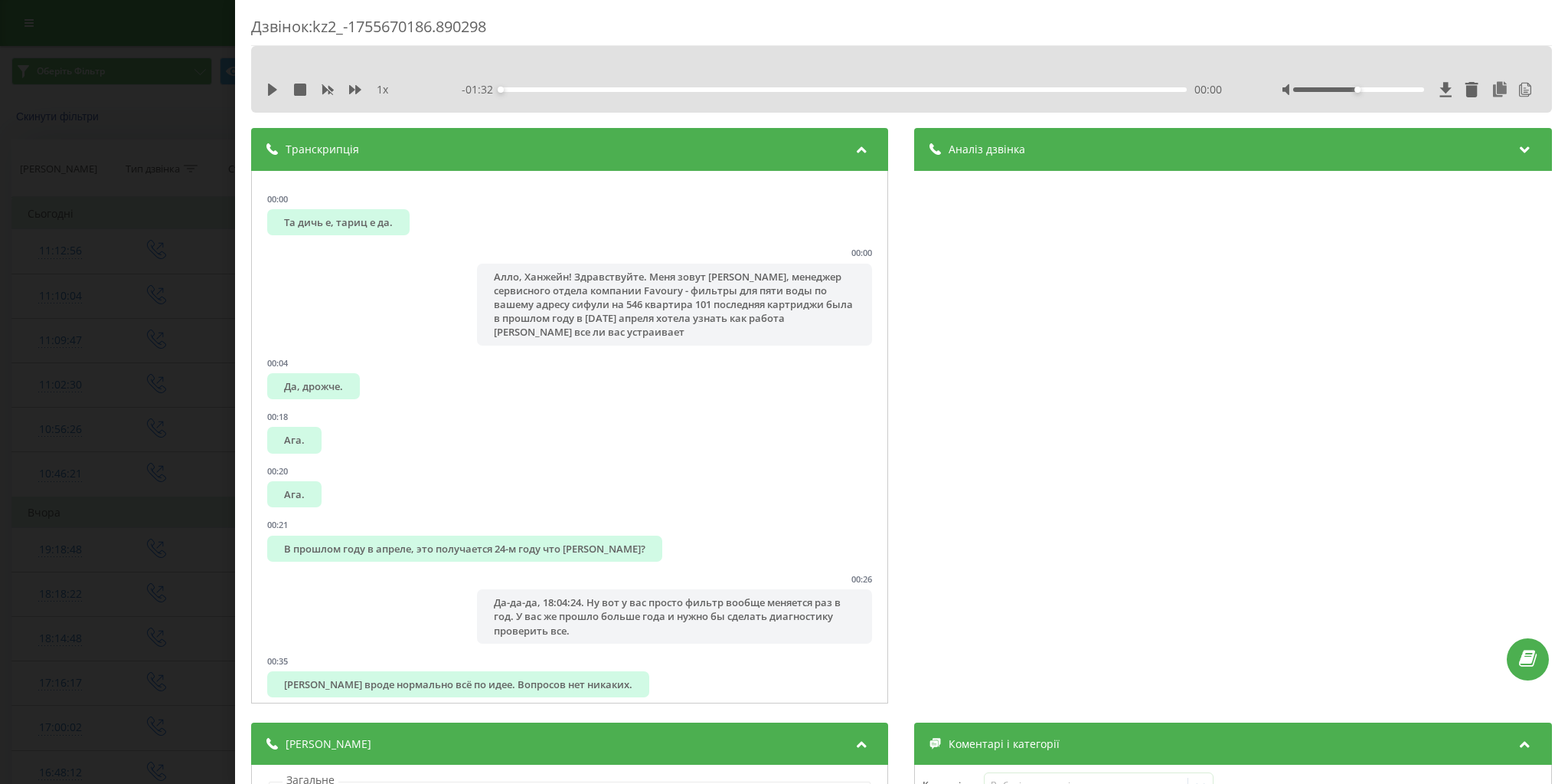
click at [1025, 144] on div "Аналіз дзвінка" at bounding box center [1233, 149] width 637 height 43
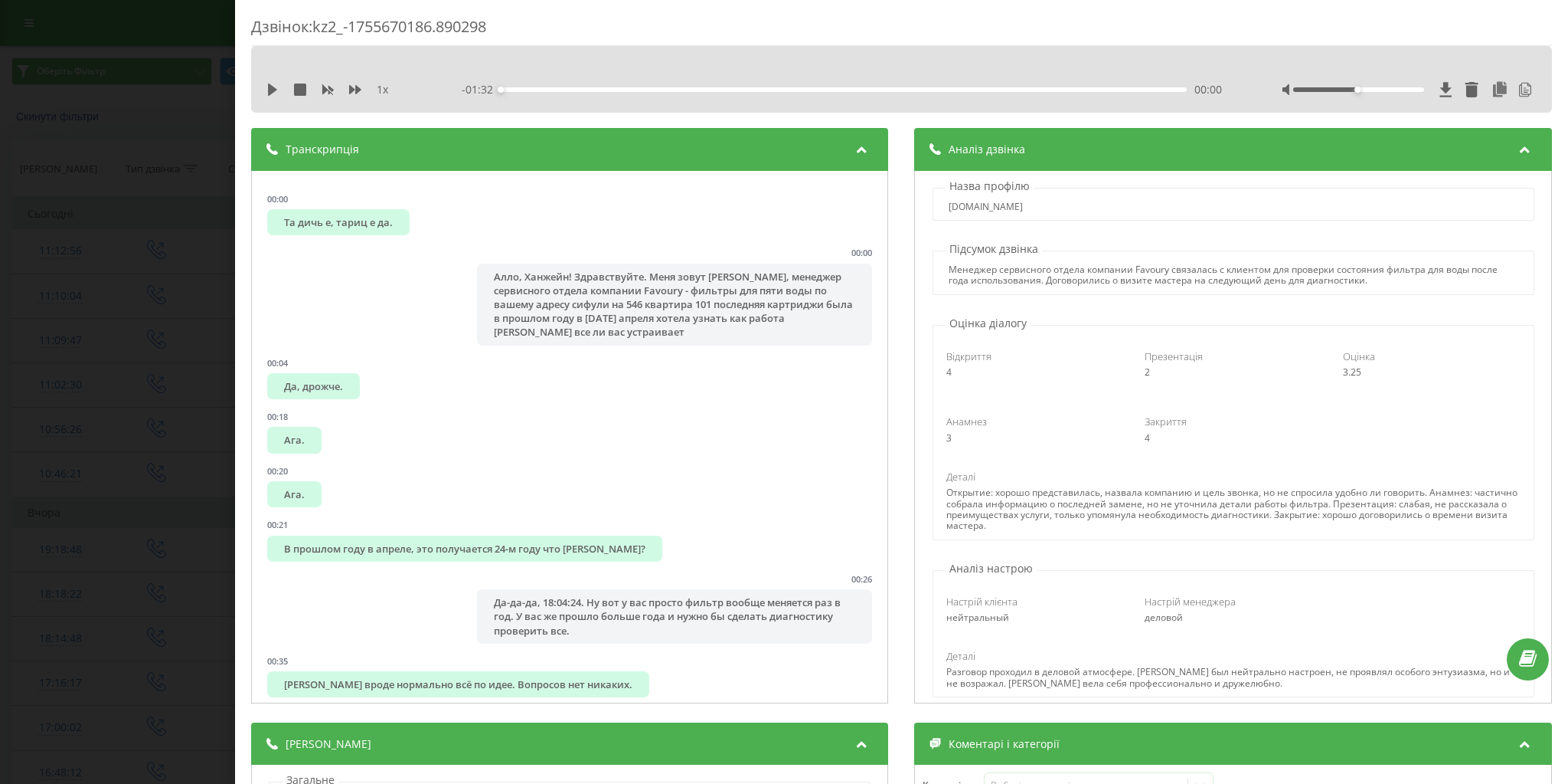
click at [0, 328] on div "Дзвінок : kz2_-1755670186.890298 1 x - 01:32 00:00 00:00 Транскрипція 00:00 Та …" at bounding box center [784, 392] width 1568 height 784
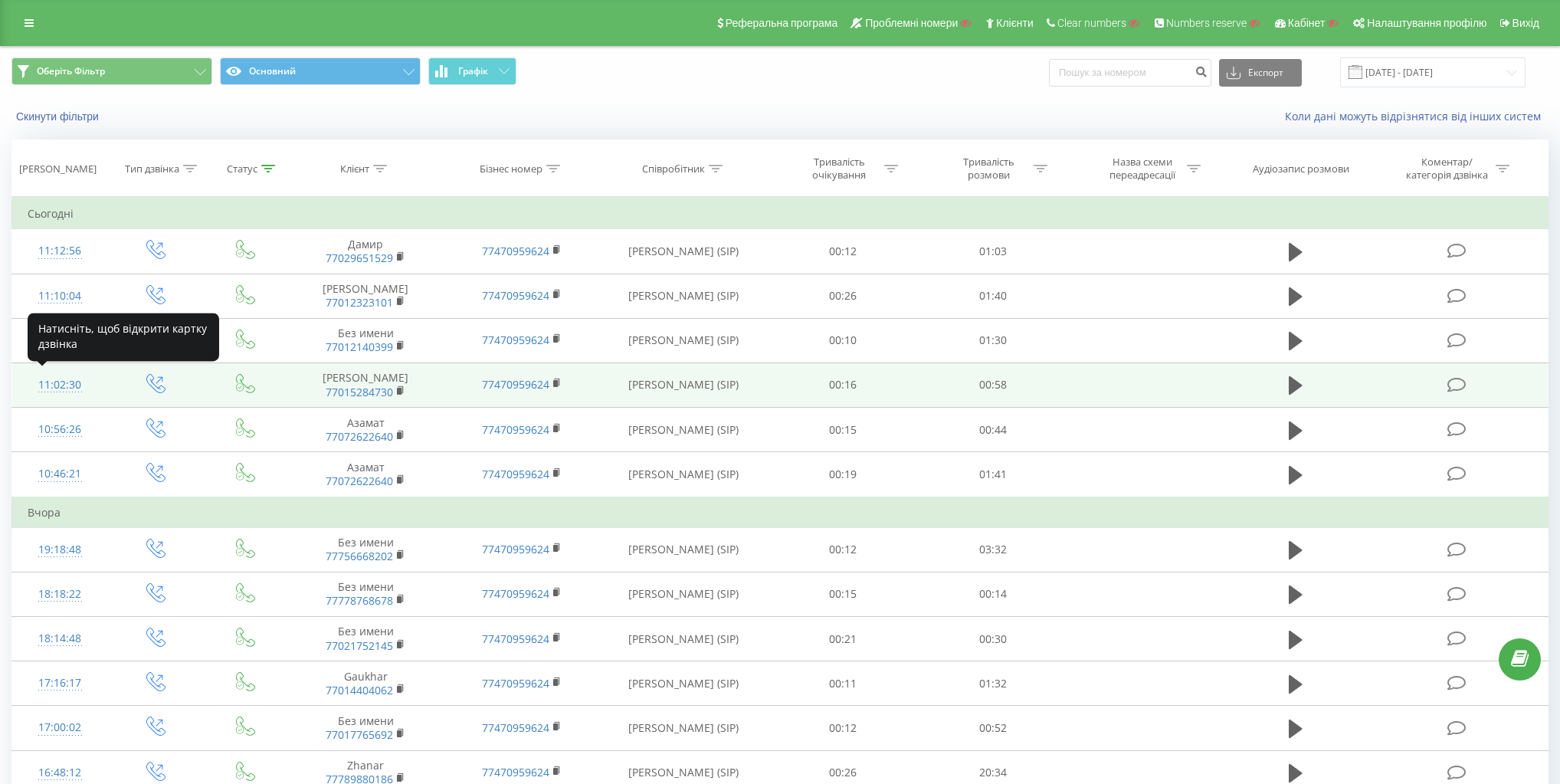
click at [57, 382] on div "11:02:30" at bounding box center [60, 385] width 65 height 30
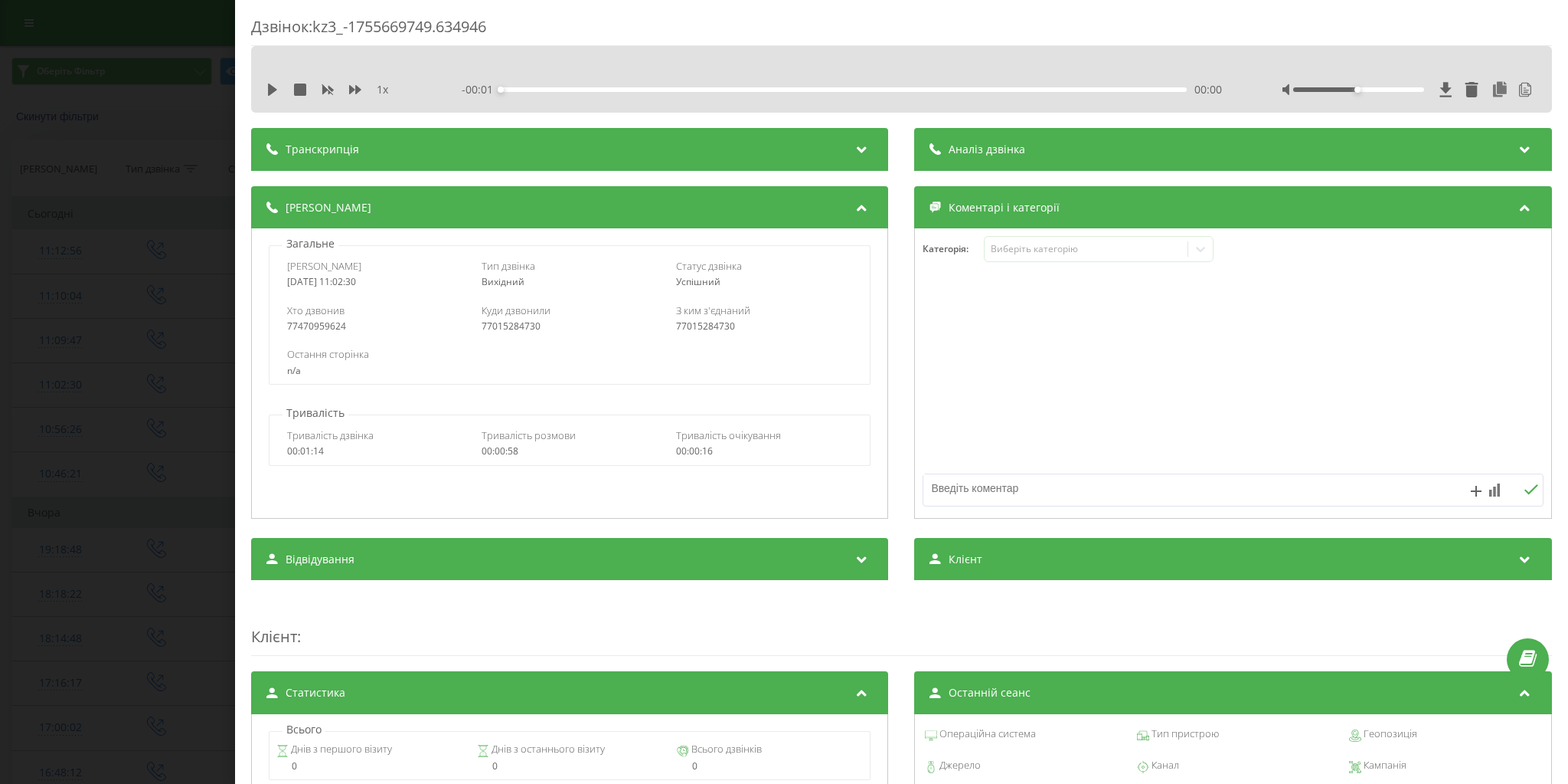
click at [788, 141] on div "Транскрипція" at bounding box center [569, 149] width 637 height 43
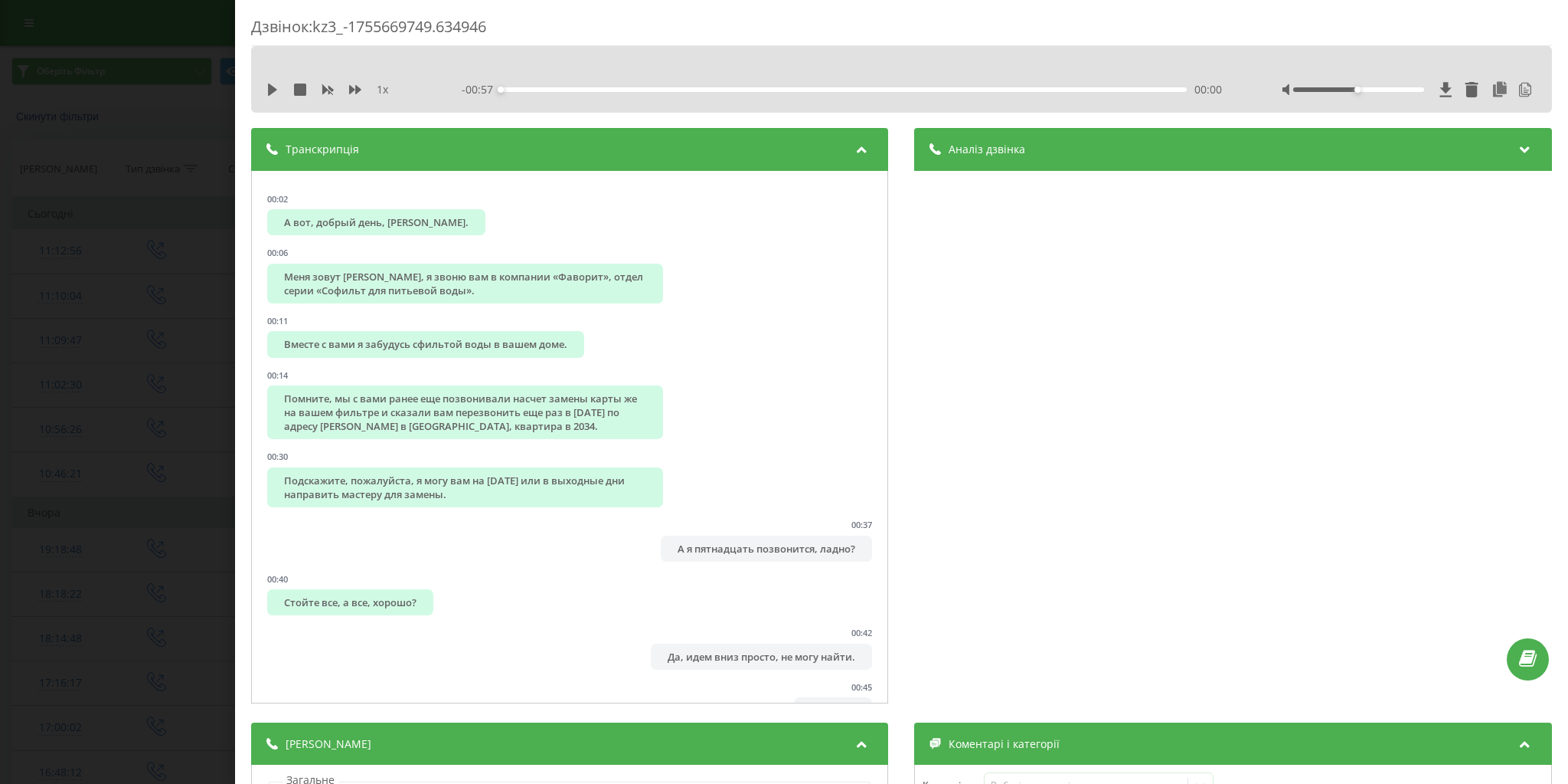
click at [1001, 141] on div "Аналіз дзвінка" at bounding box center [1233, 149] width 637 height 43
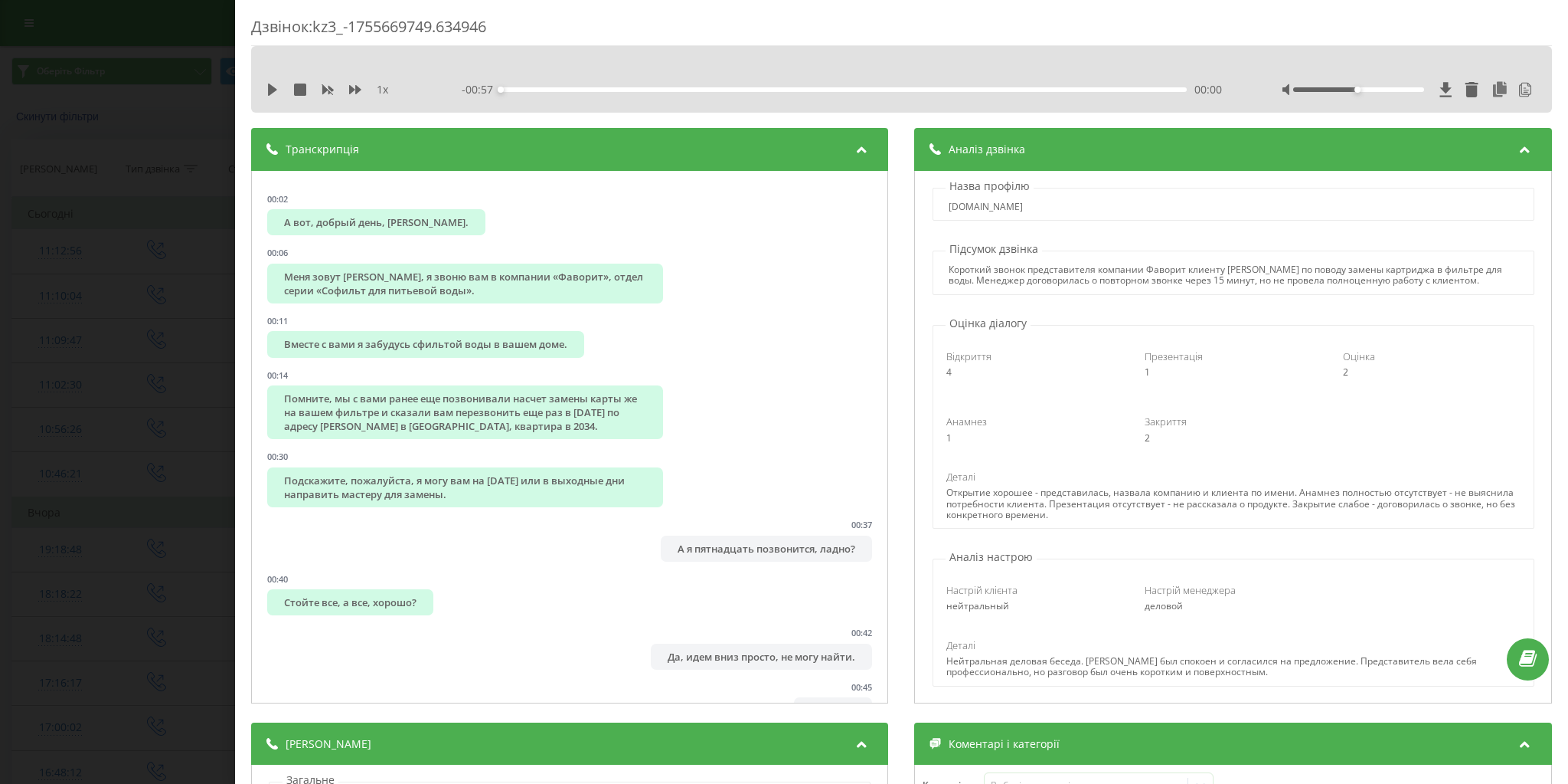
click at [17, 259] on div "Дзвінок : kz3_-1755669749.634946 1 x - 00:57 00:00 00:00 Транскрипція 00:02 А в…" at bounding box center [784, 392] width 1568 height 784
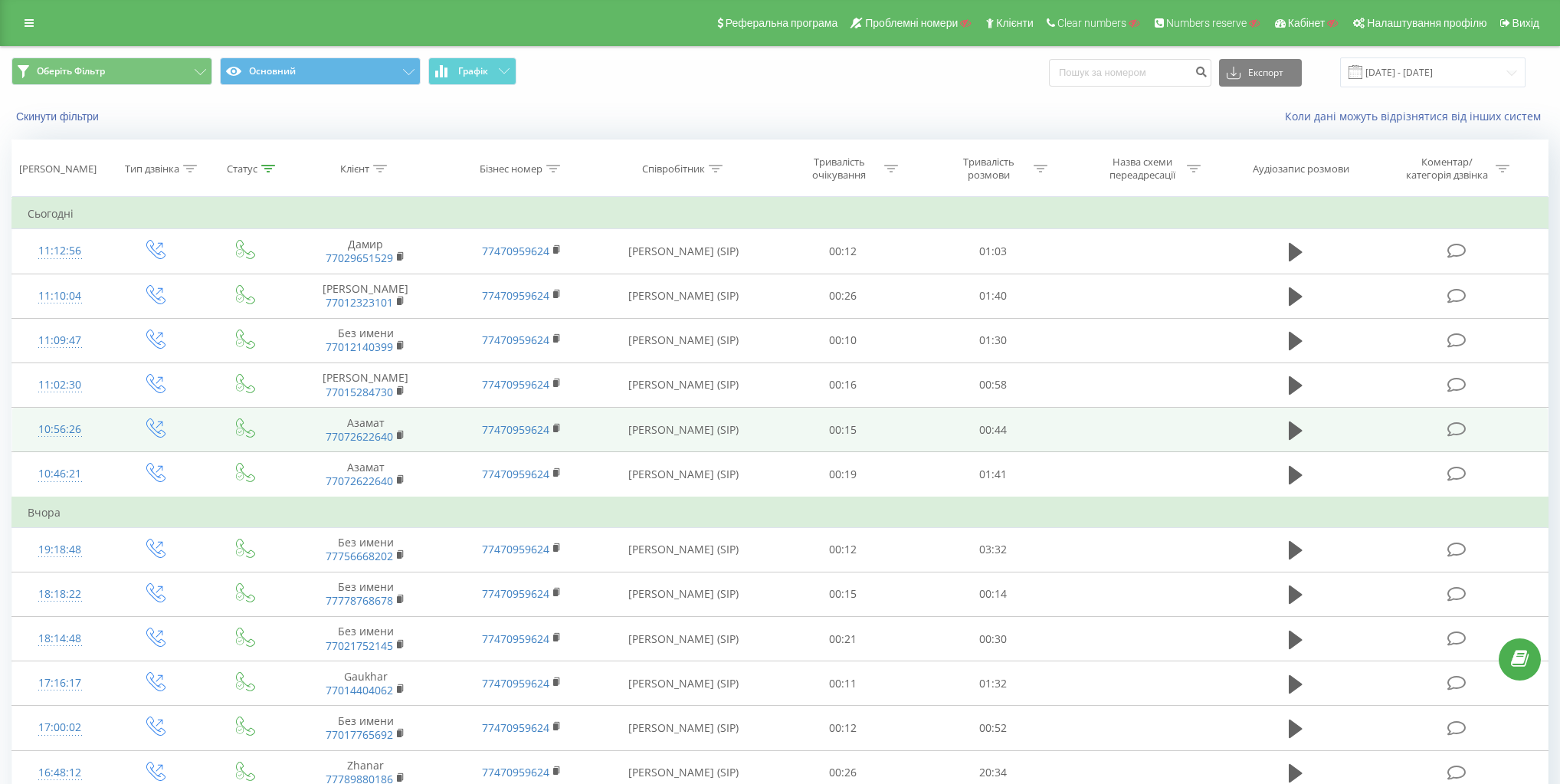
click at [58, 427] on div "10:56:26" at bounding box center [60, 429] width 65 height 30
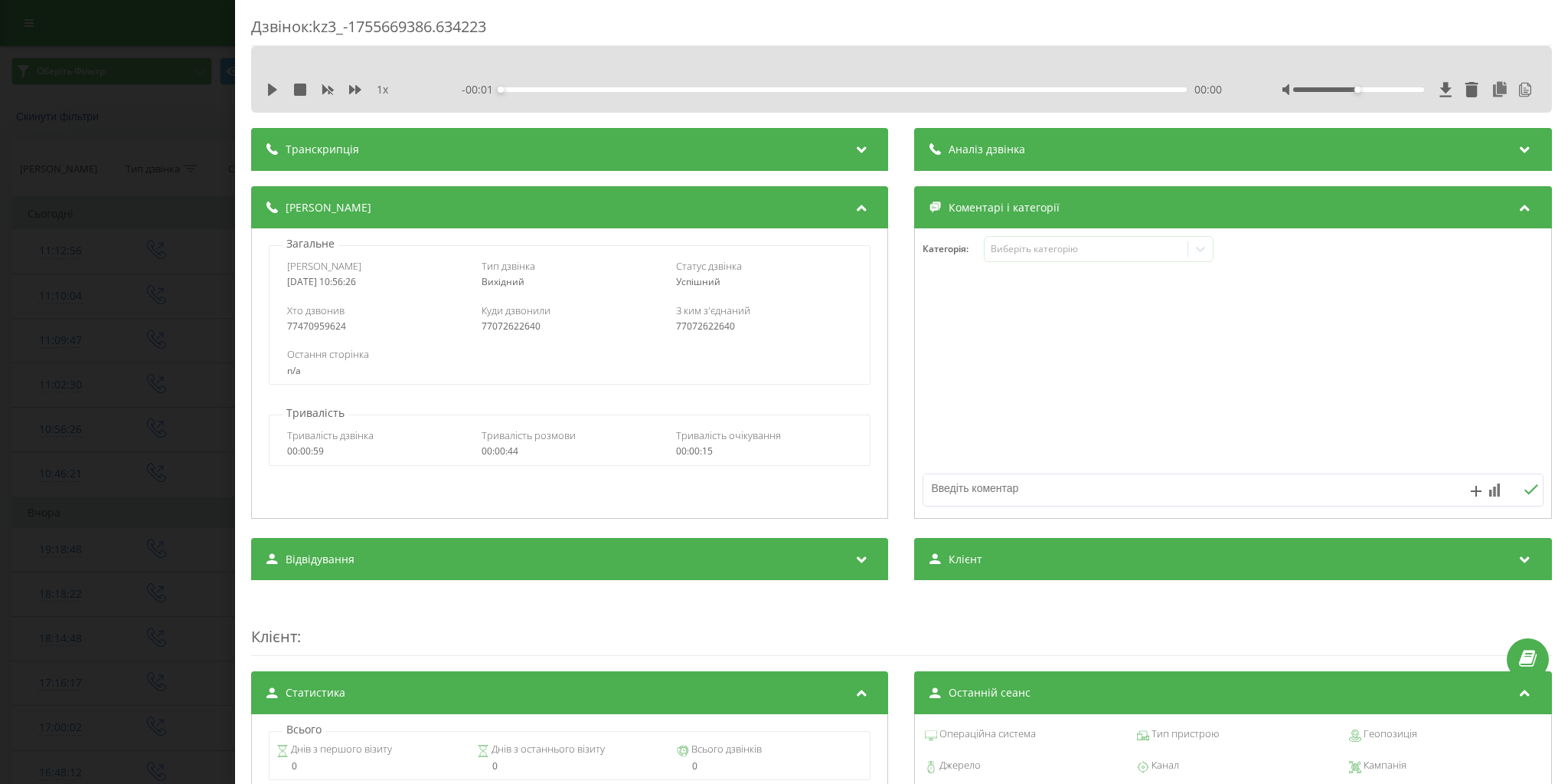
click at [793, 142] on div "Транскрипція" at bounding box center [569, 149] width 637 height 43
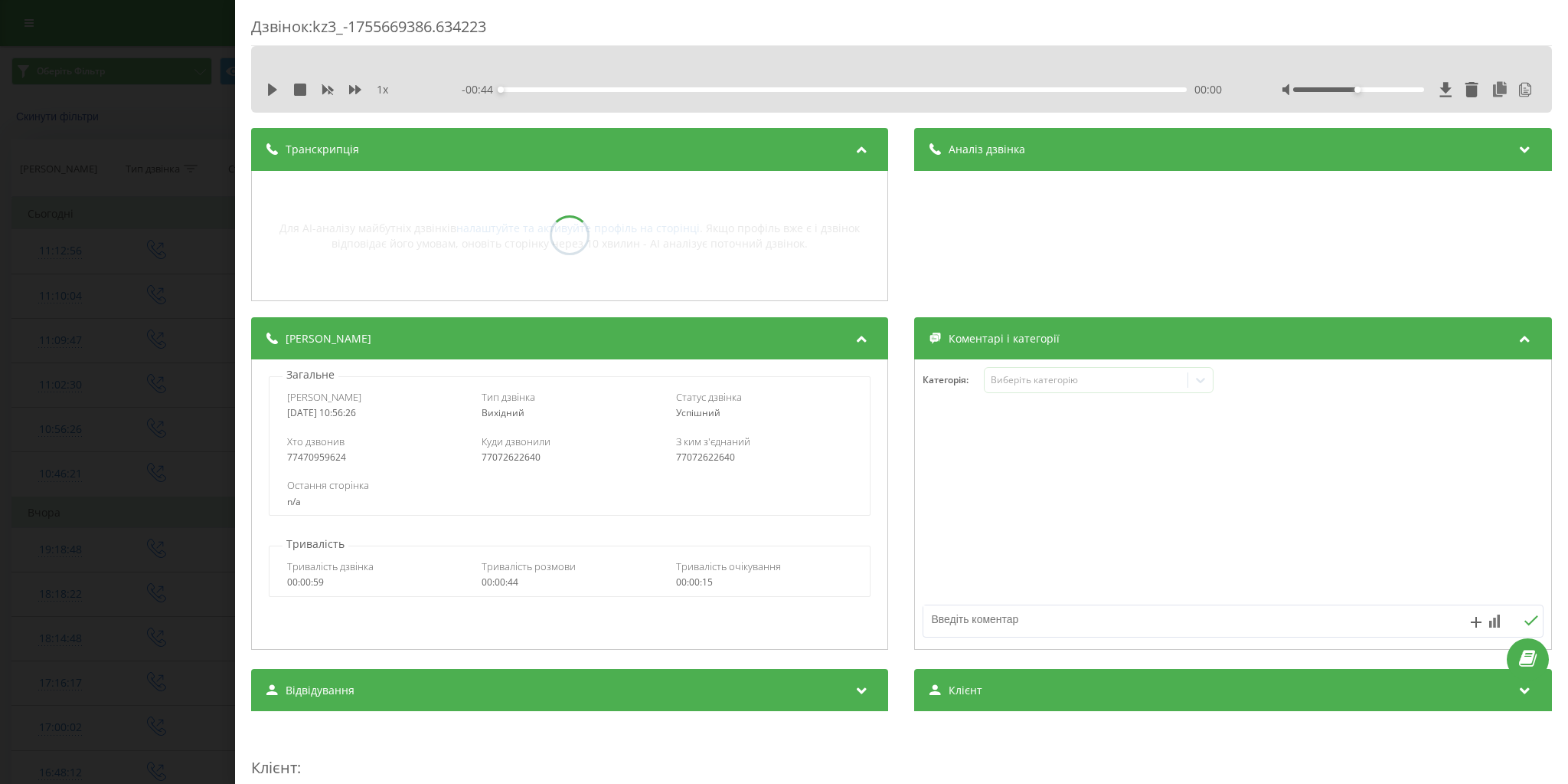
click at [1088, 147] on div "Аналіз дзвінка" at bounding box center [1233, 149] width 637 height 43
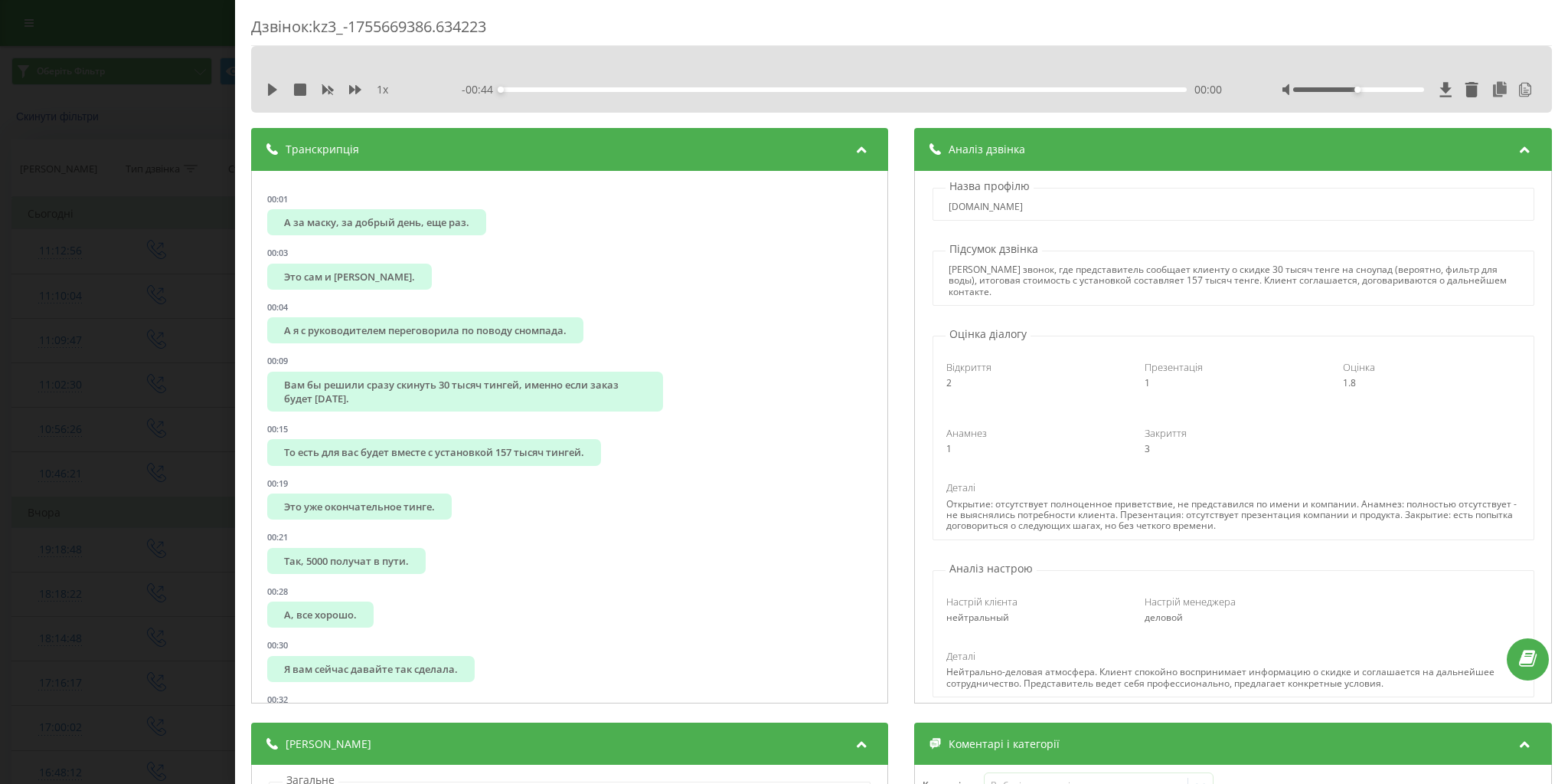
click at [0, 271] on div "Дзвінок : kz3_-1755669386.634223 1 x - 00:44 00:00 00:00 Транскрипція 00:01 А з…" at bounding box center [784, 392] width 1568 height 784
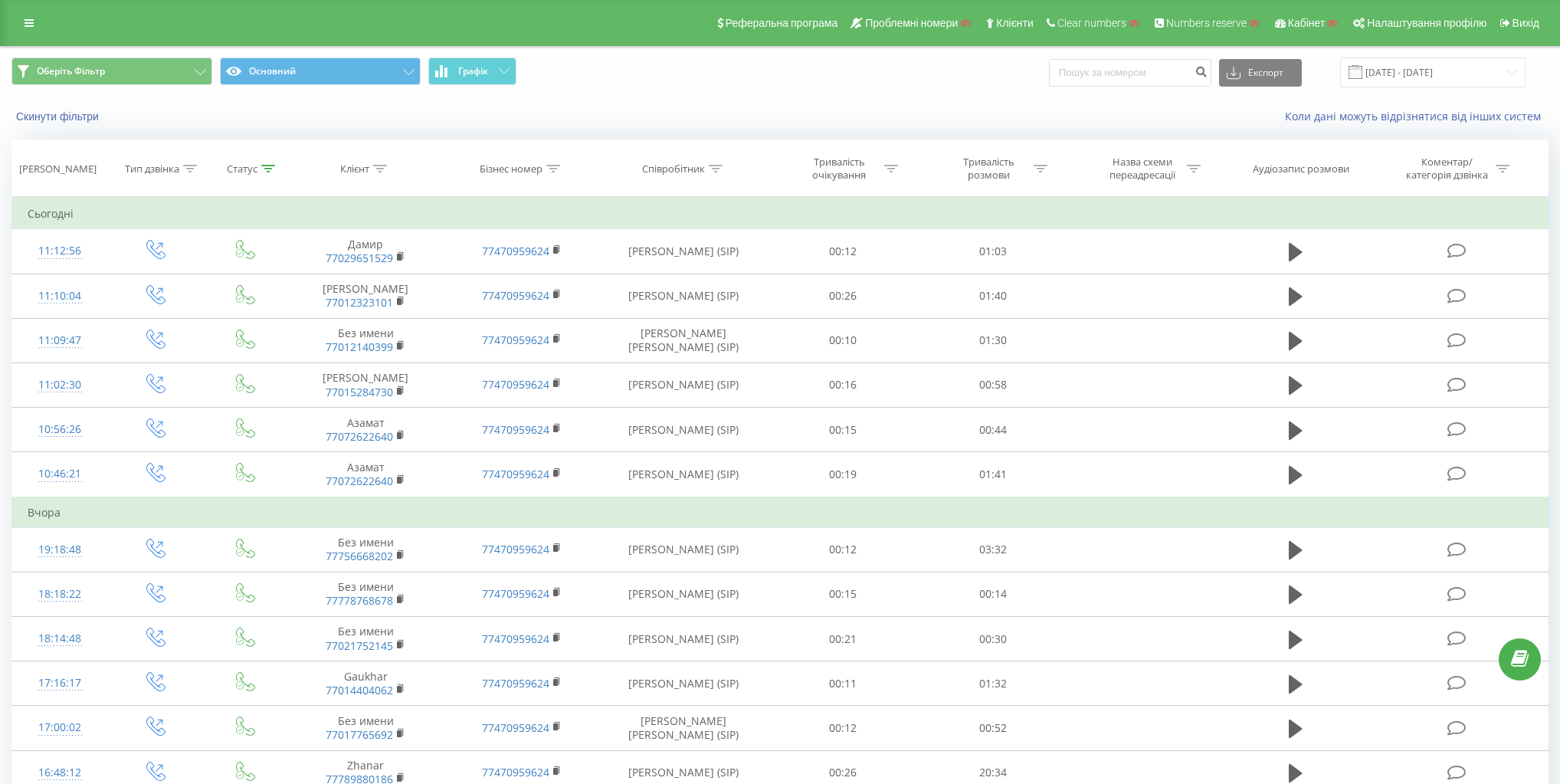
click at [936, 60] on div "Оберіть Фільтр Основний Графік Експорт .csv .xls .xlsx [DATE] - [DATE]" at bounding box center [780, 72] width 1537 height 30
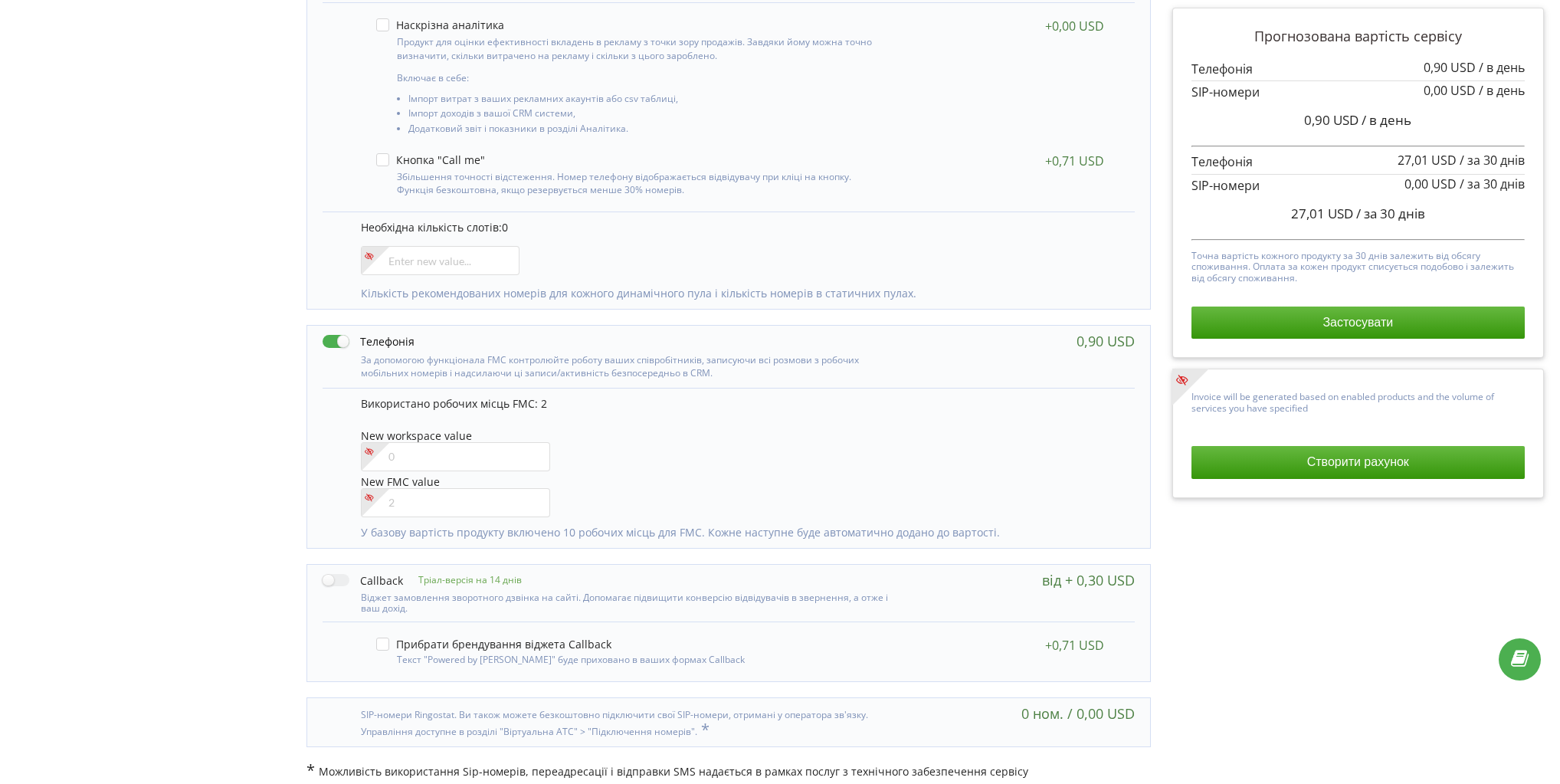
scroll to position [383, 0]
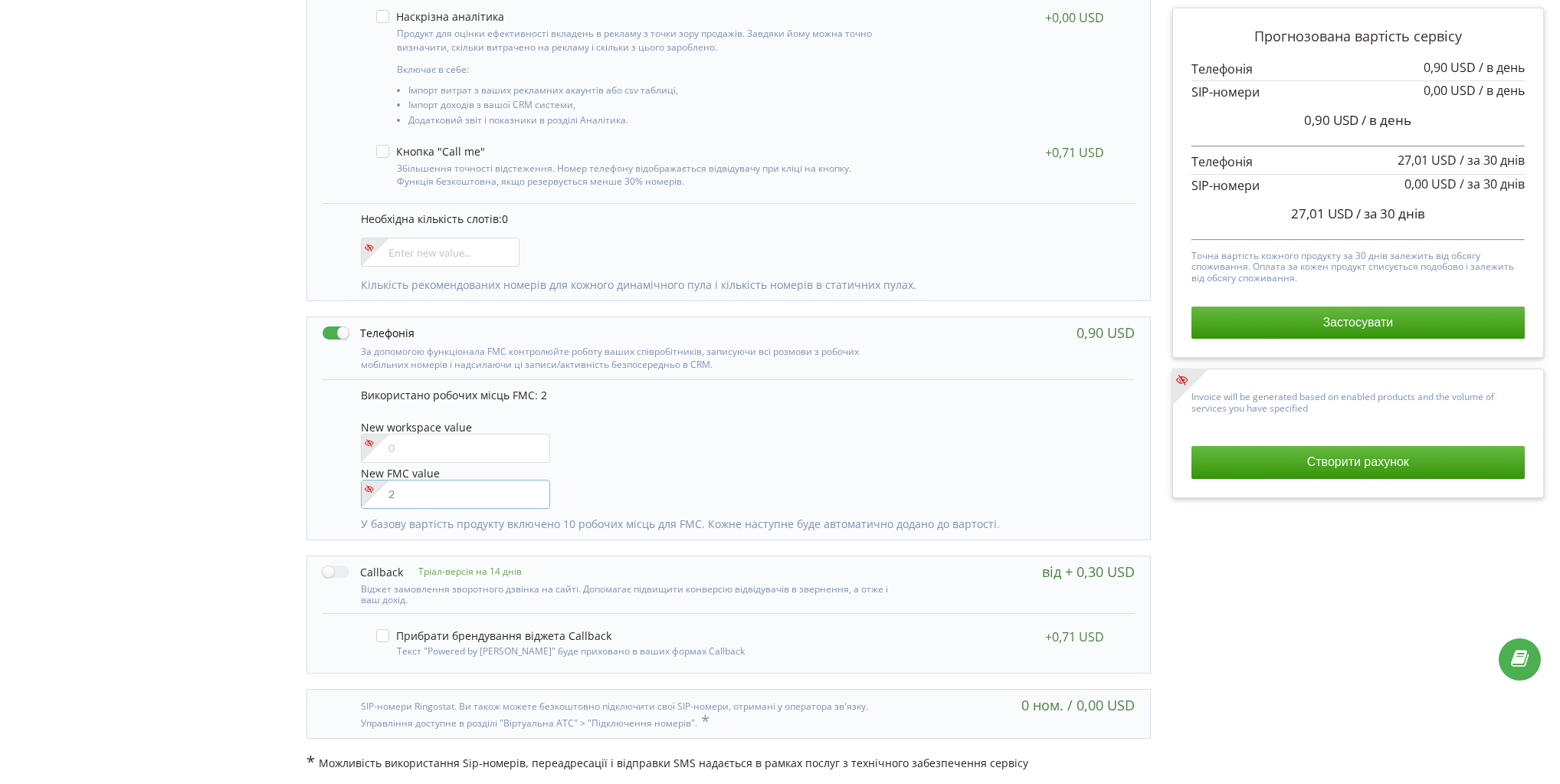
drag, startPoint x: 454, startPoint y: 494, endPoint x: 342, endPoint y: 496, distance: 112.0
click at [342, 496] on div "Використано робочих місць FMC: 2 New workspace value New FMC value" at bounding box center [728, 459] width 811 height 160
type input"] "8"
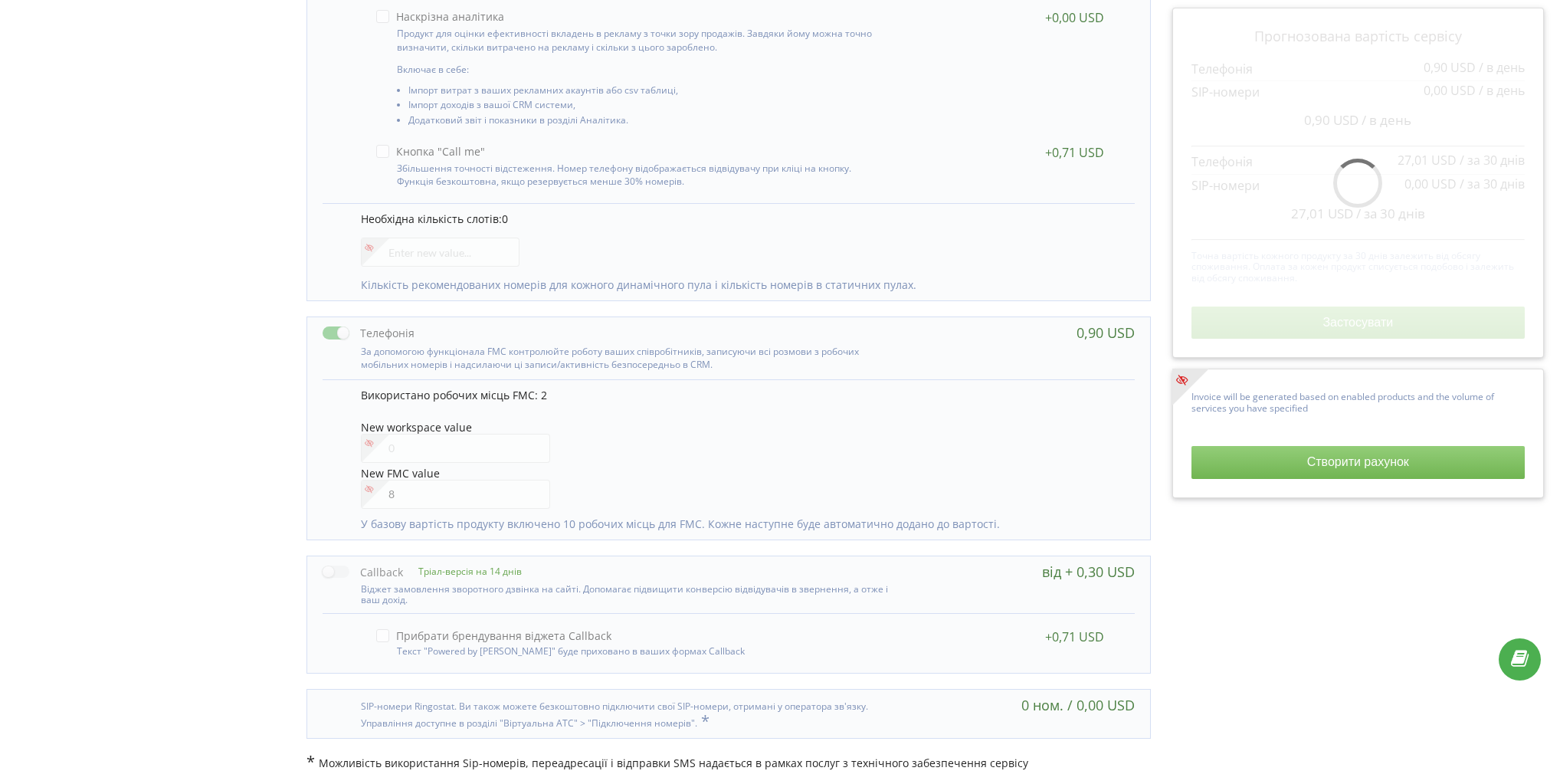
click at [184, 349] on div "Управління продуктами проєкту Оберіть продукти: Чим більше продуктів ви підключ…" at bounding box center [780, 253] width 1549 height 1055
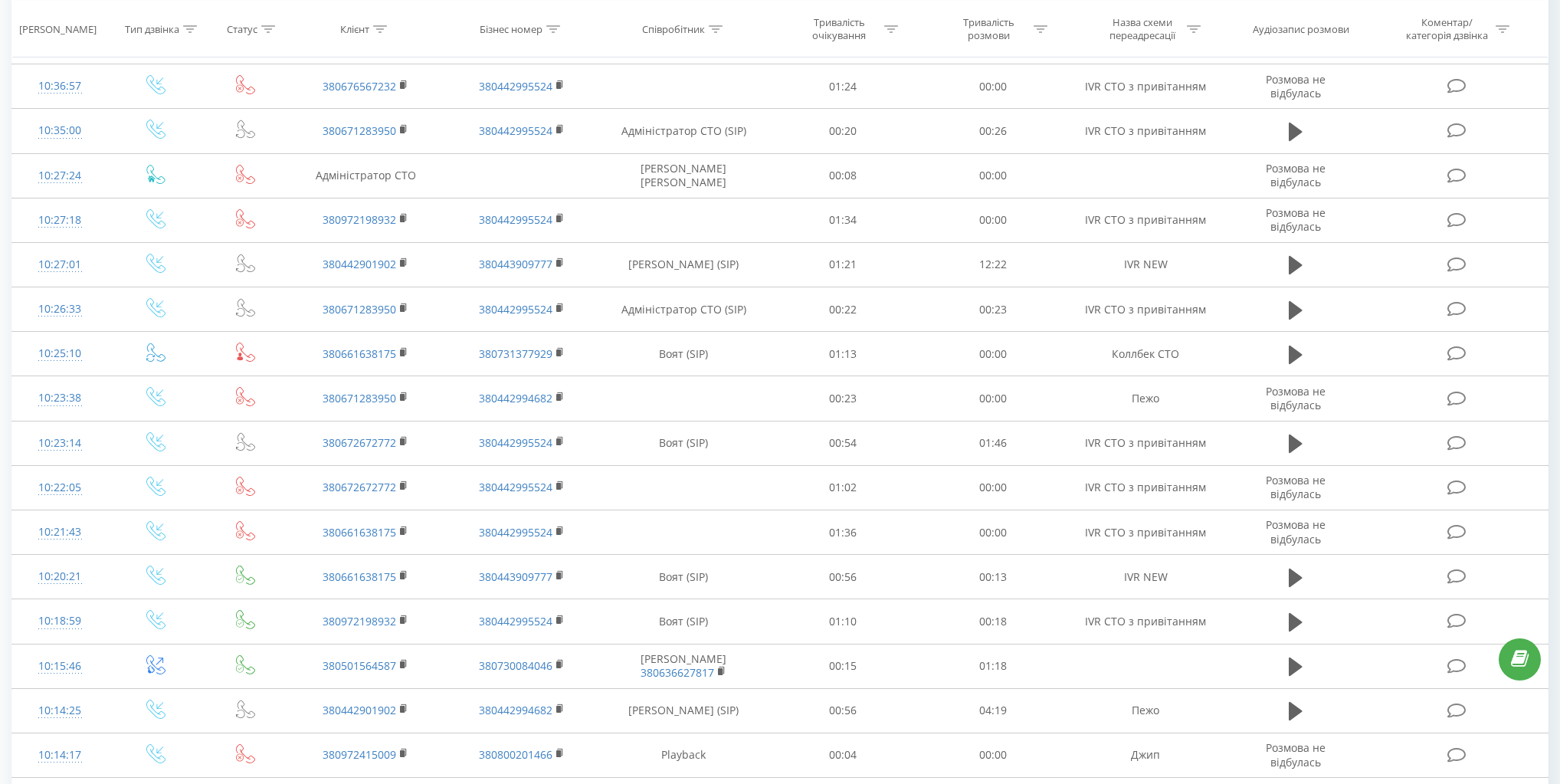
scroll to position [343, 0]
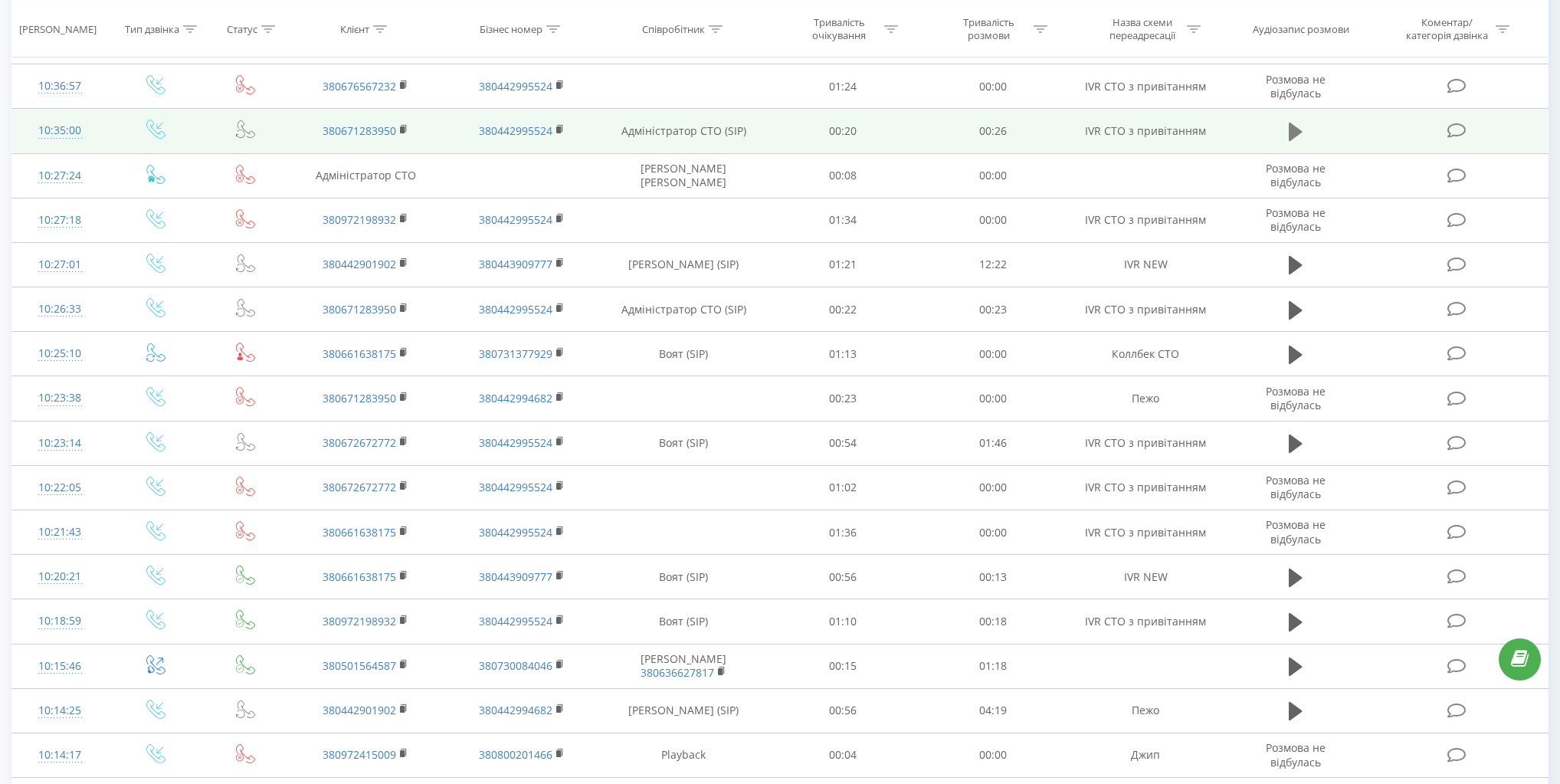
click at [1301, 128] on icon at bounding box center [1296, 131] width 14 height 21
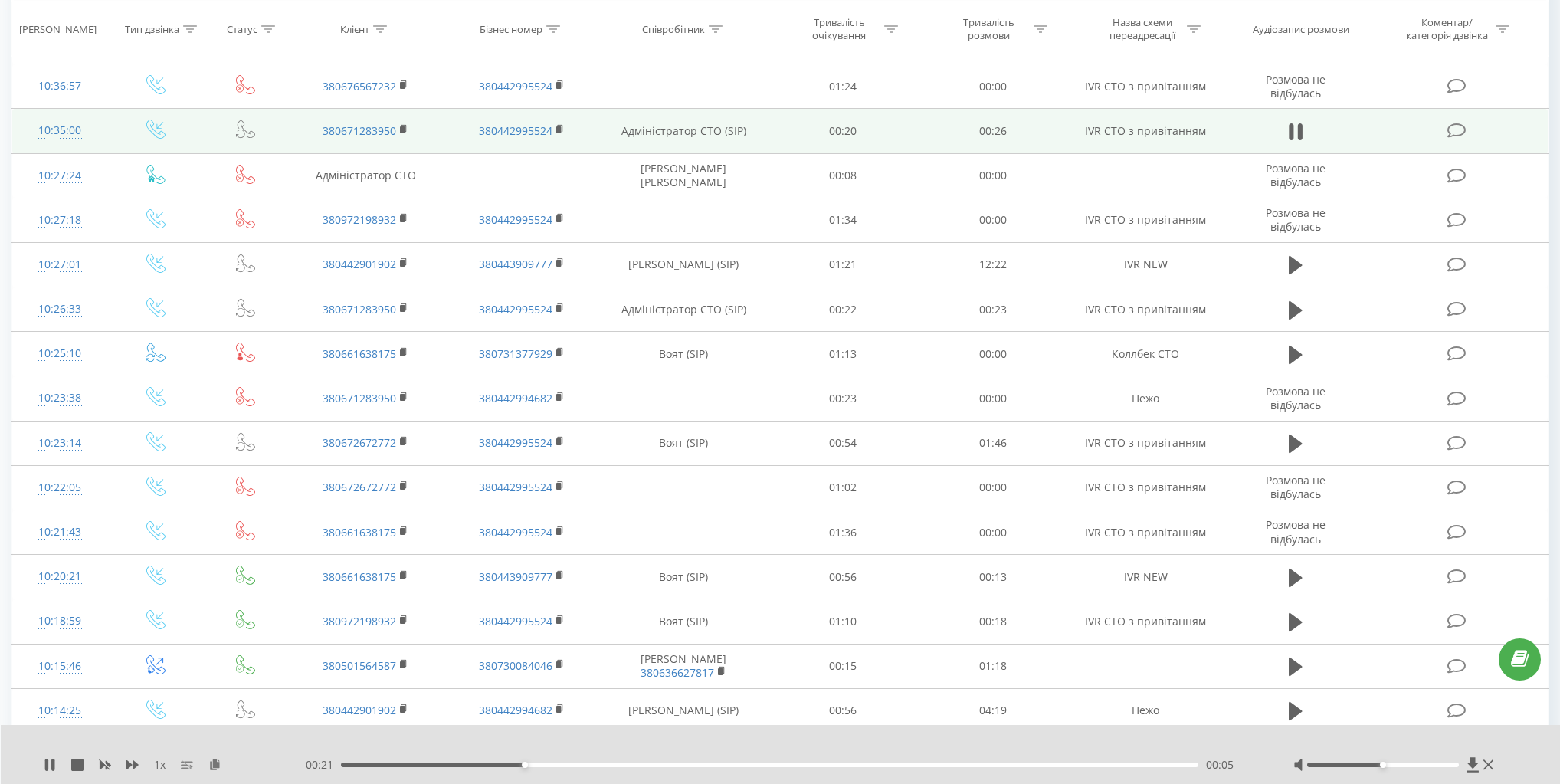
click at [151, 126] on icon at bounding box center [155, 129] width 19 height 19
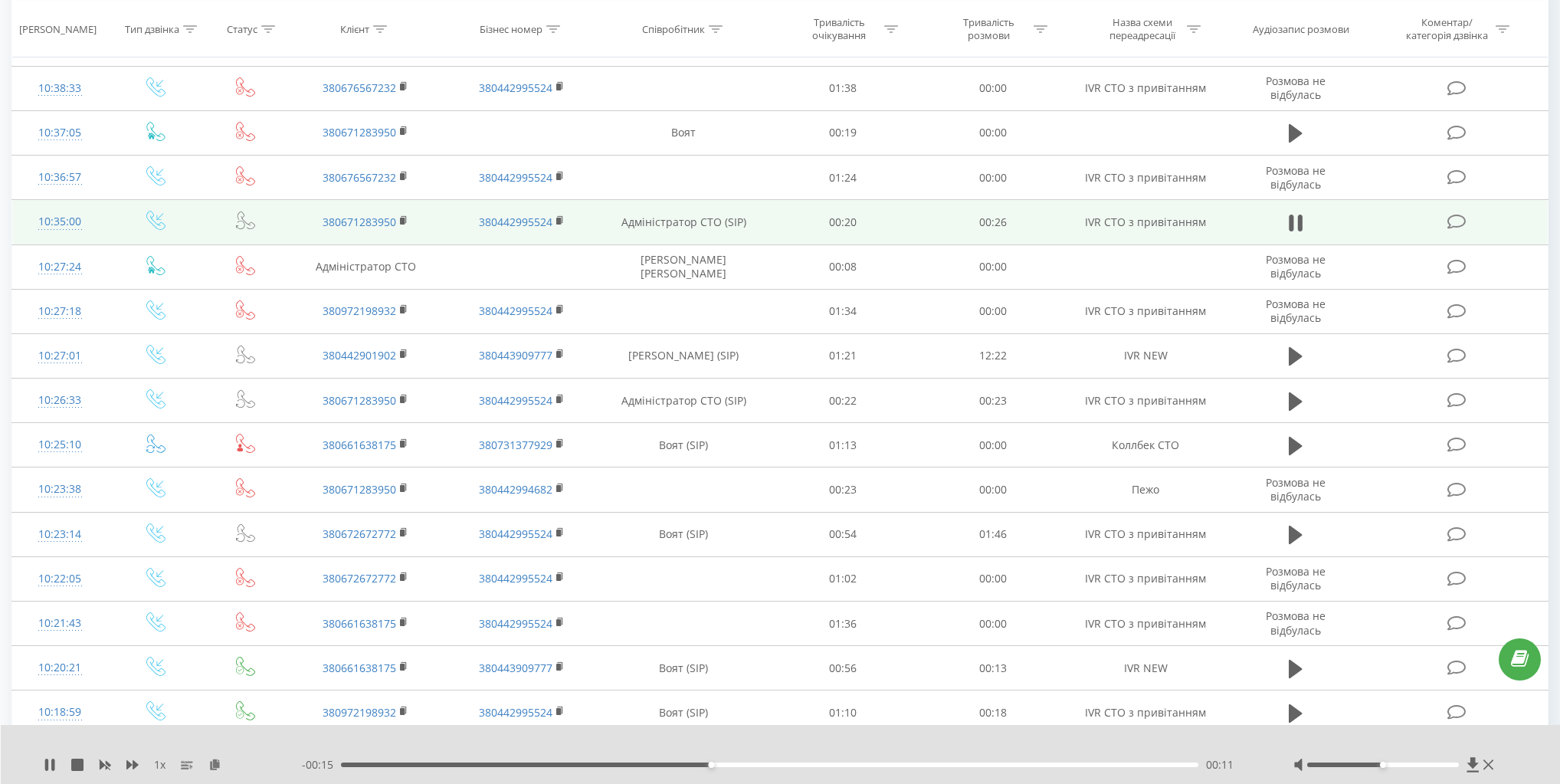
scroll to position [221, 0]
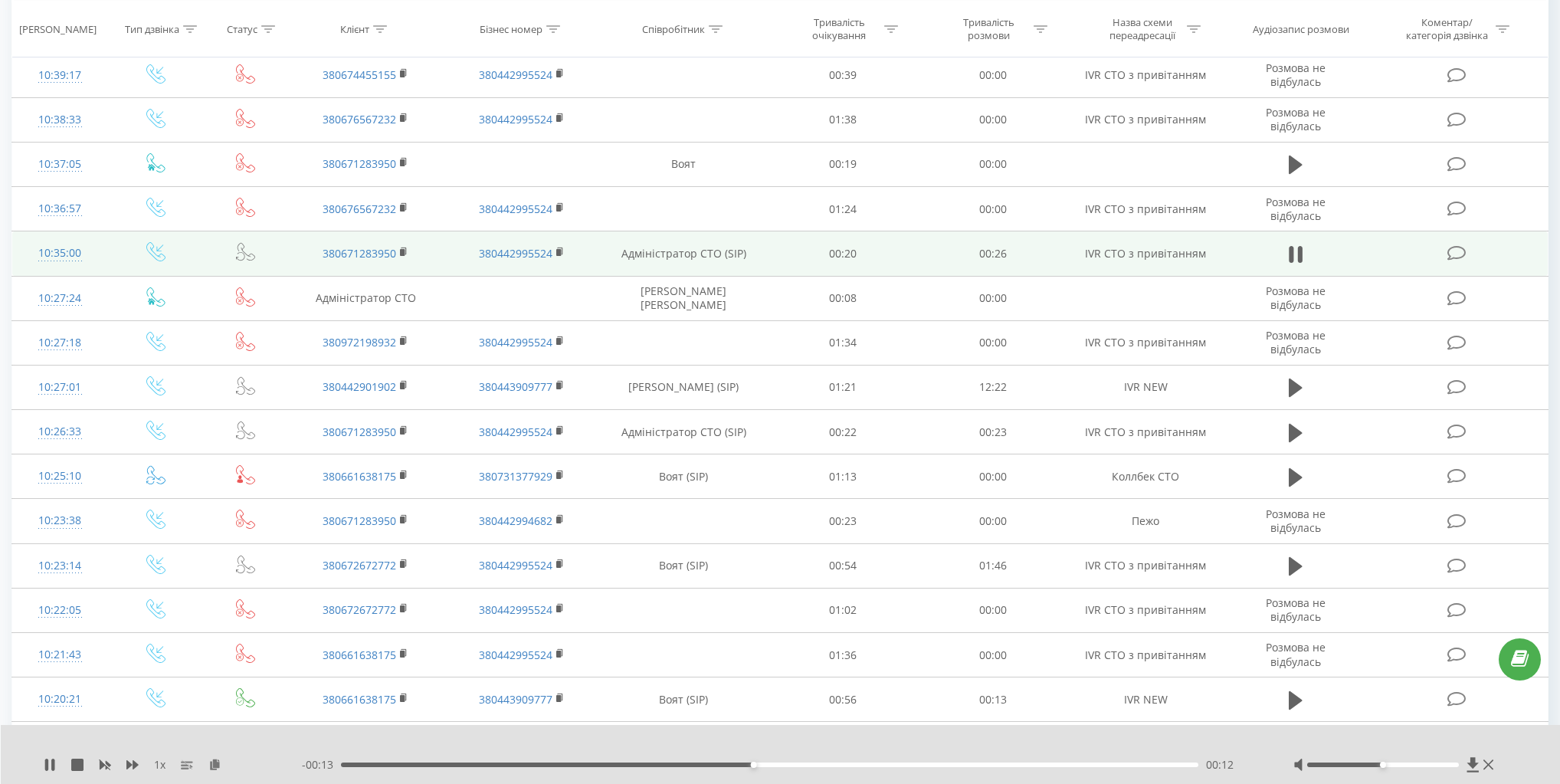
click at [715, 254] on td "Адміністратор СТО (SIP)" at bounding box center [683, 253] width 167 height 44
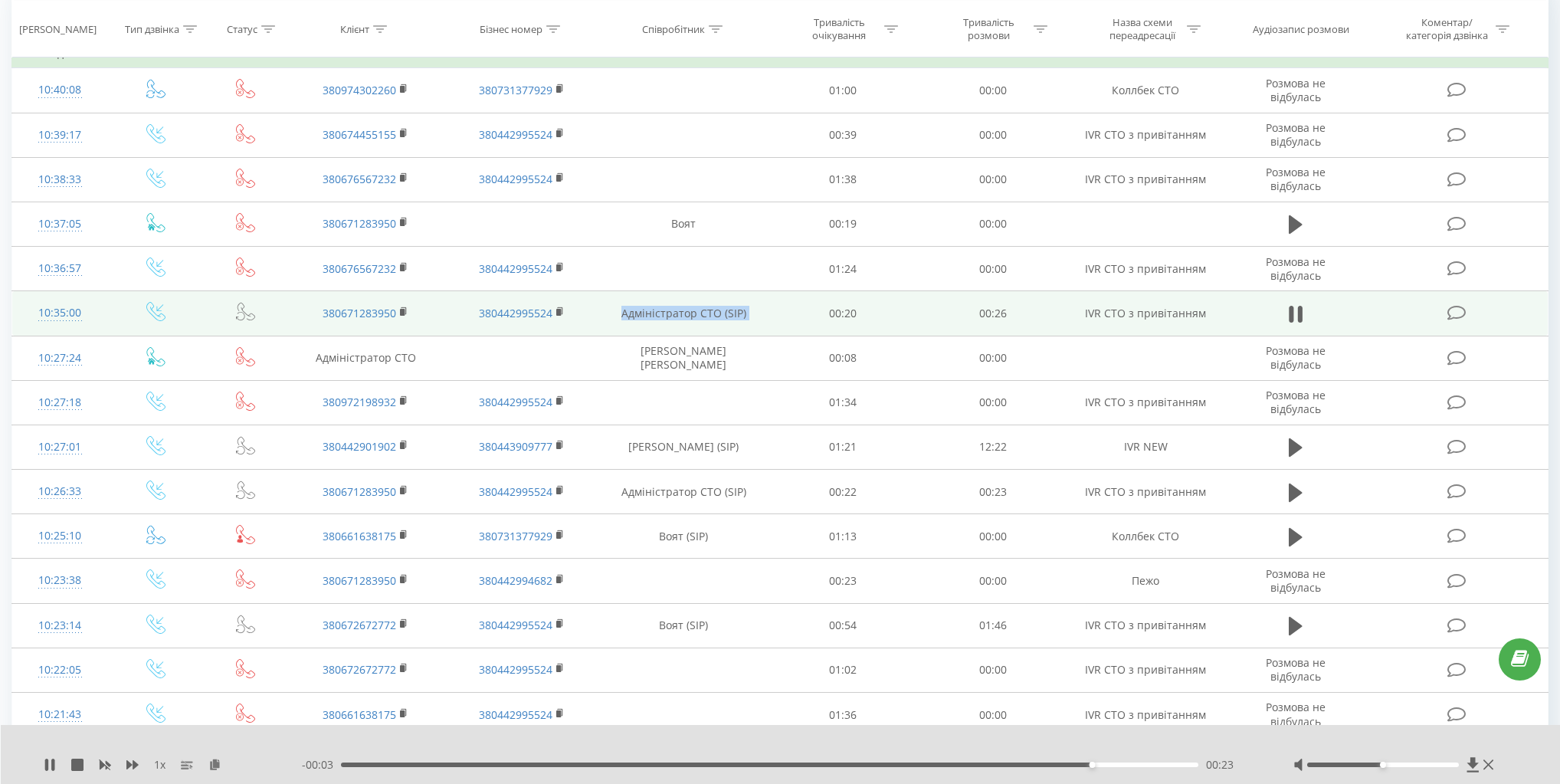
scroll to position [159, 0]
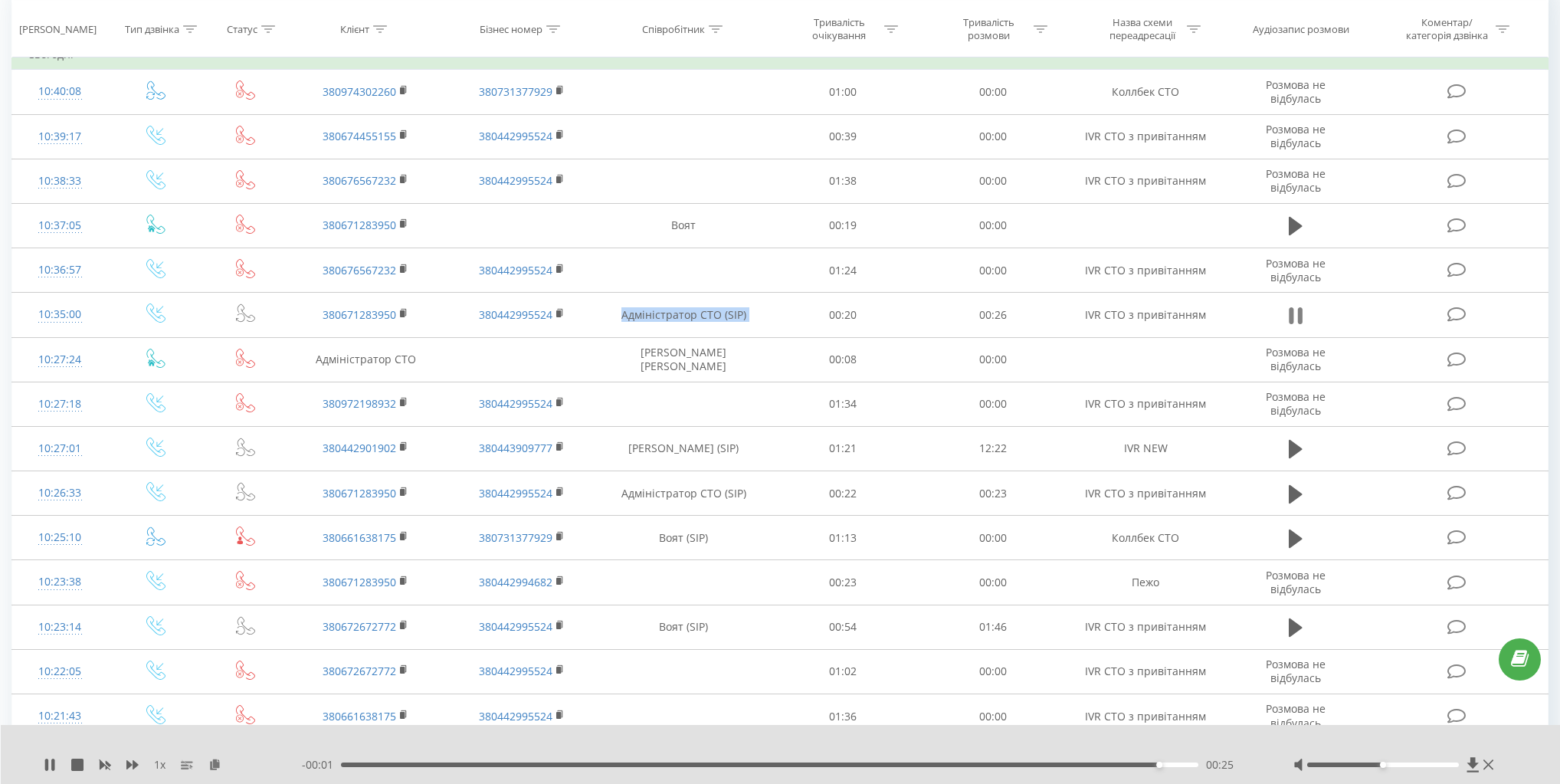
click at [1298, 312] on icon at bounding box center [1300, 315] width 5 height 17
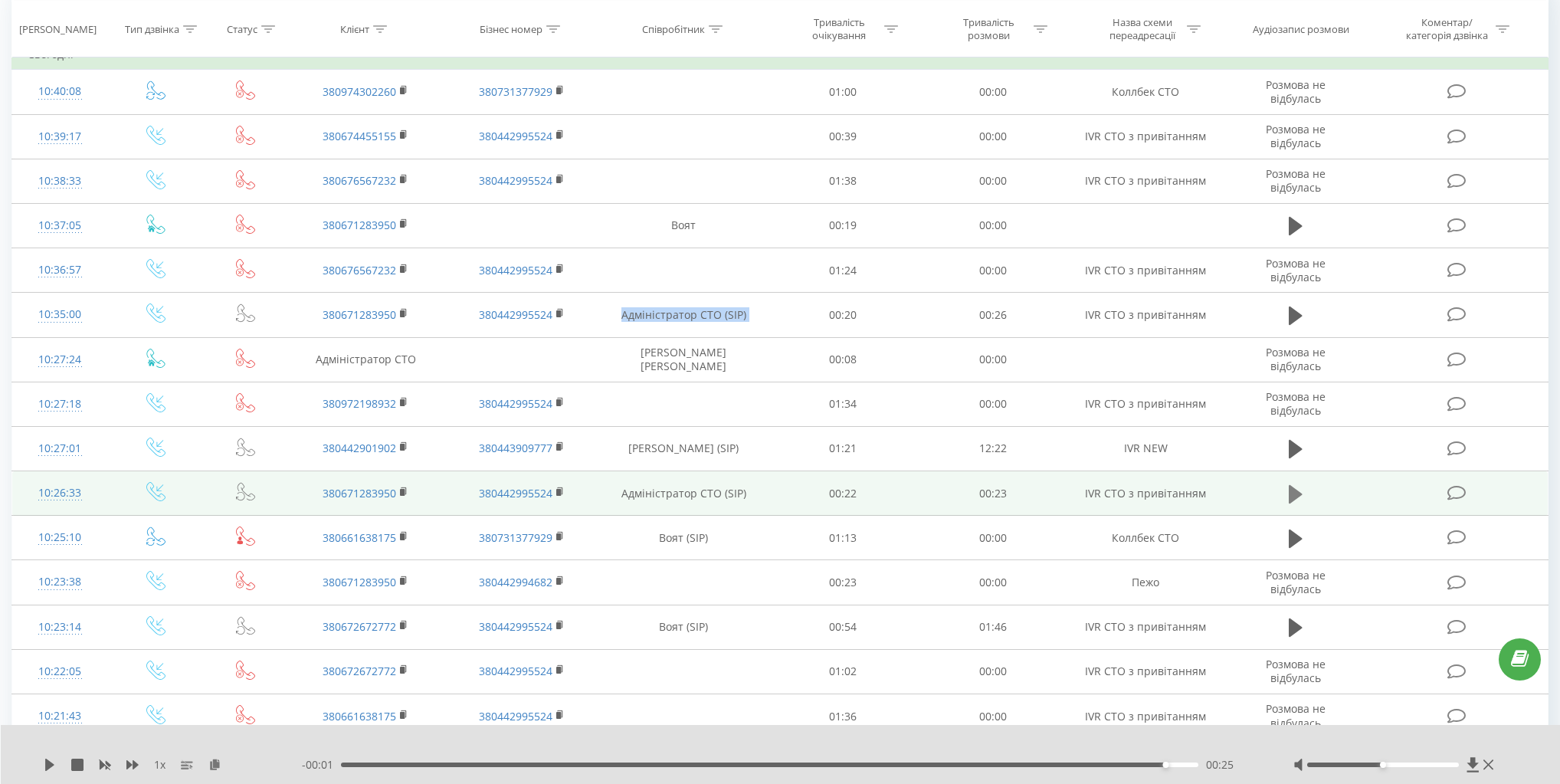
click at [1287, 489] on button at bounding box center [1296, 494] width 23 height 23
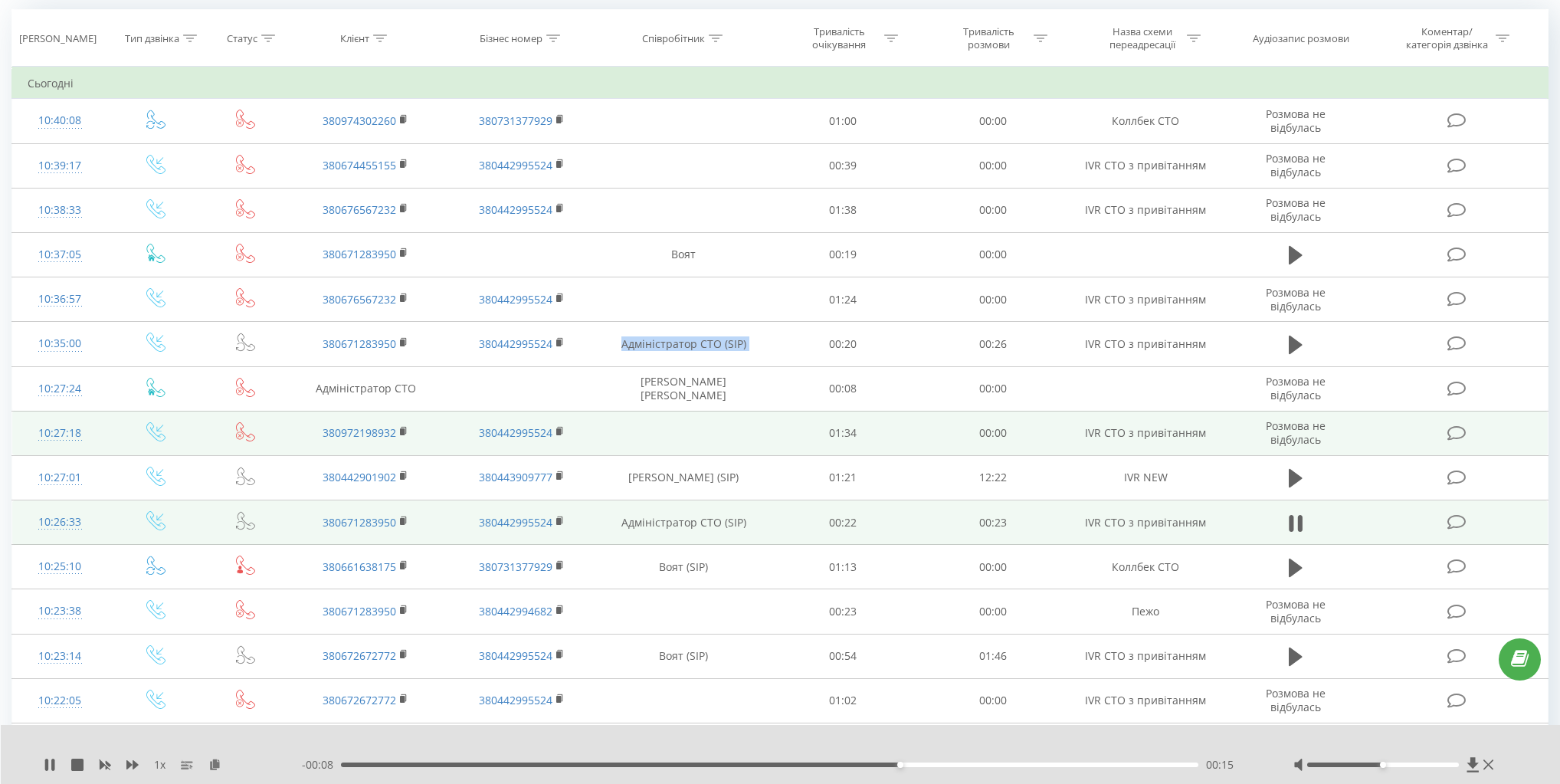
scroll to position [0, 0]
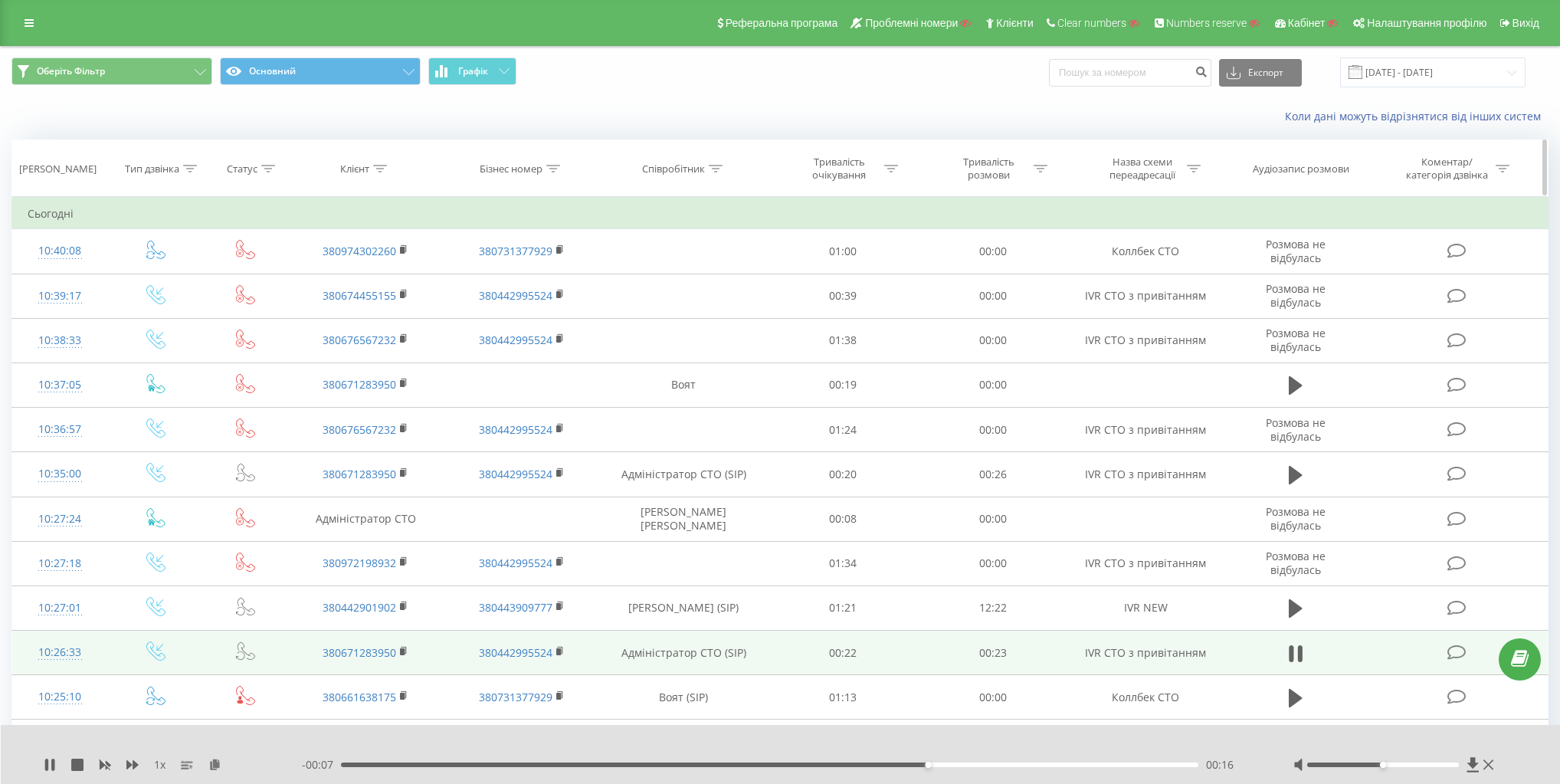
click at [699, 167] on div "Співробітник" at bounding box center [673, 169] width 63 height 13
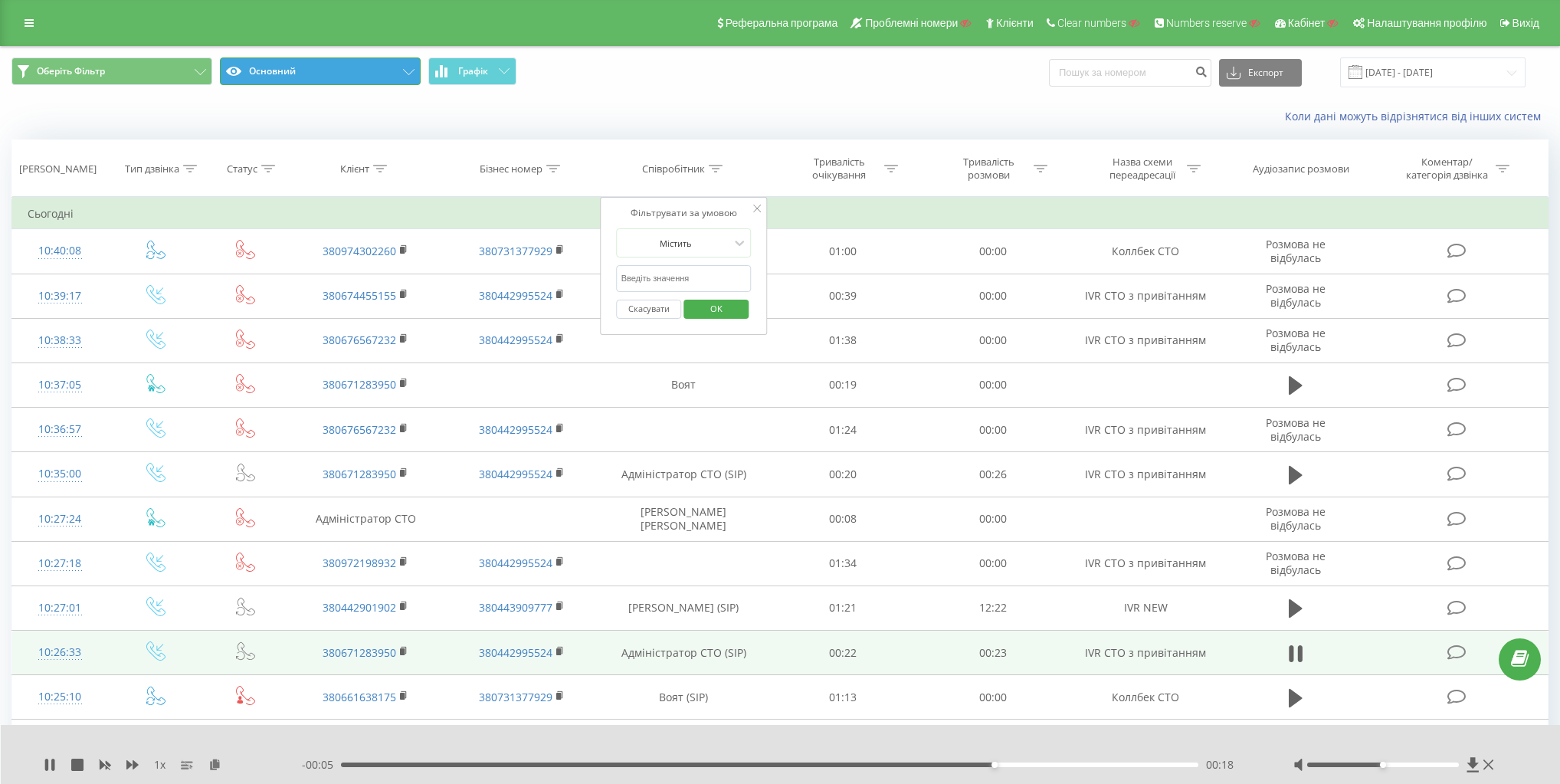
click at [358, 65] on button "Основний" at bounding box center [320, 71] width 201 height 28
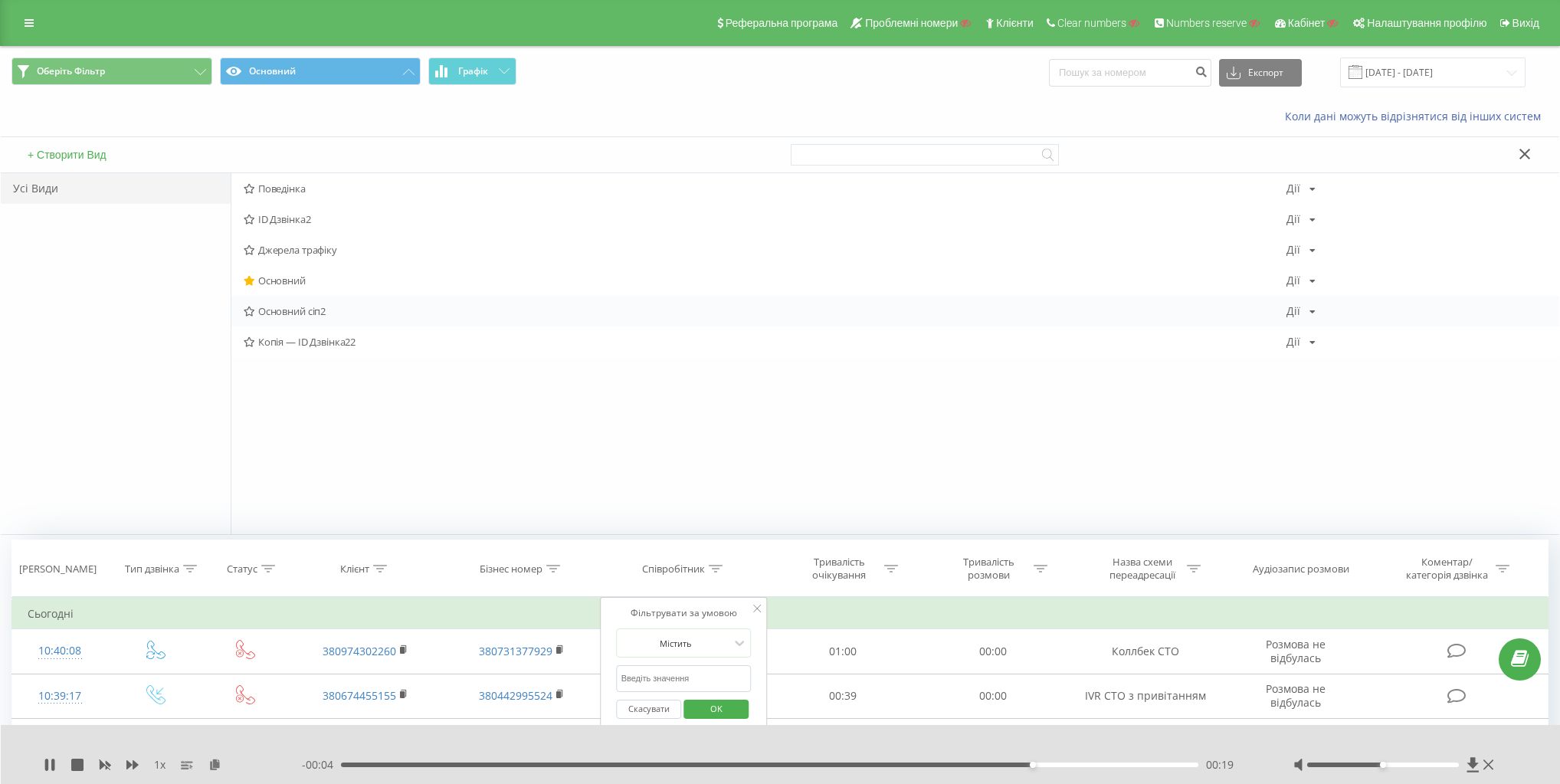
click at [284, 314] on span "Основний сіп2" at bounding box center [765, 312] width 1043 height 11
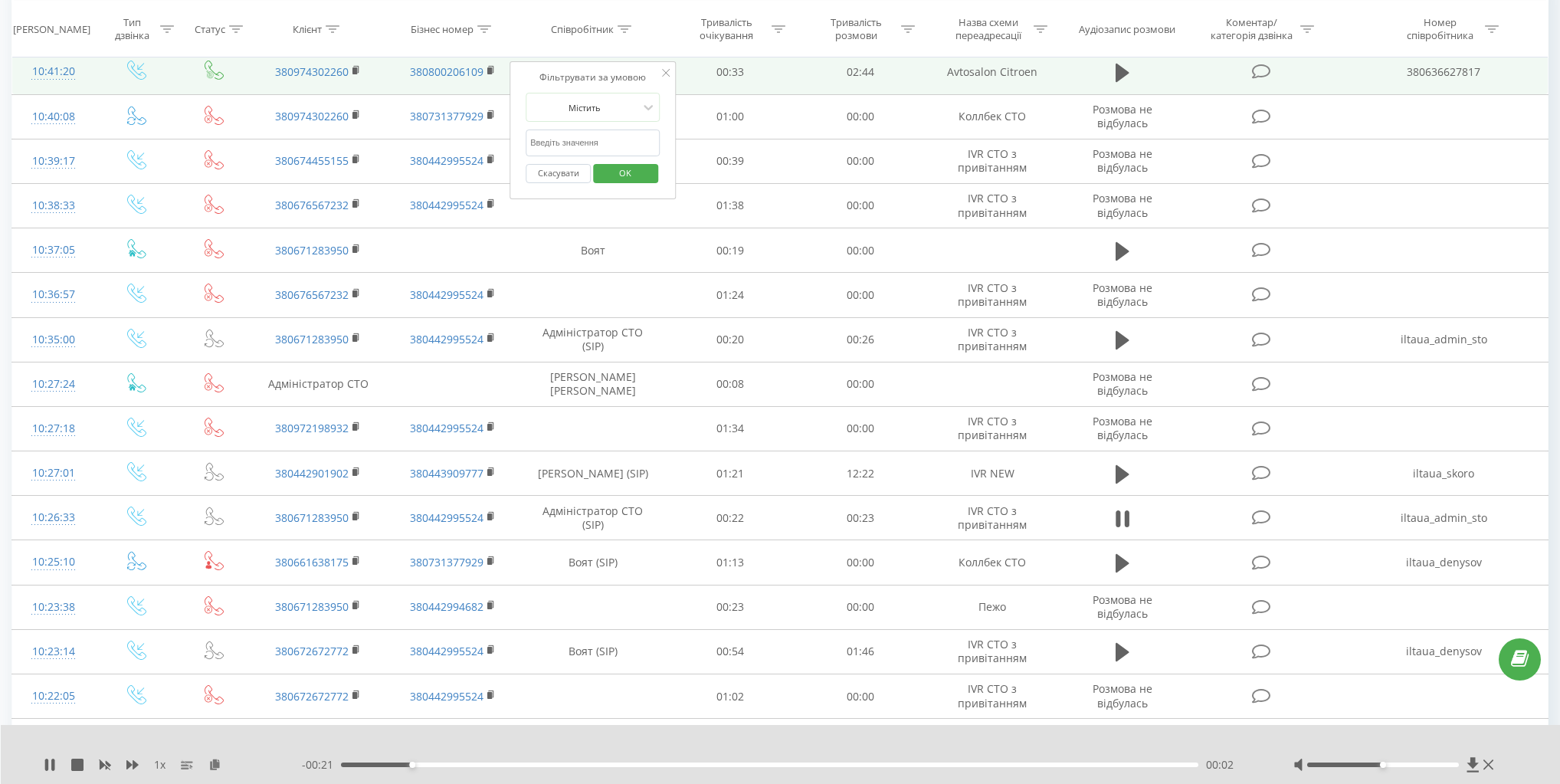
scroll to position [184, 0]
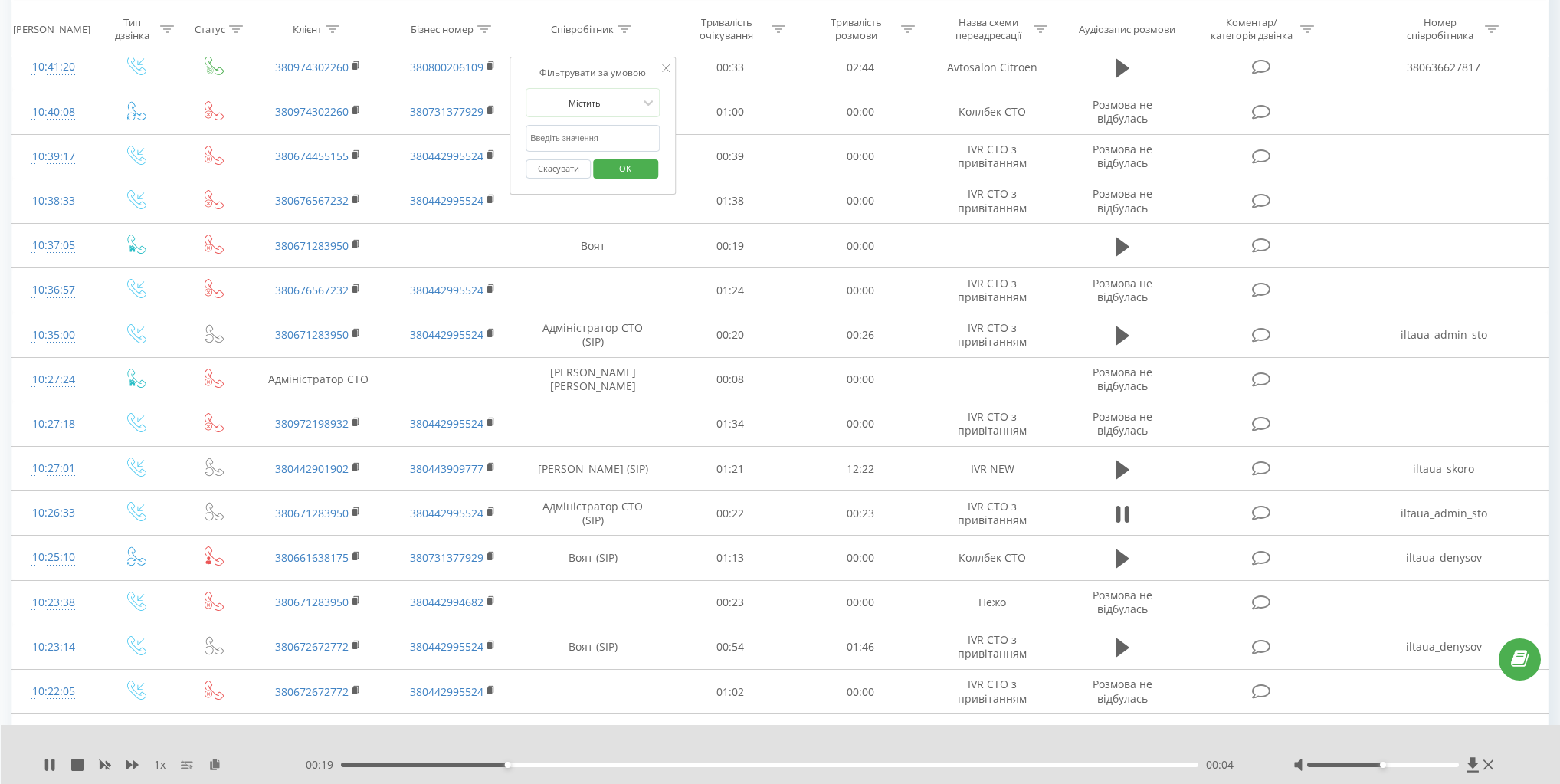
click at [551, 166] on button "Скасувати" at bounding box center [558, 168] width 65 height 19
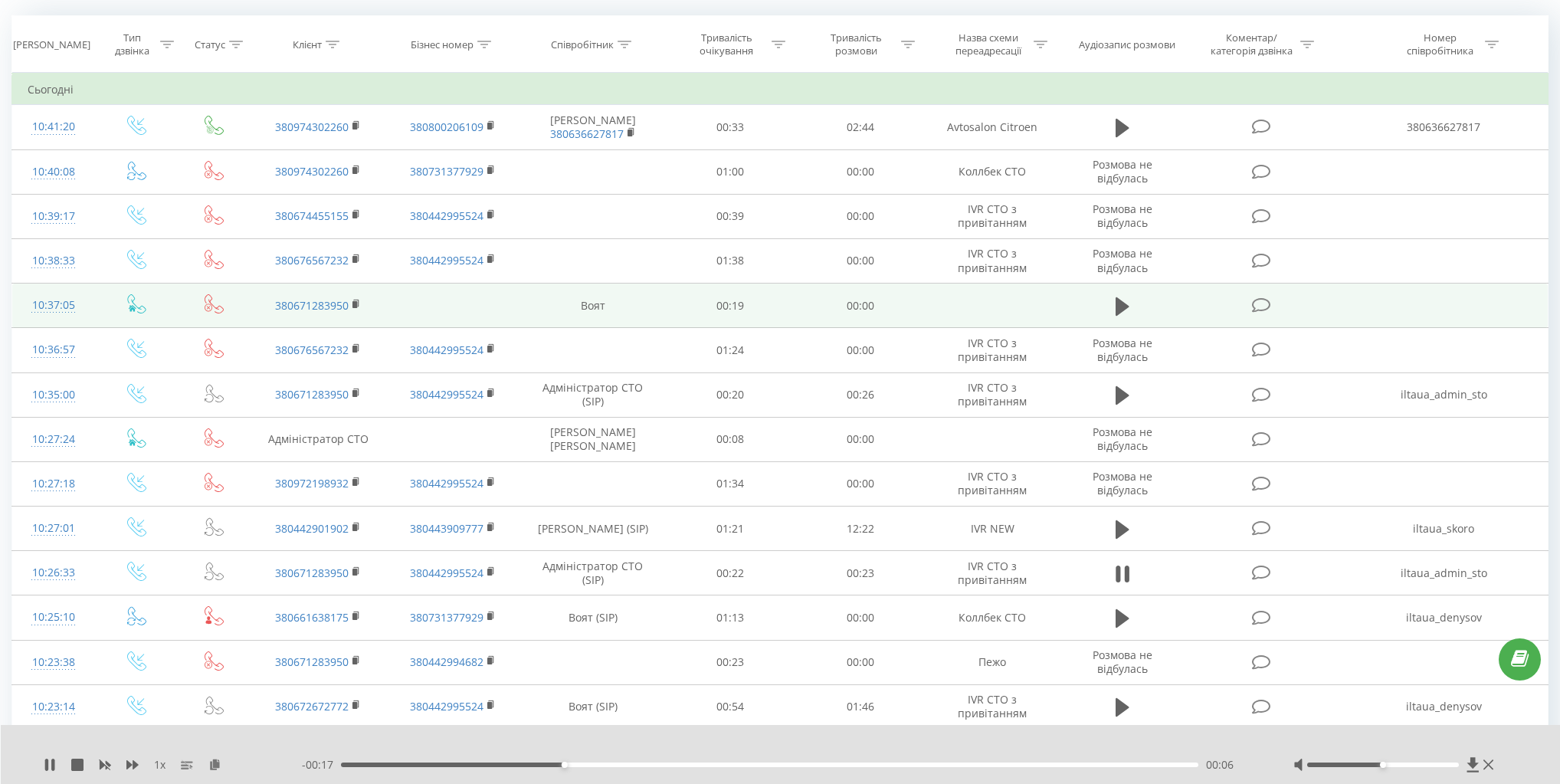
scroll to position [0, 0]
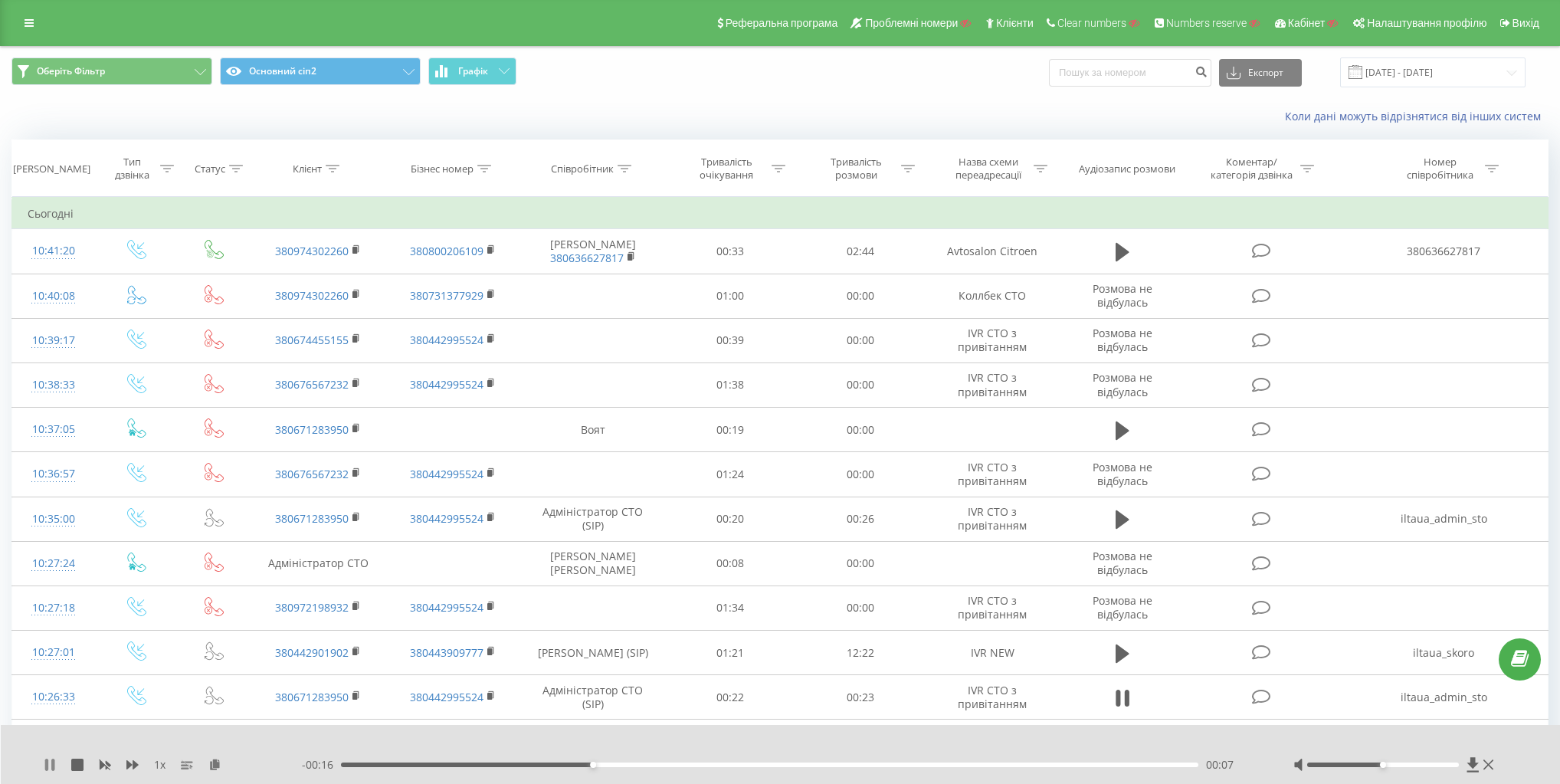
click at [52, 763] on icon at bounding box center [53, 764] width 3 height 12
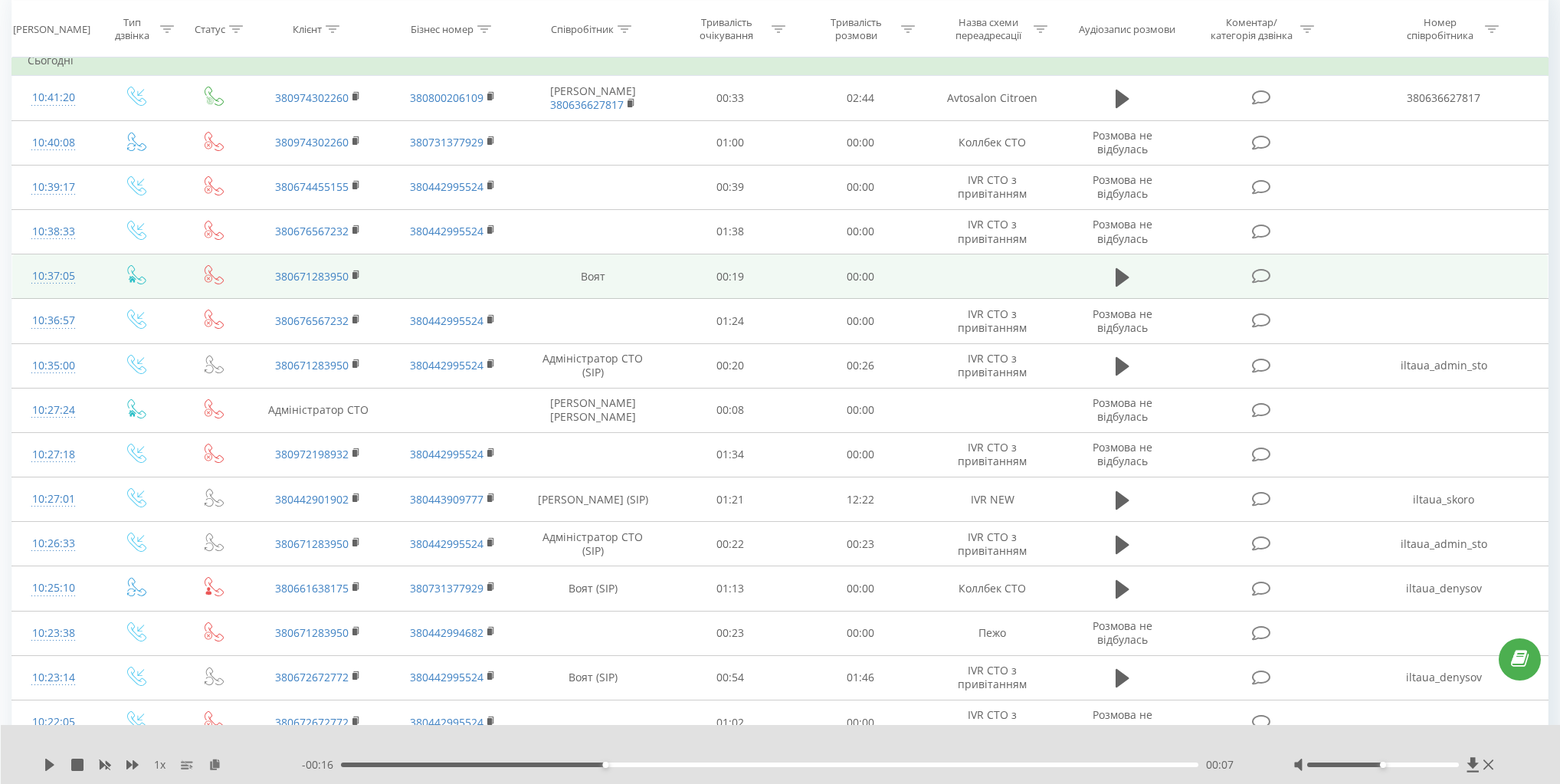
scroll to position [184, 0]
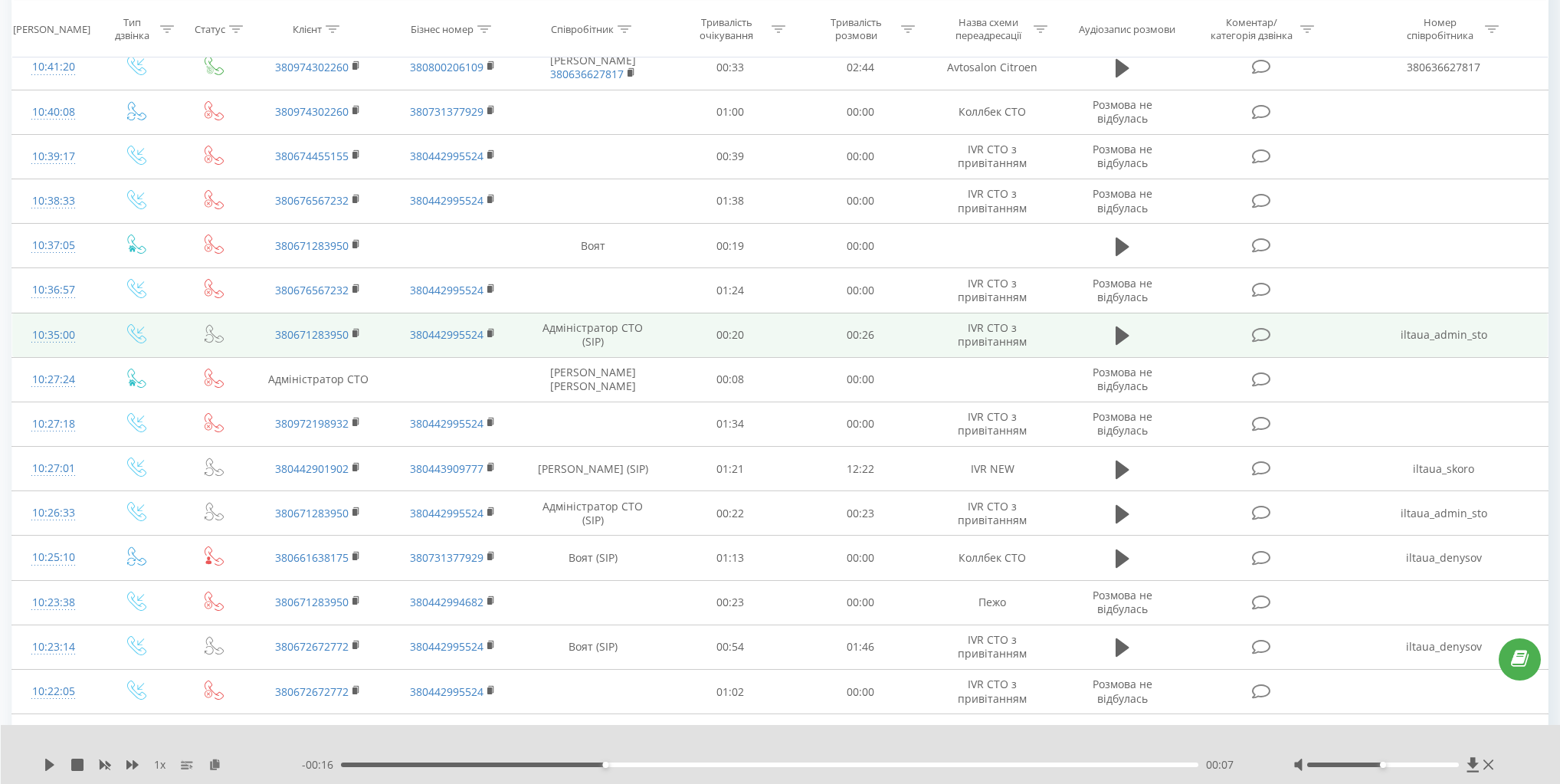
click at [615, 330] on td "Адміністратор СТО (SIP)" at bounding box center [593, 335] width 145 height 44
click at [138, 331] on icon at bounding box center [137, 333] width 19 height 19
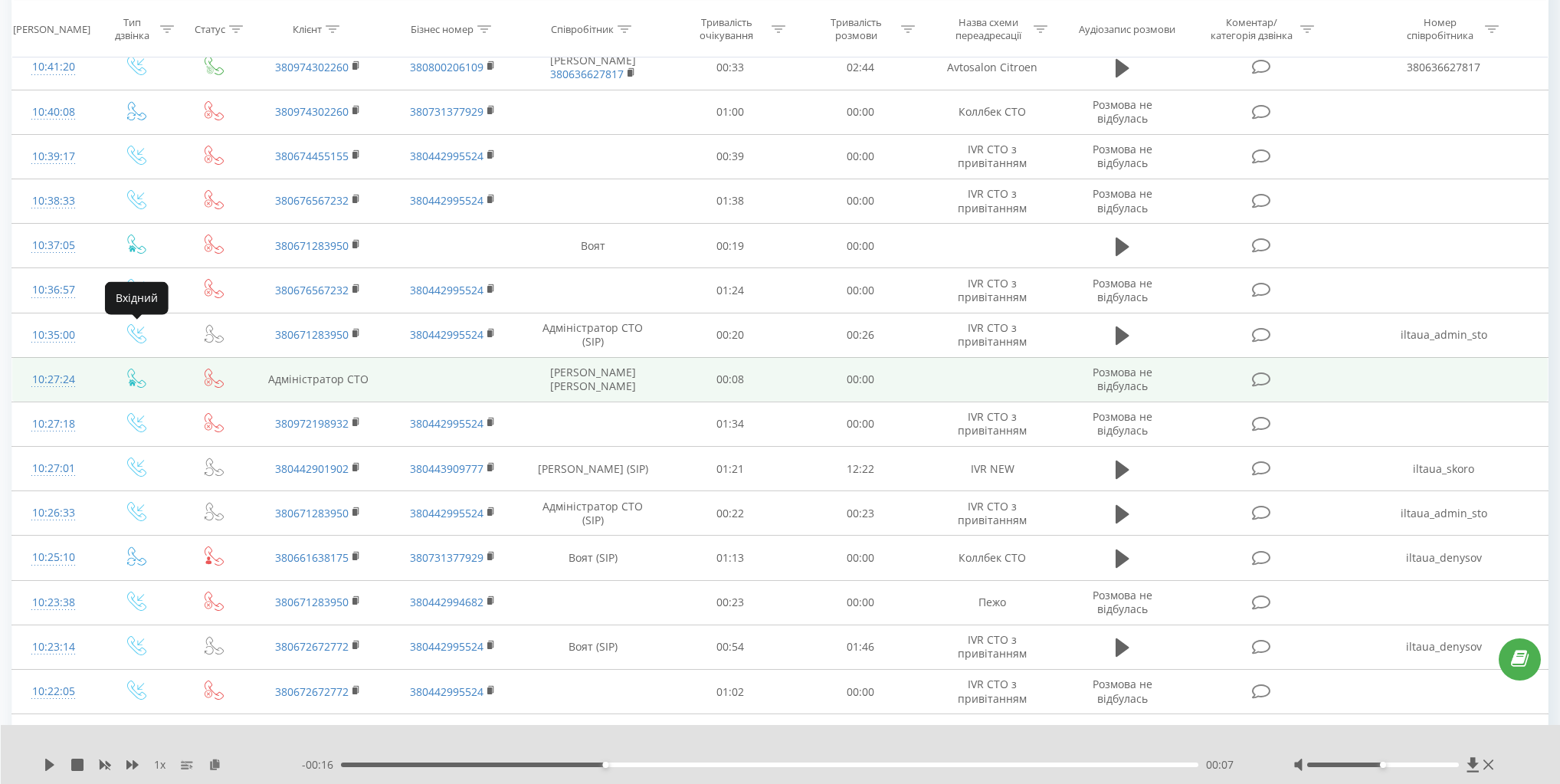
click at [135, 381] on icon at bounding box center [137, 378] width 19 height 19
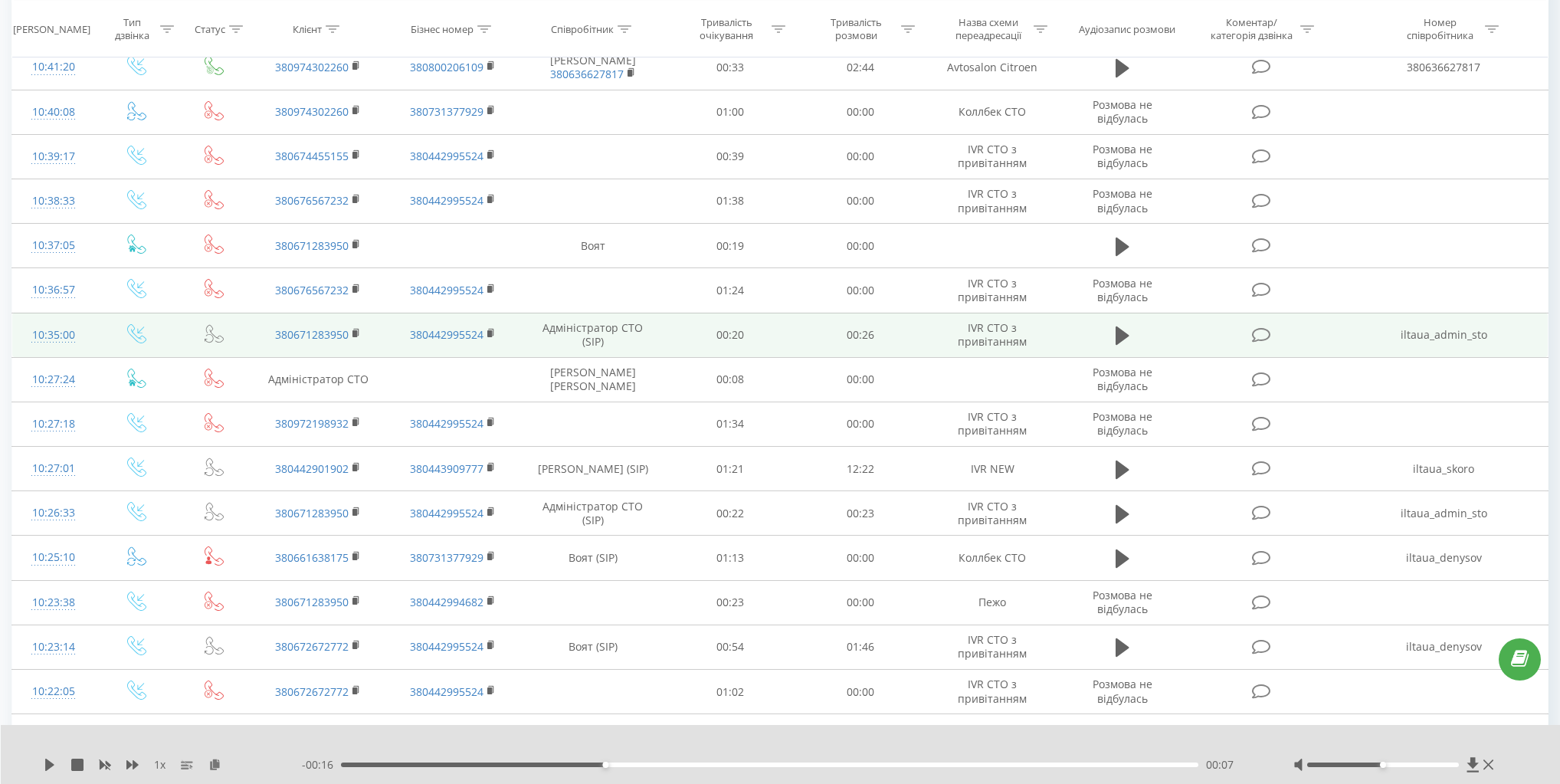
click at [63, 344] on div "10:35:00" at bounding box center [54, 335] width 52 height 30
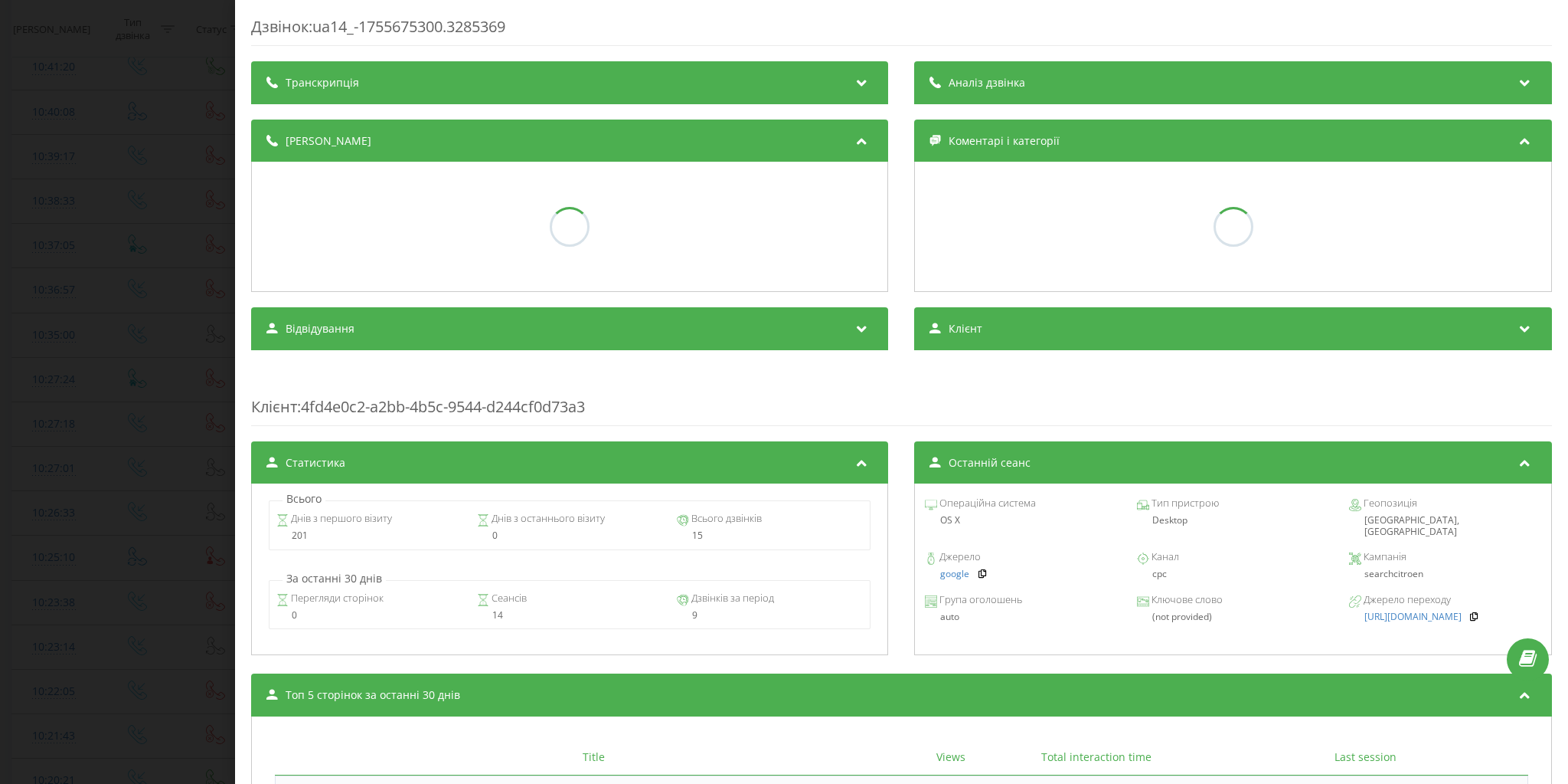
click at [130, 183] on div "Дзвінок : ua14_-1755675300.3285369 Транскрипція Аналіз дзвінка Деталі дзвінка К…" at bounding box center [784, 392] width 1568 height 784
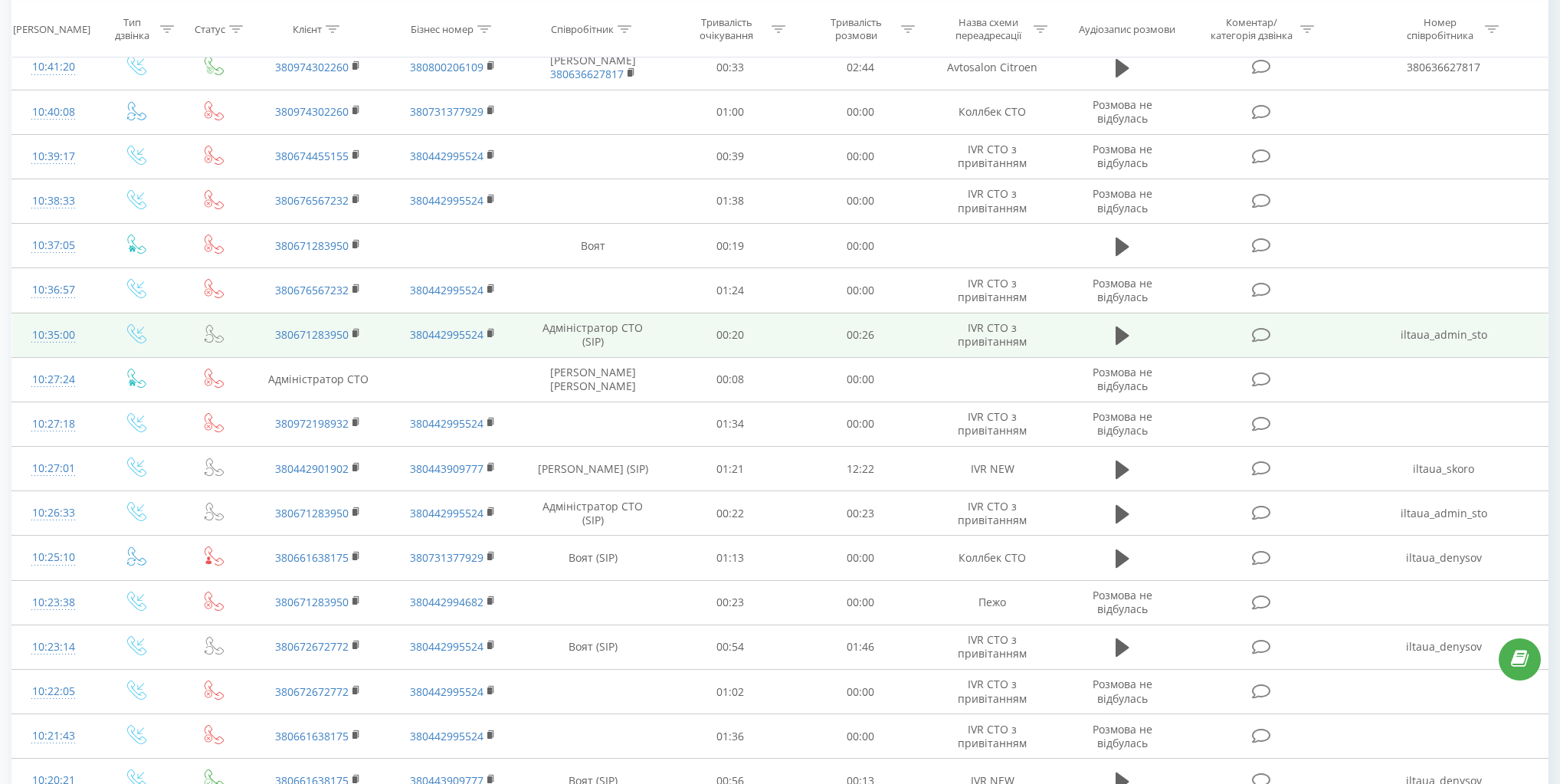
click at [1456, 334] on td "iltaua_admin_sto" at bounding box center [1443, 335] width 208 height 44
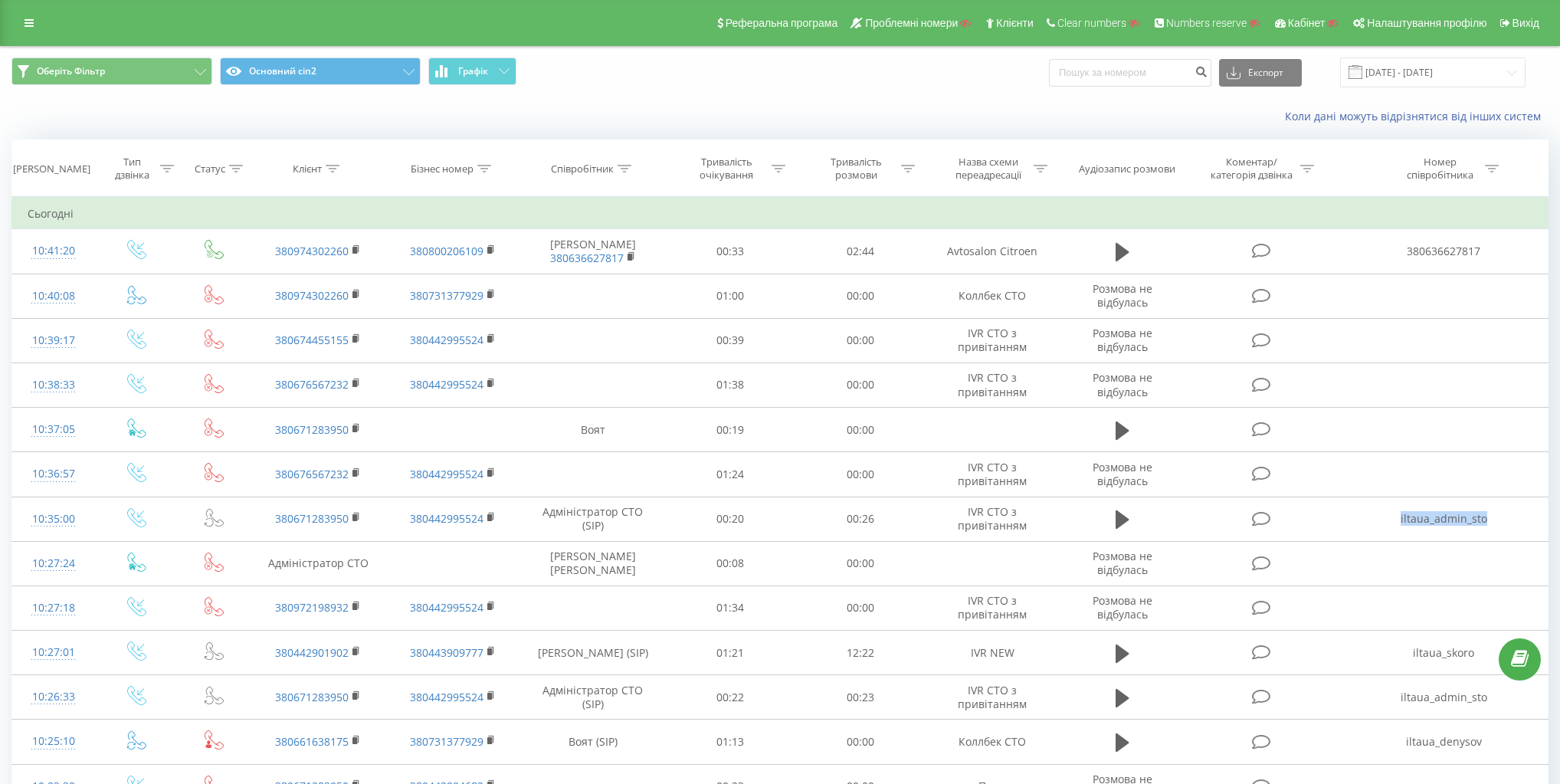
copy td "iltaua_admin_sto"
click at [26, 25] on icon at bounding box center [30, 23] width 9 height 11
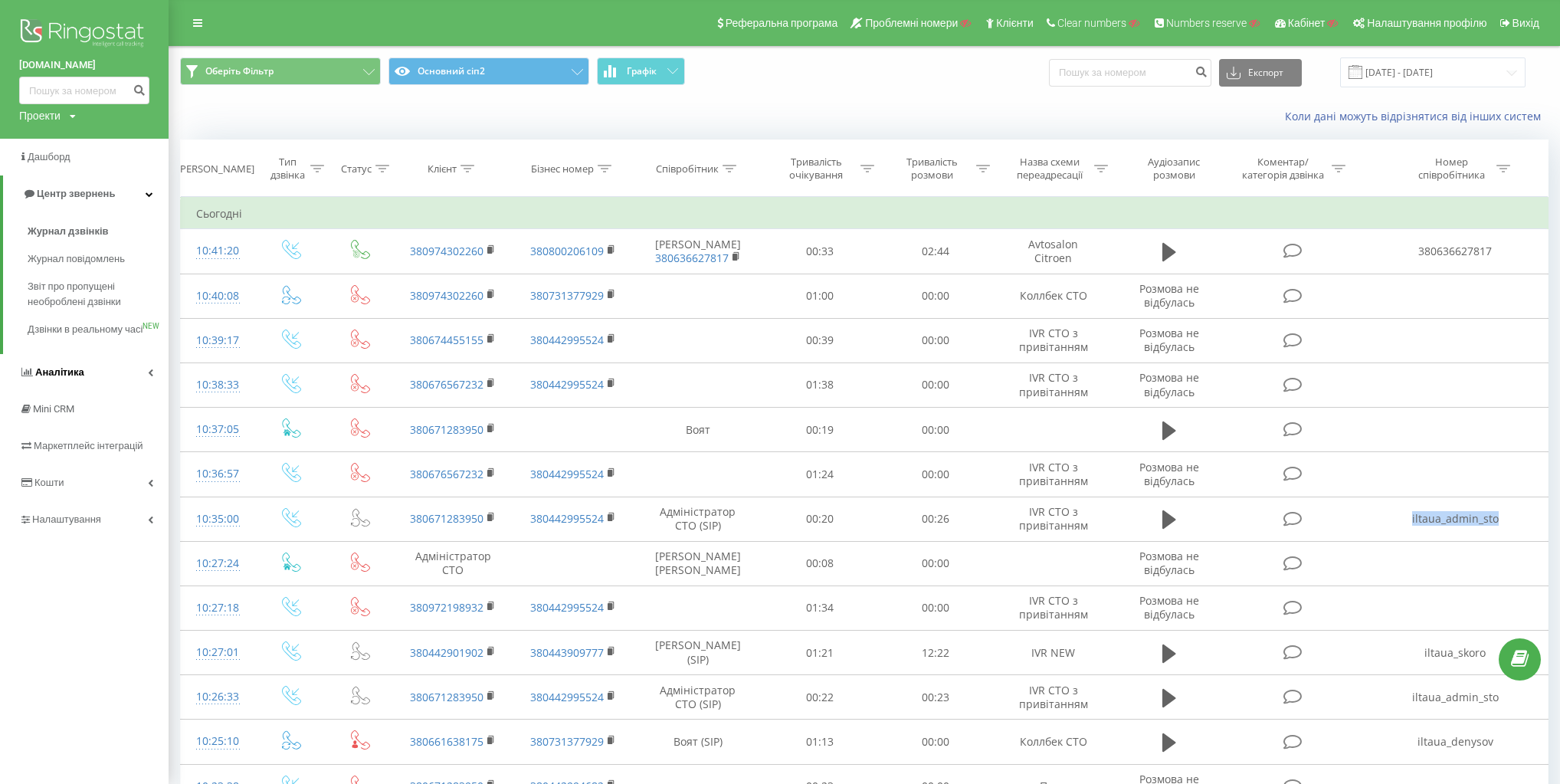
click at [117, 391] on link "Аналiтика" at bounding box center [84, 373] width 168 height 37
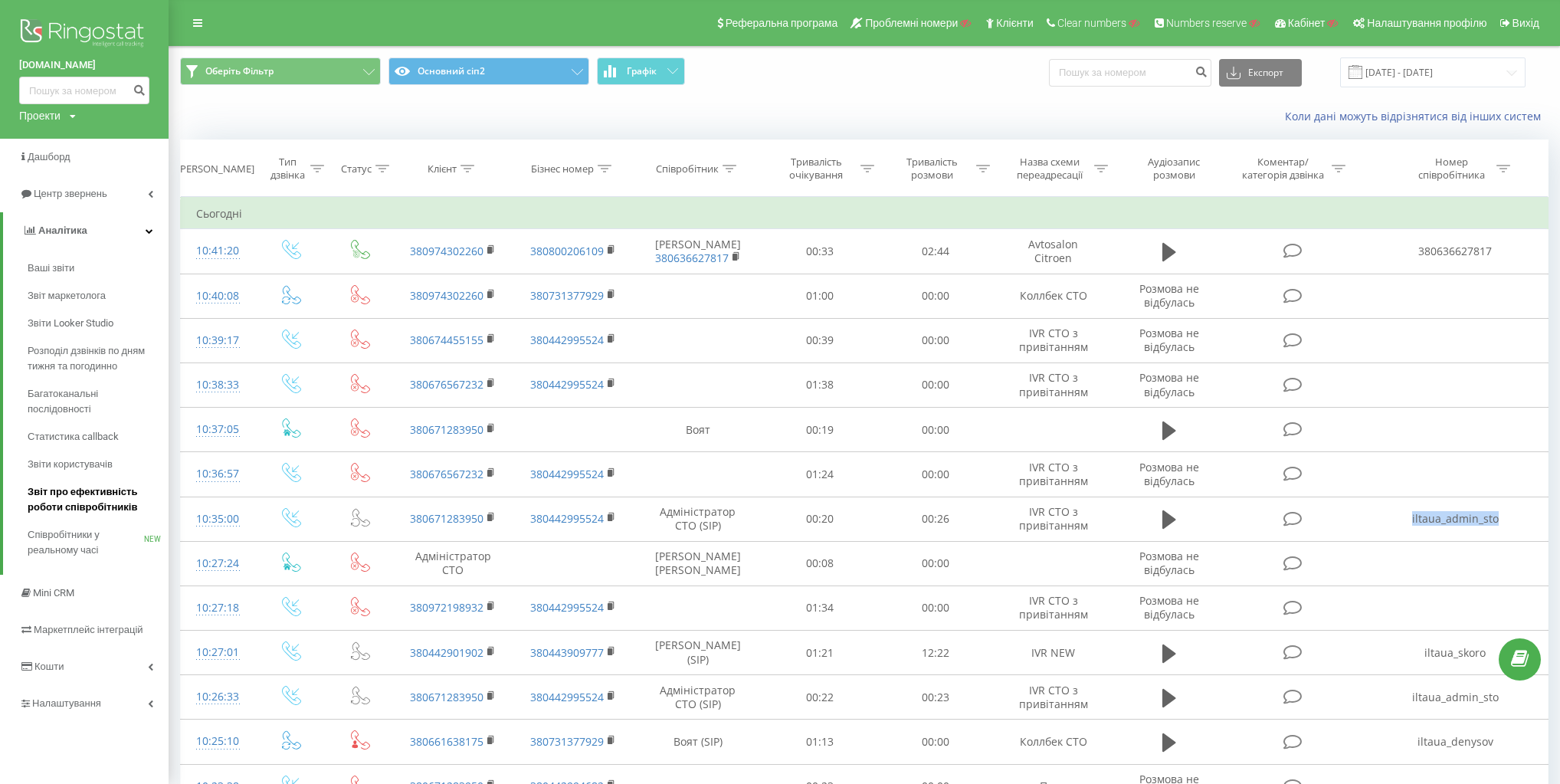
click at [107, 497] on span "Звіт про ефективність роботи співробітників" at bounding box center [94, 499] width 133 height 31
click at [96, 537] on span "Співробітники у реальному часі" at bounding box center [86, 542] width 117 height 31
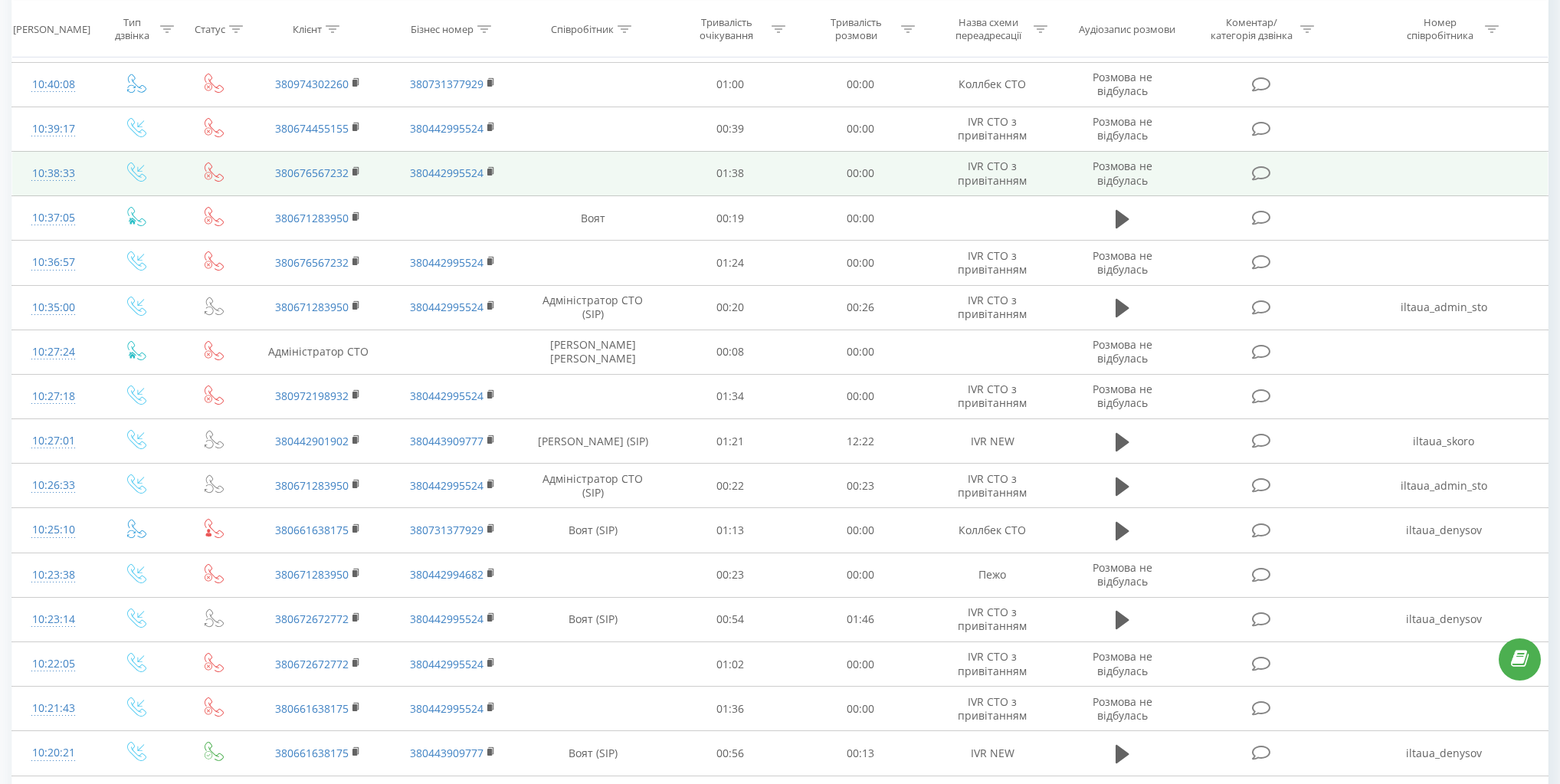
scroll to position [245, 0]
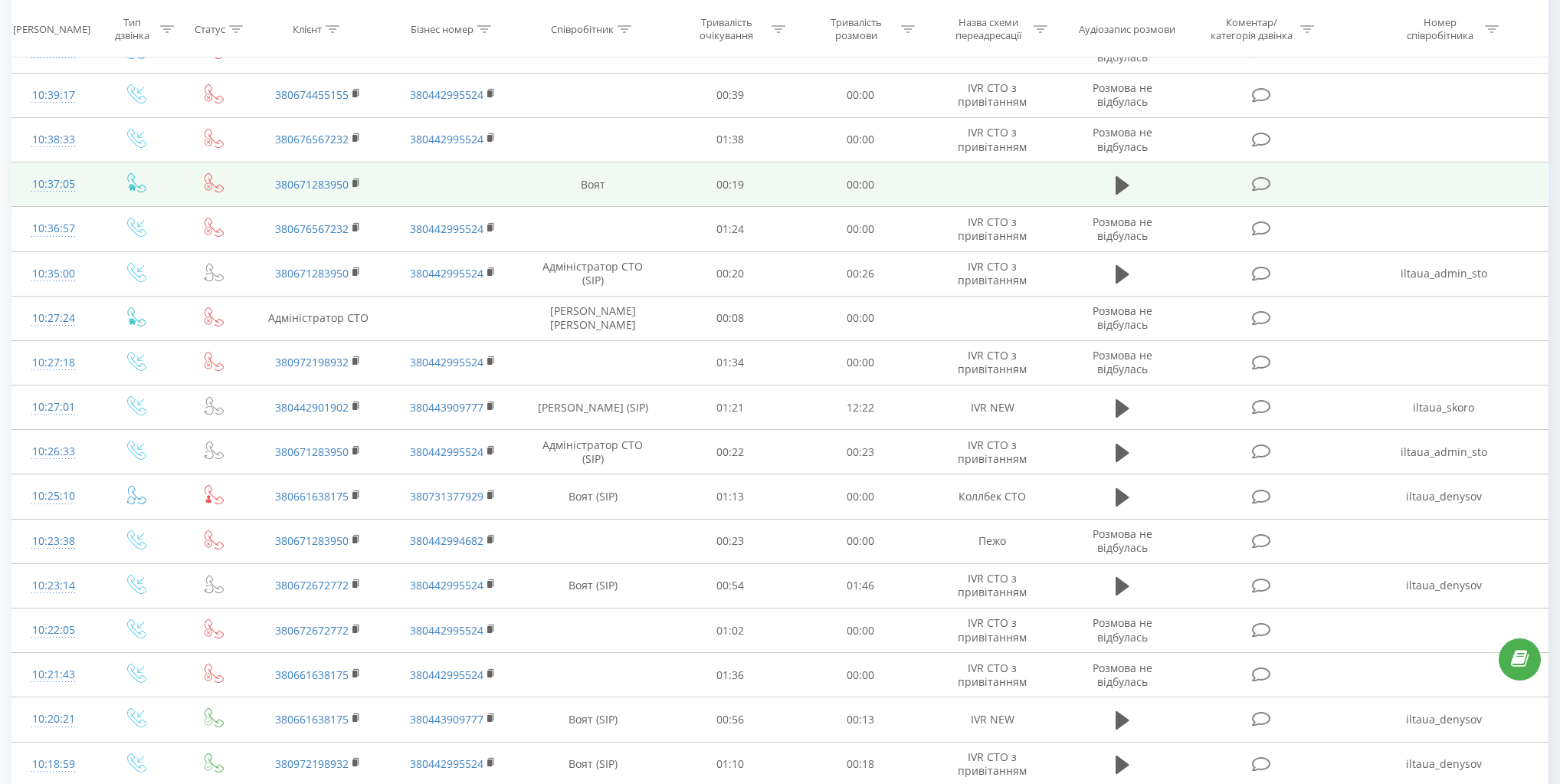
click at [652, 167] on td "Воят" at bounding box center [593, 185] width 145 height 44
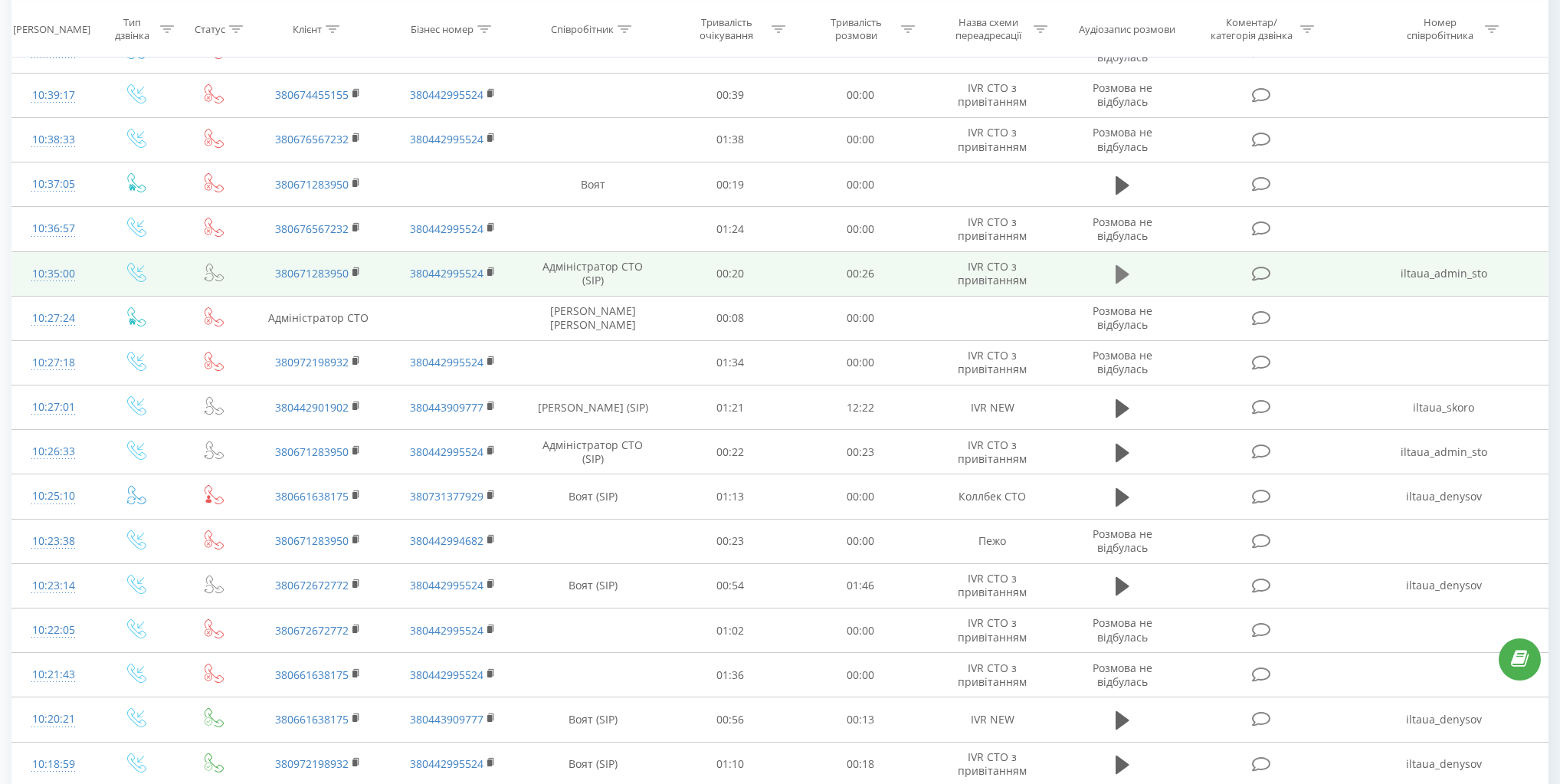
click at [1119, 263] on button at bounding box center [1122, 274] width 23 height 23
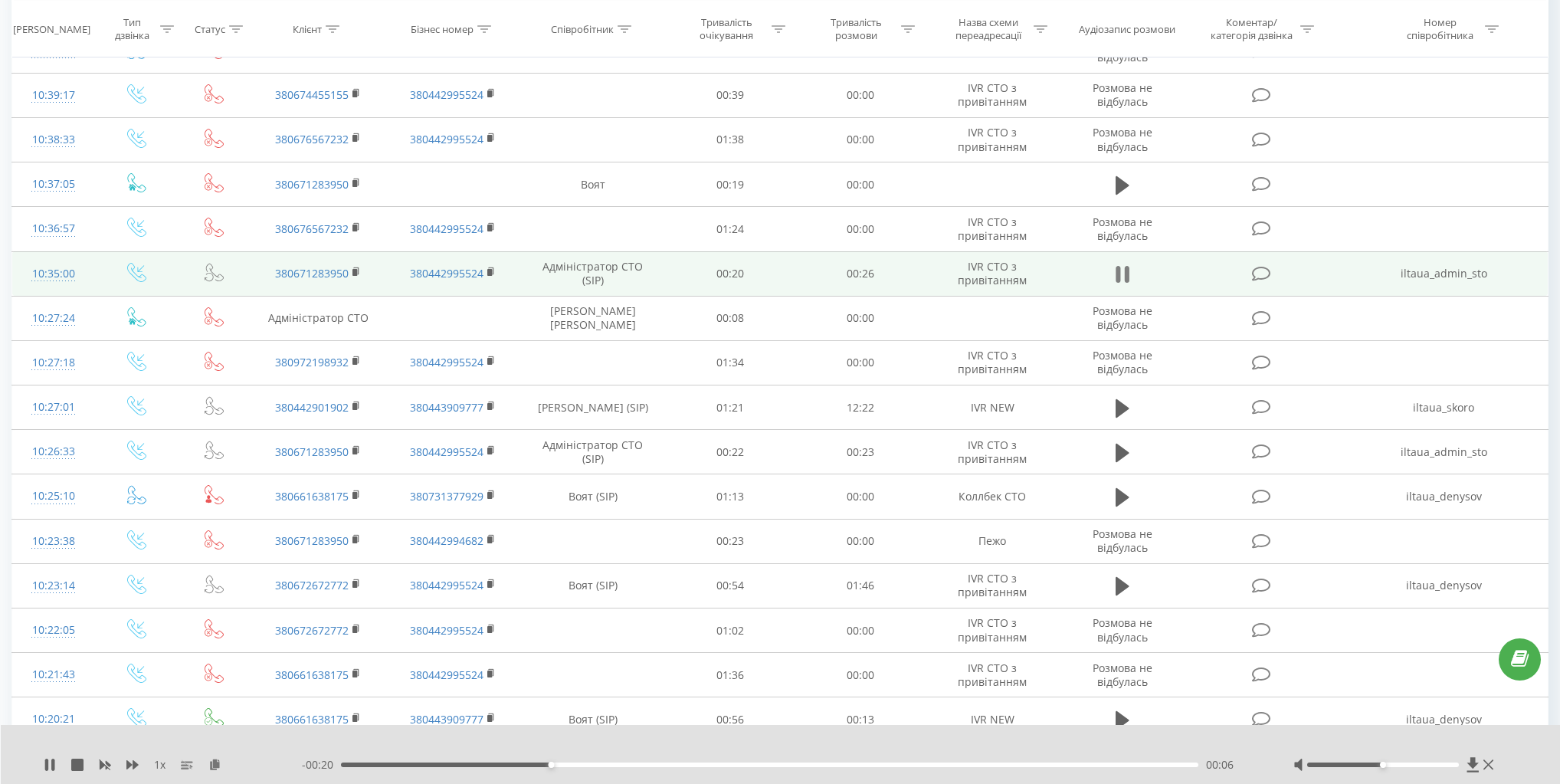
click at [1121, 270] on icon at bounding box center [1122, 274] width 14 height 21
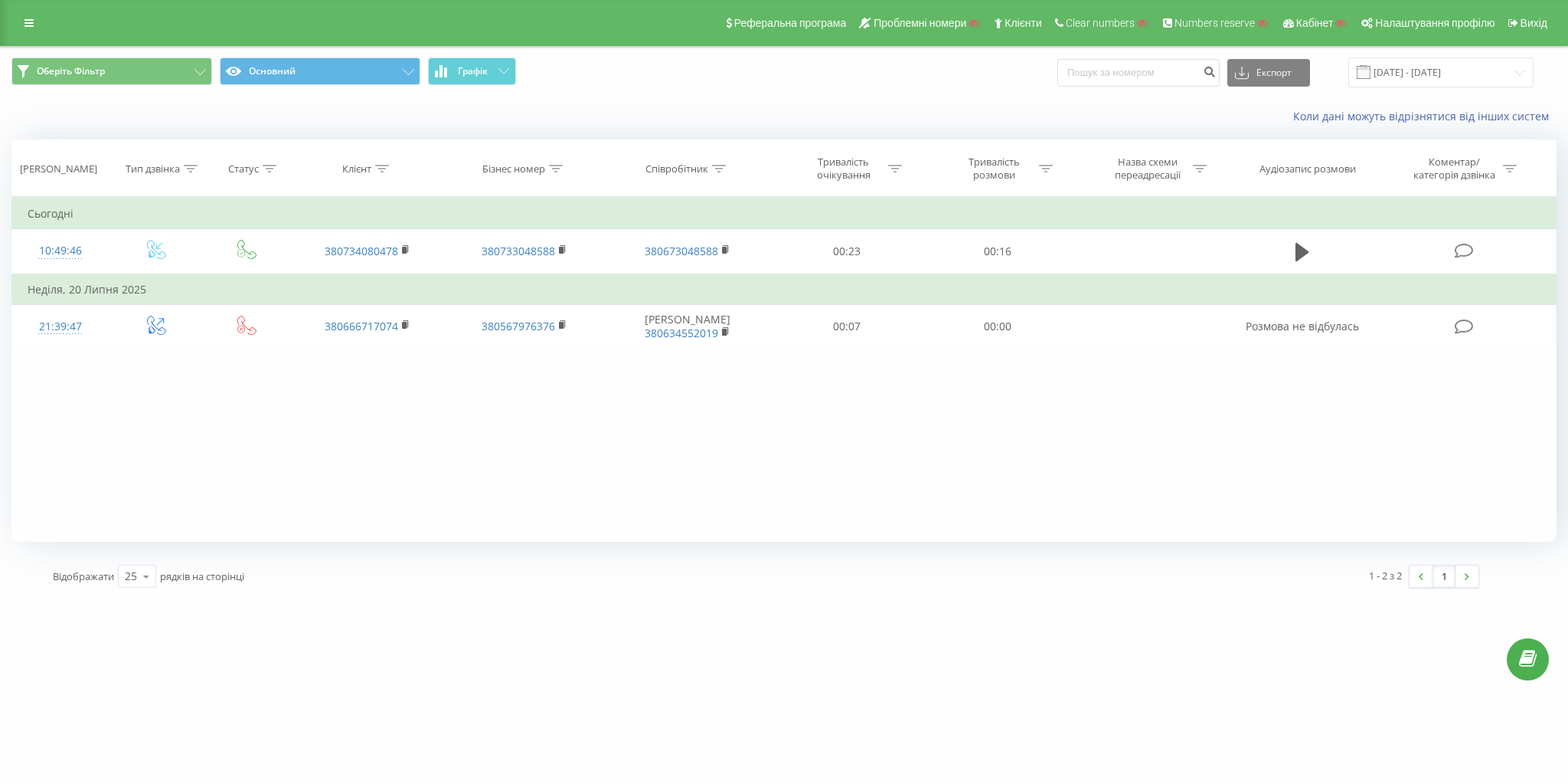
drag, startPoint x: 487, startPoint y: 490, endPoint x: 405, endPoint y: 423, distance: 105.9
click at [487, 490] on div "Фільтрувати за умовою Дорівнює Введіть значення Скасувати OK Фільтрувати за умо…" at bounding box center [784, 369] width 1545 height 345
click at [28, 11] on div "Реферальна програма Проблемні номери Клієнти Clear numbers Numbers reserve Кабі…" at bounding box center [784, 23] width 1568 height 46
click at [28, 20] on icon at bounding box center [30, 23] width 9 height 11
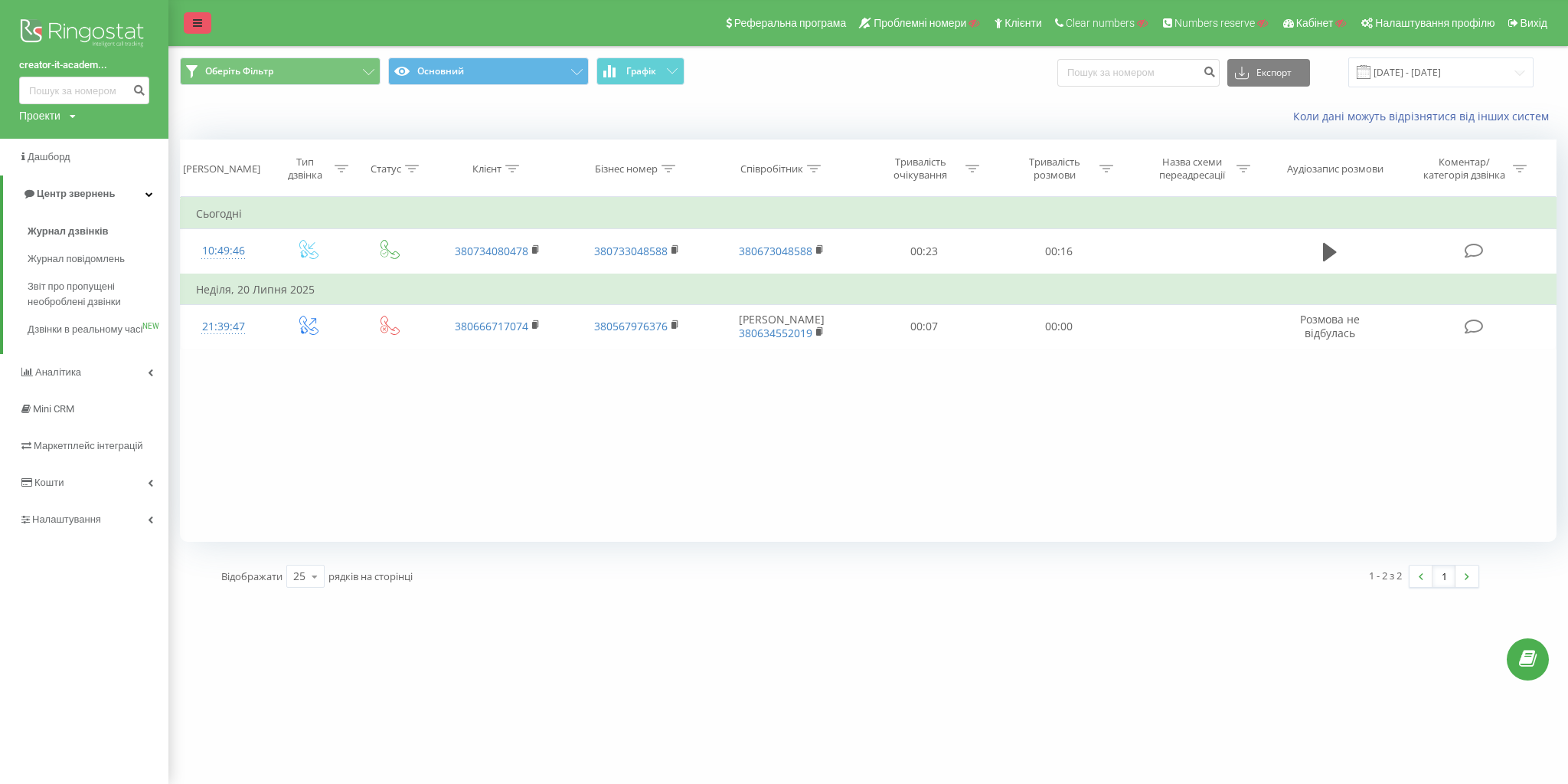
click at [194, 24] on icon at bounding box center [198, 23] width 9 height 11
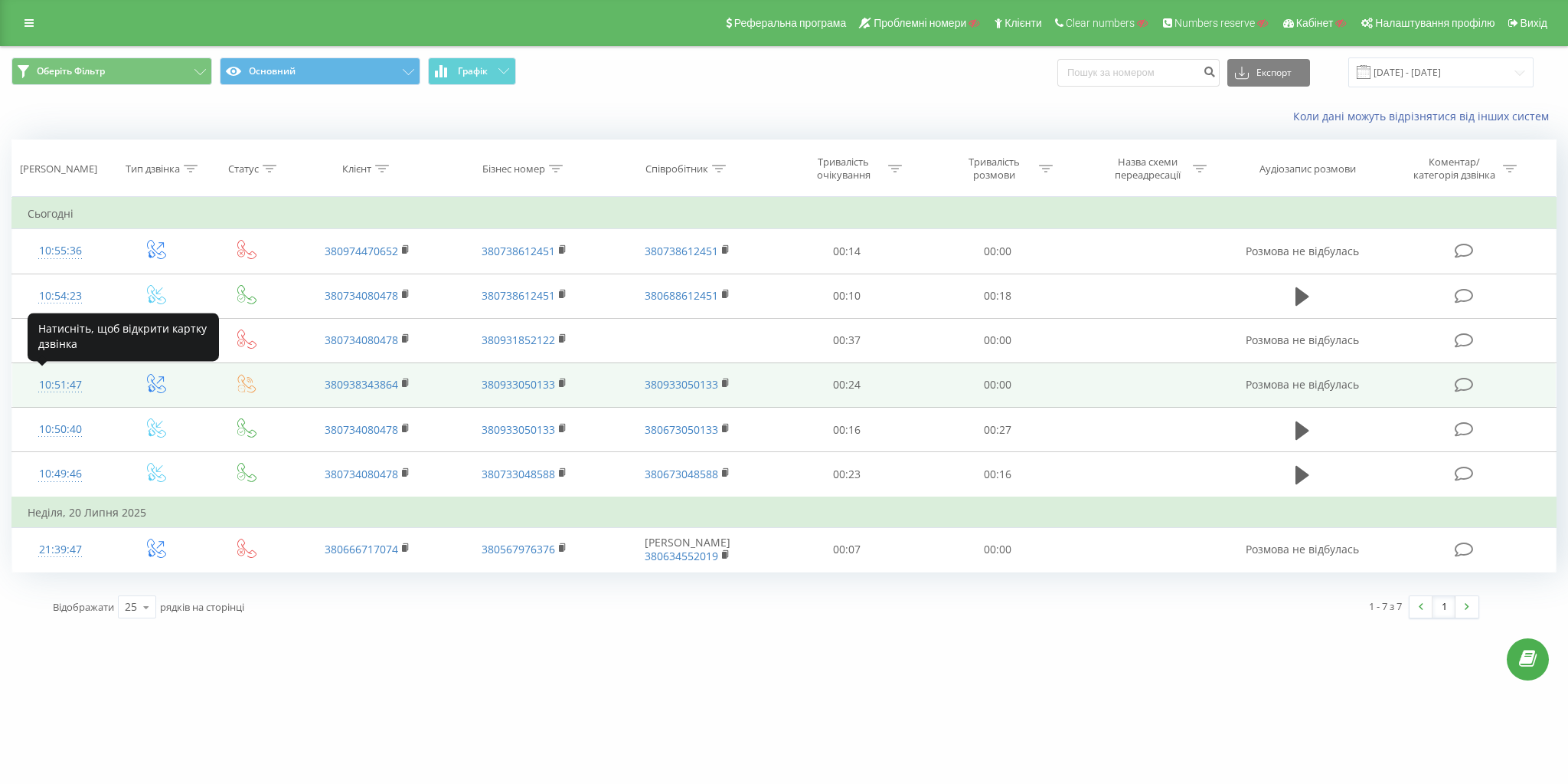
click at [66, 383] on div "10:51:47" at bounding box center [60, 385] width 66 height 30
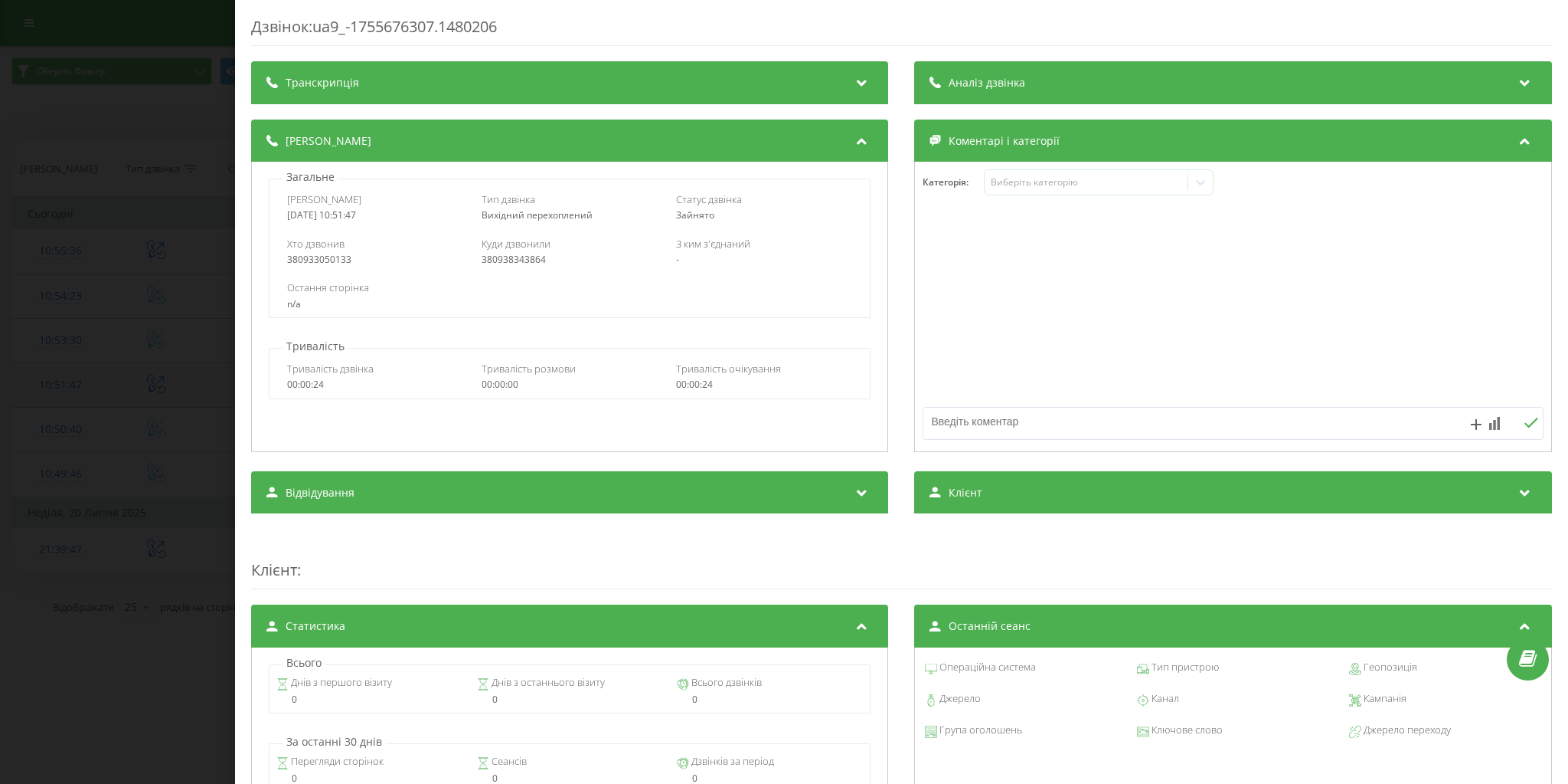
click at [66, 383] on div "Дзвінок : ua9_-1755676307.1480206 Транскрипція Для AI-аналізу майбутніх дзвінкі…" at bounding box center [784, 392] width 1568 height 784
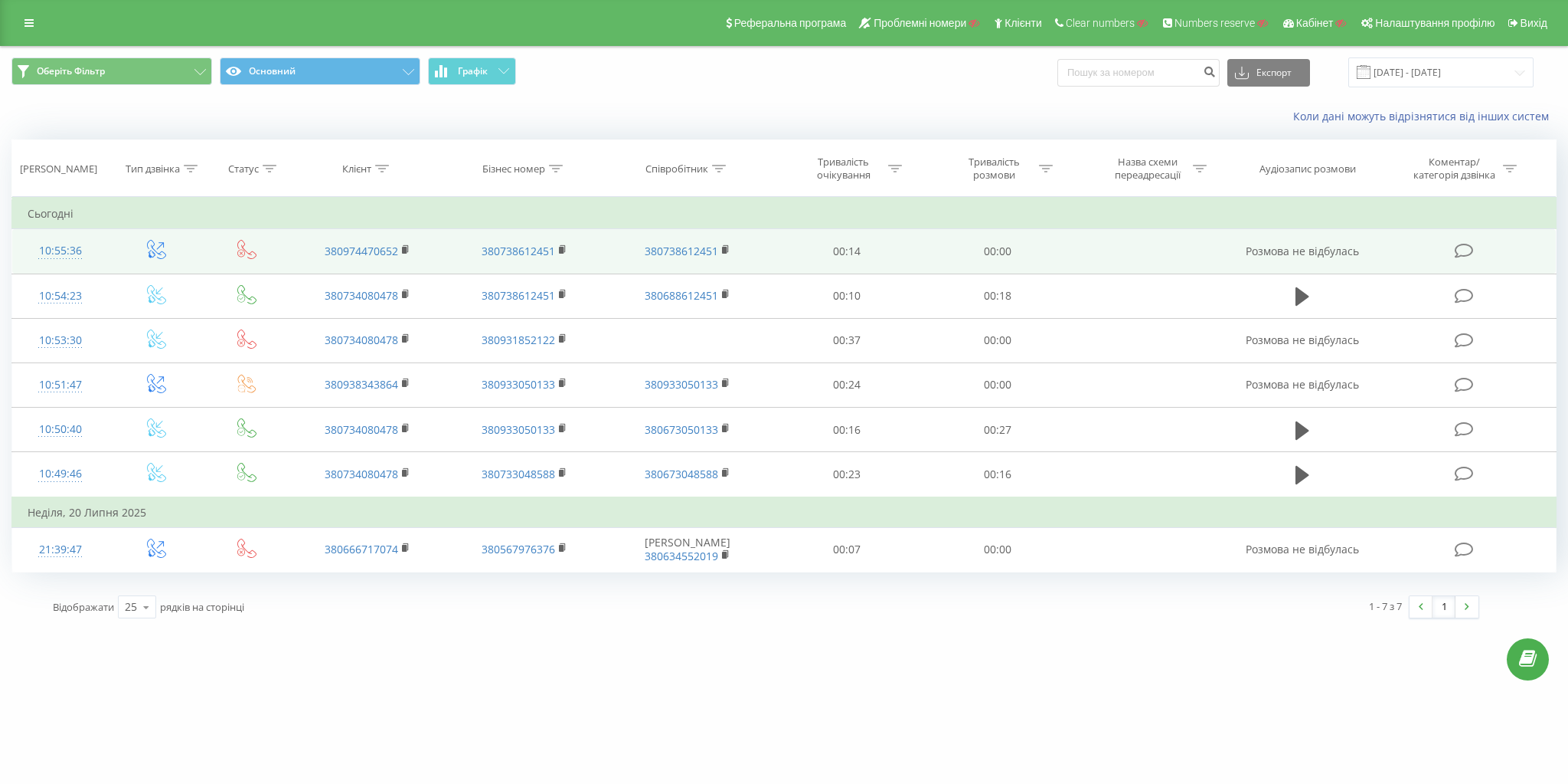
click at [61, 247] on div "10:55:36" at bounding box center [60, 251] width 66 height 30
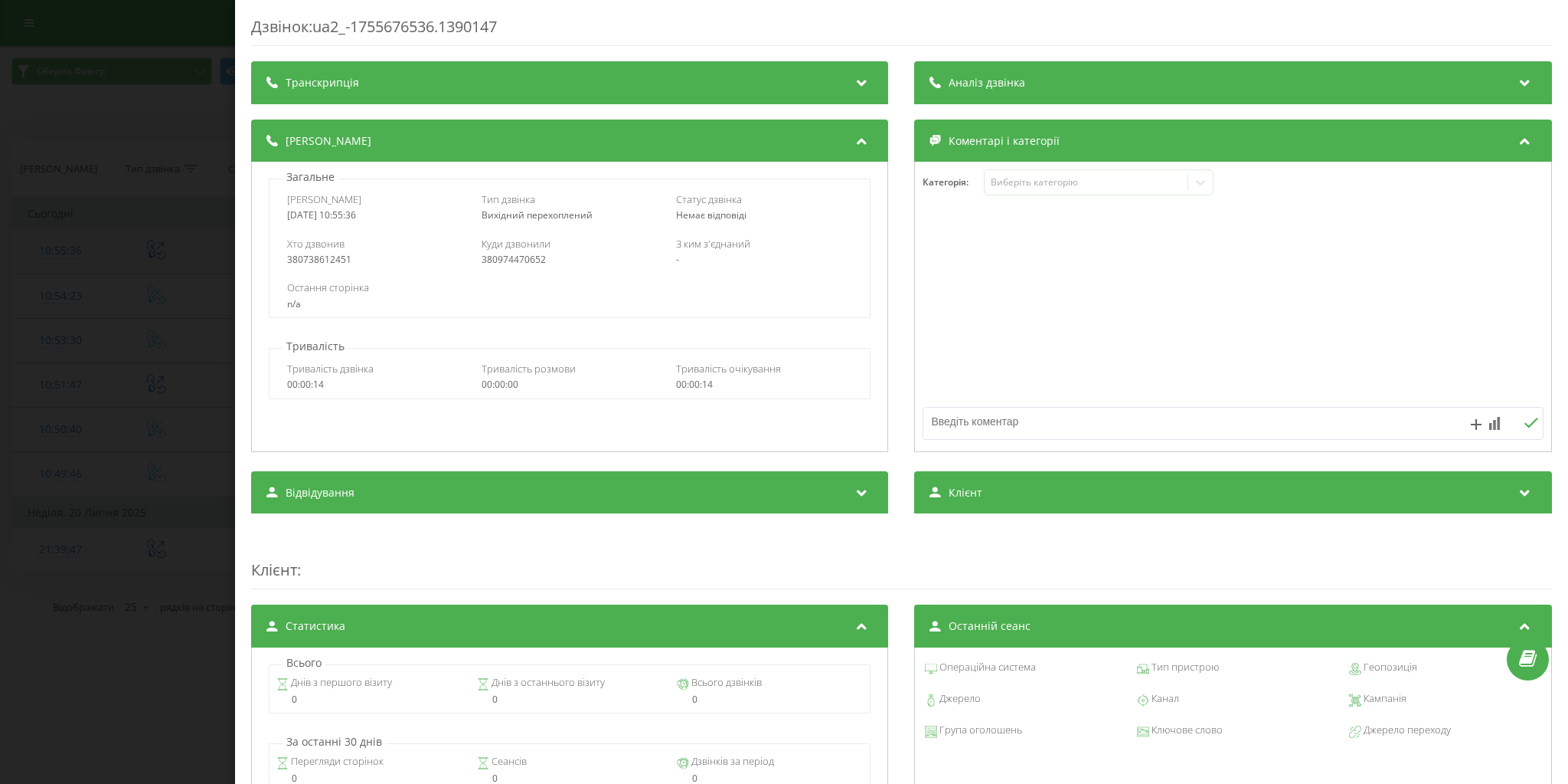
click at [61, 247] on div "Дзвінок : ua2_-1755676536.1390147 Транскрипція Для AI-аналізу майбутніх дзвінкі…" at bounding box center [784, 392] width 1568 height 784
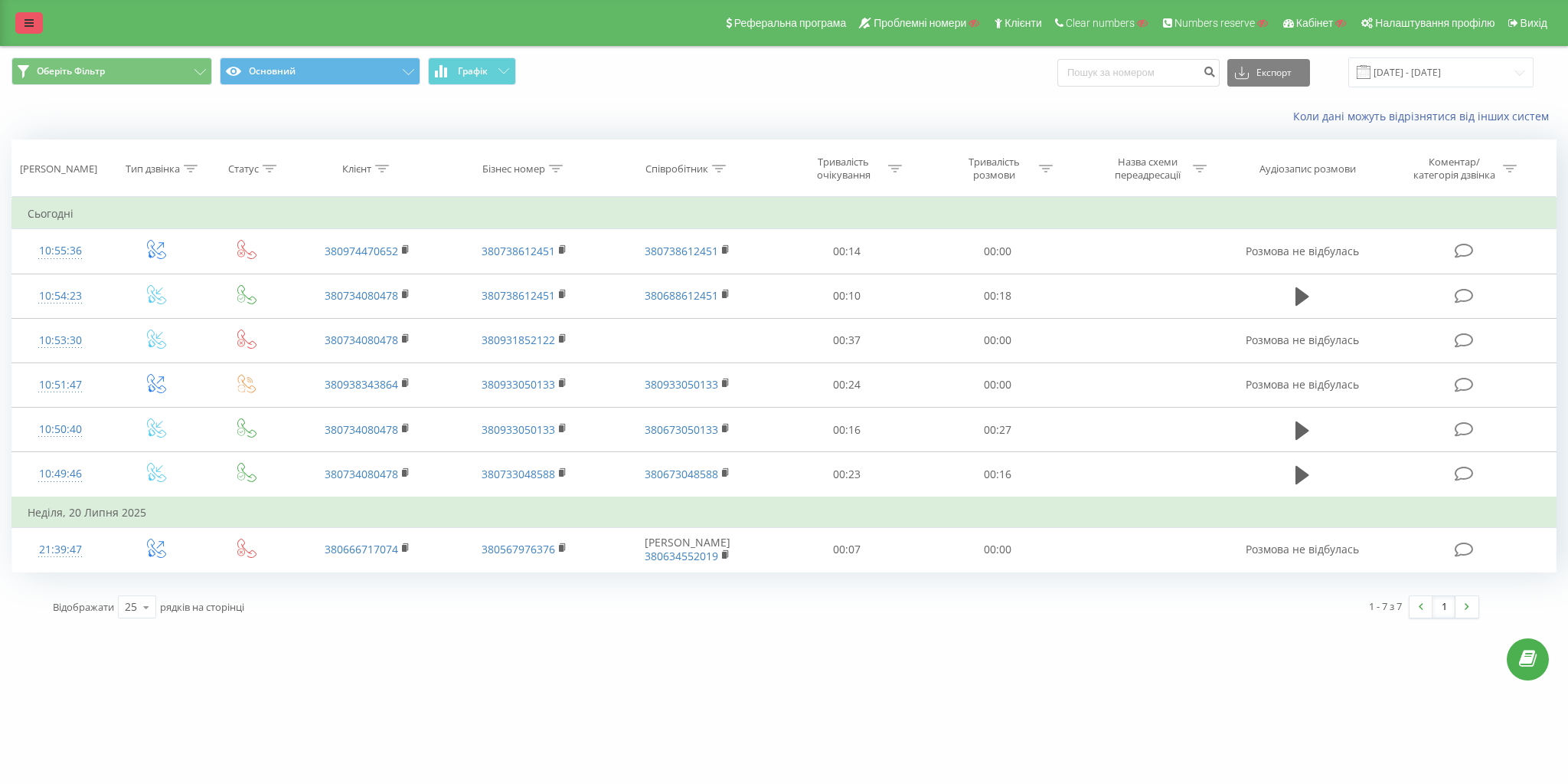
click at [18, 30] on link at bounding box center [30, 22] width 28 height 21
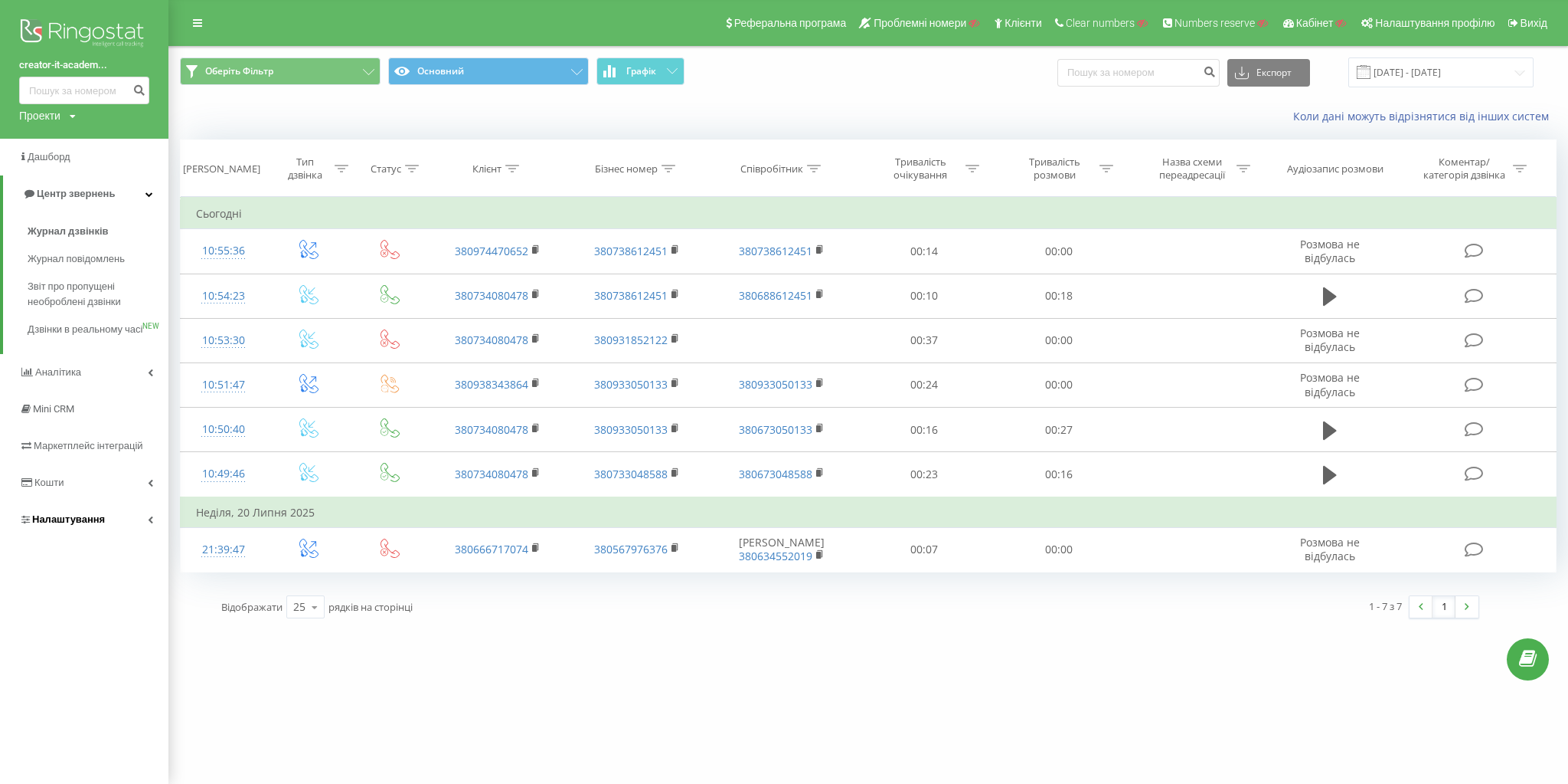
click at [125, 520] on link "Налаштування" at bounding box center [84, 520] width 168 height 37
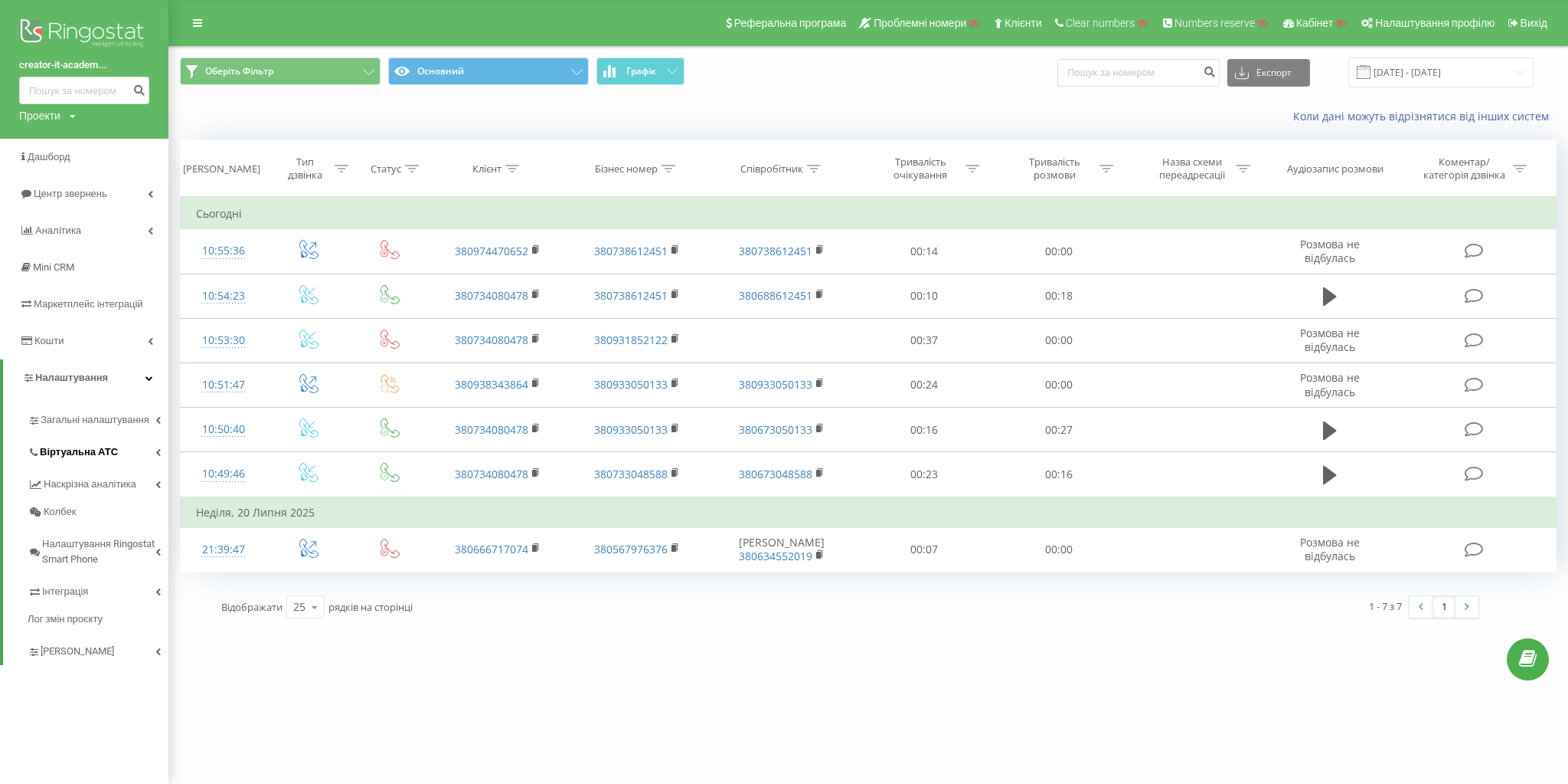
click at [125, 449] on link "Віртуальна АТС" at bounding box center [98, 449] width 140 height 32
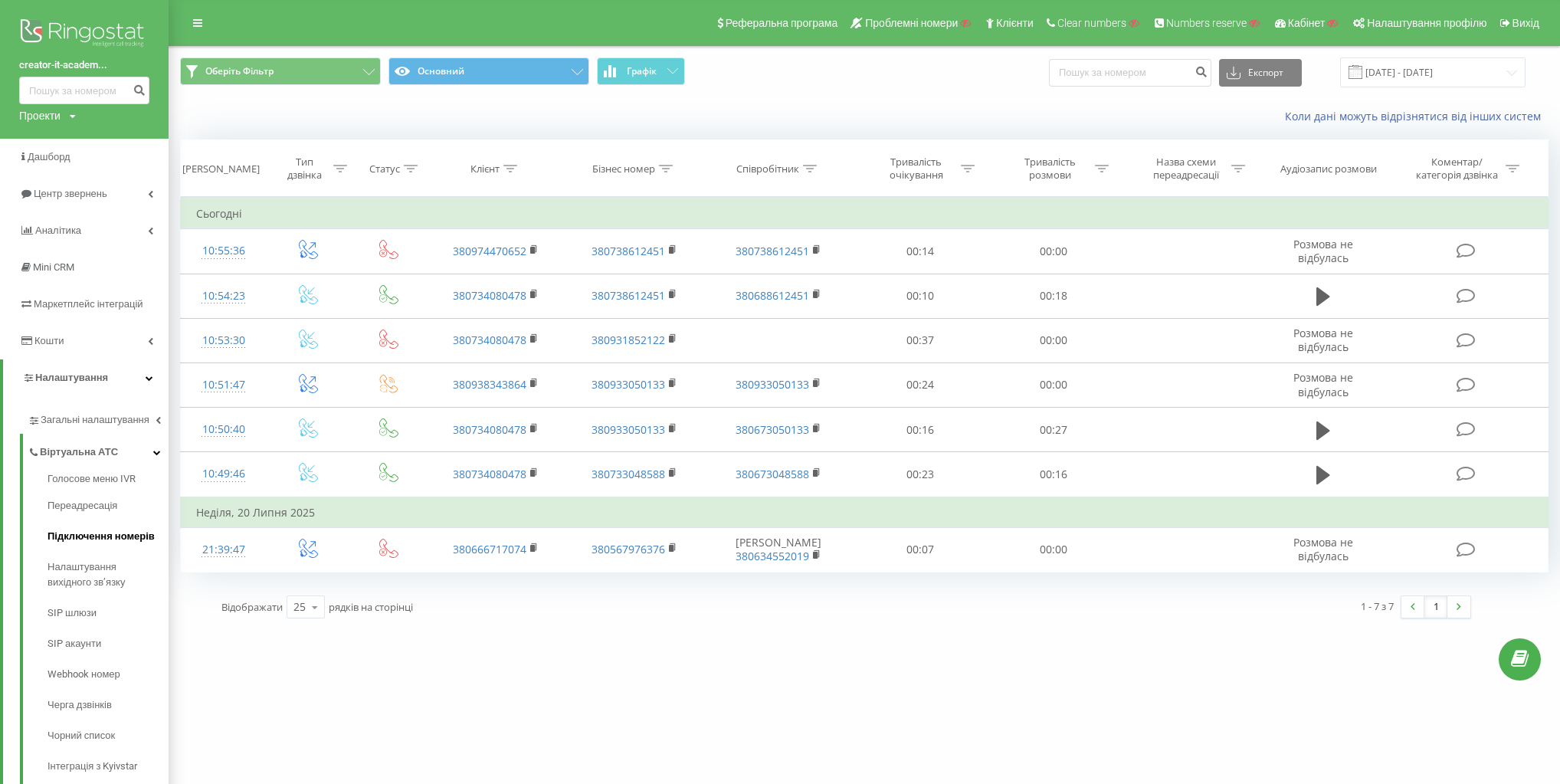
click at [124, 536] on span "Підключення номерів" at bounding box center [101, 536] width 107 height 16
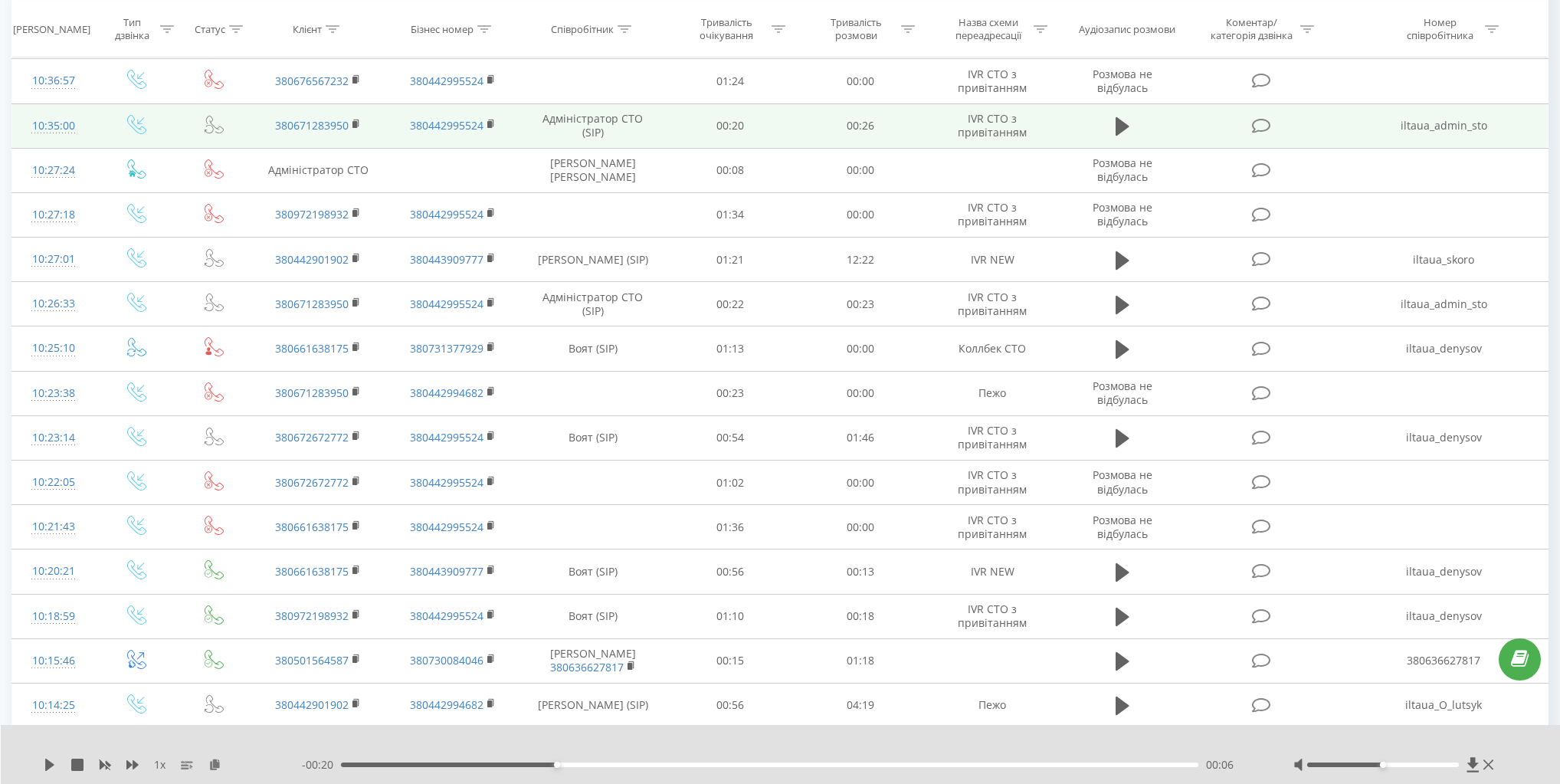
scroll to position [368, 0]
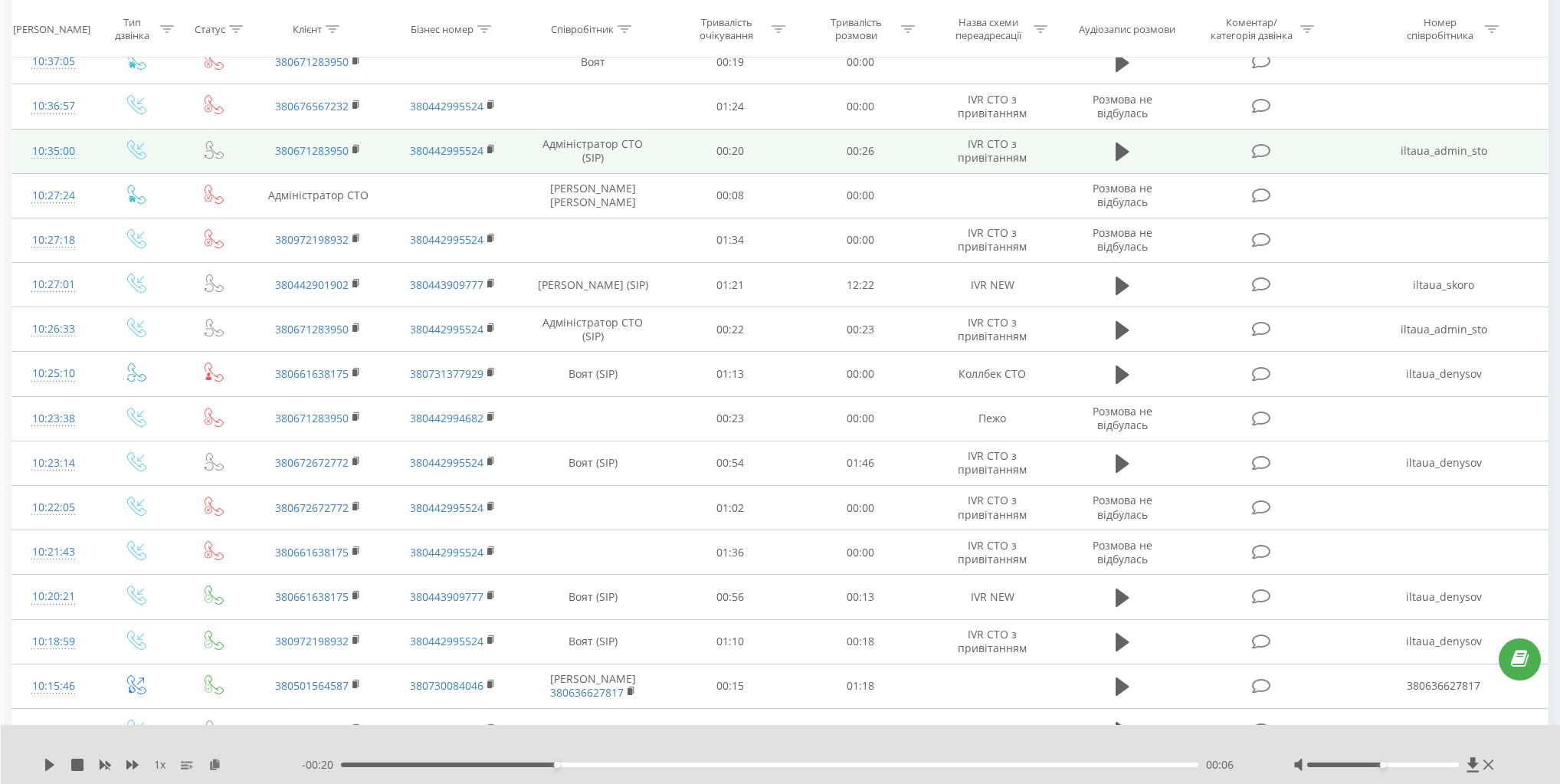
click at [132, 154] on icon at bounding box center [137, 150] width 19 height 19
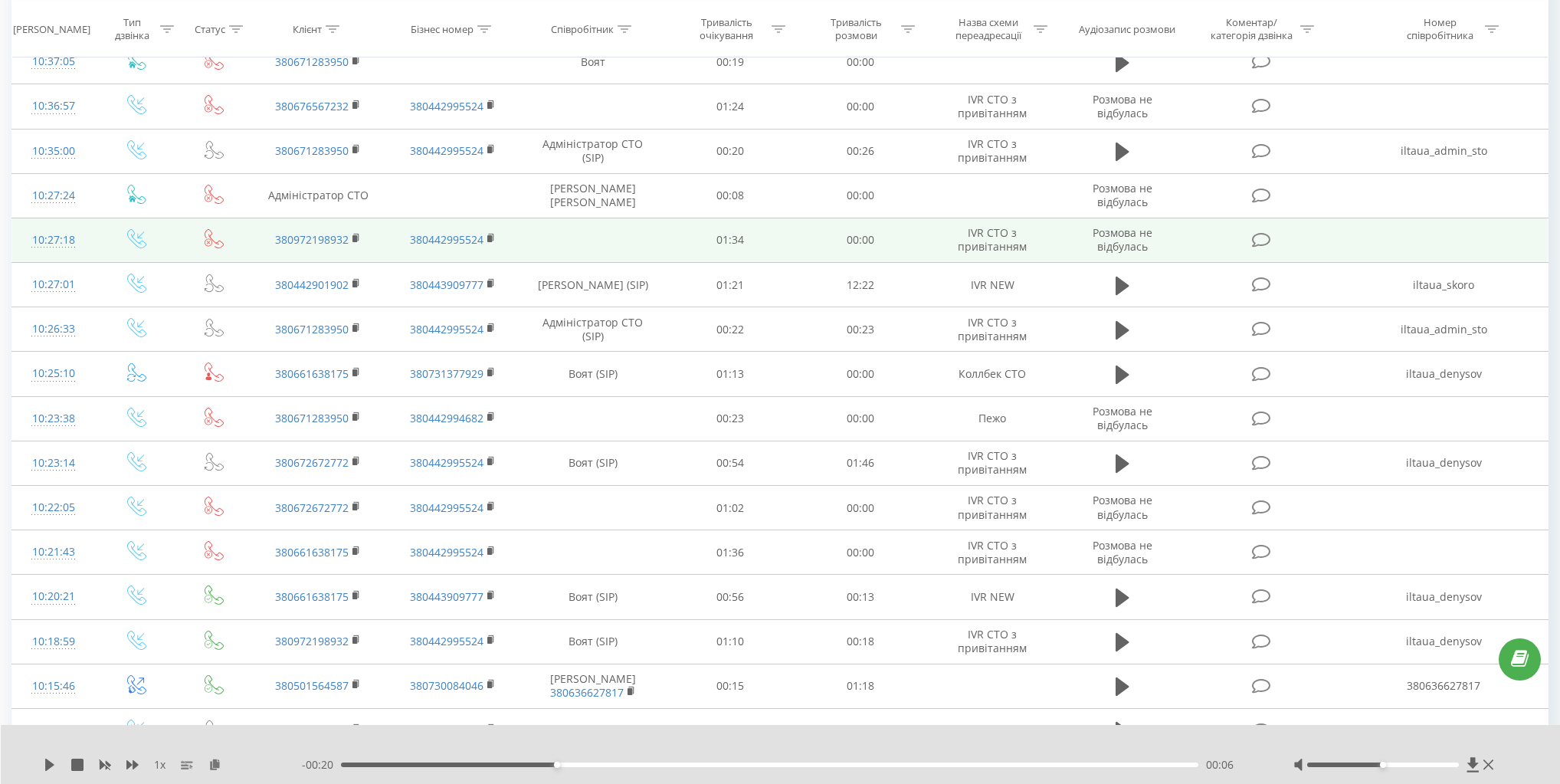
scroll to position [0, 0]
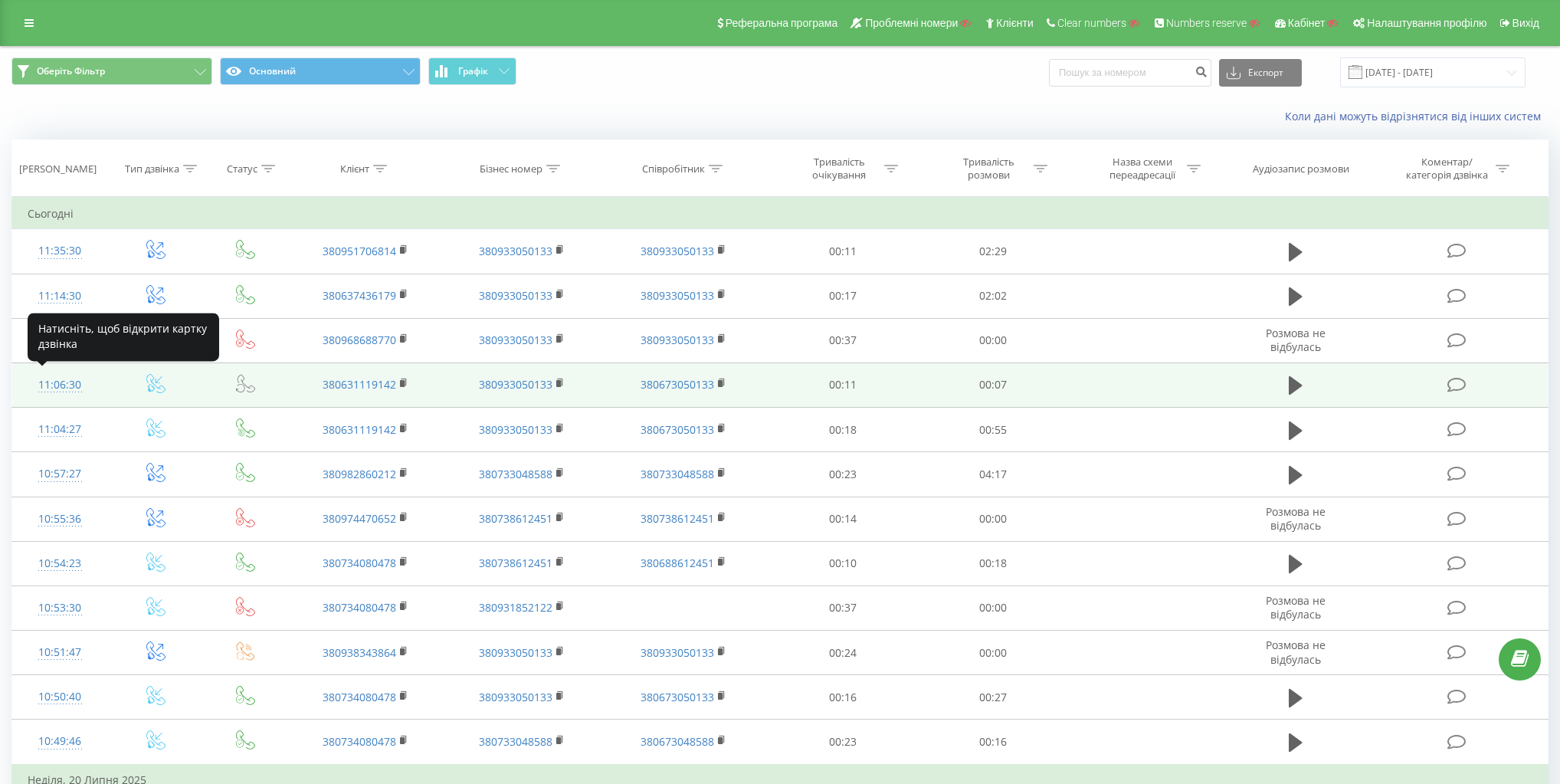
click at [58, 380] on div "11:06:30" at bounding box center [60, 385] width 65 height 30
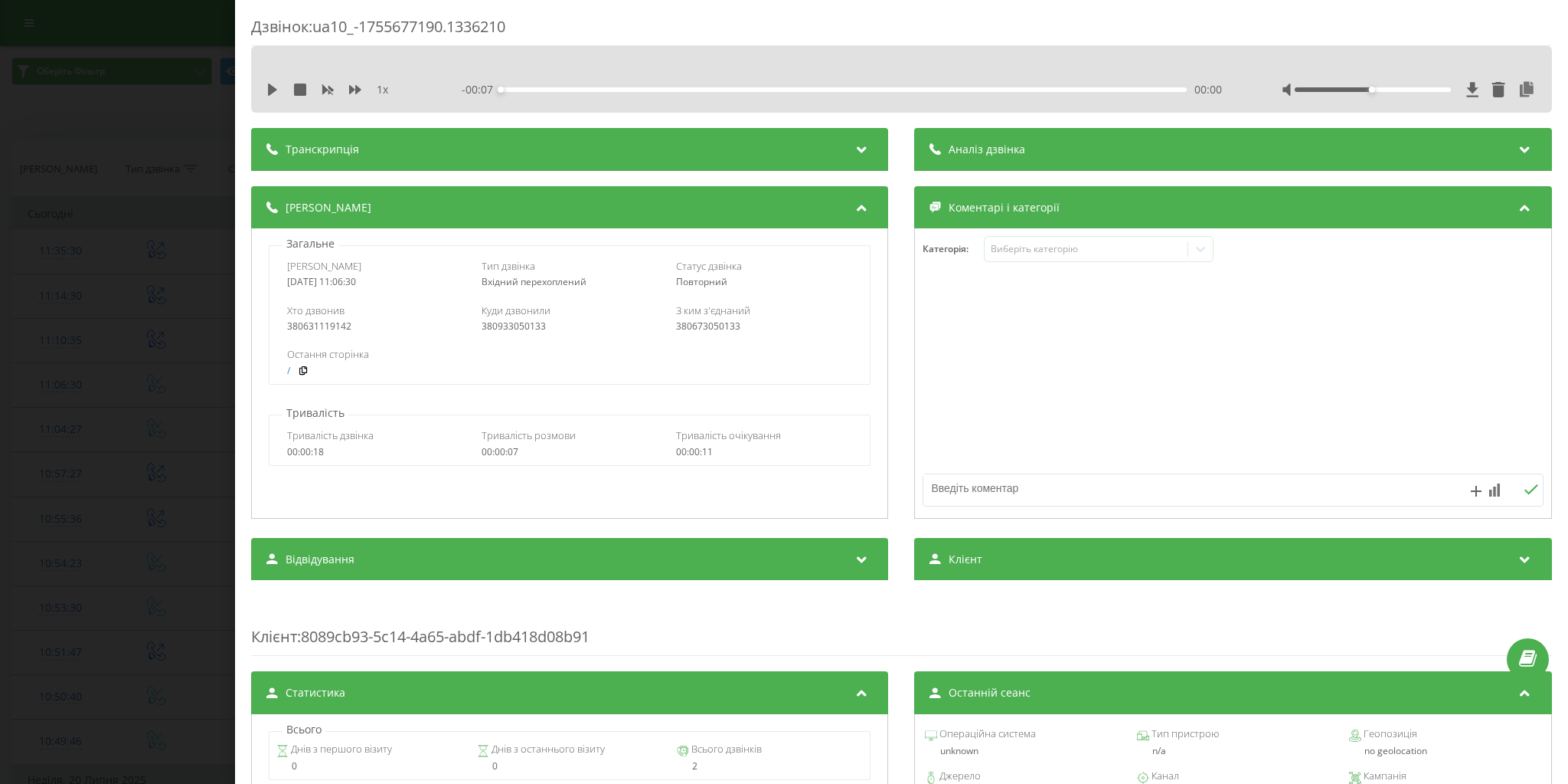
click at [55, 382] on div "Дзвінок : ua10_-1755677190.1336210 1 x - 00:07 00:00 00:00 Транскрипція Для AI-…" at bounding box center [784, 392] width 1568 height 784
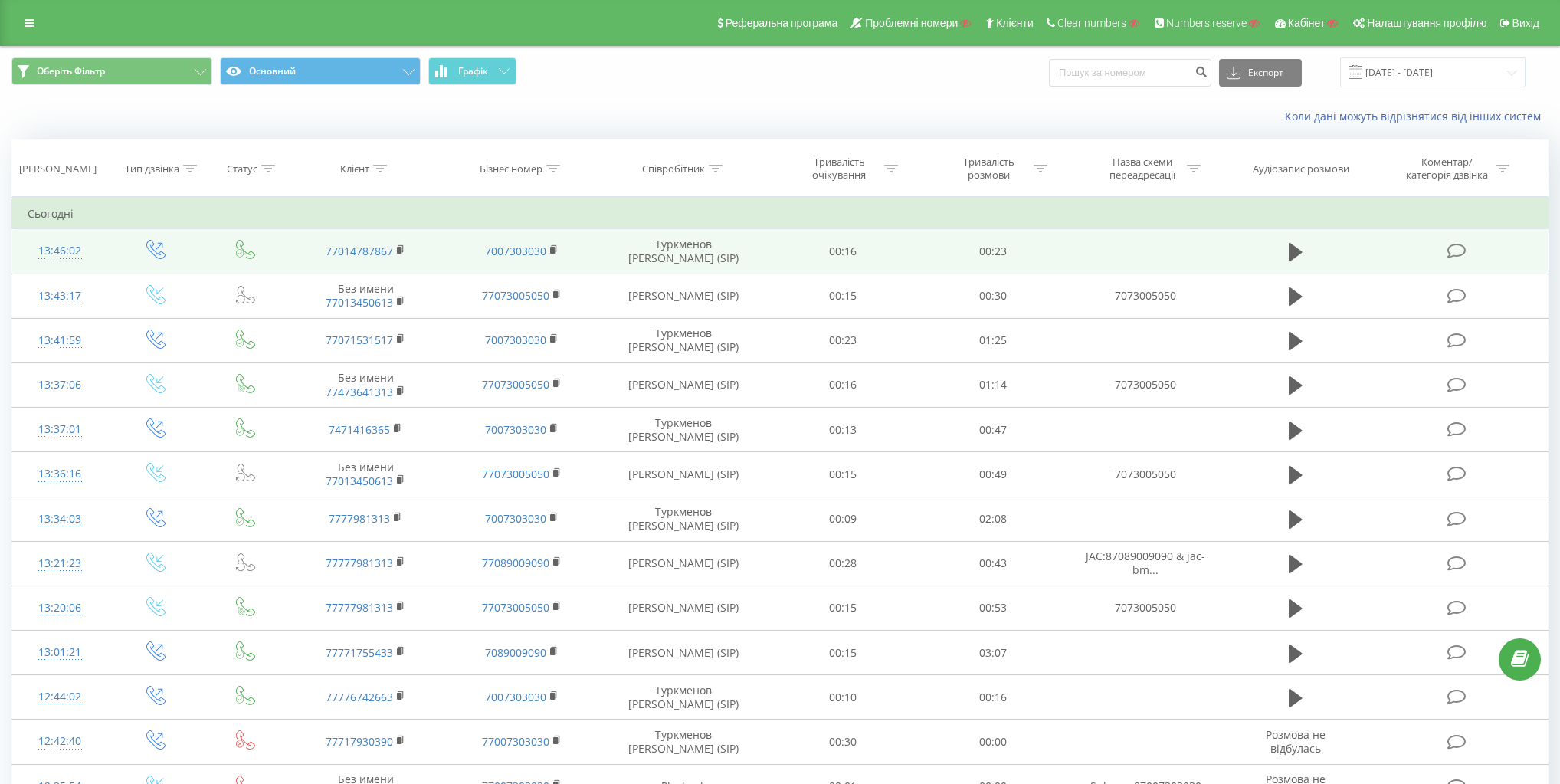
click at [74, 249] on div "13:46:02" at bounding box center [60, 251] width 65 height 30
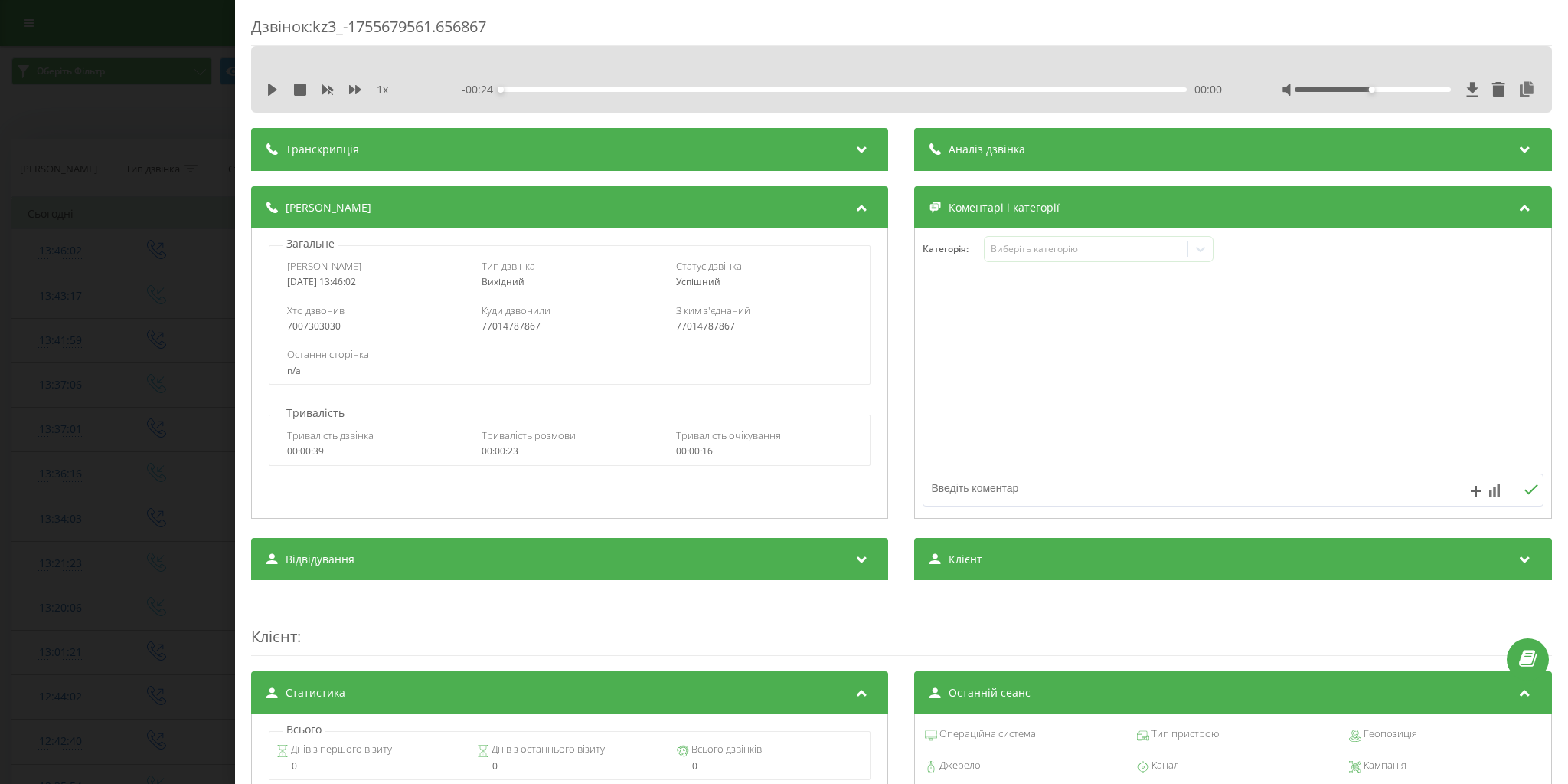
click at [66, 247] on div "Дзвінок : kz3_-1755679561.656867 1 x - 00:24 00:00 00:00 Транскрипція Для AI-ан…" at bounding box center [784, 392] width 1568 height 784
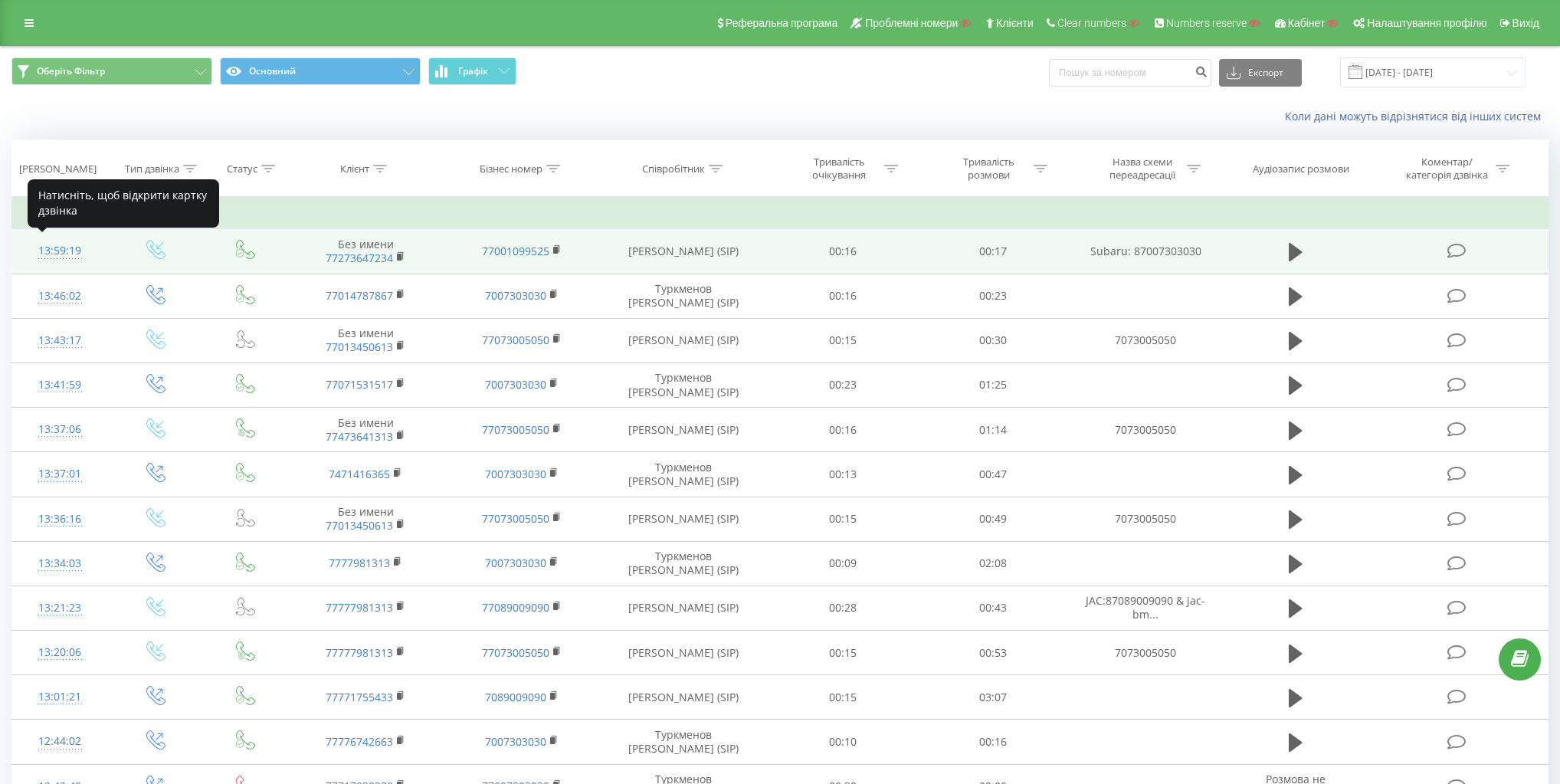
click at [60, 248] on div "13:59:19" at bounding box center [60, 251] width 65 height 30
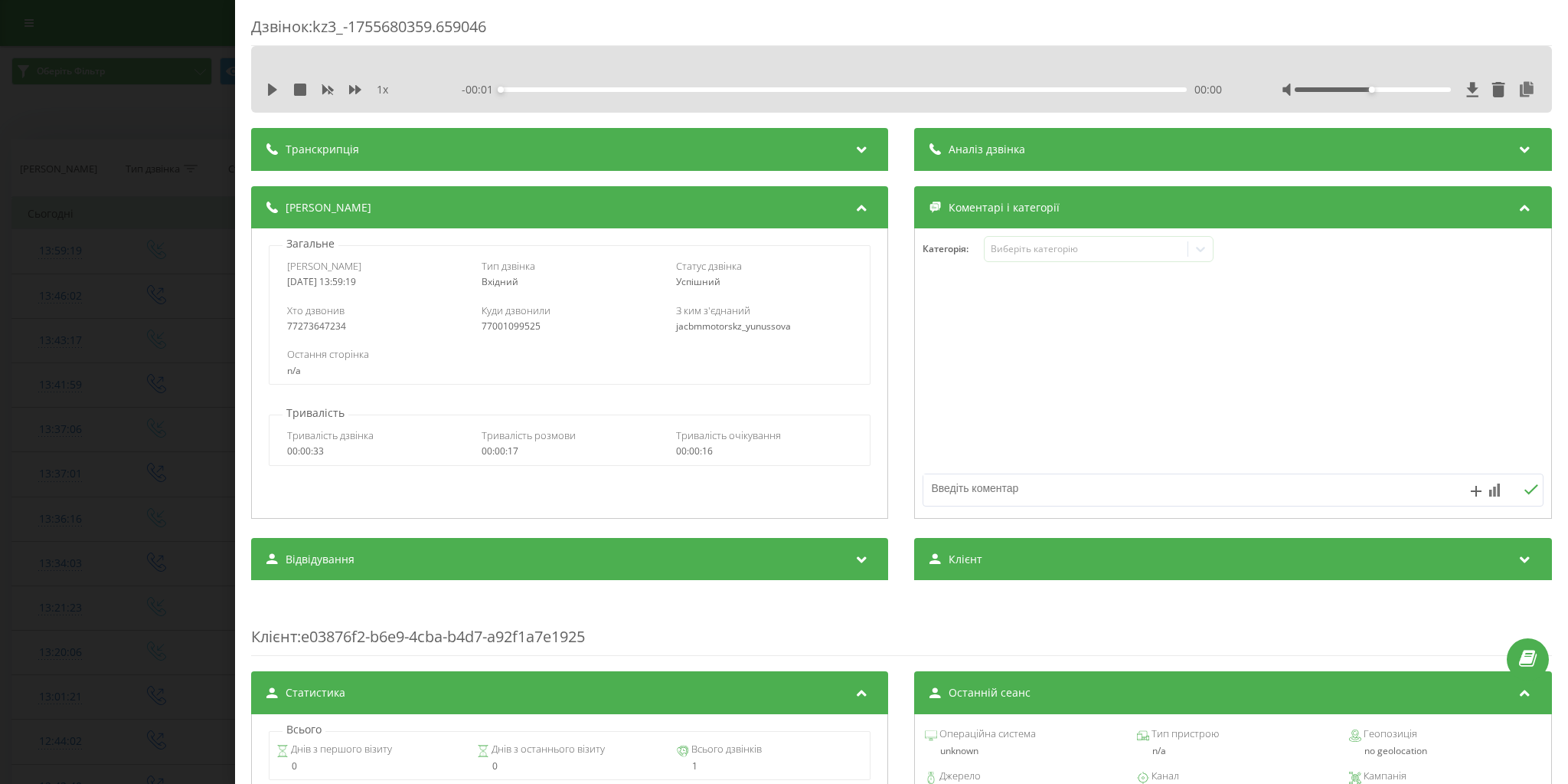
click at [82, 277] on div "Дзвінок : kz3_-1755680359.659046 1 x - 00:01 00:00 00:00 Транскрипція Для AI-ан…" at bounding box center [784, 392] width 1568 height 784
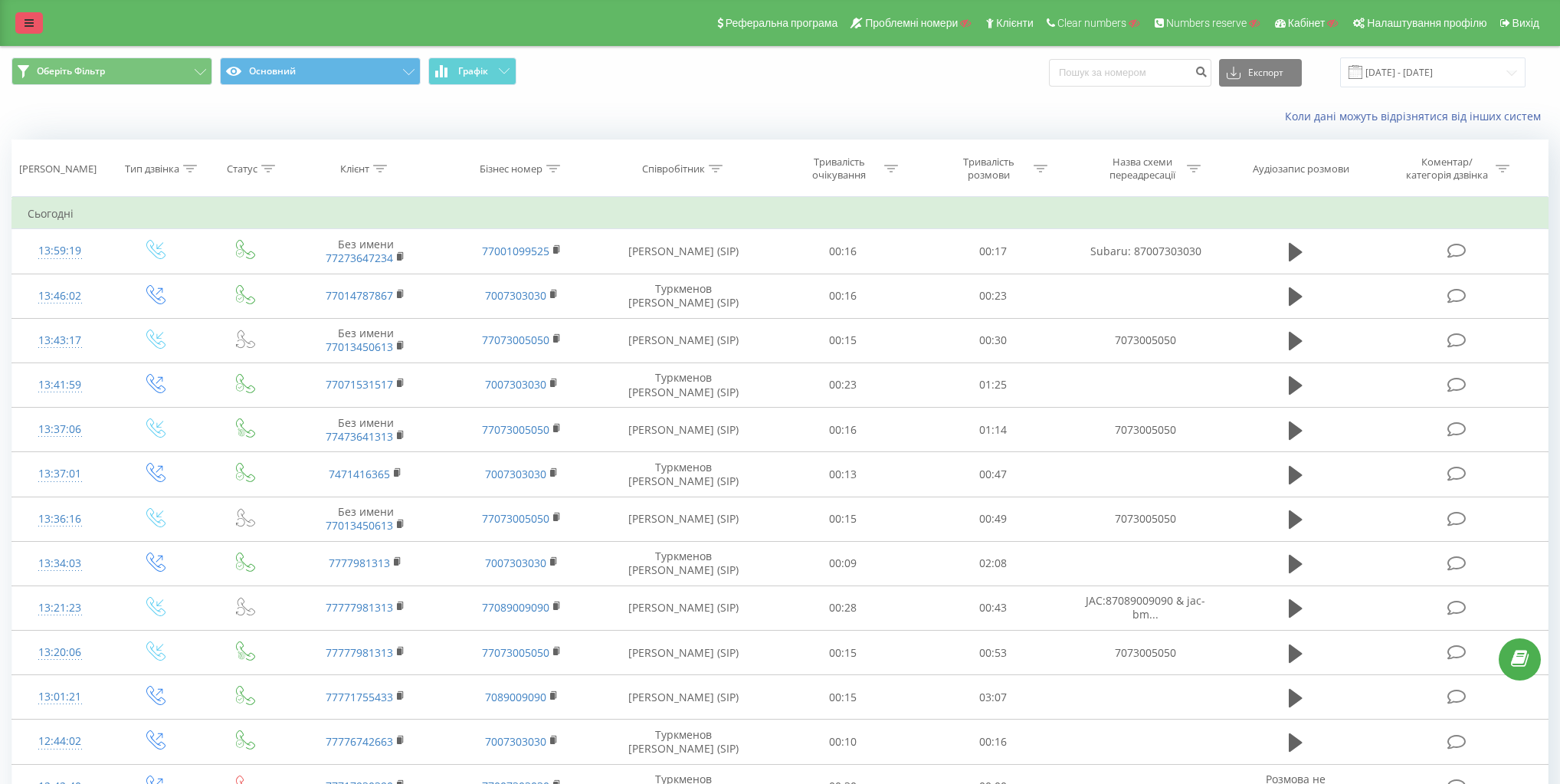
click at [21, 21] on link at bounding box center [30, 22] width 28 height 21
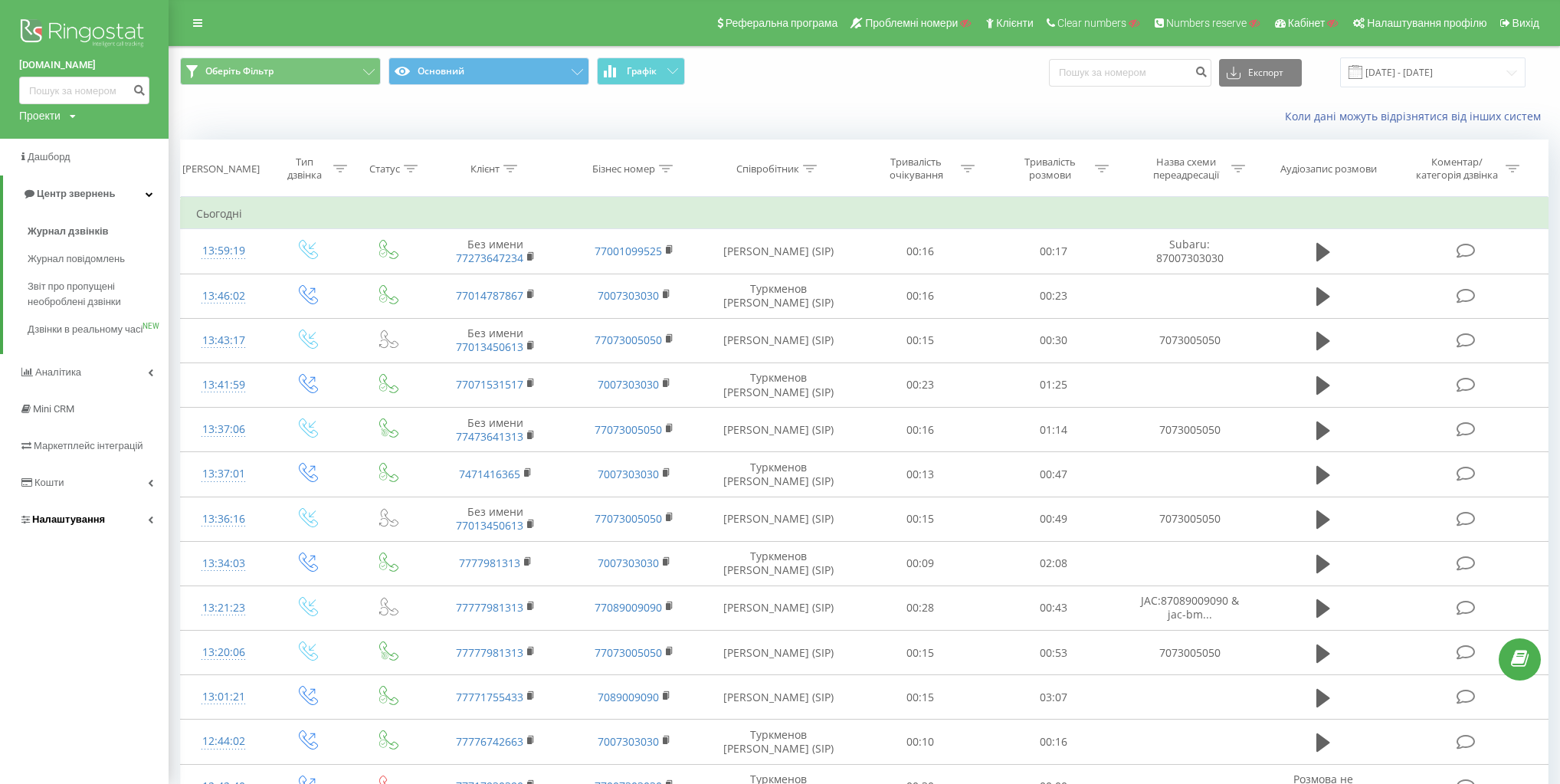
click at [138, 533] on link "Налаштування" at bounding box center [84, 520] width 168 height 37
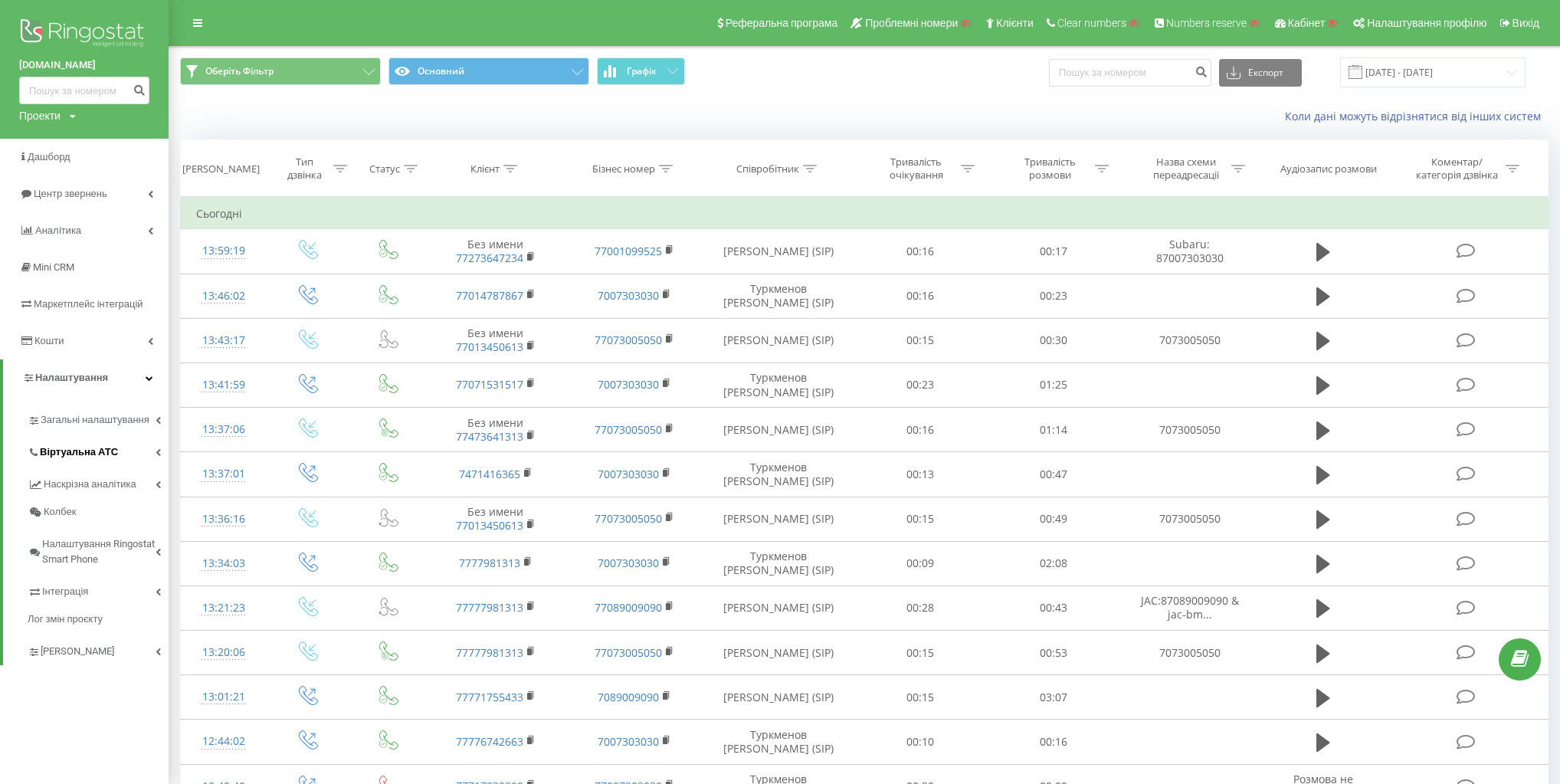
click at [107, 447] on span "Віртуальна АТС" at bounding box center [79, 452] width 79 height 16
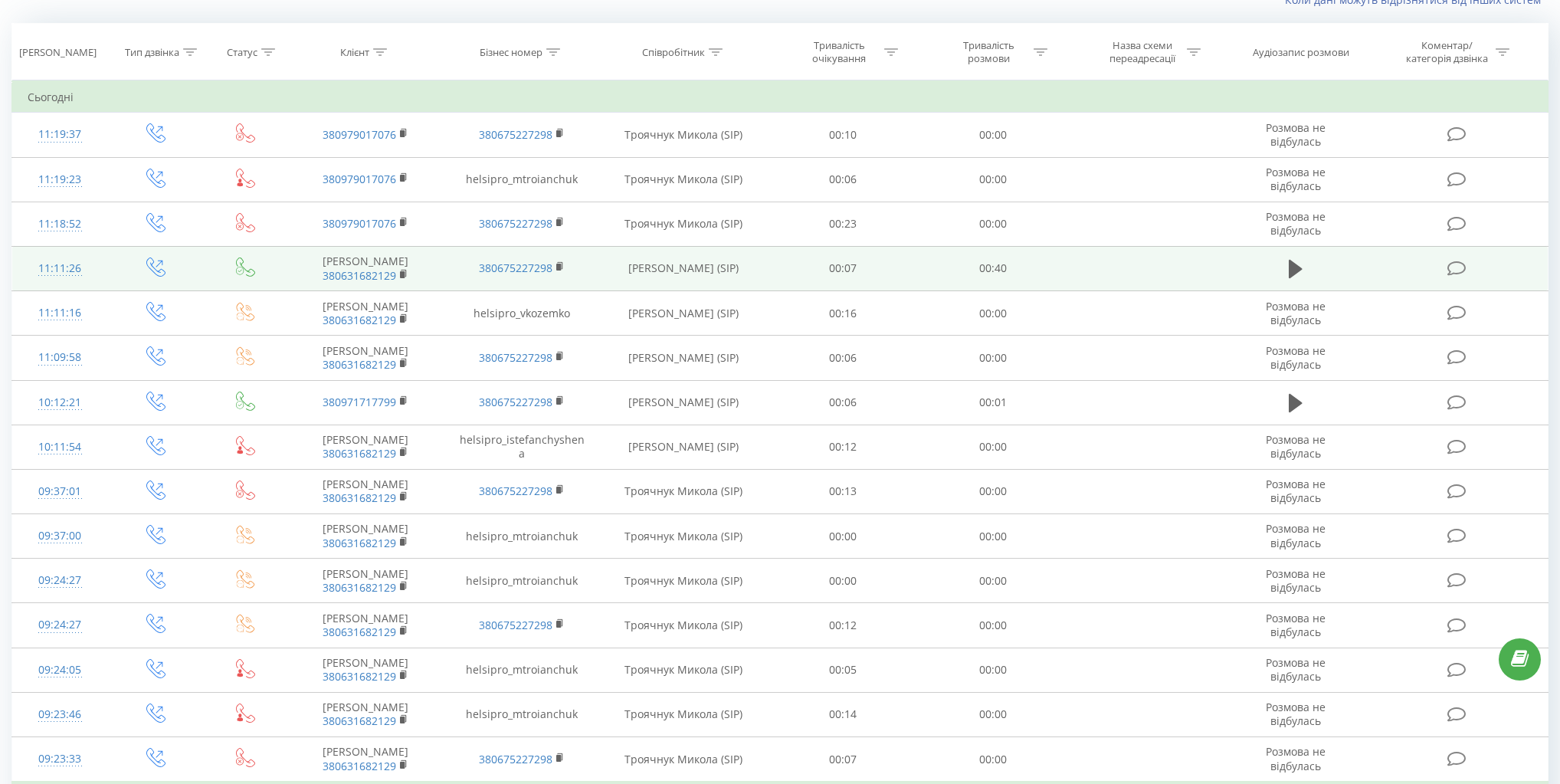
scroll to position [123, 0]
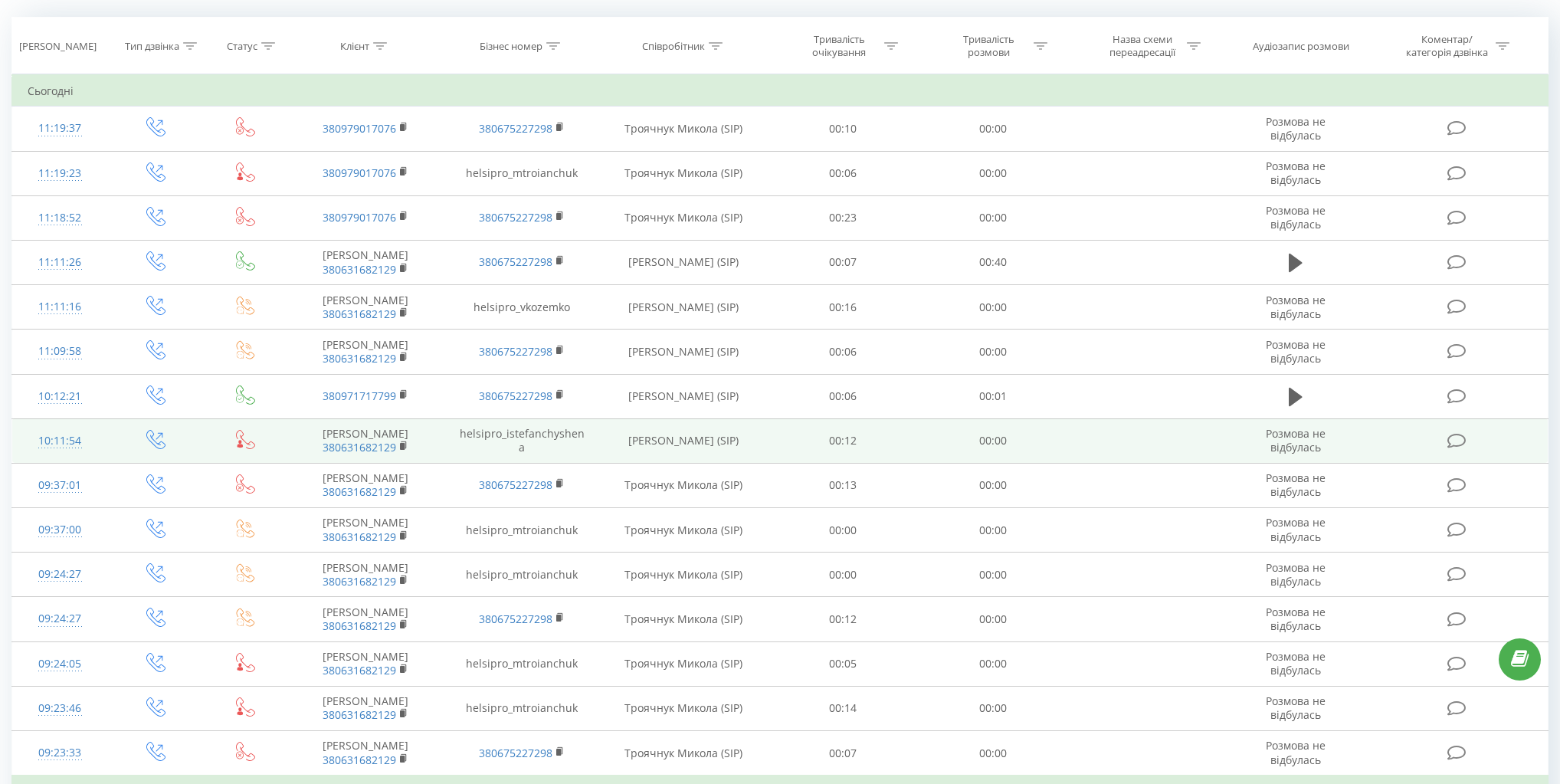
click at [536, 439] on td "helsipro_istefanchyshena" at bounding box center [522, 440] width 156 height 44
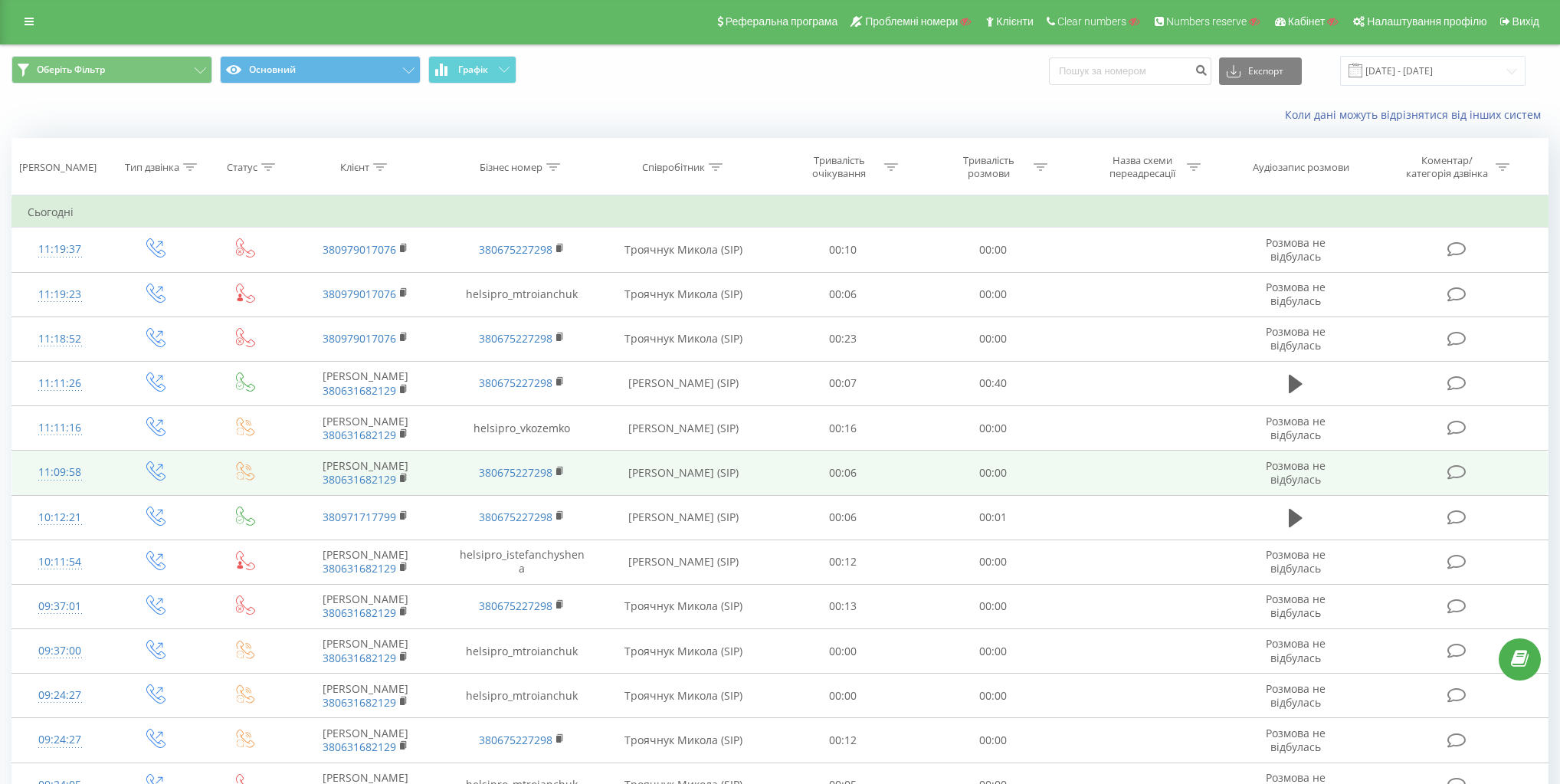
scroll to position [0, 0]
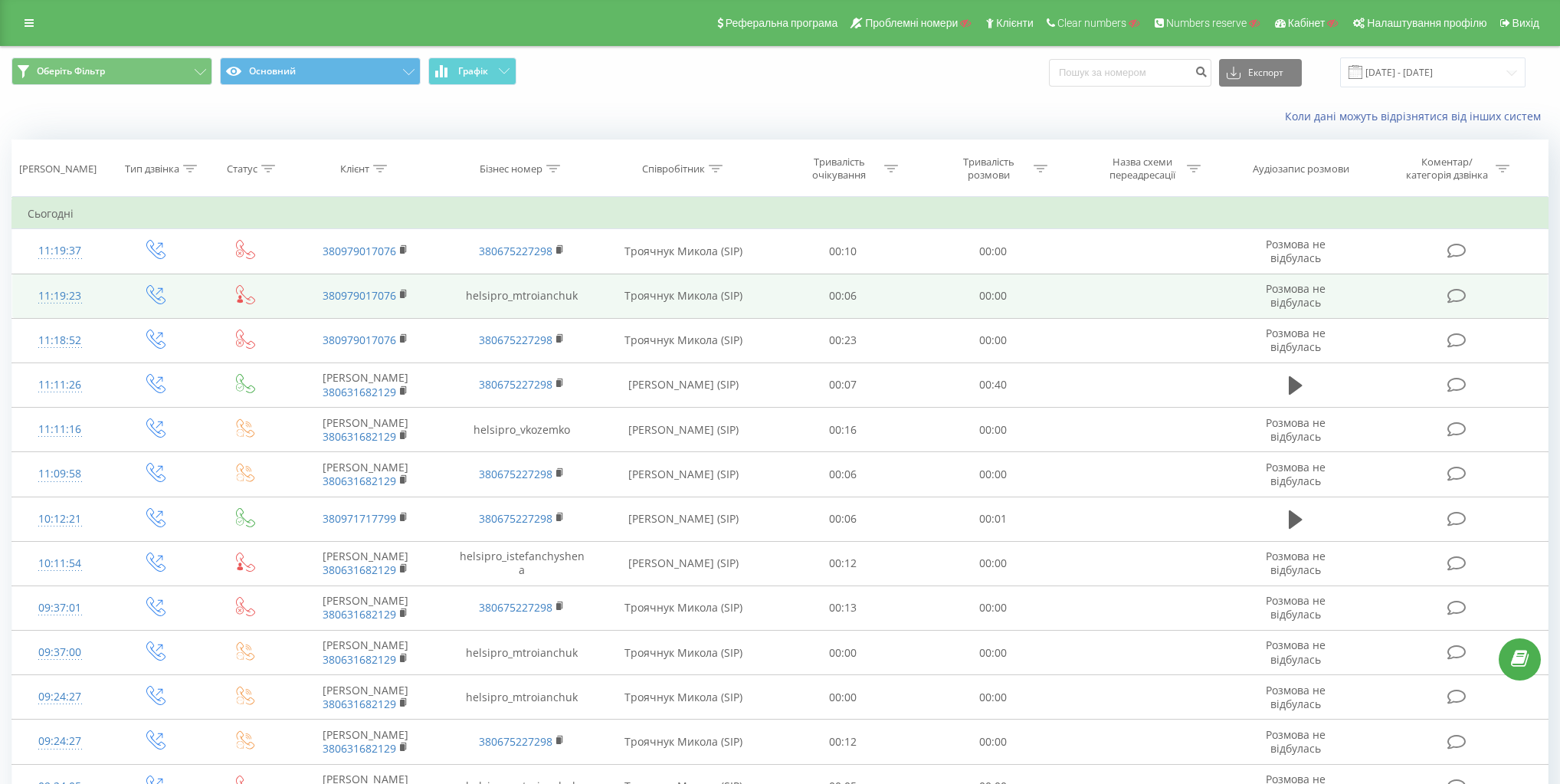
click at [554, 297] on td "helsipro_mtroianchuk" at bounding box center [522, 296] width 156 height 44
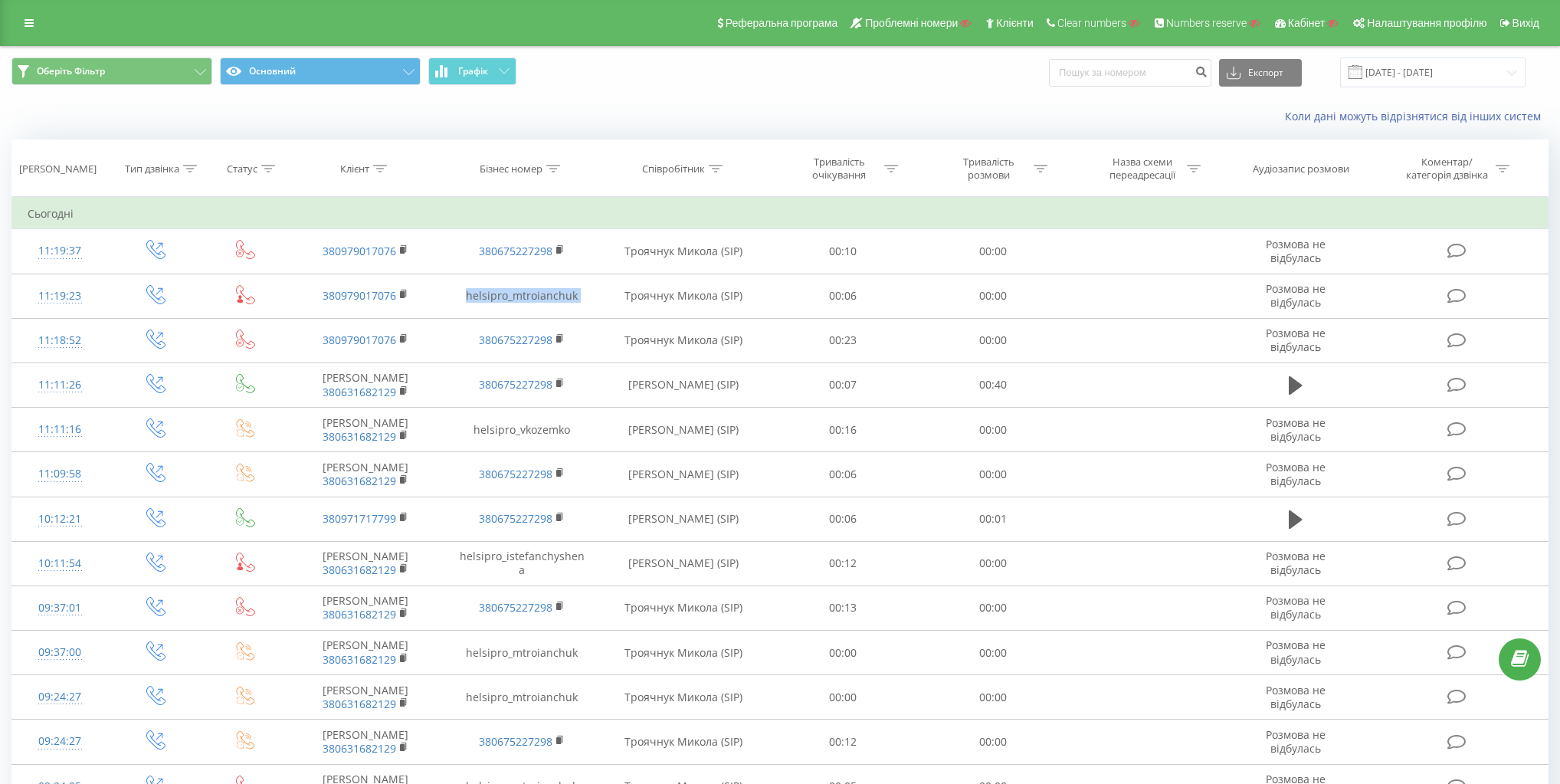
copy td "helsipro_mtroianchuk"
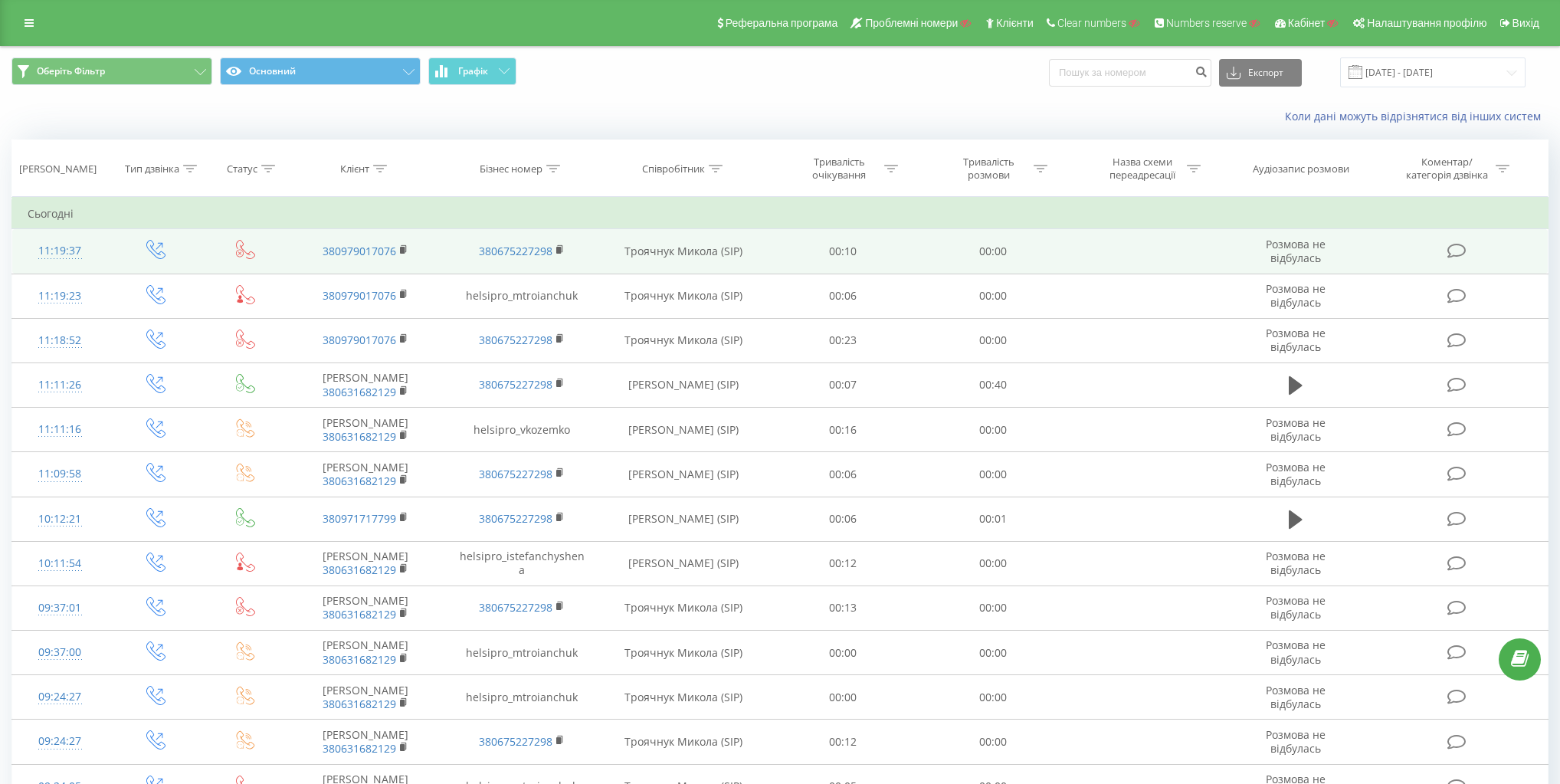
click at [704, 271] on td "Троячнук Микола (SIP)" at bounding box center [683, 251] width 167 height 44
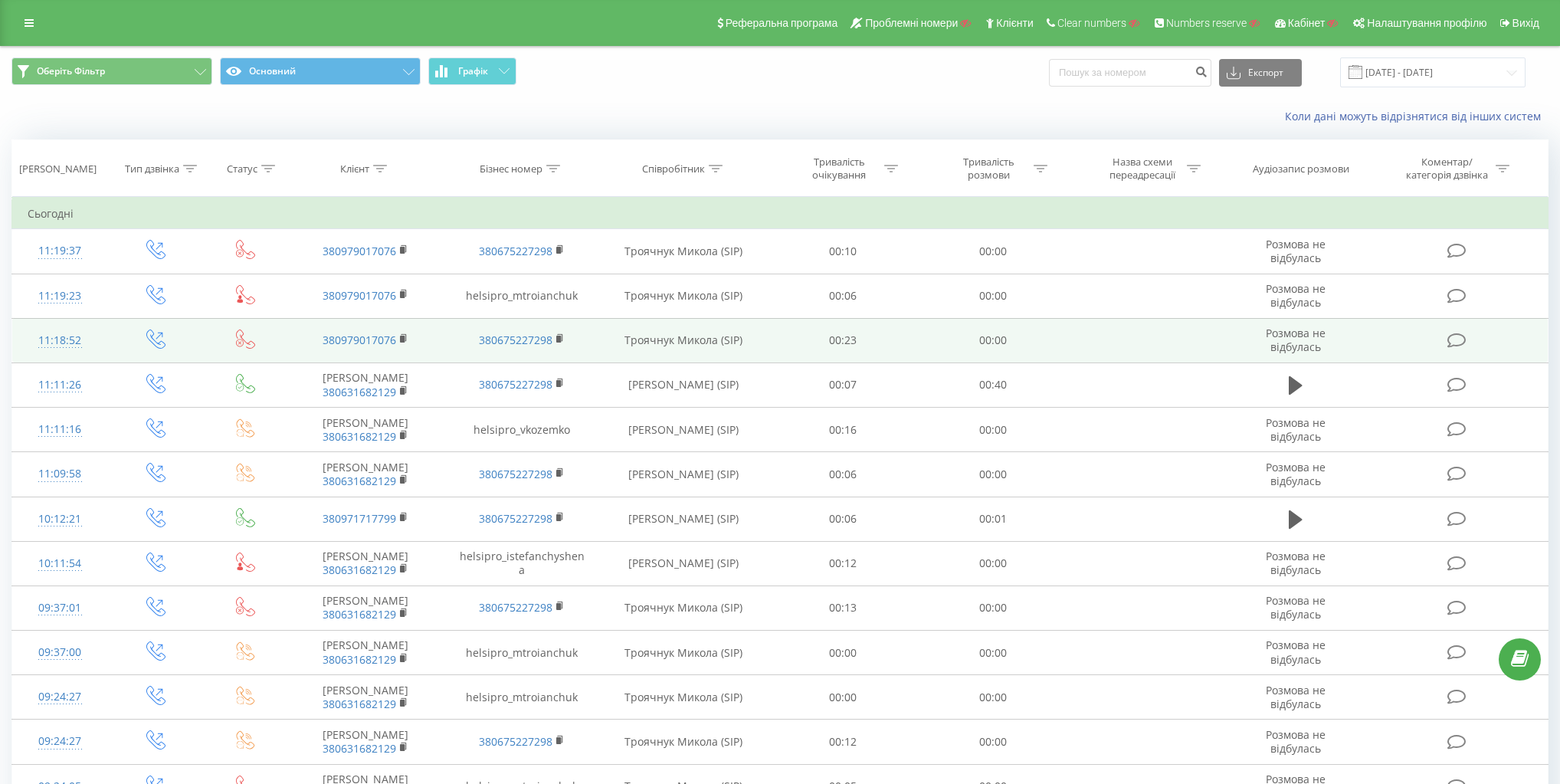
click at [681, 334] on td "Троячнук Микола (SIP)" at bounding box center [683, 340] width 167 height 44
